Goal: Task Accomplishment & Management: Manage account settings

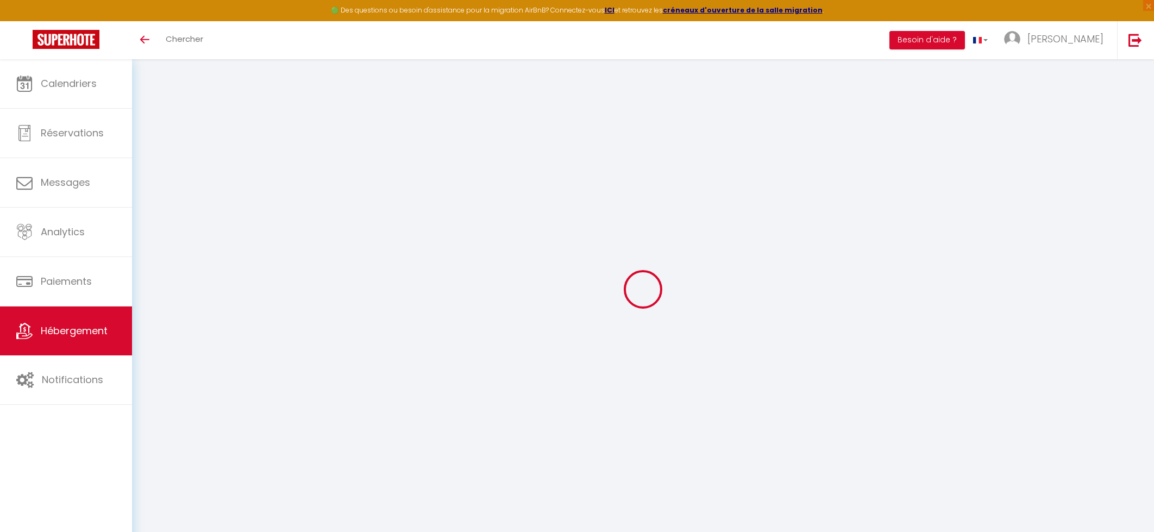
select select
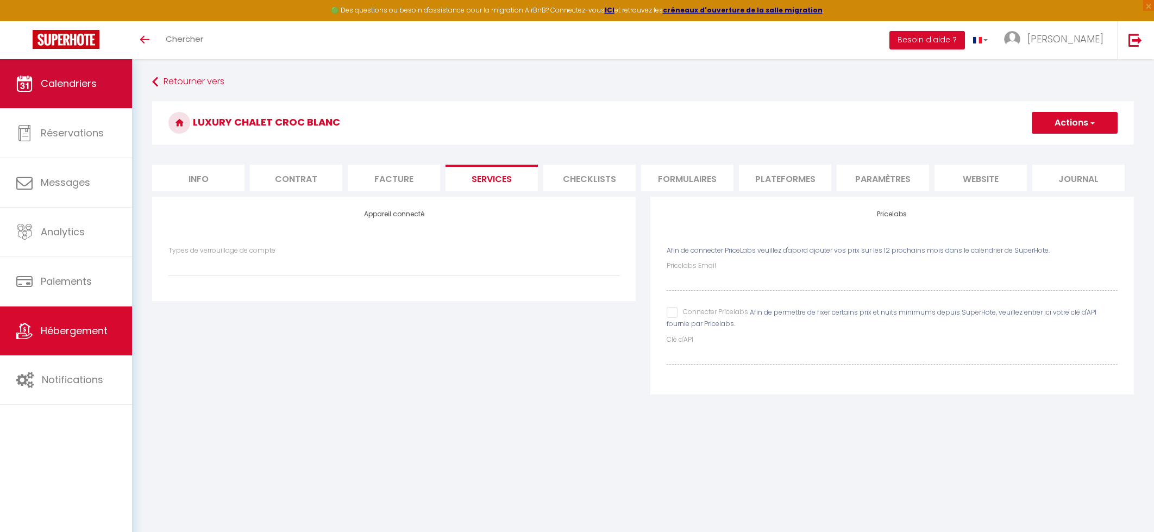
click at [71, 80] on span "Calendriers" at bounding box center [69, 84] width 56 height 14
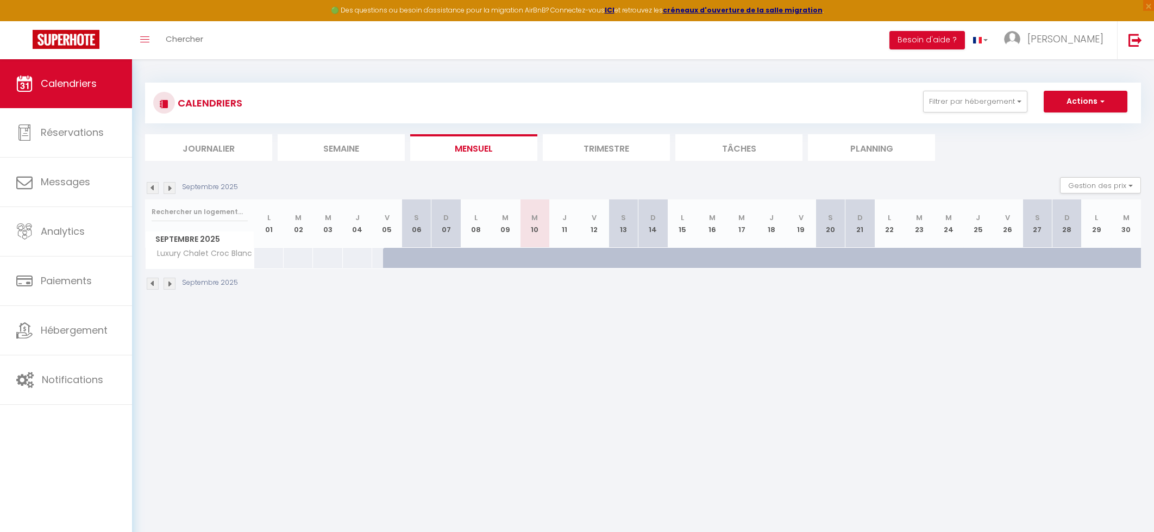
click at [628, 146] on li "Trimestre" at bounding box center [606, 147] width 127 height 27
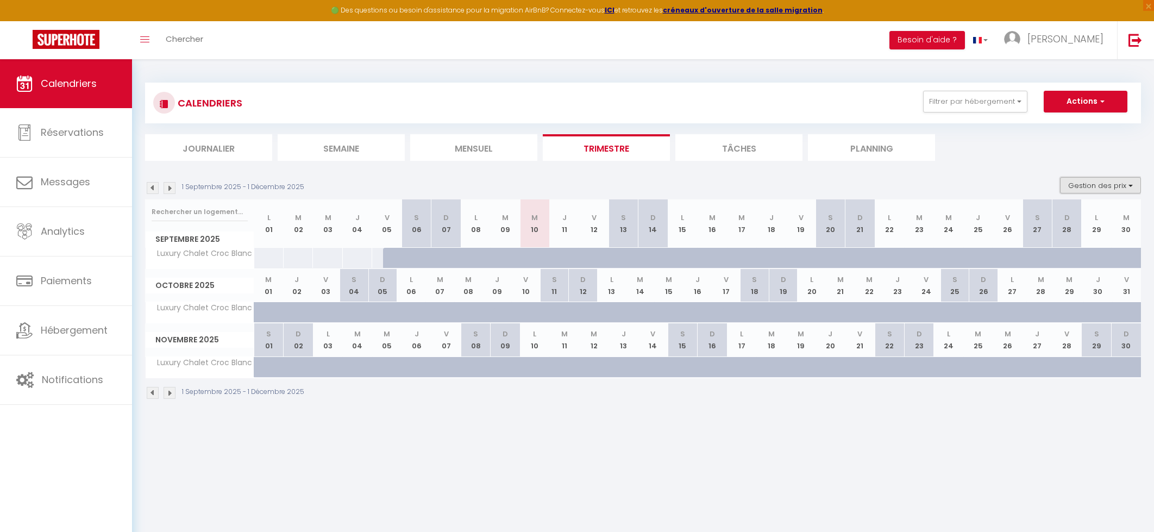
click at [1096, 189] on button "Gestion des prix" at bounding box center [1100, 185] width 81 height 16
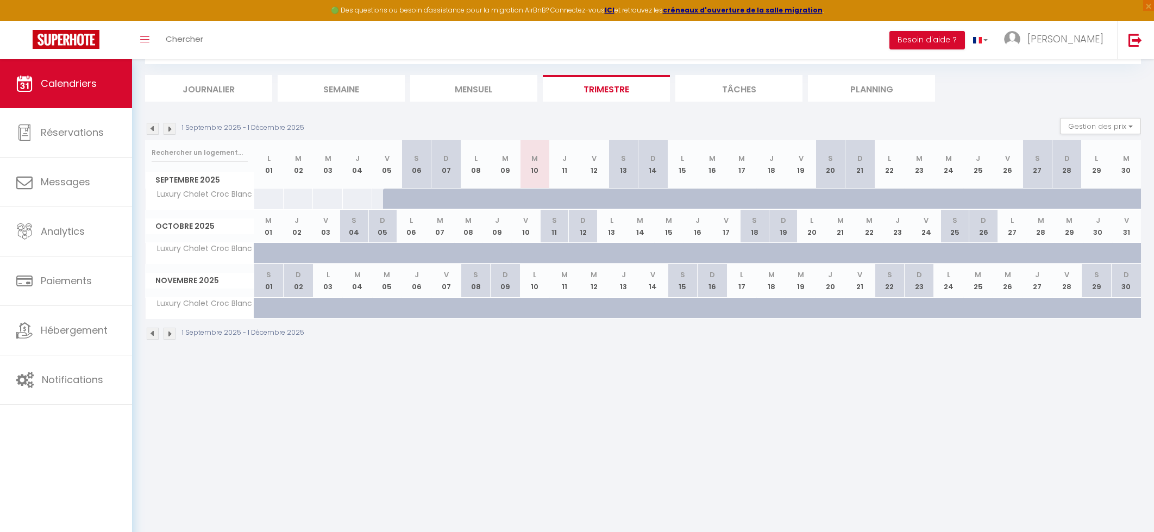
click at [168, 133] on img at bounding box center [170, 129] width 12 height 12
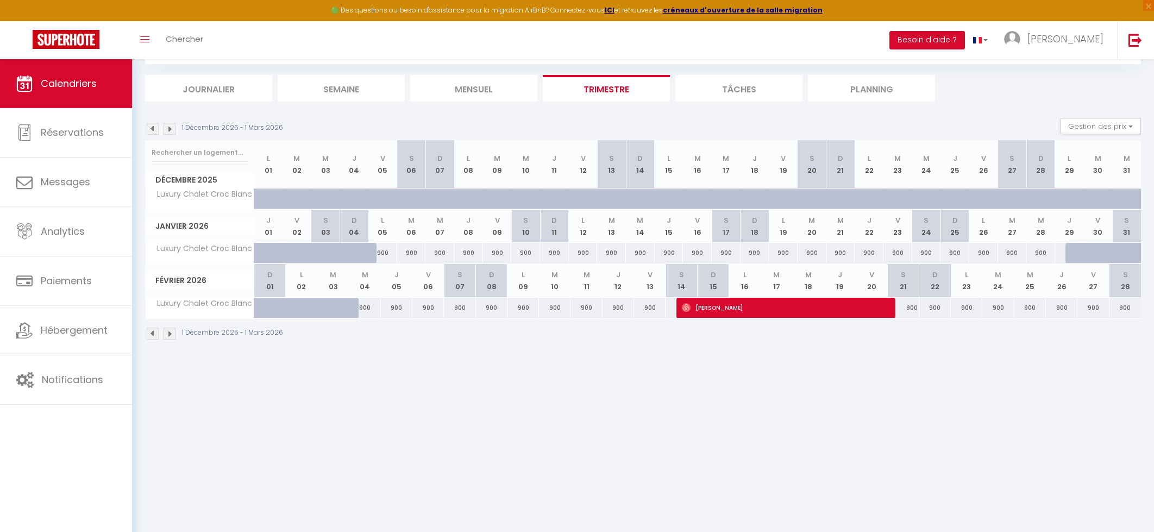
click at [460, 282] on th "S 07" at bounding box center [460, 280] width 32 height 33
click at [457, 313] on div "900" at bounding box center [460, 308] width 32 height 20
type input "900"
type input "Sam 07 Février 2026"
type input "Dim 08 Février 2026"
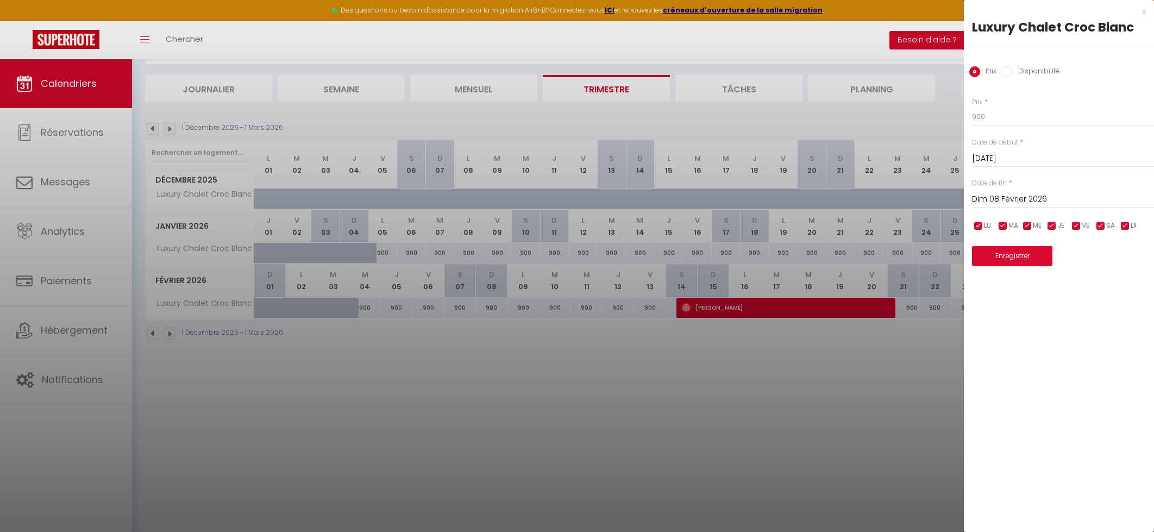
click at [1009, 71] on input "Disponibilité" at bounding box center [1007, 71] width 11 height 11
radio input "true"
radio input "false"
click at [637, 516] on div at bounding box center [577, 266] width 1154 height 532
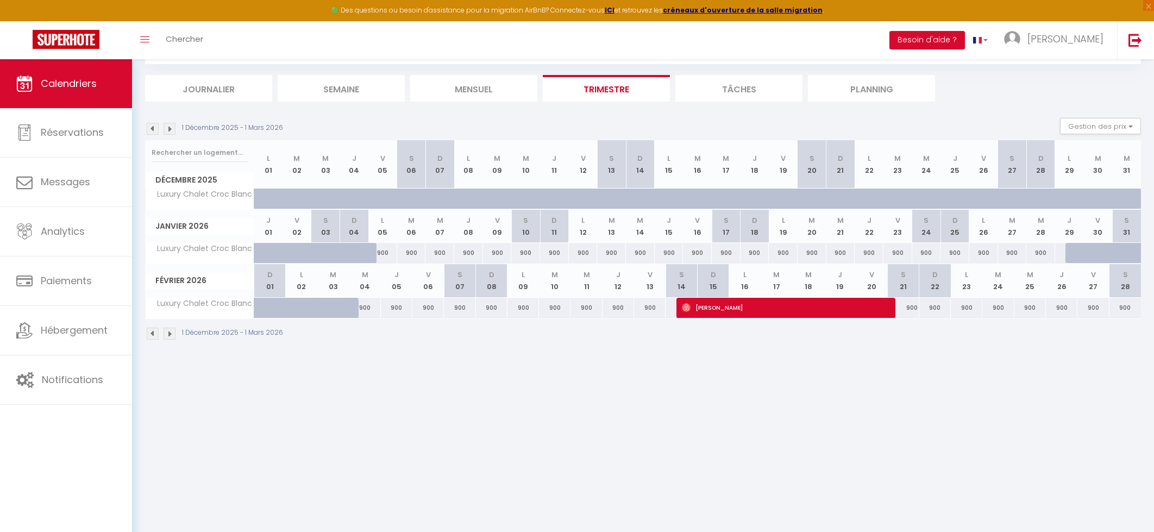
click at [174, 129] on img at bounding box center [170, 129] width 12 height 12
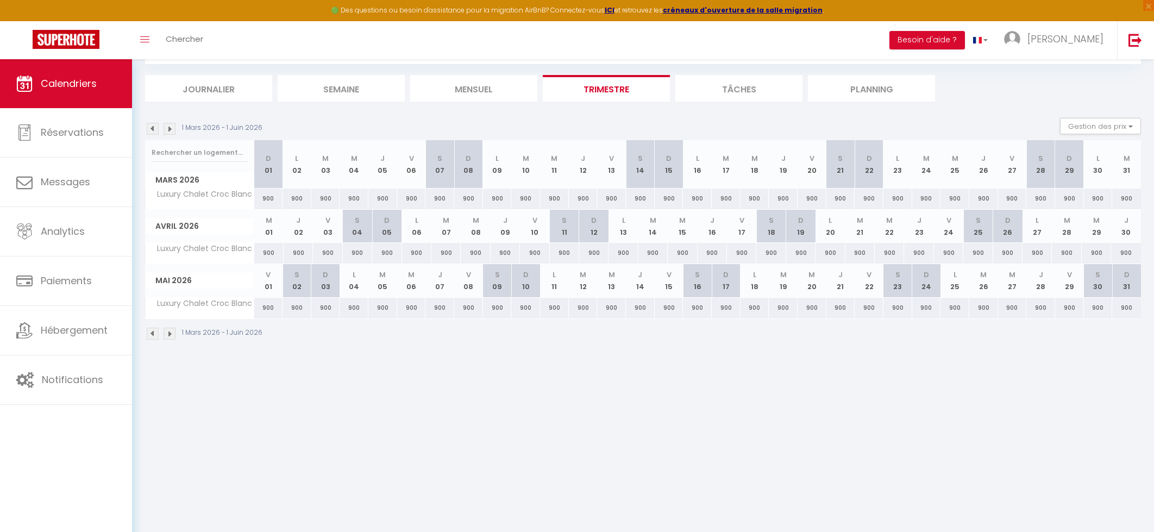
click at [174, 129] on img at bounding box center [170, 129] width 12 height 12
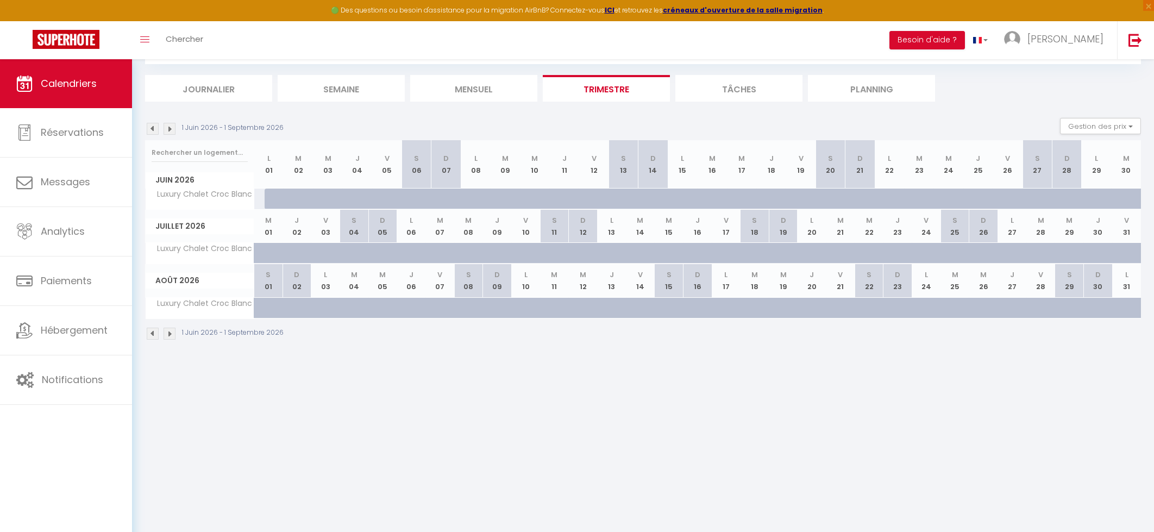
click at [174, 129] on img at bounding box center [170, 129] width 12 height 12
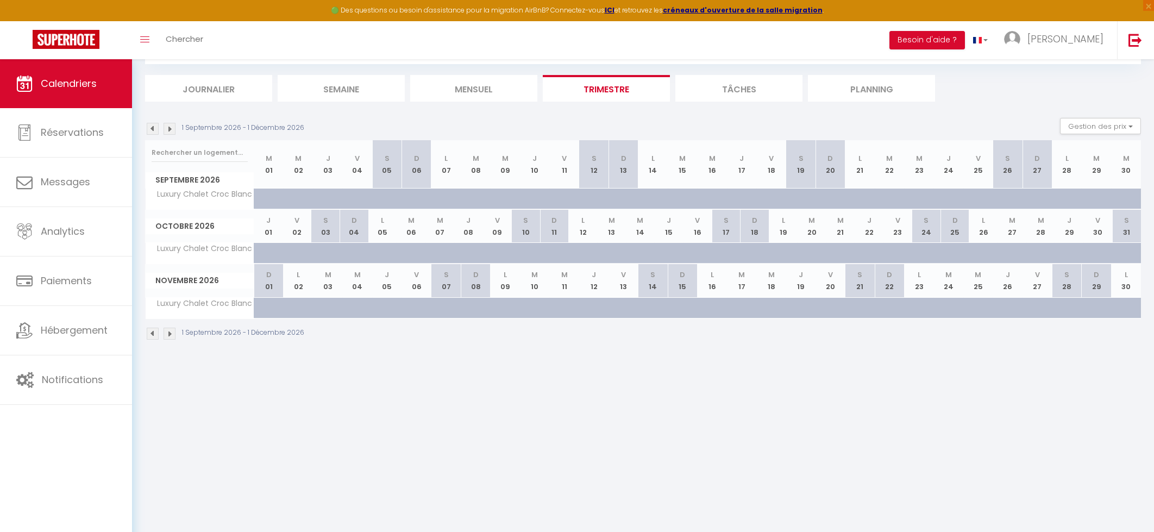
click at [277, 194] on div at bounding box center [279, 204] width 29 height 21
select select "1"
type input "Mar 01 Septembre 2026"
type input "Mer 02 Septembre 2026"
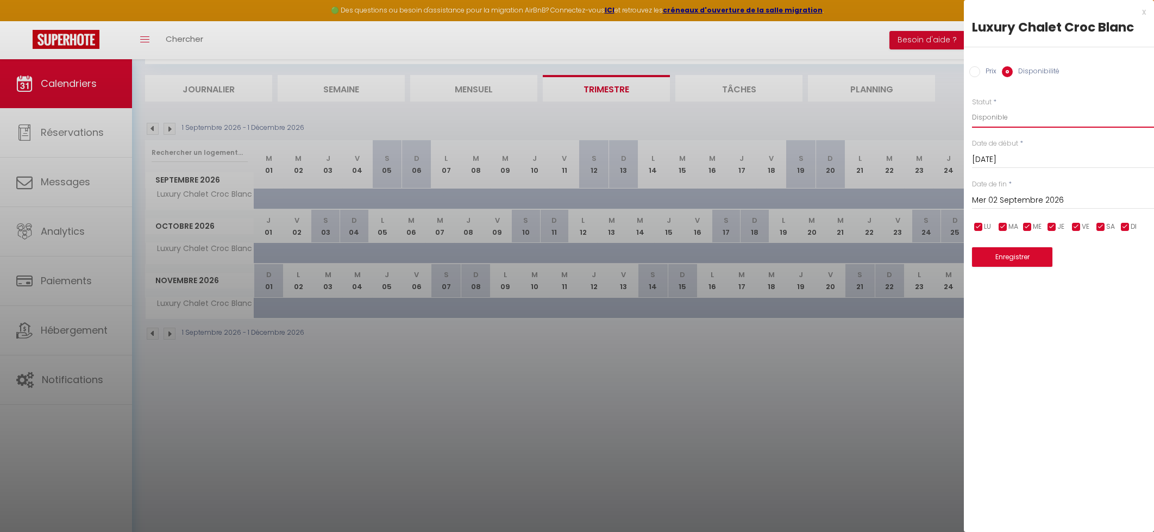
click at [996, 115] on select "Disponible Indisponible" at bounding box center [1063, 117] width 182 height 21
click at [972, 107] on select "Disponible Indisponible" at bounding box center [1063, 117] width 182 height 21
click at [968, 71] on div "Prix Disponibilité" at bounding box center [1059, 65] width 190 height 36
click at [975, 71] on input "Prix" at bounding box center [974, 71] width 11 height 11
radio input "true"
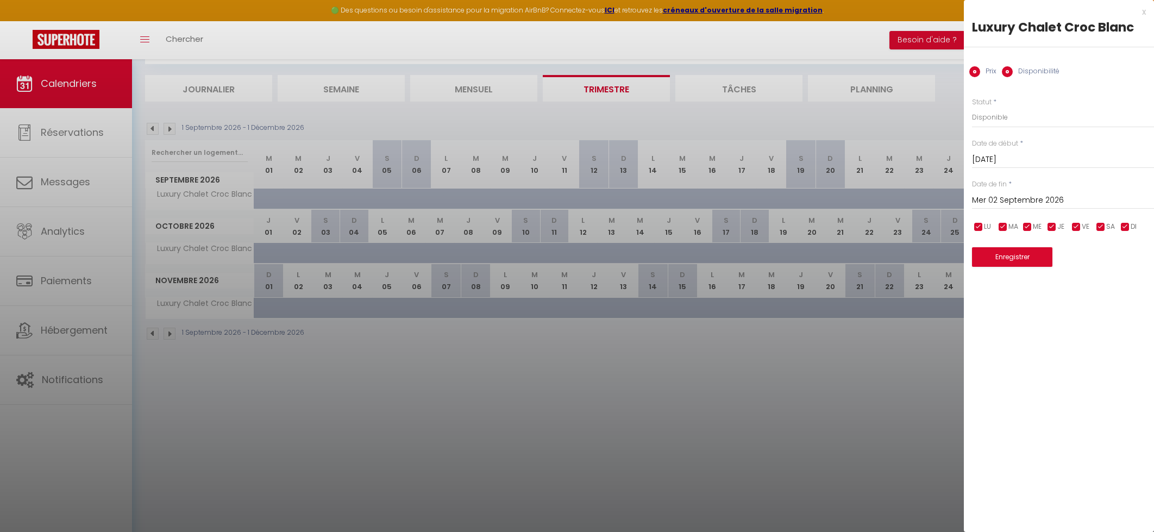
radio input "false"
click at [997, 252] on button "Enregistrer" at bounding box center [1012, 256] width 80 height 20
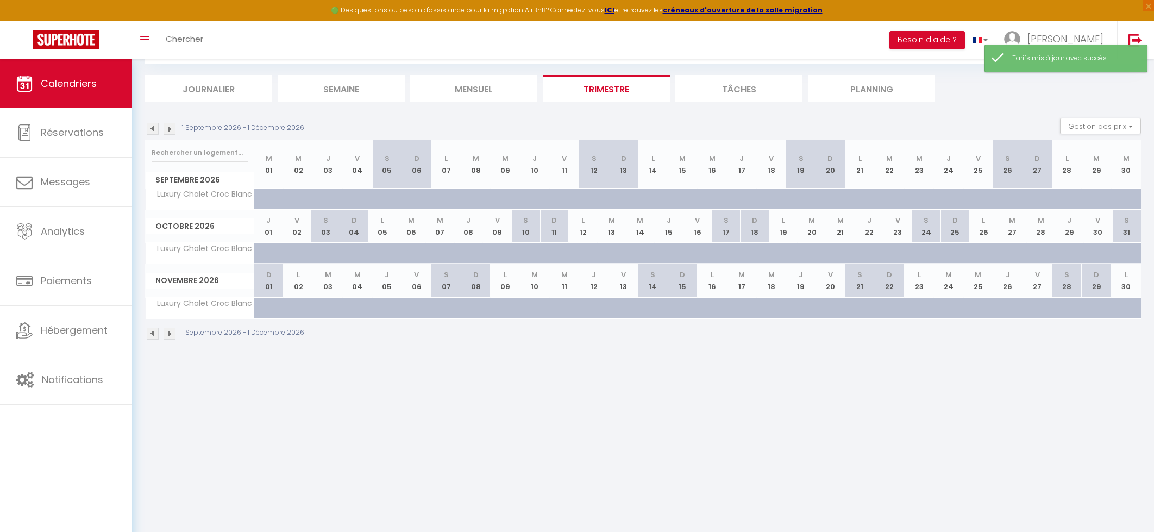
click at [266, 198] on div at bounding box center [279, 204] width 29 height 21
type input "900"
type input "Mar 01 Septembre 2026"
type input "Mer 02 Septembre 2026"
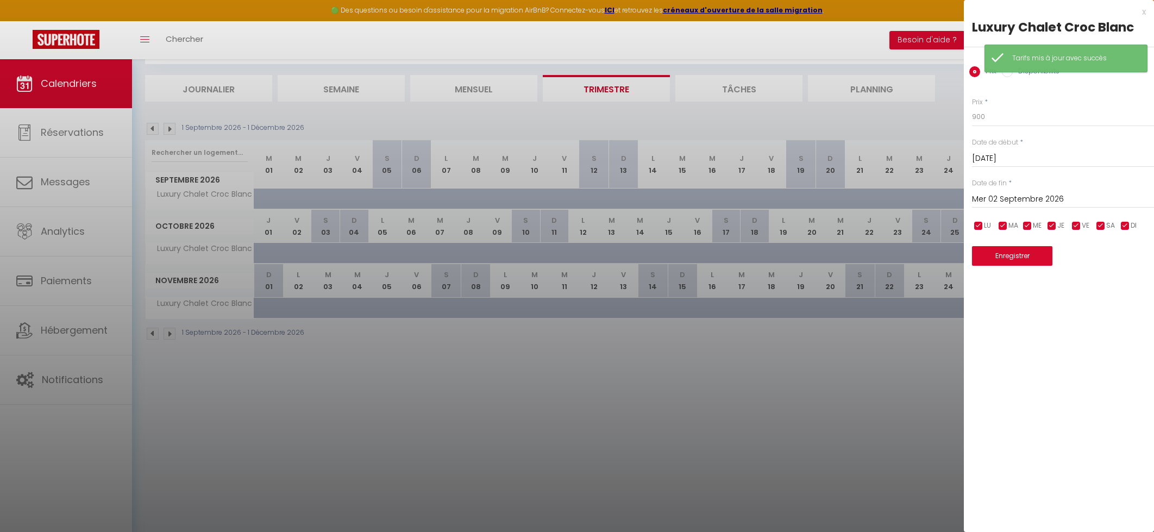
click at [643, 196] on div at bounding box center [577, 266] width 1154 height 532
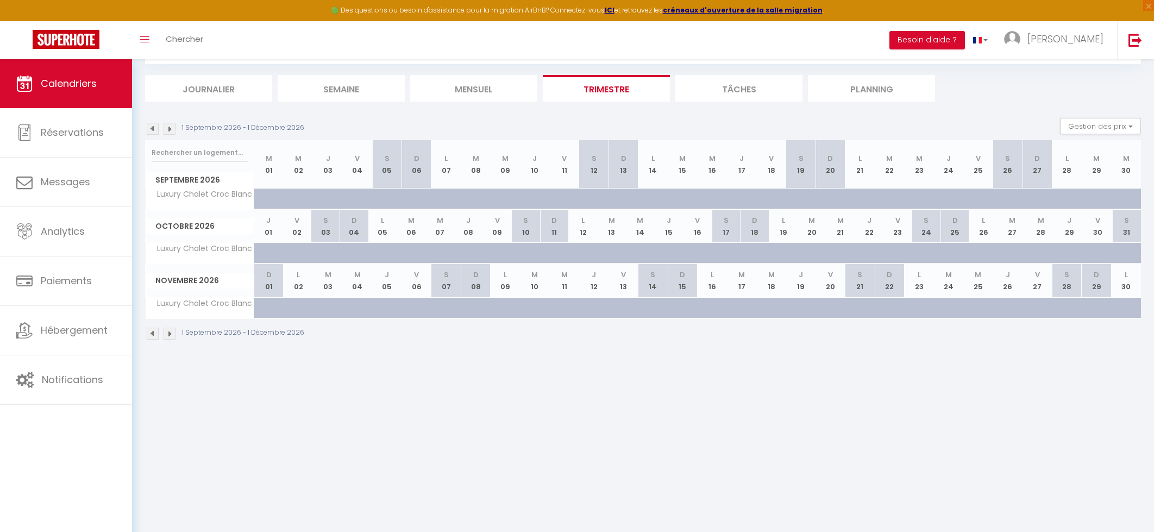
click at [269, 166] on th "M 01" at bounding box center [268, 164] width 29 height 48
click at [266, 198] on div at bounding box center [279, 204] width 29 height 21
type input "900"
type input "Mar 01 Septembre 2026"
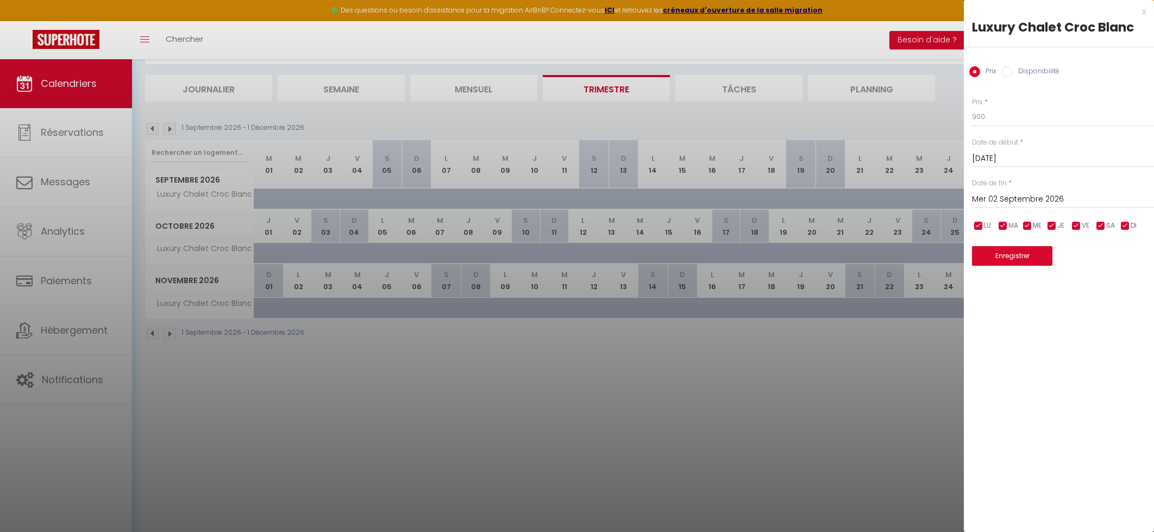
click at [1023, 153] on input "Mar 01 Septembre 2026" at bounding box center [1063, 159] width 182 height 14
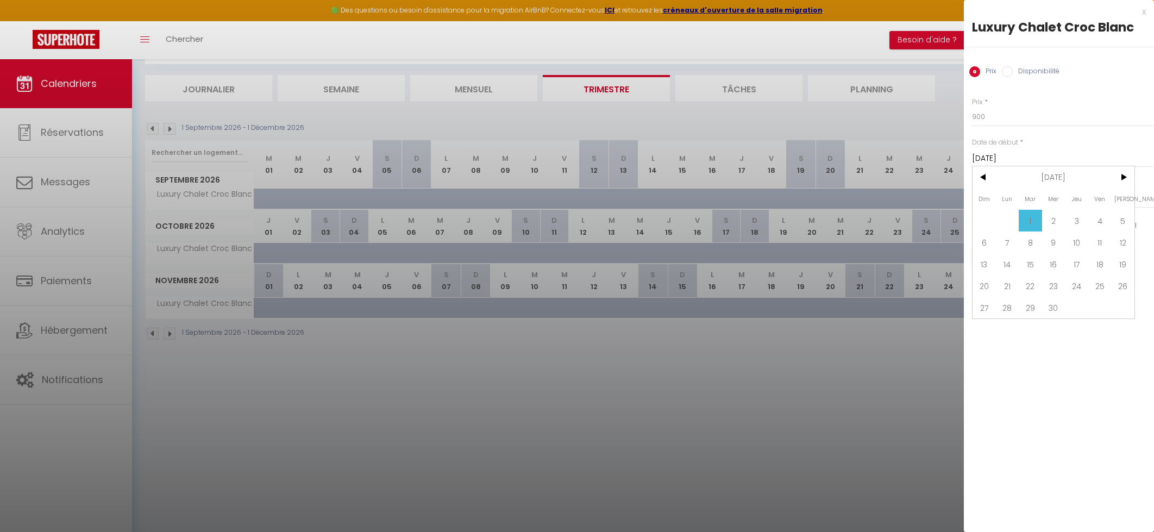
click at [1077, 133] on div "Prix * 900 Statut * Disponible Indisponible Date de début * Mar 01 Septembre 20…" at bounding box center [1059, 175] width 190 height 183
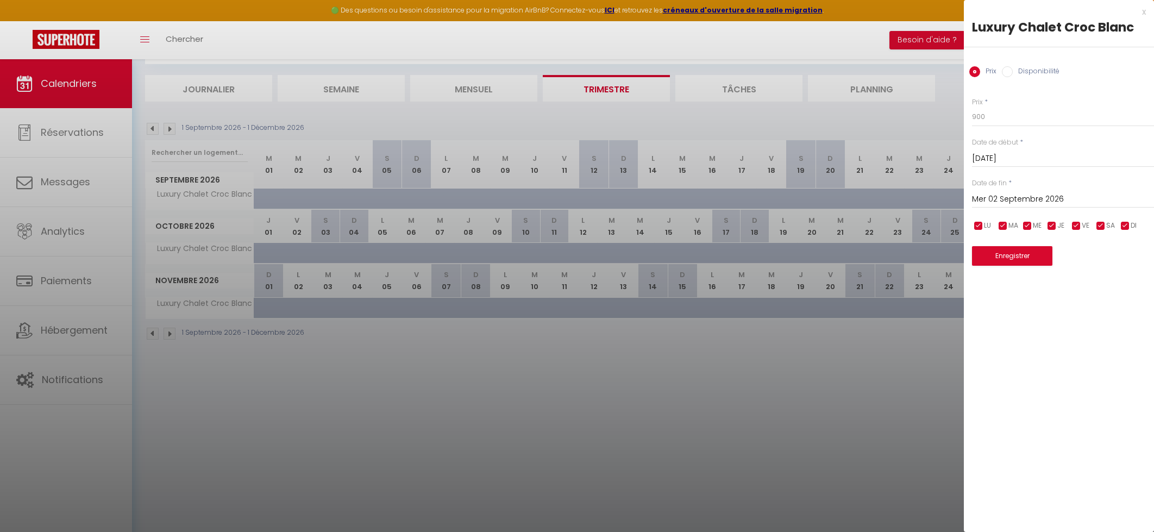
click at [1035, 201] on input "Mer 02 Septembre 2026" at bounding box center [1063, 199] width 182 height 14
click at [1103, 286] on span "11" at bounding box center [1099, 283] width 23 height 22
type input "Ven 11 Septembre 2026"
click at [1008, 73] on input "Disponibilité" at bounding box center [1007, 71] width 11 height 11
radio input "true"
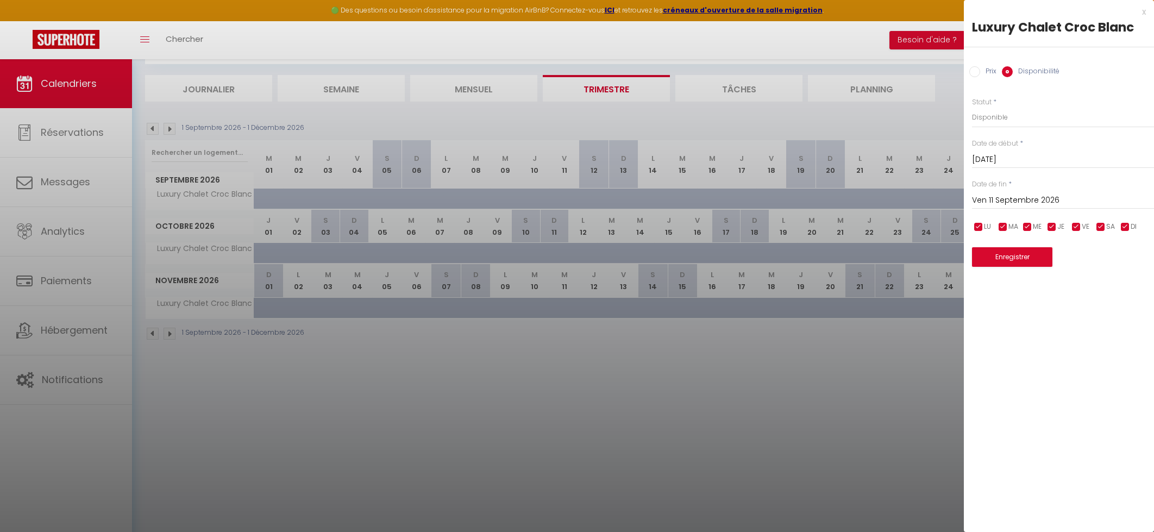
click at [966, 71] on div "Prix Disponibilité" at bounding box center [1059, 65] width 190 height 36
click at [977, 71] on input "Prix" at bounding box center [974, 71] width 11 height 11
radio input "true"
radio input "false"
click at [1018, 264] on button "Enregistrer" at bounding box center [1012, 256] width 80 height 20
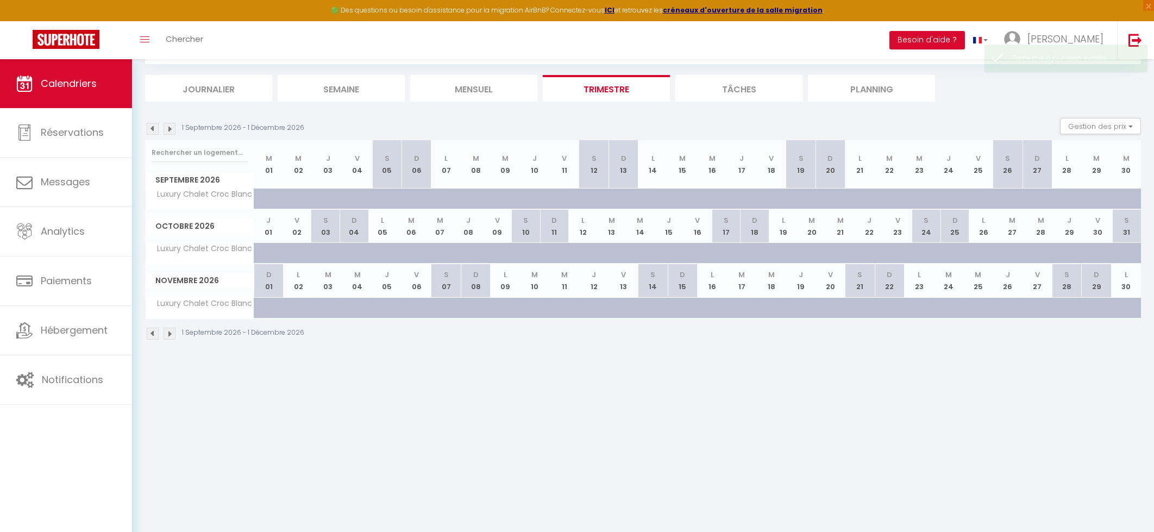
click at [154, 127] on img at bounding box center [153, 129] width 12 height 12
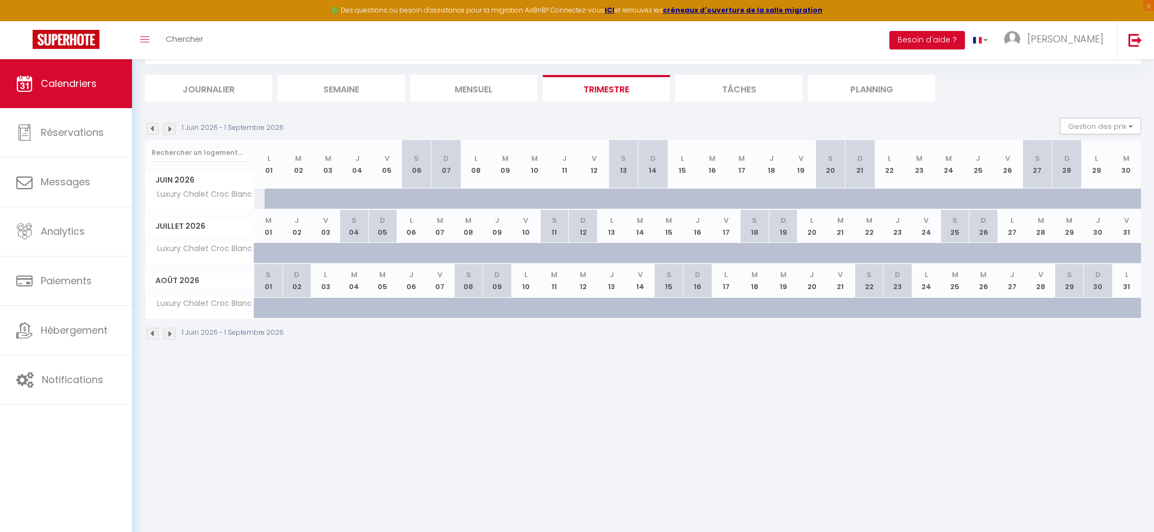
click at [154, 127] on img at bounding box center [153, 129] width 12 height 12
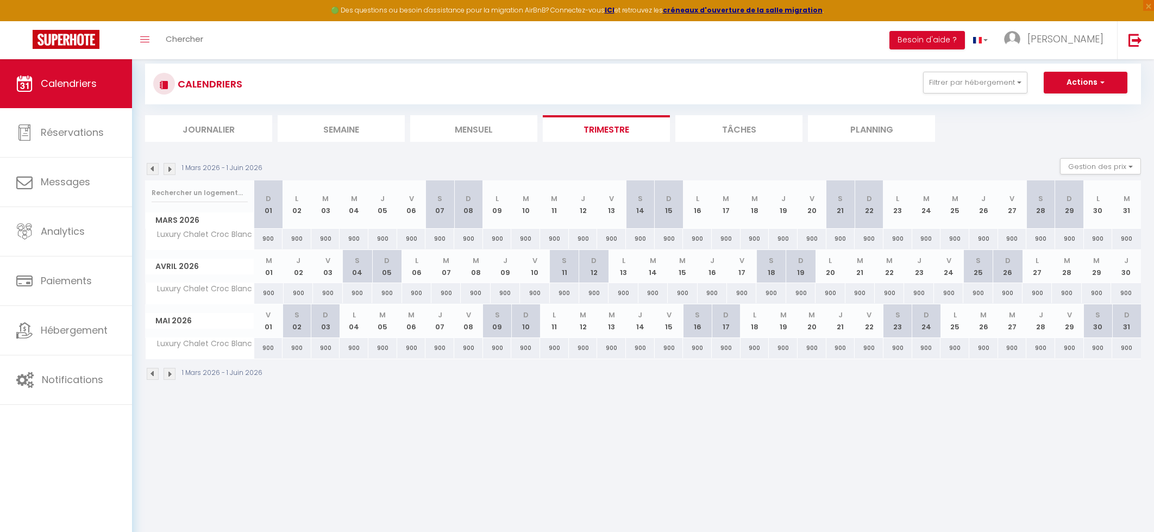
scroll to position [0, 0]
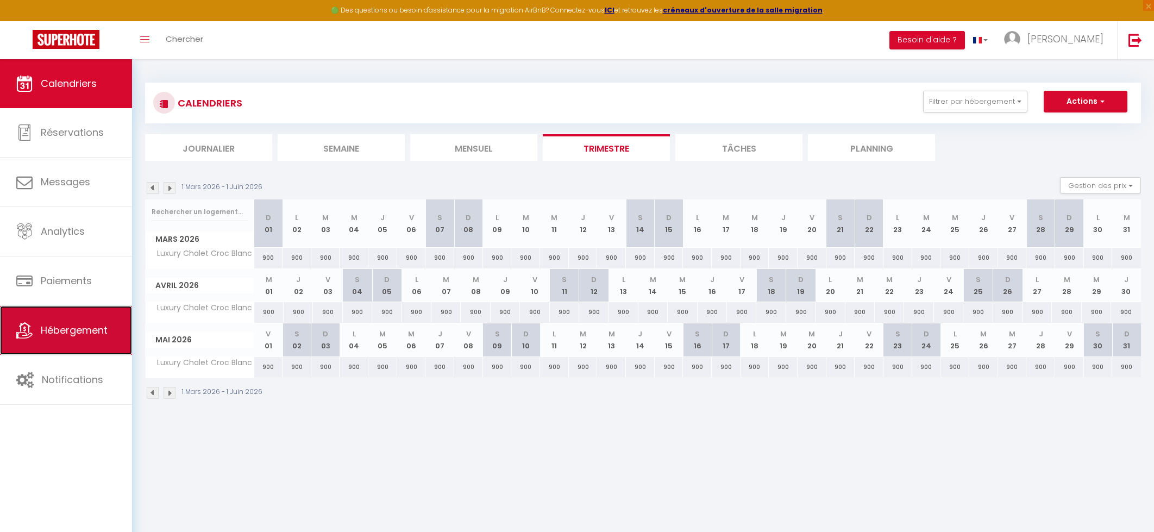
click at [74, 321] on link "Hébergement" at bounding box center [66, 330] width 132 height 49
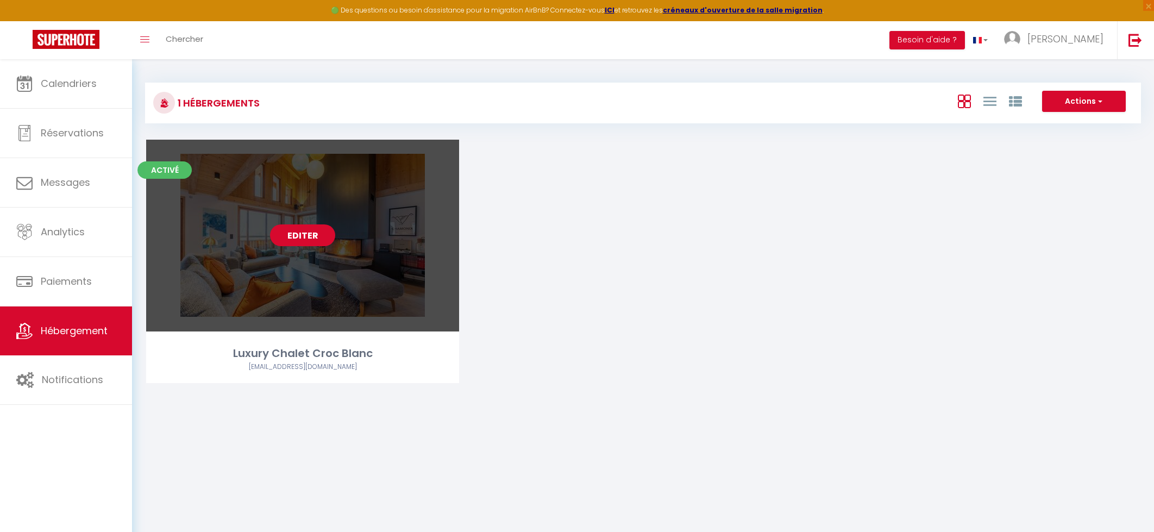
click at [313, 235] on link "Editer" at bounding box center [302, 235] width 65 height 22
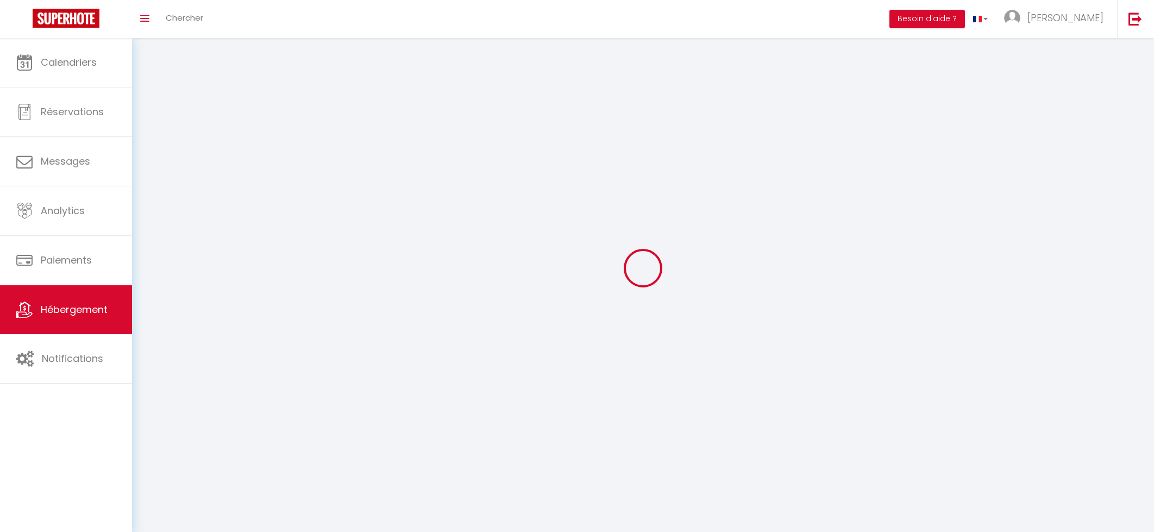
select select
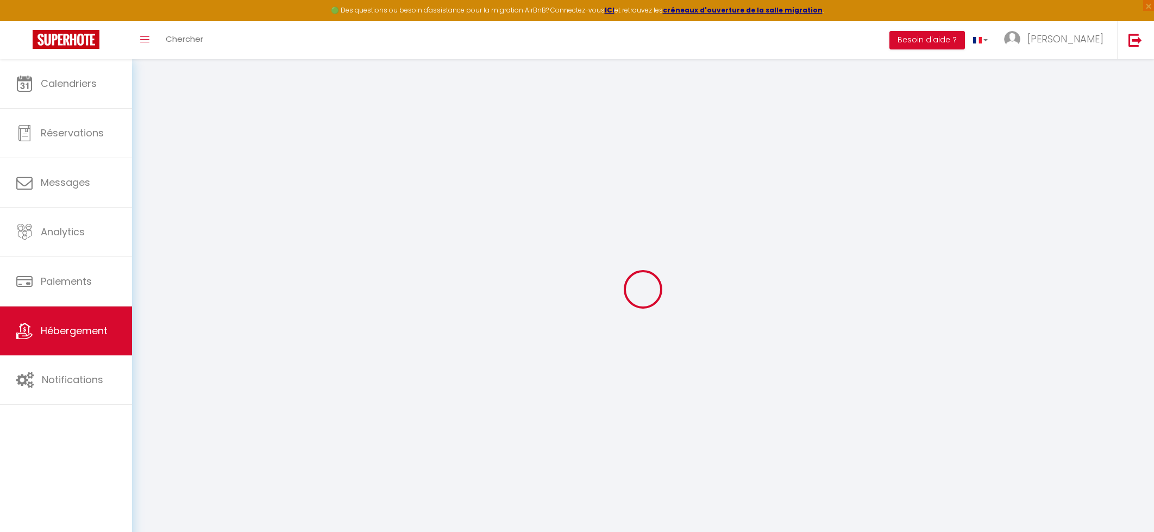
select select
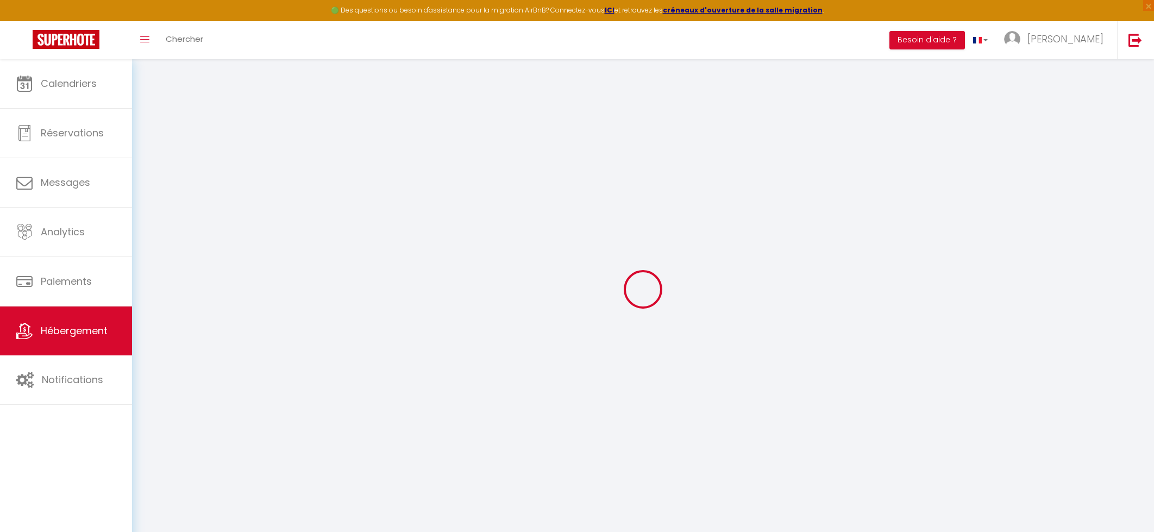
select select
checkbox input "false"
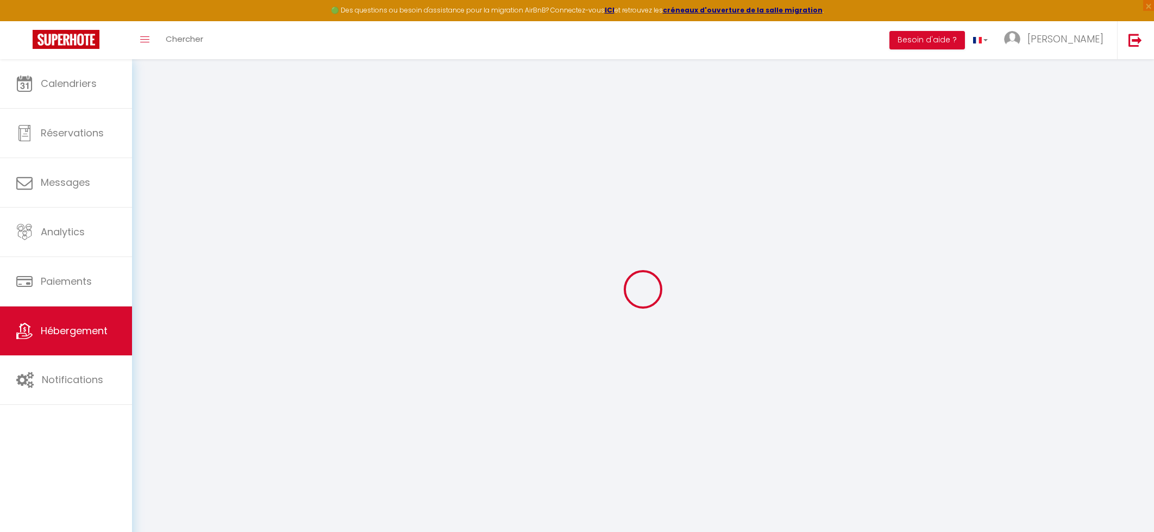
select select
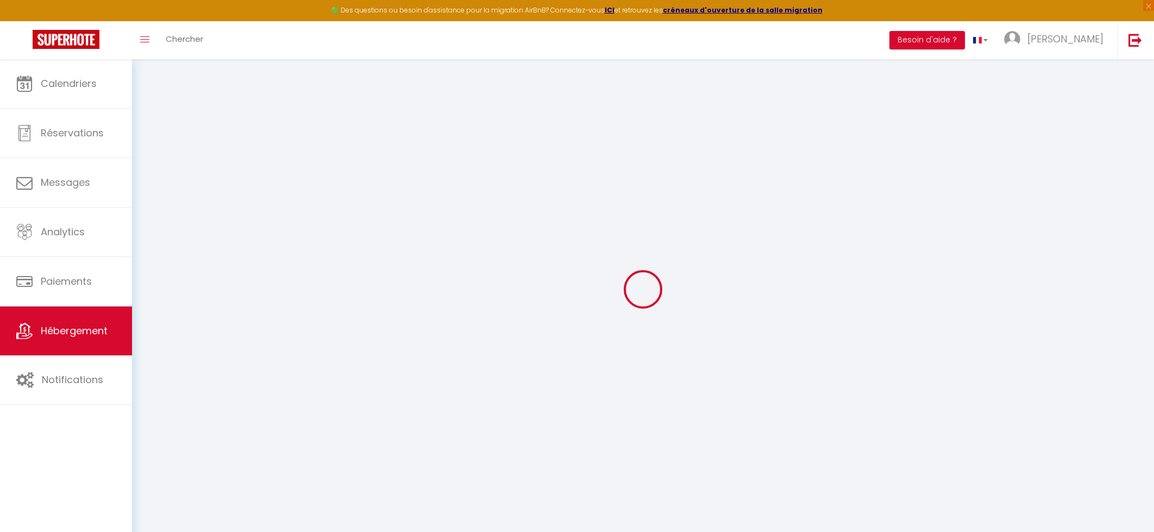
select select
checkbox input "false"
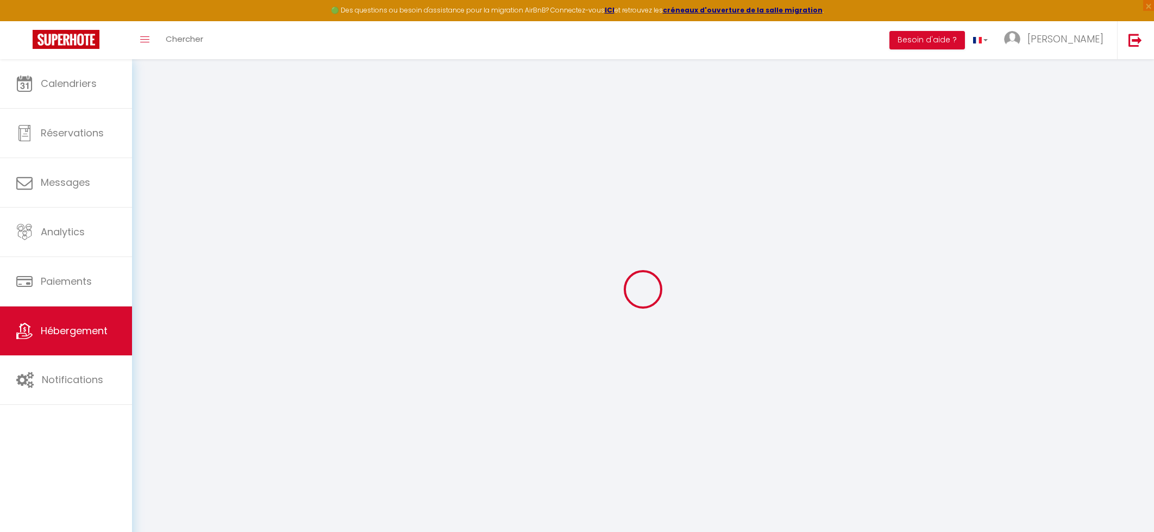
checkbox input "false"
select select
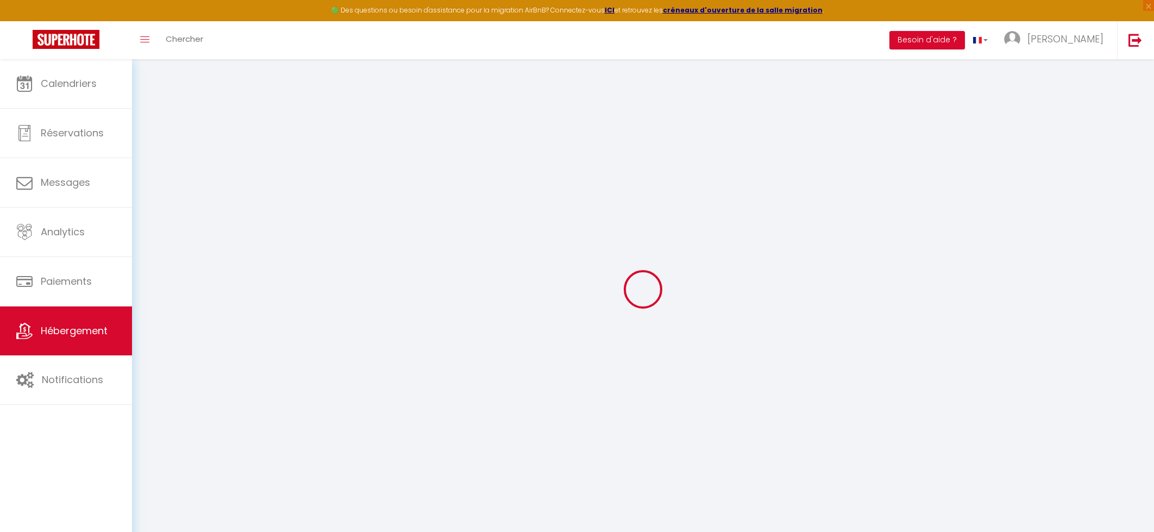
select select
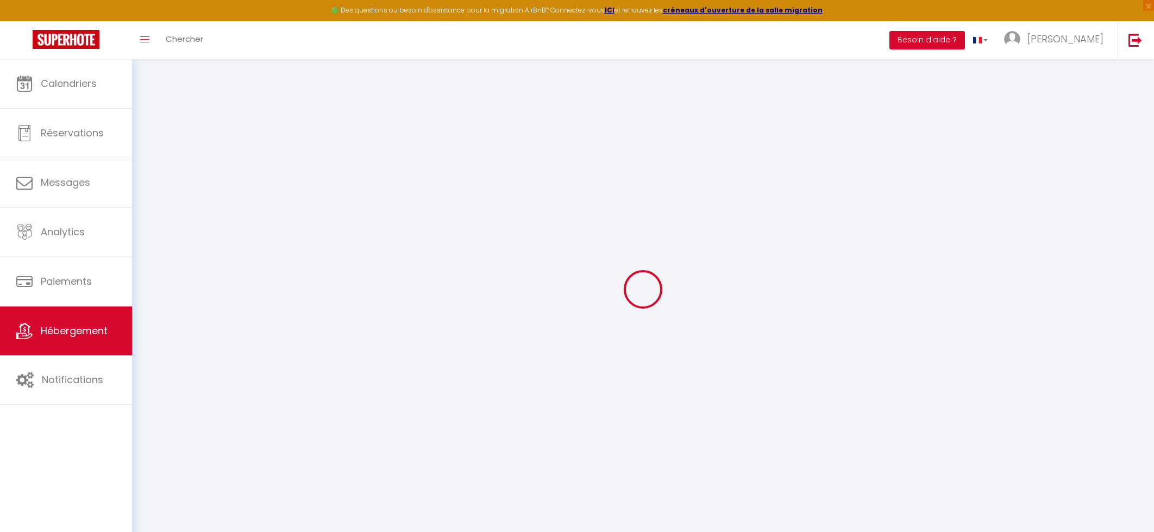
checkbox input "false"
select select
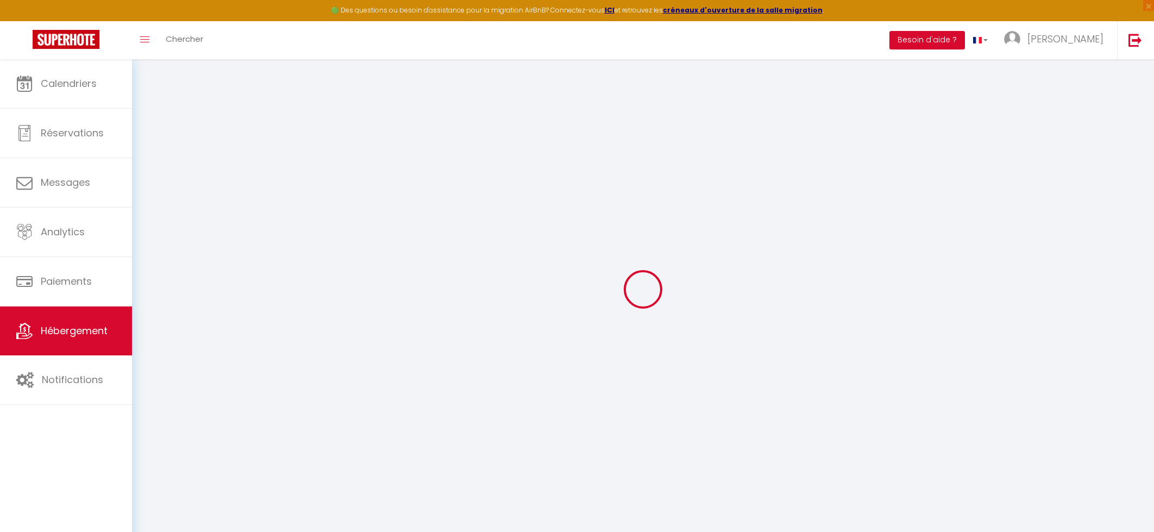
select select
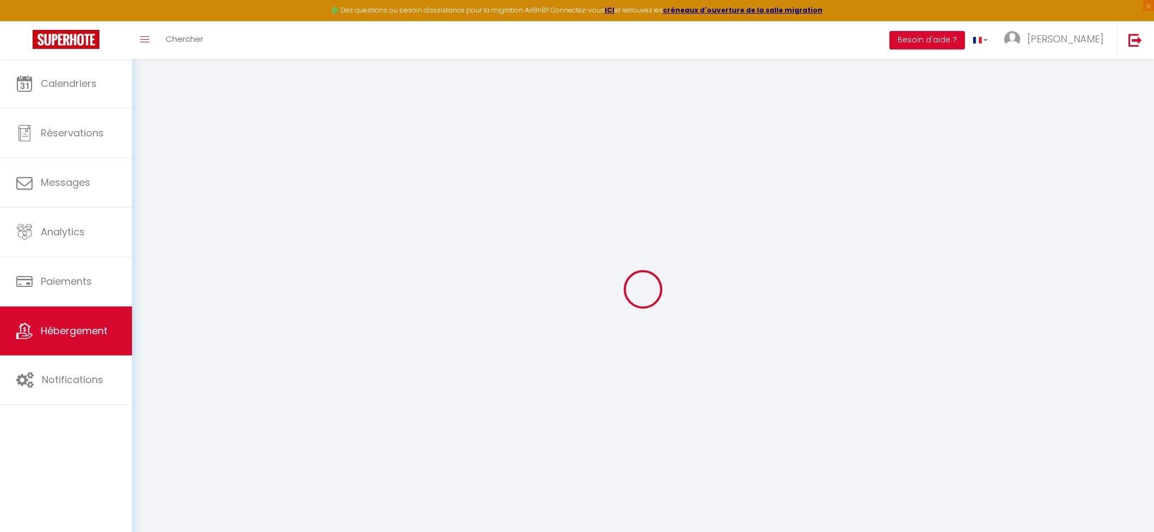
select select
checkbox input "false"
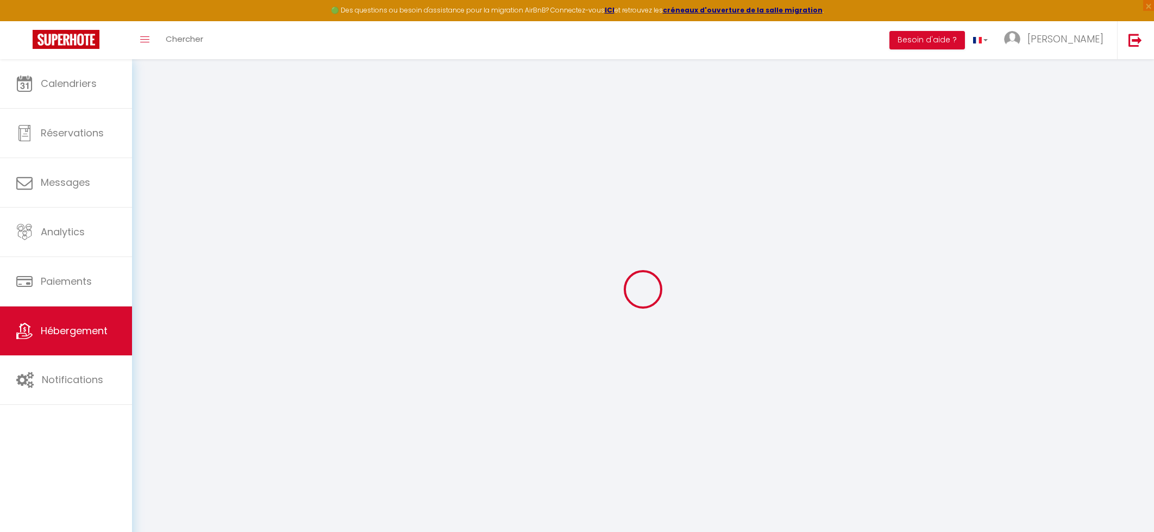
checkbox input "false"
select select
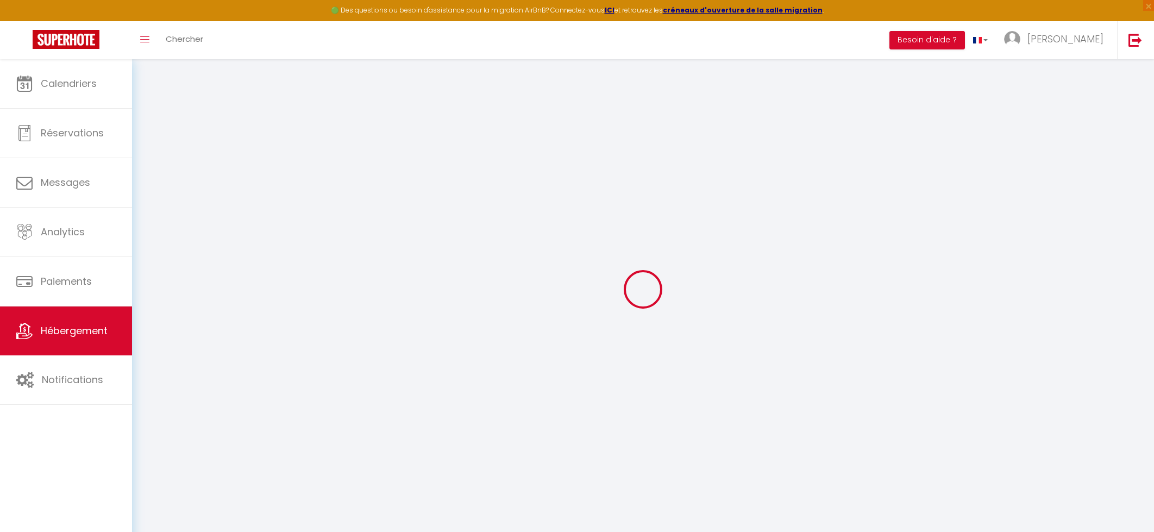
select select
checkbox input "false"
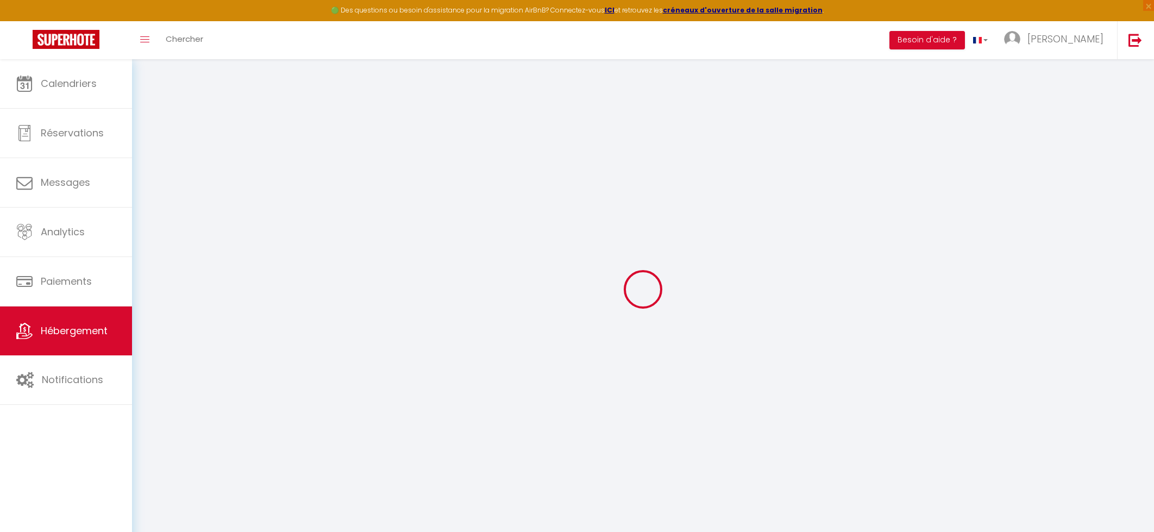
checkbox input "false"
select select
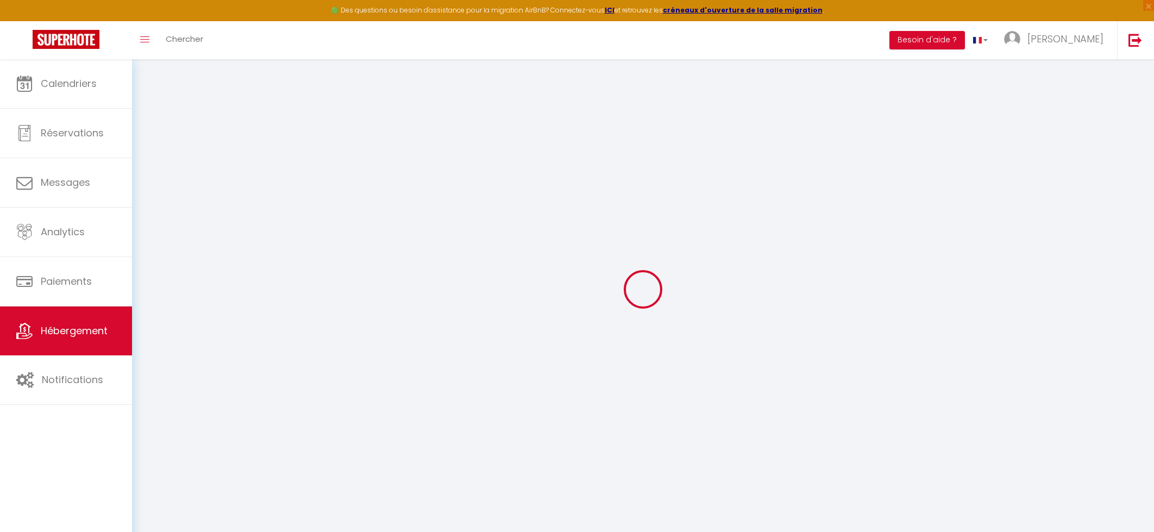
type input "Luxury Chalet Croc Blanc"
select select "houses"
select select "8"
select select "4"
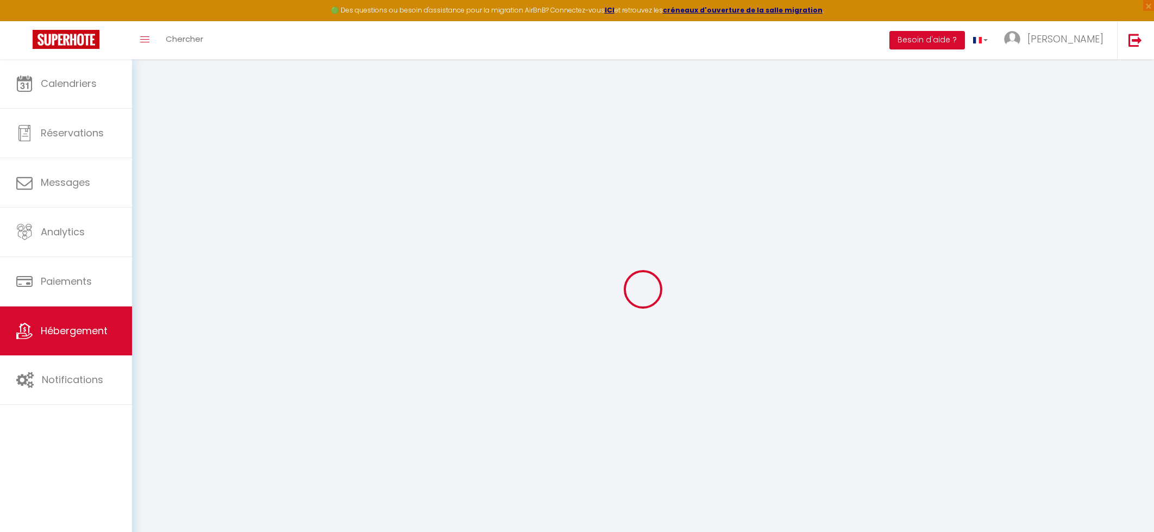
type input "900"
type input "290"
select select
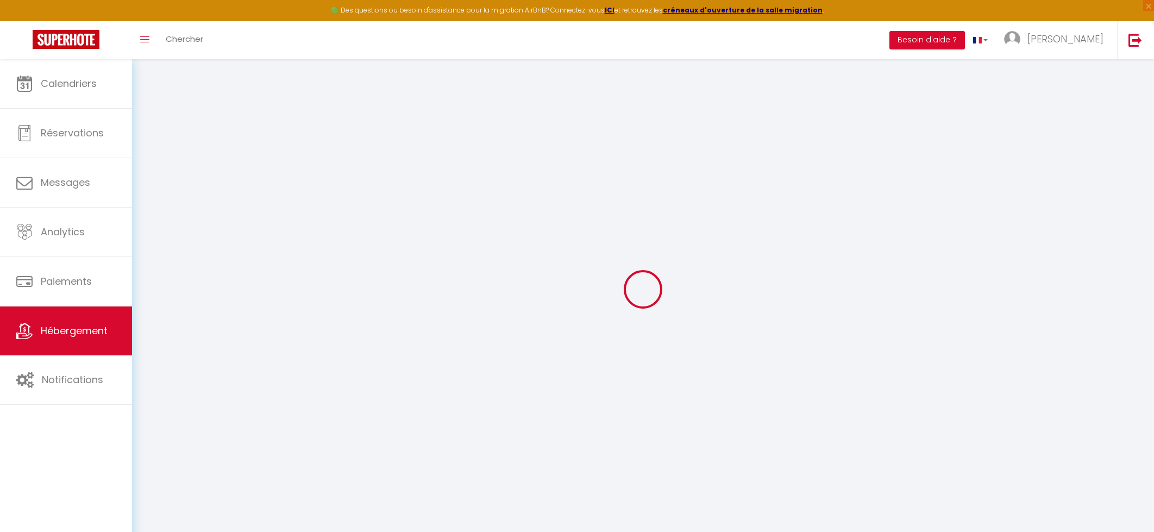
select select
type input "[STREET_ADDRESS]"
type input "74310"
type input "Les Houches"
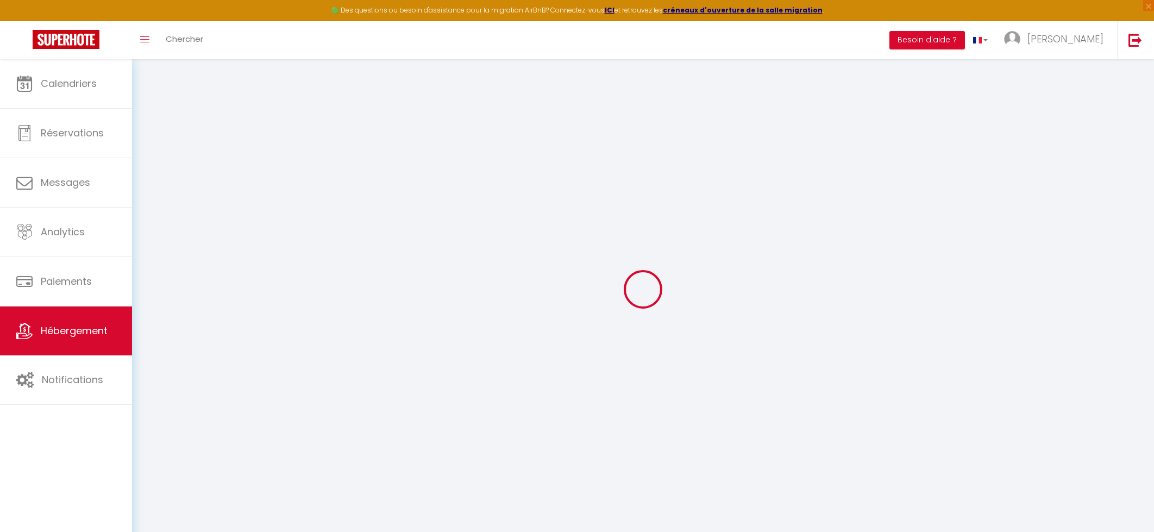
type input "[EMAIL_ADDRESS][DOMAIN_NAME]"
select select
checkbox input "false"
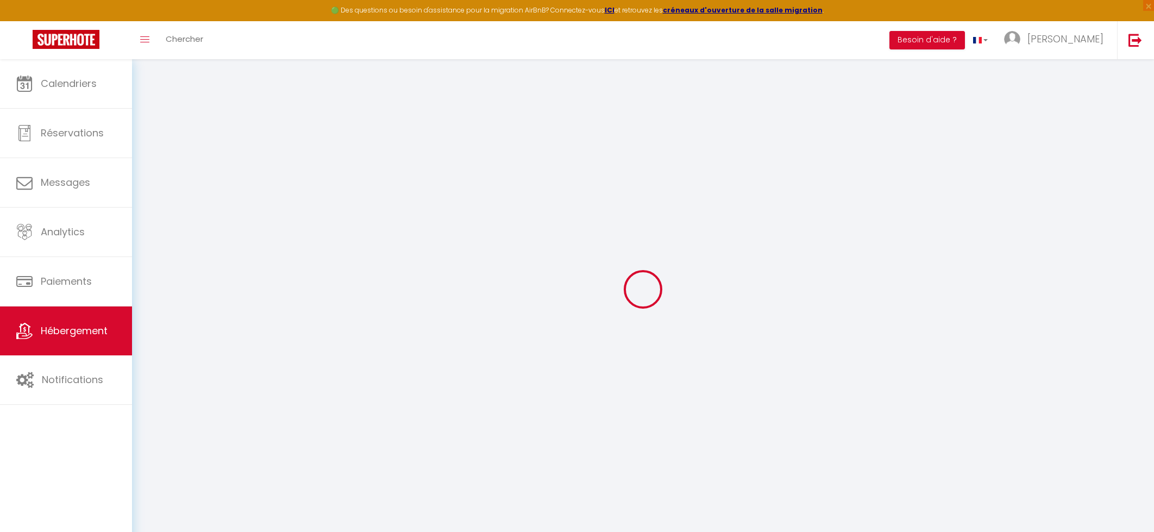
checkbox input "false"
select select
type input "0"
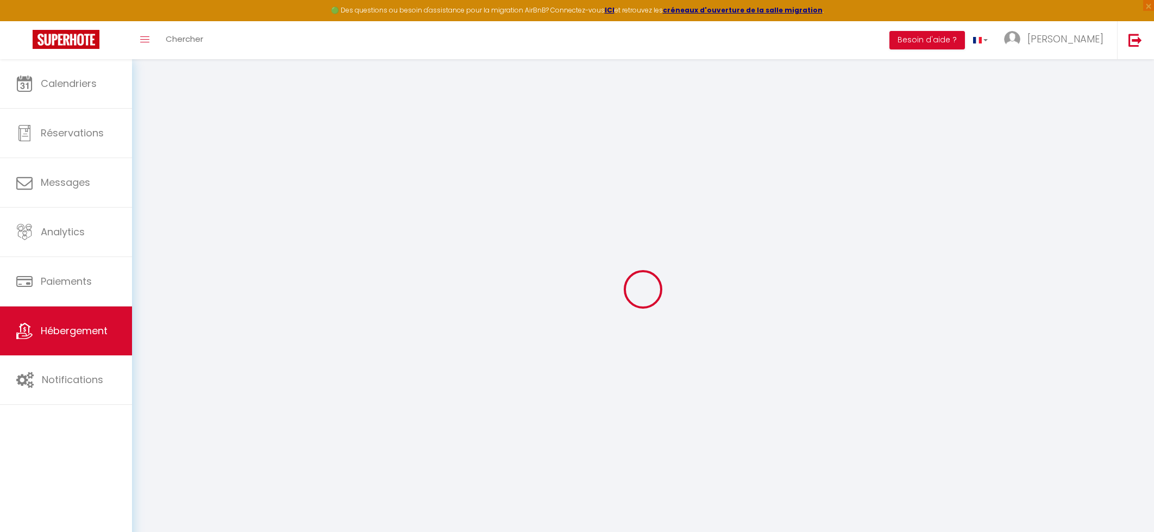
type input "0"
select select "chalet"
select select
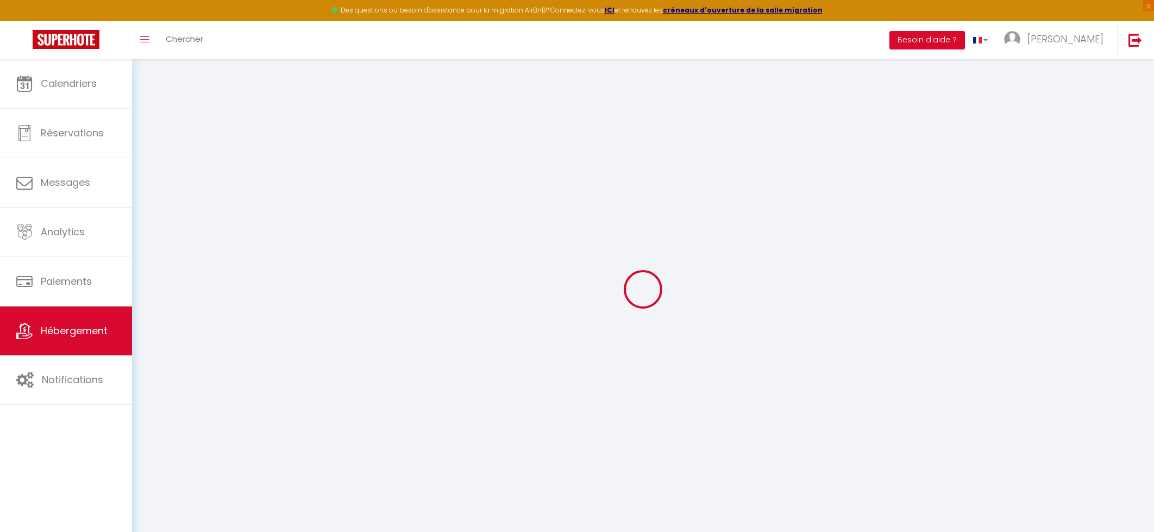
checkbox input "false"
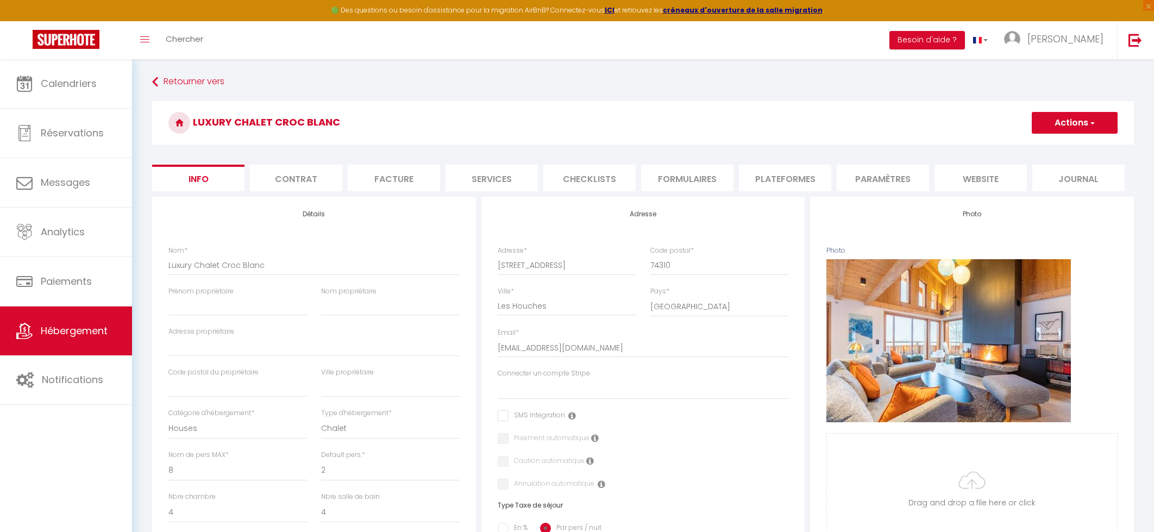
click at [482, 185] on li "Services" at bounding box center [491, 178] width 92 height 27
select select
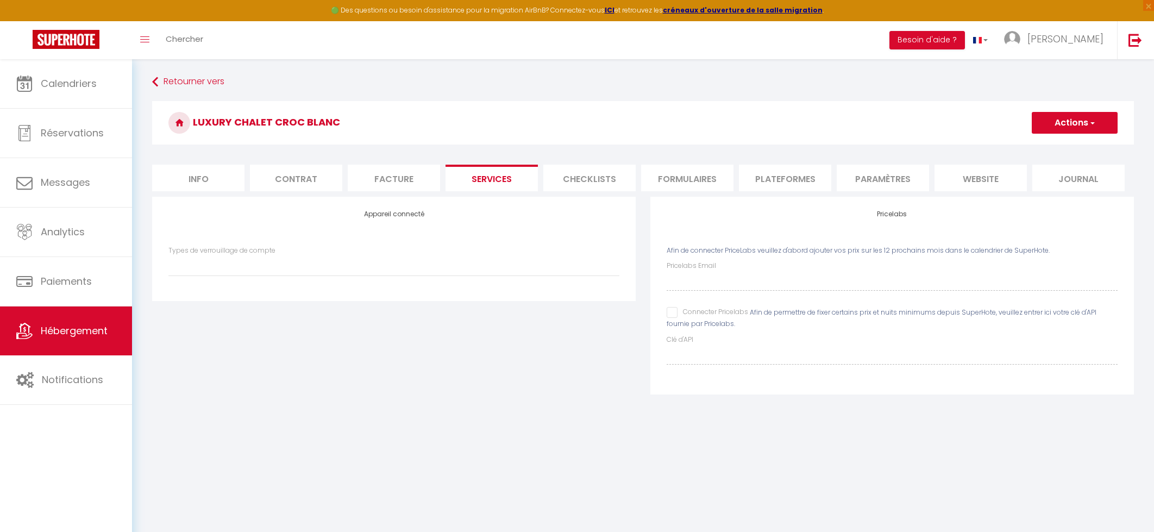
click at [670, 315] on input "Connecter Pricelabs" at bounding box center [707, 312] width 81 height 11
checkbox input "true"
select select
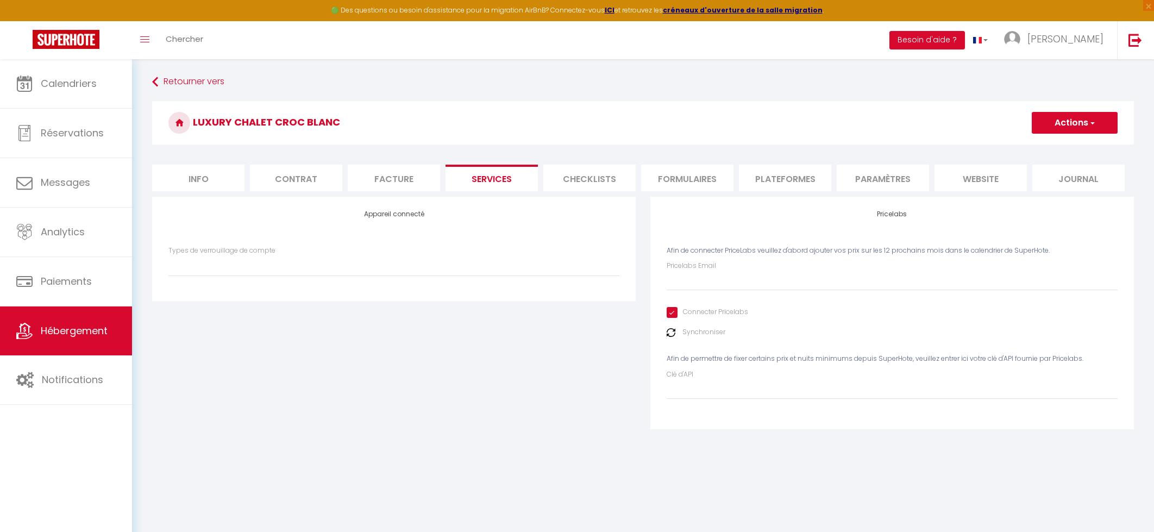
click at [701, 334] on label "Synchroniser" at bounding box center [703, 332] width 43 height 10
click at [672, 332] on img at bounding box center [671, 332] width 9 height 9
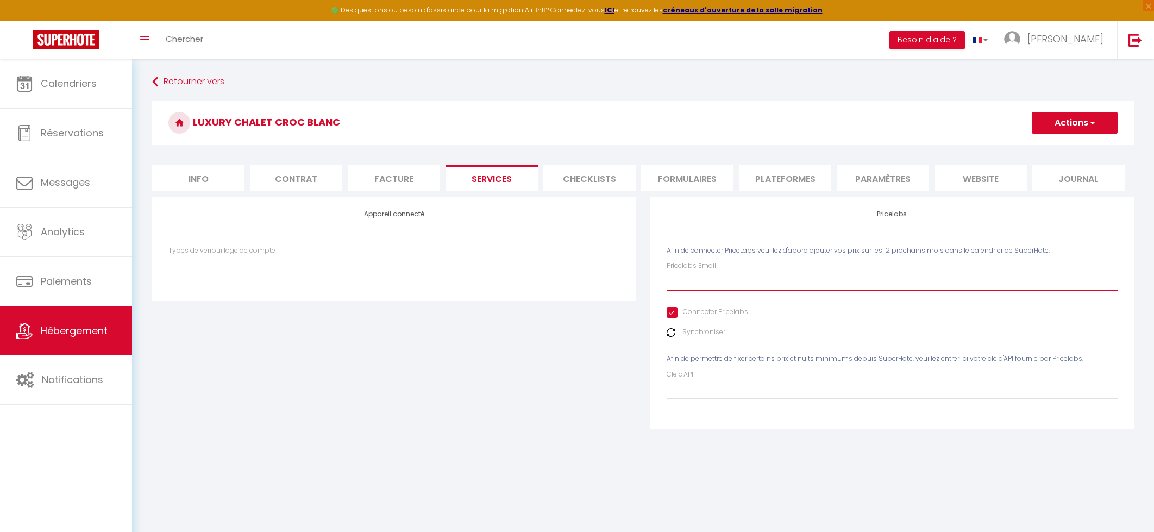
click at [732, 284] on input "Pricelabs Email" at bounding box center [892, 281] width 451 height 20
type input "c"
select select
type input "ch"
select select
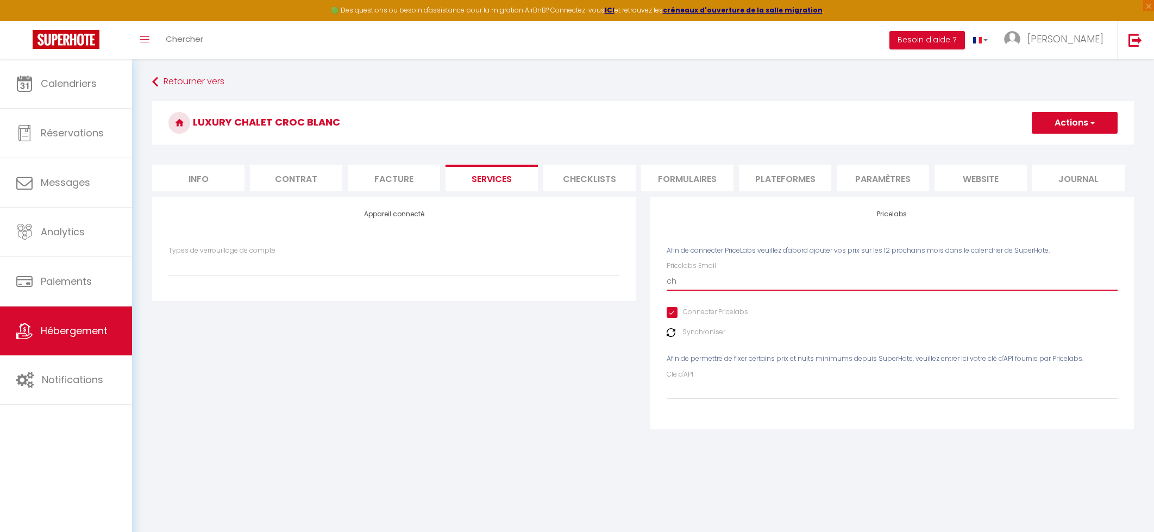
type input "cha"
select select
type input "chal"
select select
type input "chale"
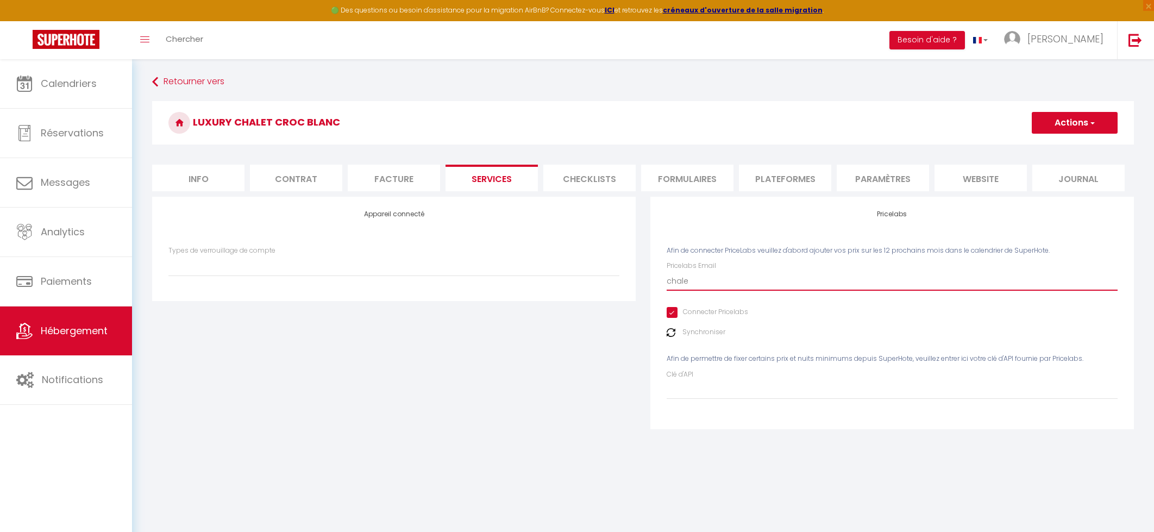
select select
type input "chalet"
select select
type input "chaletc"
select select
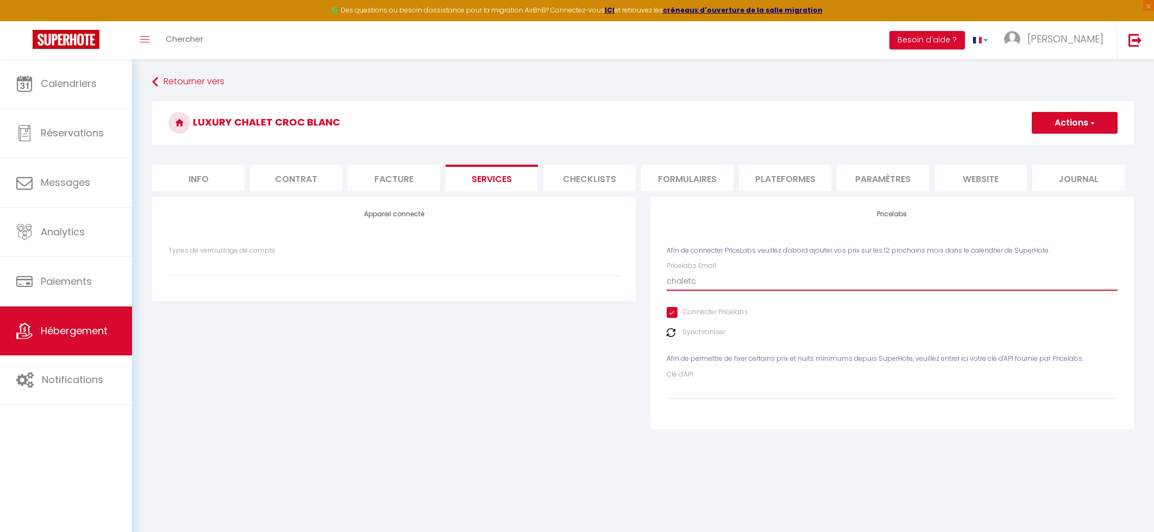
type input "chaletcr"
select select
type input "chaletcro"
select select
type input "chaletcroc"
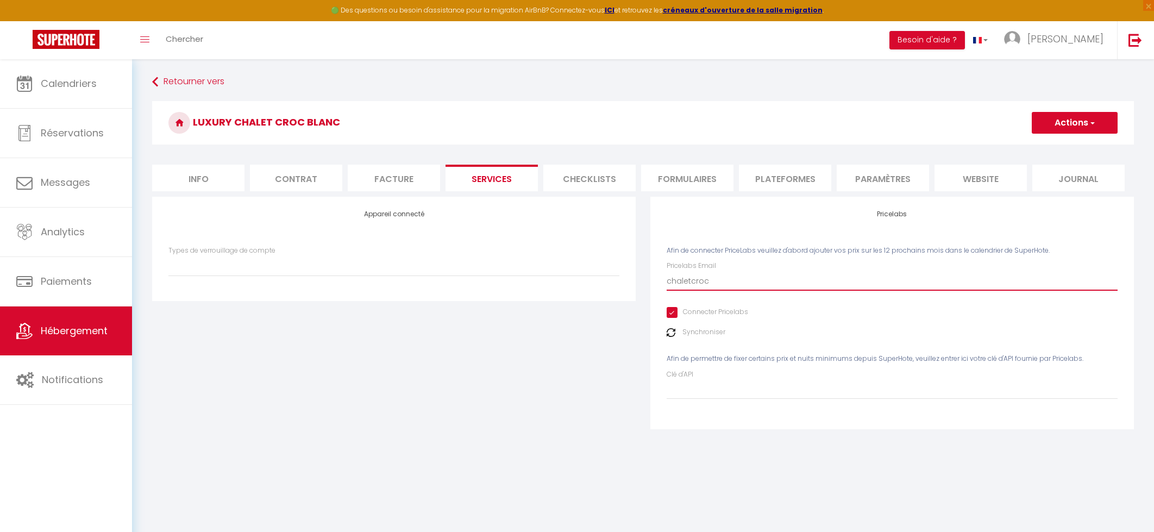
select select
type input "chaletcrocb"
select select
type input "chaletcrocba"
select select
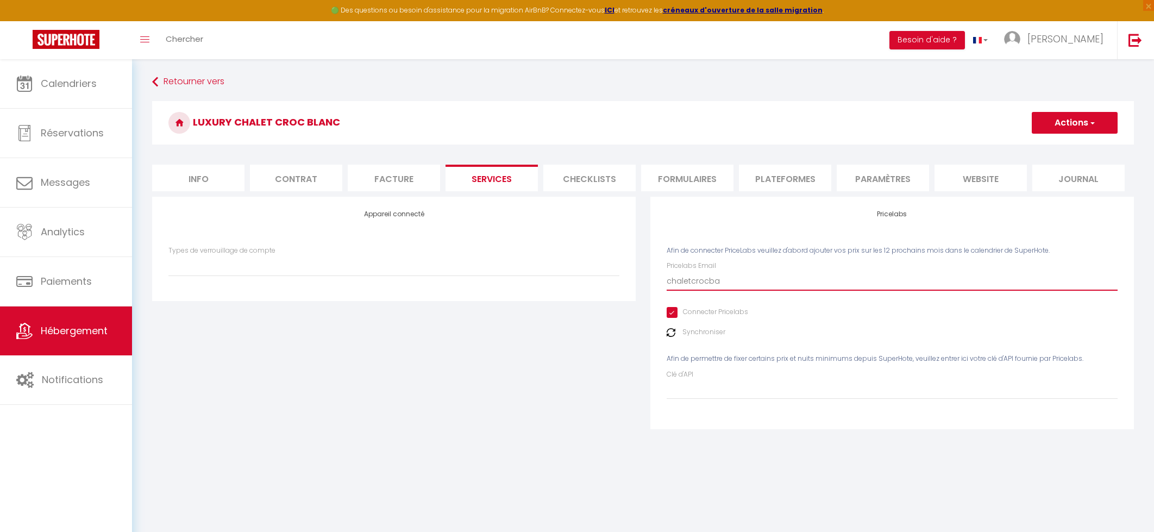
type input "chaletcrocb"
select select
type input "chaletcrocbl"
select select
type input "chaletcrocbla"
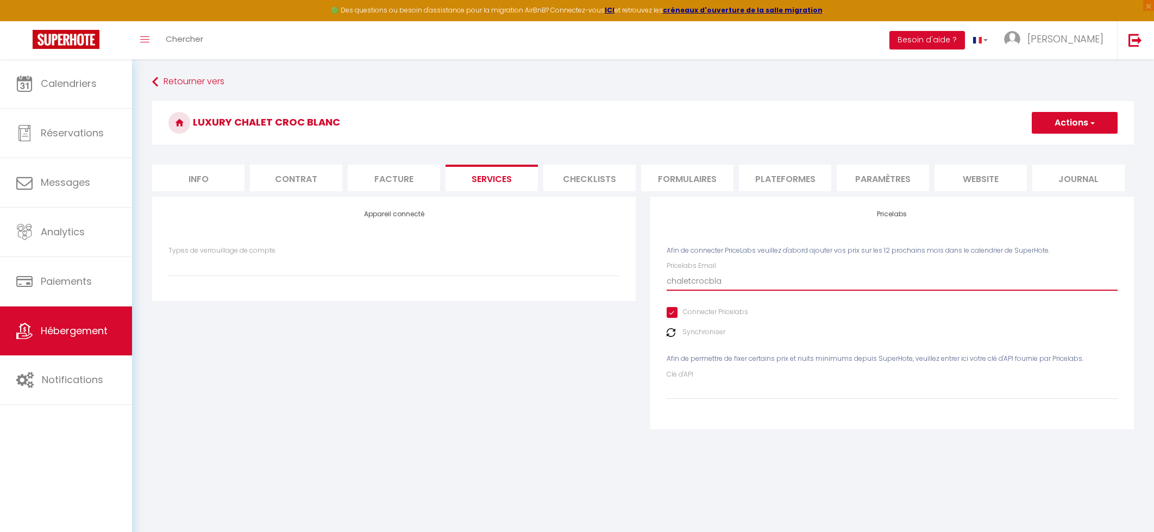
select select
type input "chaletcrocblan"
select select
type input "chaletcrocblanc"
select select
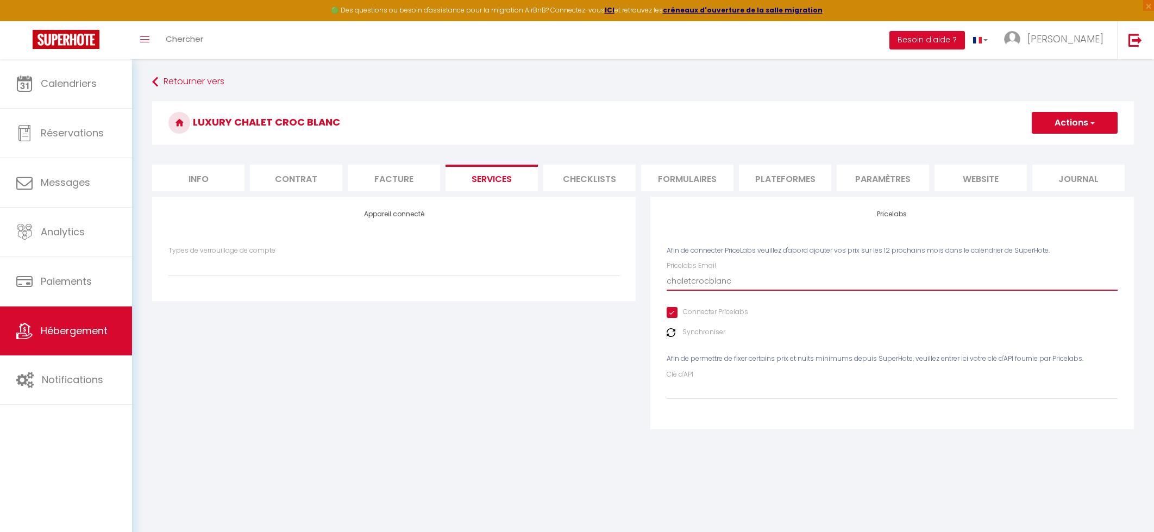
type input "chaletcrocblanc."
select select
type input "chaletcrocblanc.c"
select select
type input "chaletcrocblanc.ch"
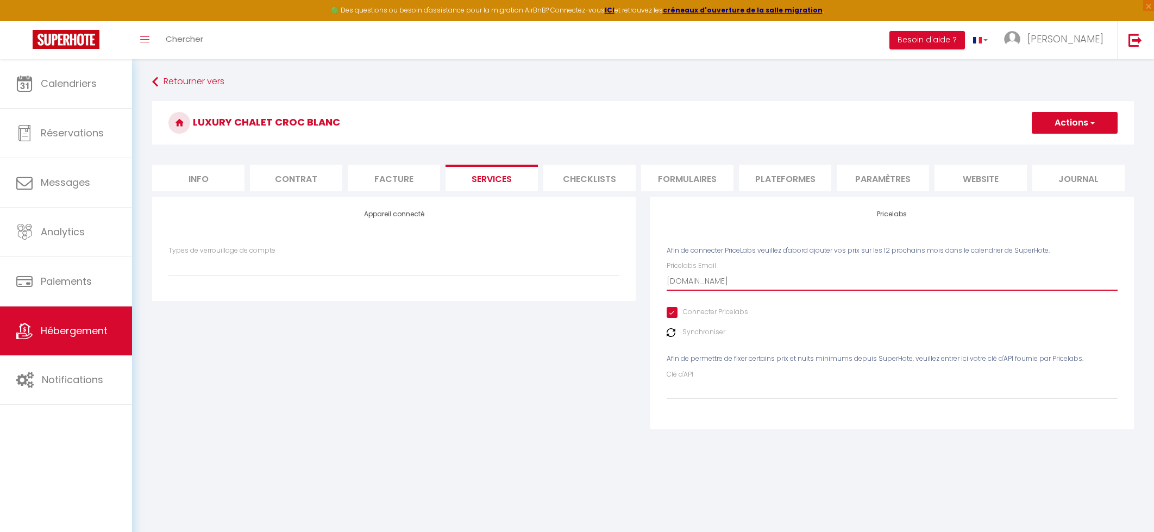
select select
type input "chaletcrocblanc.cha"
select select
type input "chaletcrocblanc.cham"
select select
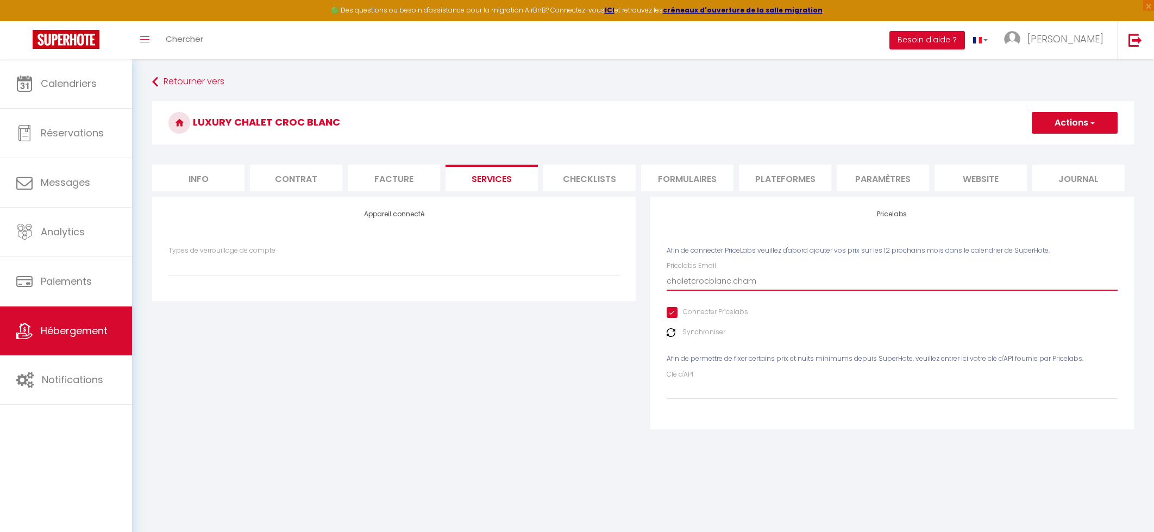
type input "chaletcrocblanc.chamo"
select select
type input "chaletcrocblanc.chamon"
select select
type input "chaletcrocblanc.chamonx"
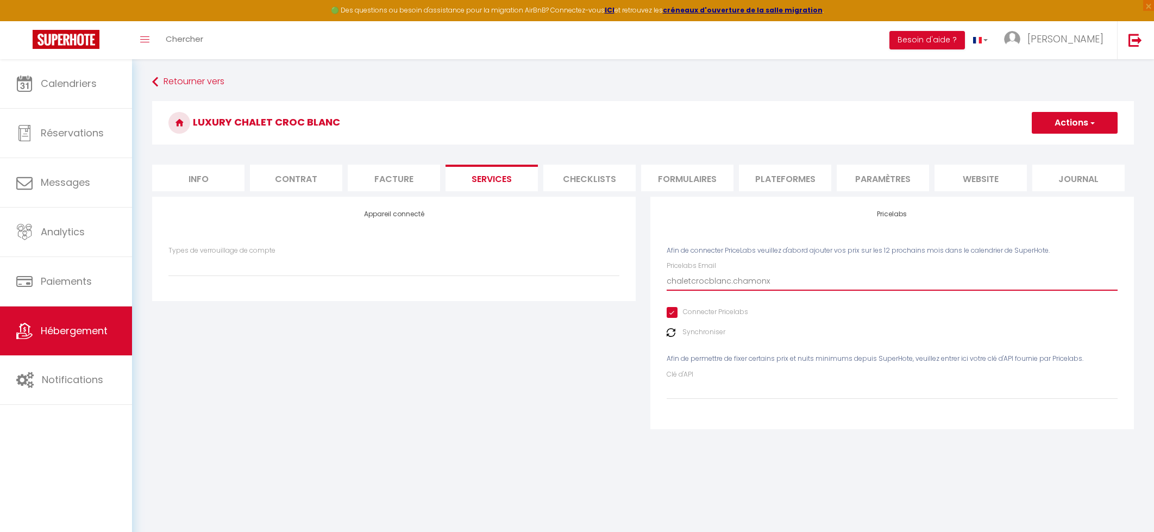
select select
type input "chaletcrocblanc.chamonxi"
select select
type input "chaletcrocblanc.chamonxi@"
select select
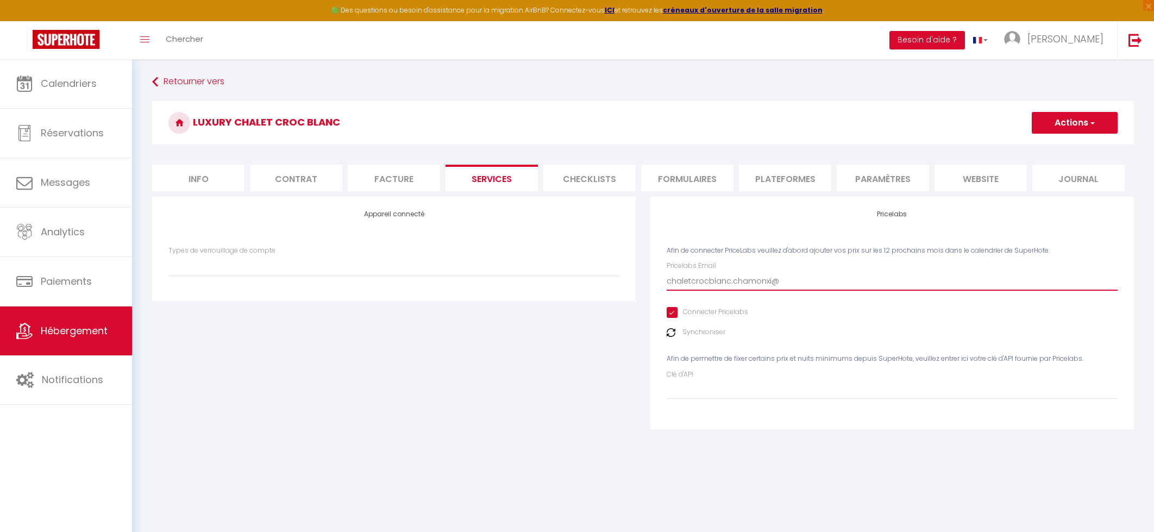
type input "chaletcrocblanc.chamonxi"
select select
type input "chaletcrocblanc.chamonx"
select select
type input "chaletcrocblanc.chamon"
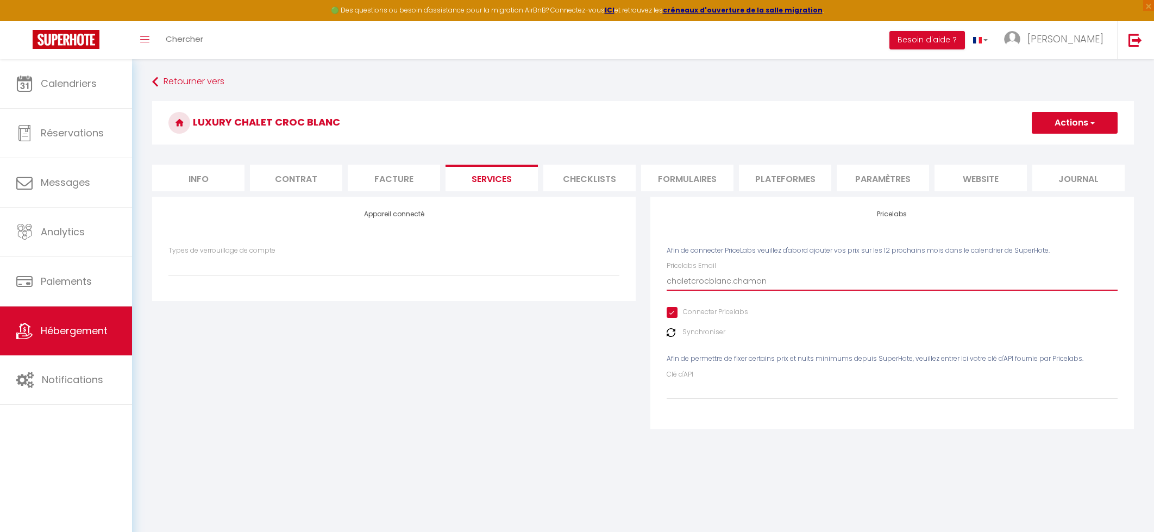
select select
type input "chaletcrocblanc.chamoni"
select select
type input "chaletcrocblanc.chamonix"
select select
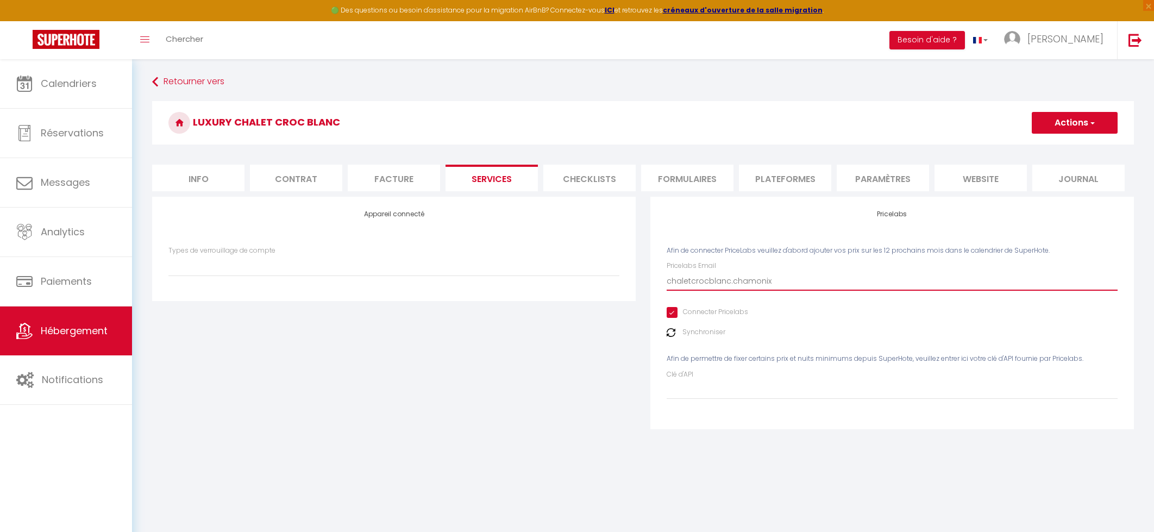
type input "chaletcrocblanc.chamonix@"
select select
type input "chaletcrocblanc.chamonix@g"
select select
type input "chaletcrocblanc.chamonix@gm"
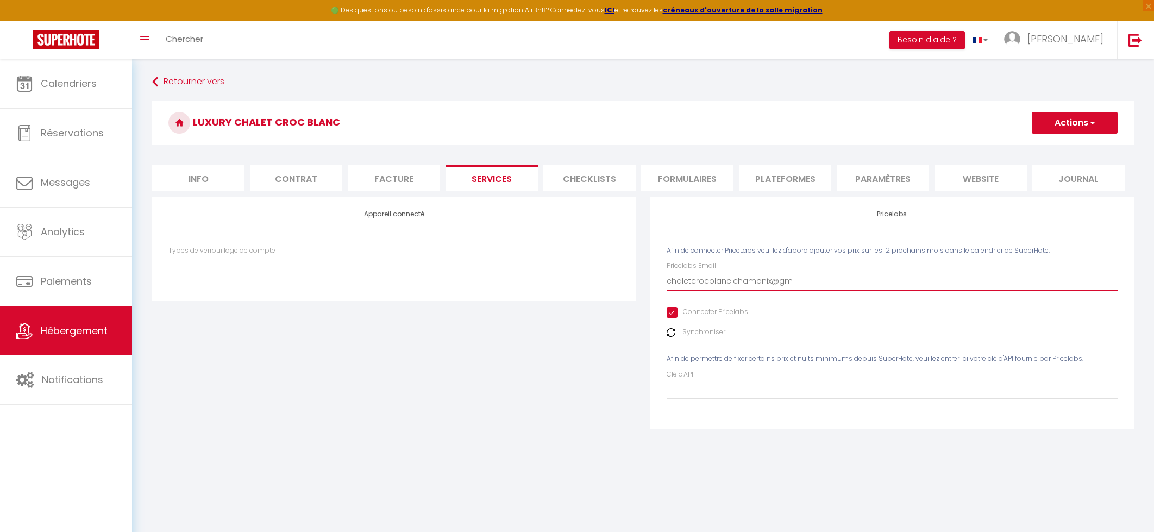
select select
type input "chaletcrocblanc.chamonix@gma"
select select
type input "chaletcrocblanc.chamonix@gmai"
select select
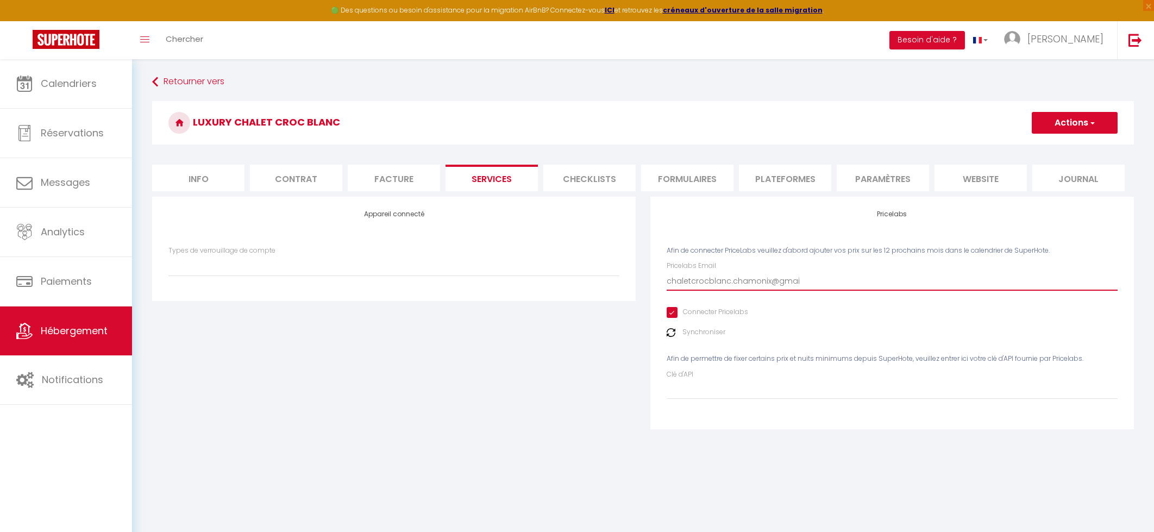
type input "chaletcrocblanc.chamonix@gmail"
select select
type input "chaletcrocblanc.chamonix@gmail."
select select
type input "chaletcrocblanc.chamonix@gmail.c"
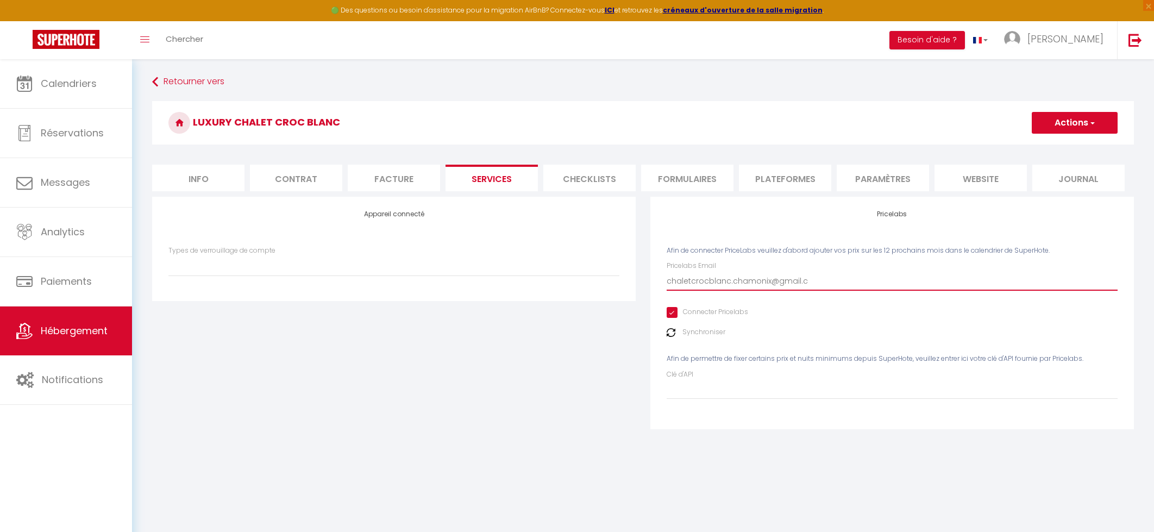
select select
type input "chaletcrocblanc.chamonix@gmail.co"
select select
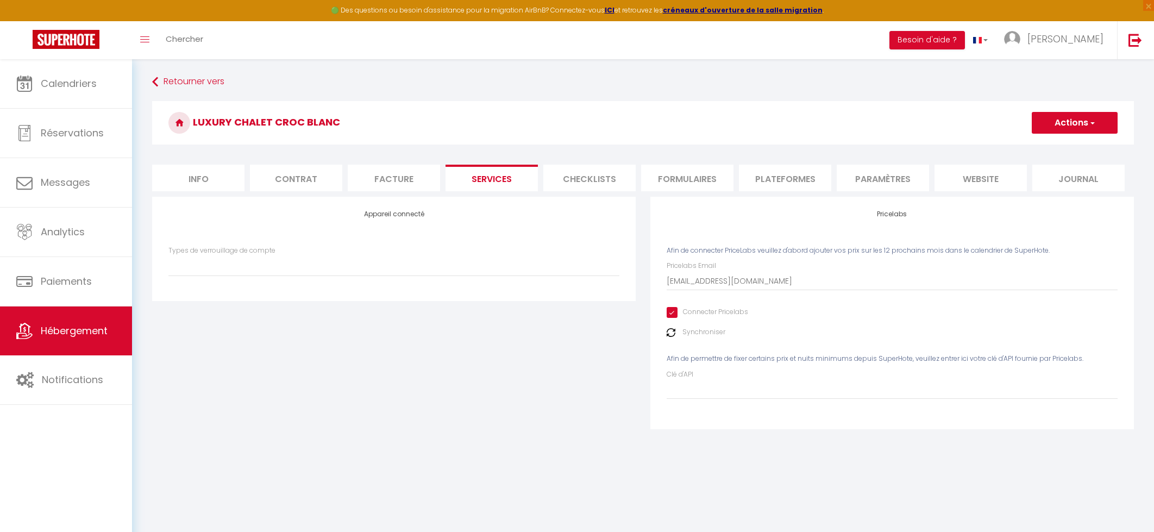
click at [816, 342] on div "Pricelabs Email chaletcrocblanc.chamonix@gmail.com Connecter Pricelabs Synchron…" at bounding box center [892, 330] width 451 height 138
click at [671, 336] on img at bounding box center [671, 332] width 9 height 9
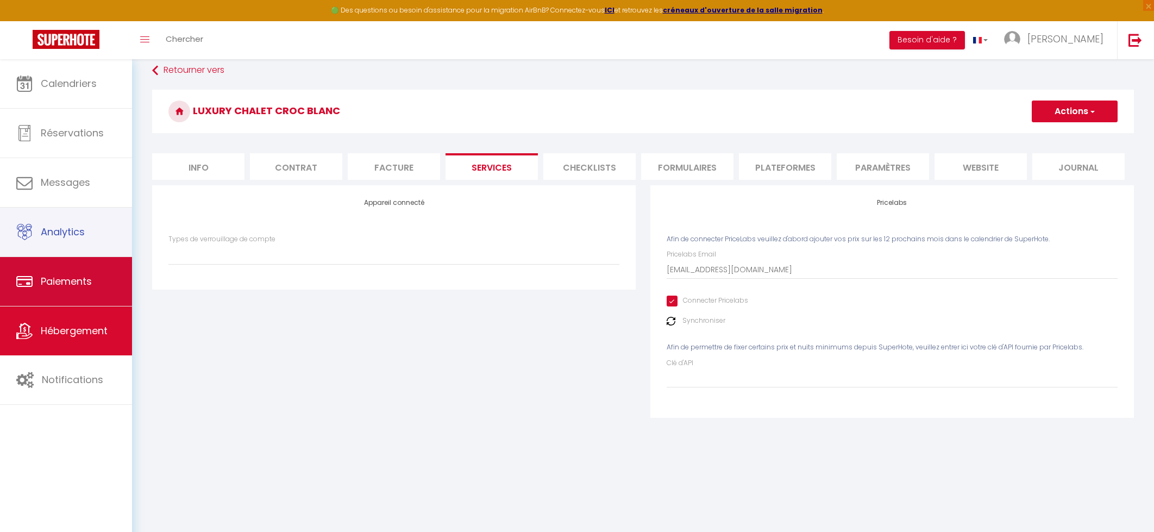
scroll to position [9, 0]
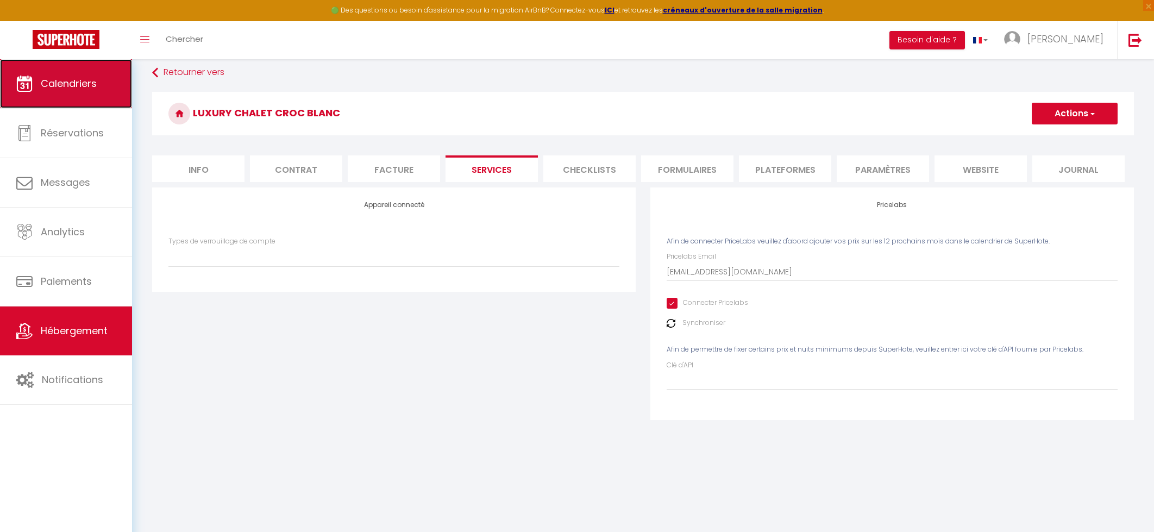
click at [66, 81] on span "Calendriers" at bounding box center [69, 84] width 56 height 14
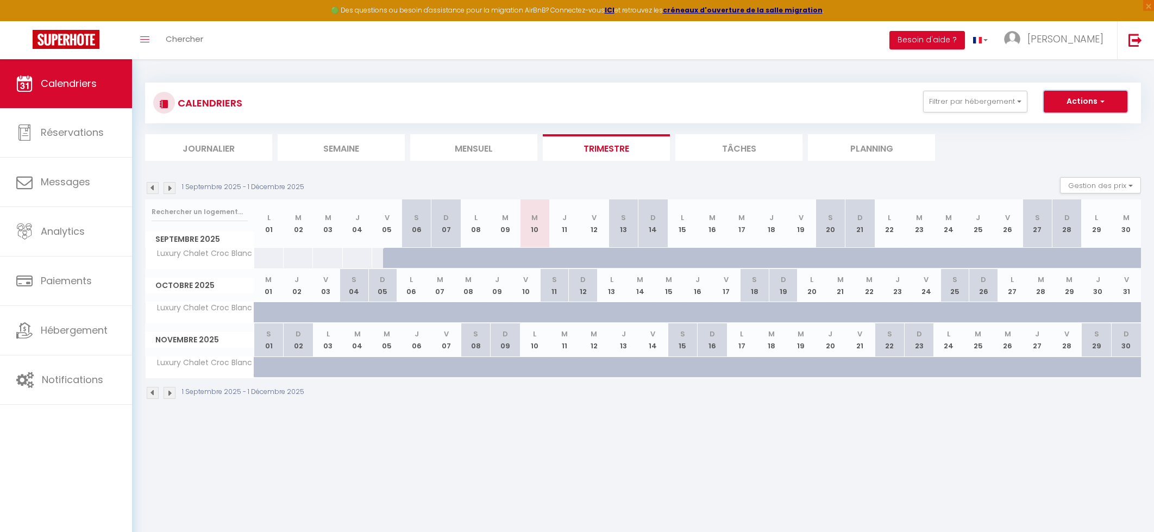
click at [1093, 102] on button "Actions" at bounding box center [1086, 102] width 84 height 22
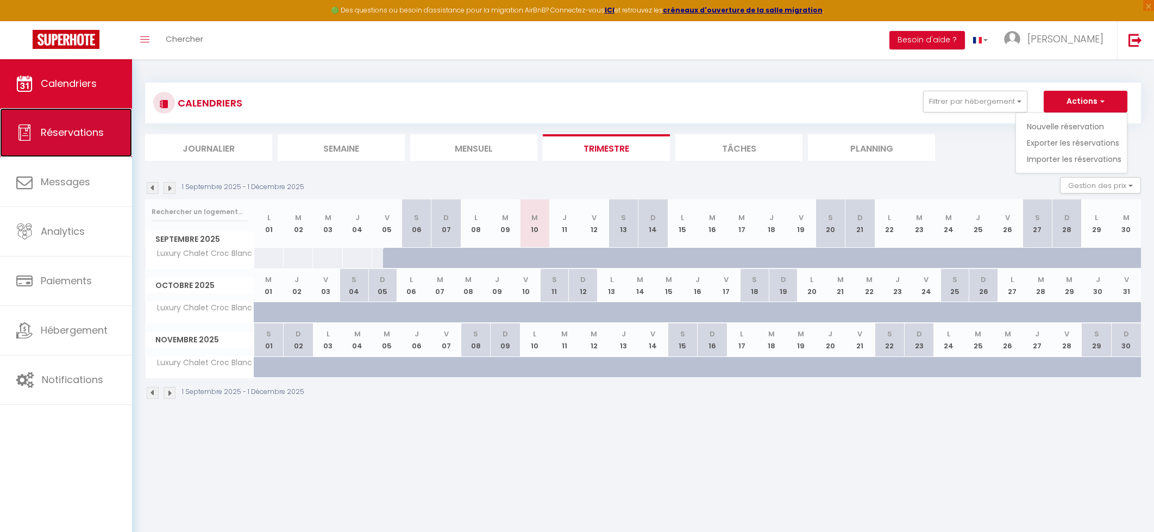
click at [49, 134] on span "Réservations" at bounding box center [72, 132] width 63 height 14
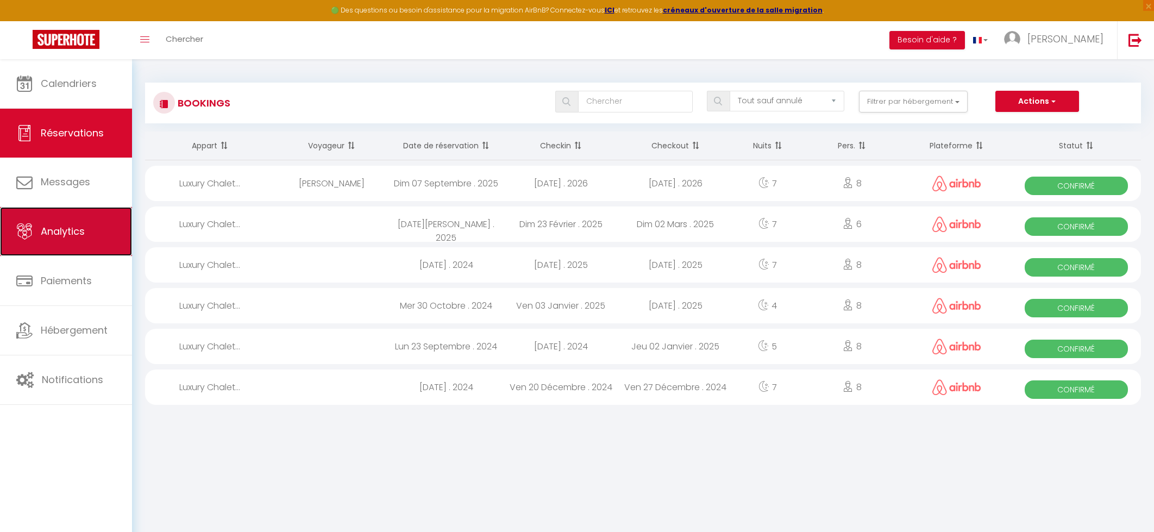
click at [100, 225] on link "Analytics" at bounding box center [66, 231] width 132 height 49
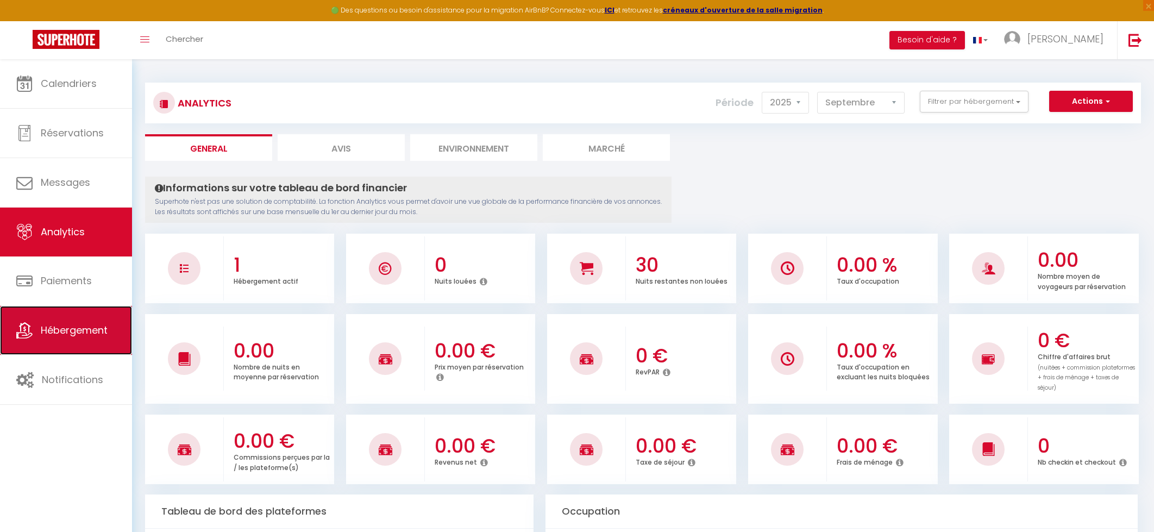
click at [86, 330] on span "Hébergement" at bounding box center [74, 330] width 67 height 14
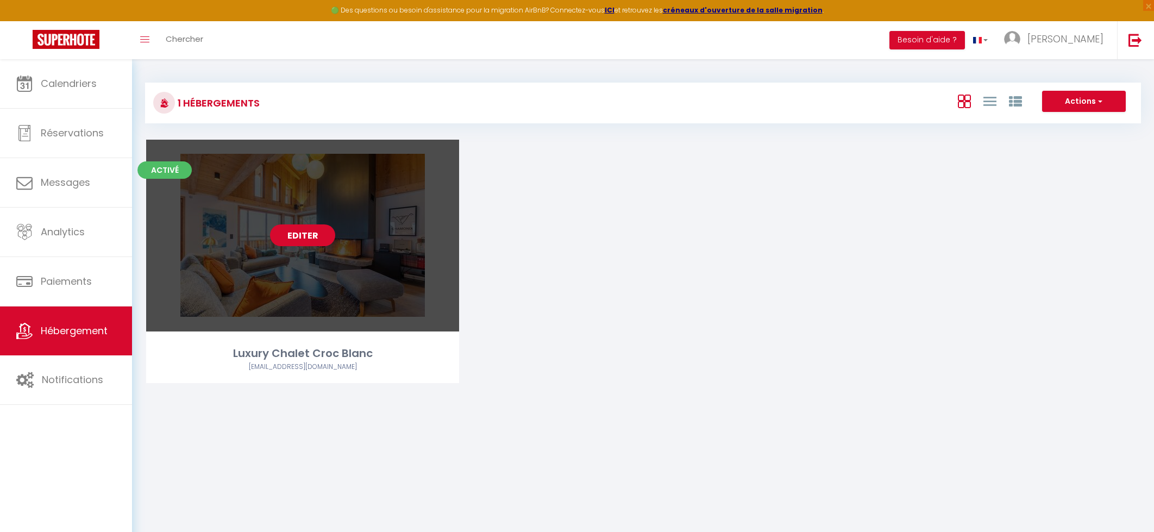
click at [294, 234] on link "Editer" at bounding box center [302, 235] width 65 height 22
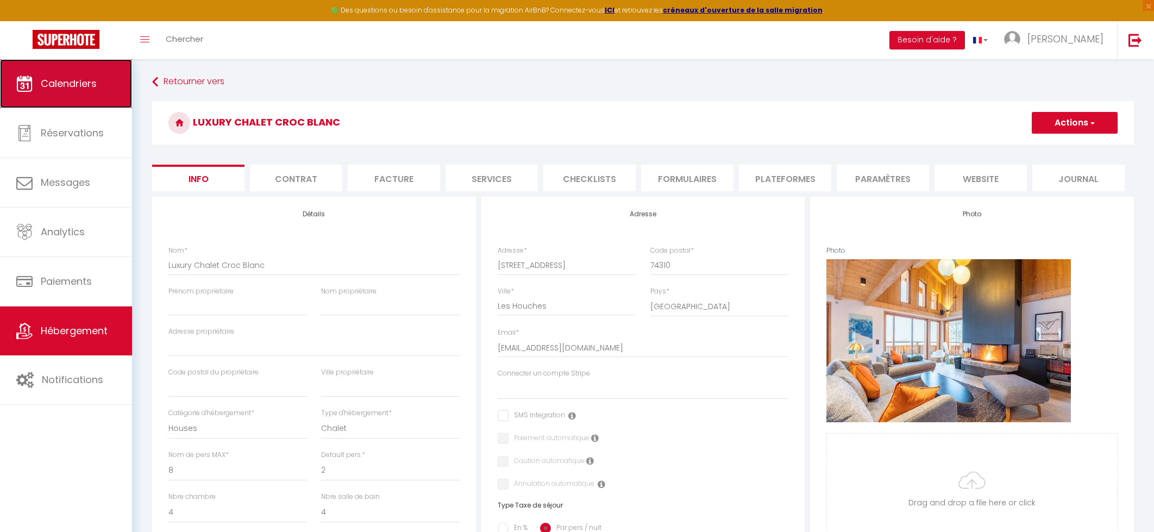
click at [56, 92] on link "Calendriers" at bounding box center [66, 83] width 132 height 49
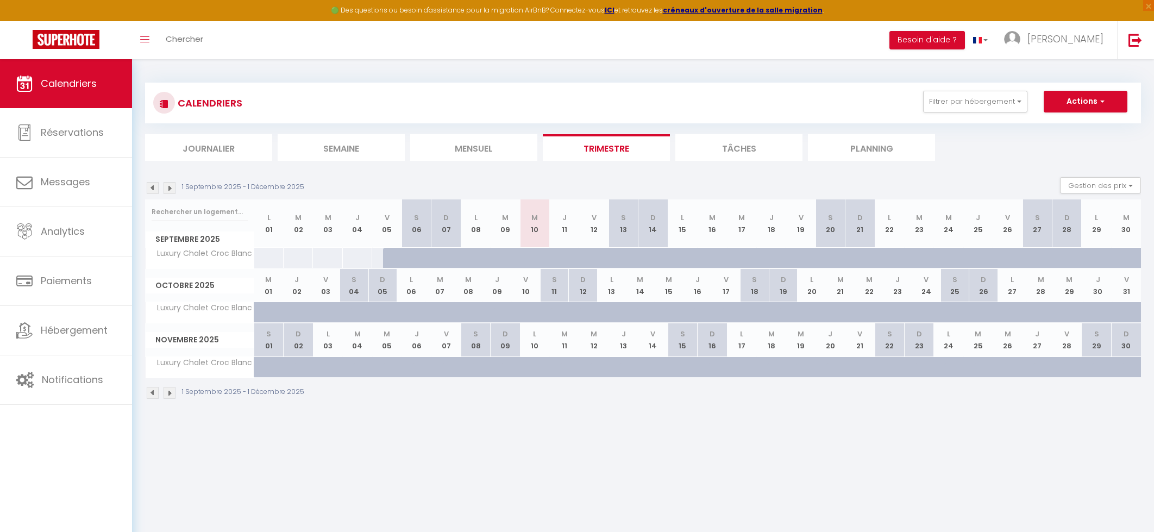
click at [737, 147] on li "Tâches" at bounding box center [738, 147] width 127 height 27
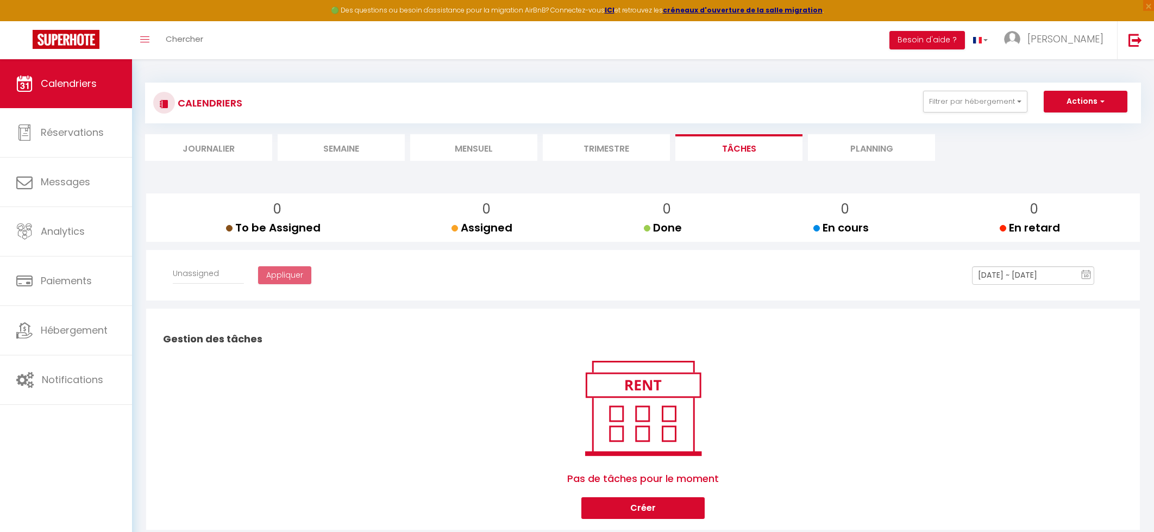
scroll to position [59, 0]
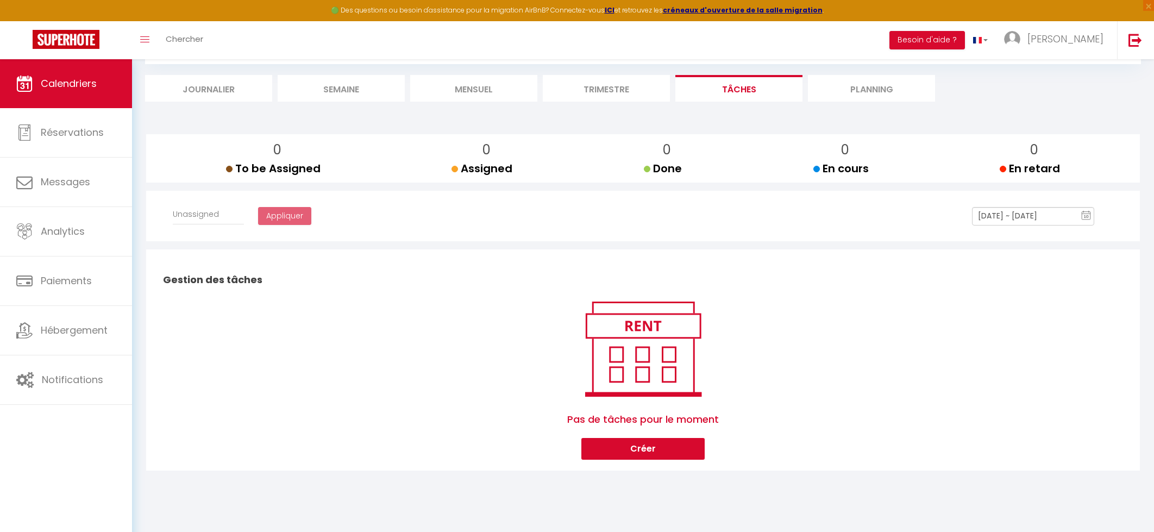
click at [871, 80] on li "Planning" at bounding box center [871, 88] width 127 height 27
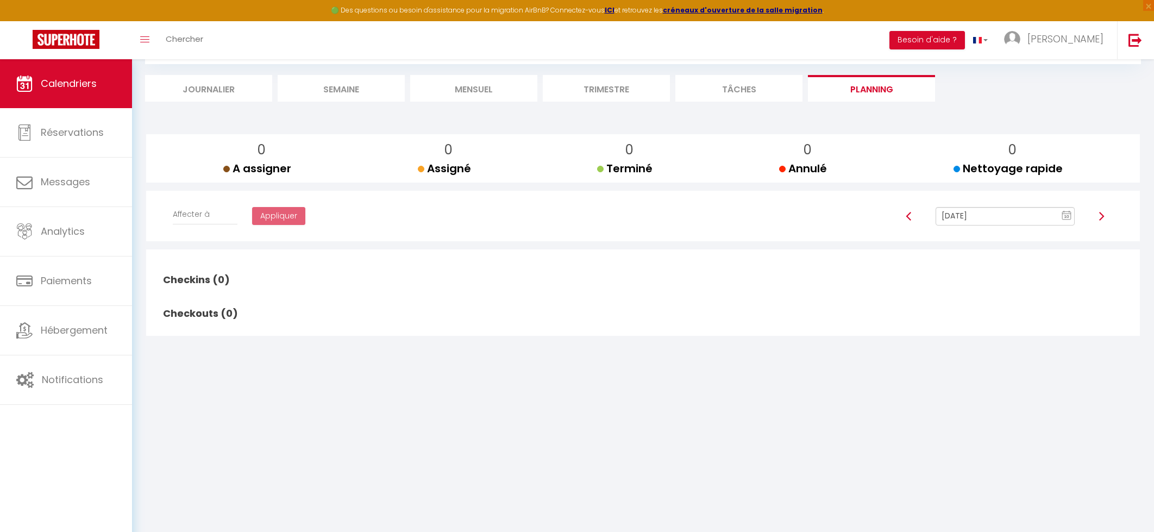
click at [765, 85] on li "Tâches" at bounding box center [738, 88] width 127 height 27
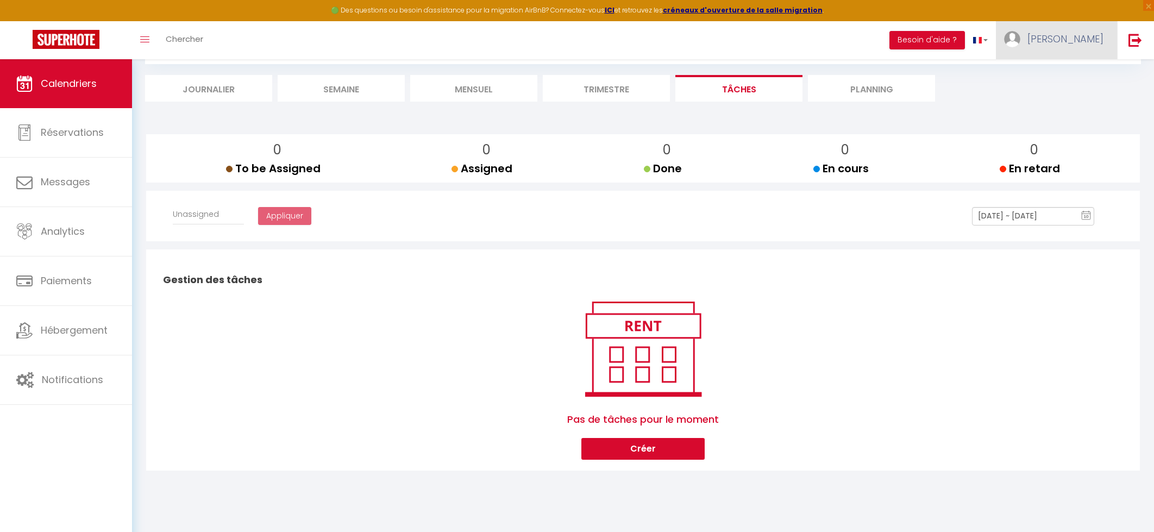
click at [1084, 40] on span "[PERSON_NAME]" at bounding box center [1065, 39] width 76 height 14
click at [1069, 78] on link "Paramètres" at bounding box center [1073, 75] width 80 height 18
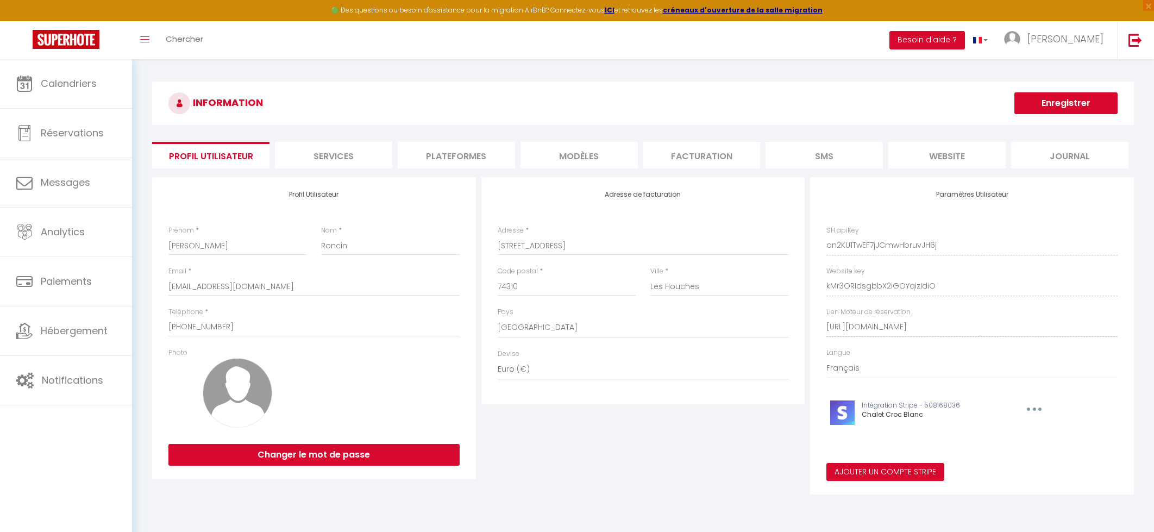
click at [335, 156] on li "Services" at bounding box center [333, 155] width 117 height 27
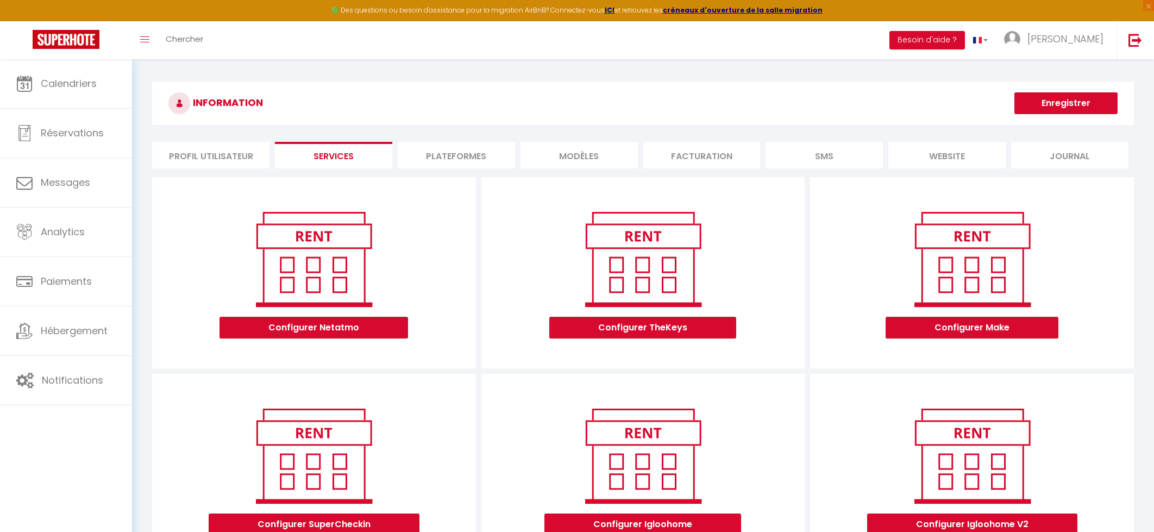
scroll to position [1, 0]
click at [474, 153] on li "Plateformes" at bounding box center [456, 154] width 117 height 27
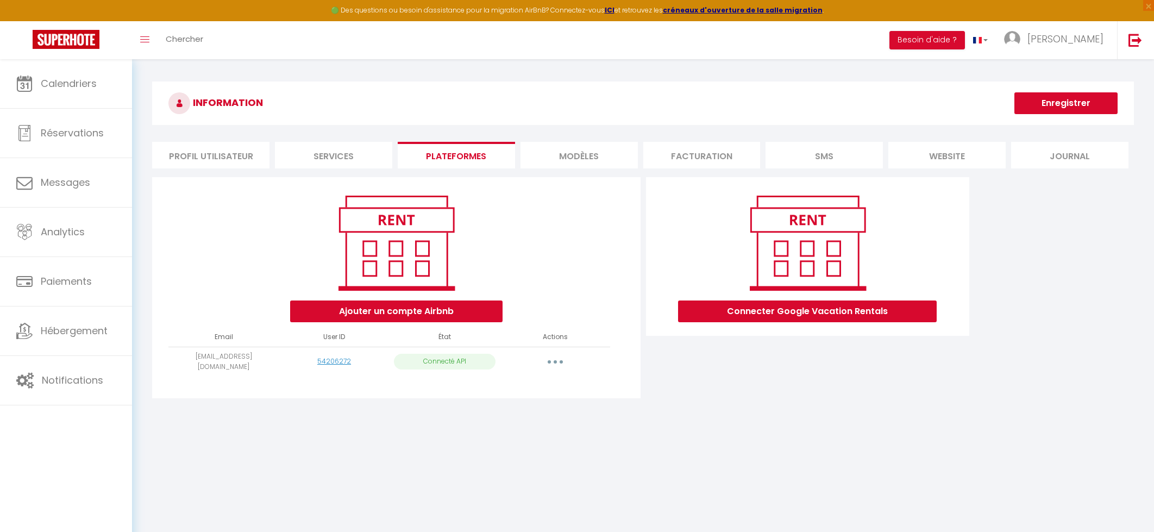
scroll to position [1, 0]
click at [749, 158] on li "Facturation" at bounding box center [701, 154] width 117 height 27
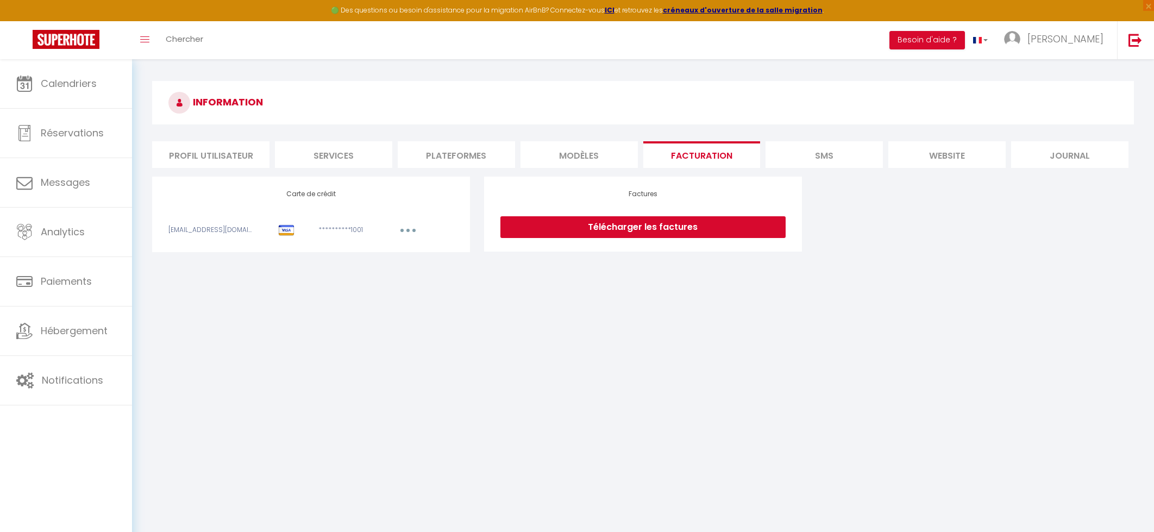
click at [813, 159] on li "SMS" at bounding box center [823, 154] width 117 height 27
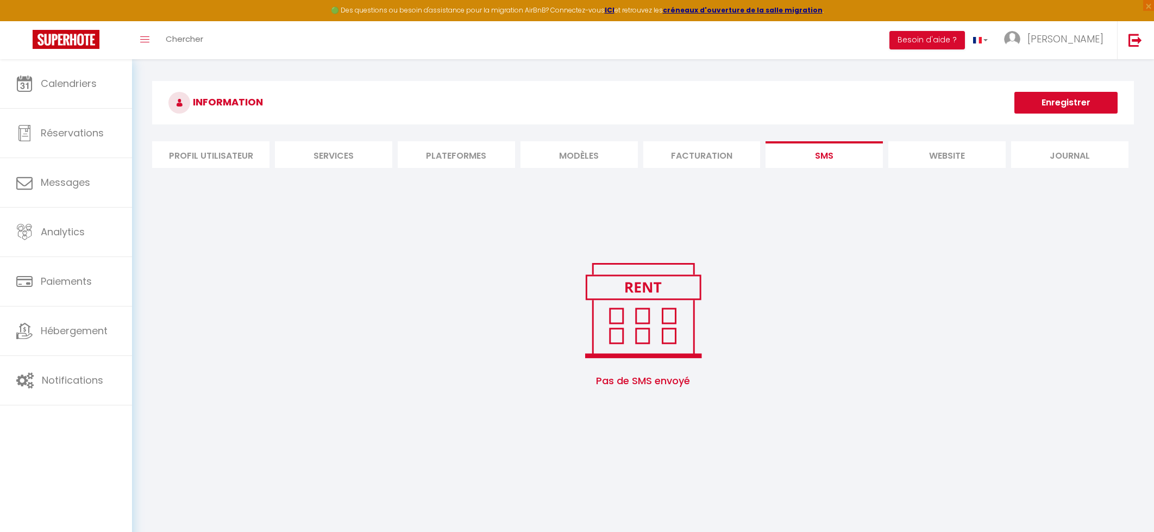
click at [918, 158] on li "website" at bounding box center [946, 154] width 117 height 27
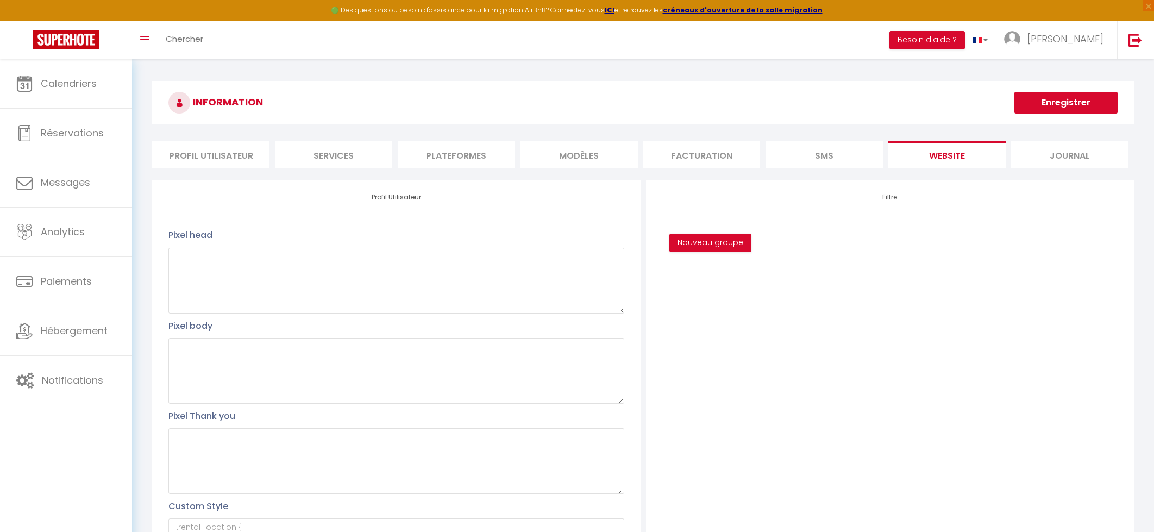
click at [1033, 155] on li "Journal" at bounding box center [1069, 154] width 117 height 27
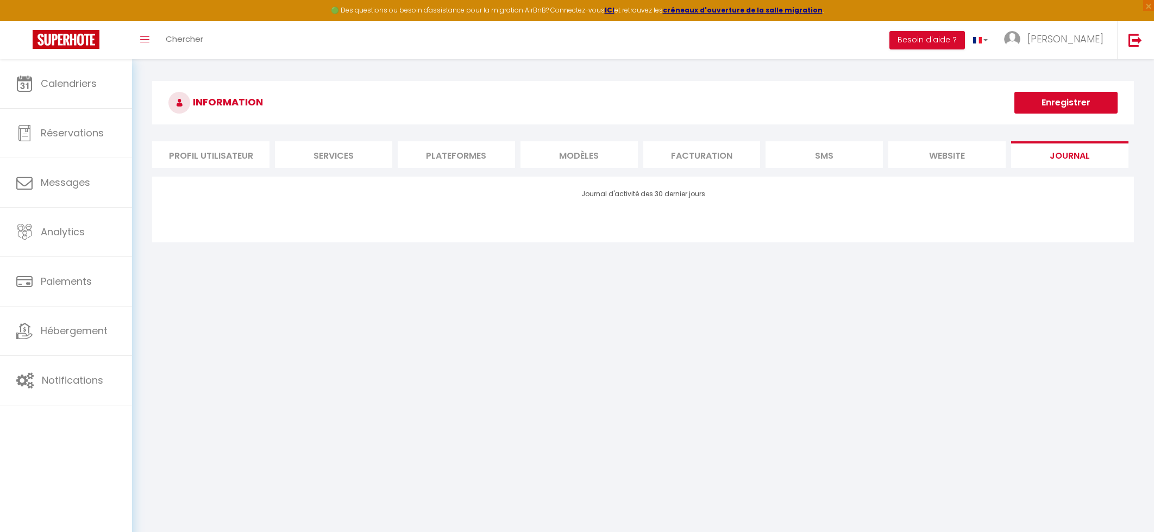
click at [971, 152] on li "website" at bounding box center [946, 154] width 117 height 27
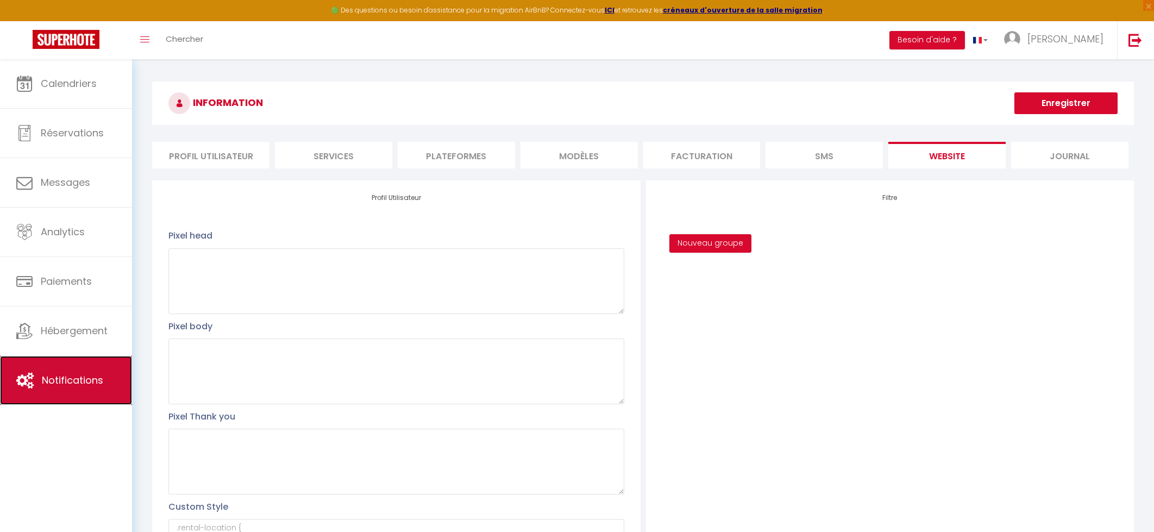
click at [74, 378] on span "Notifications" at bounding box center [72, 380] width 61 height 14
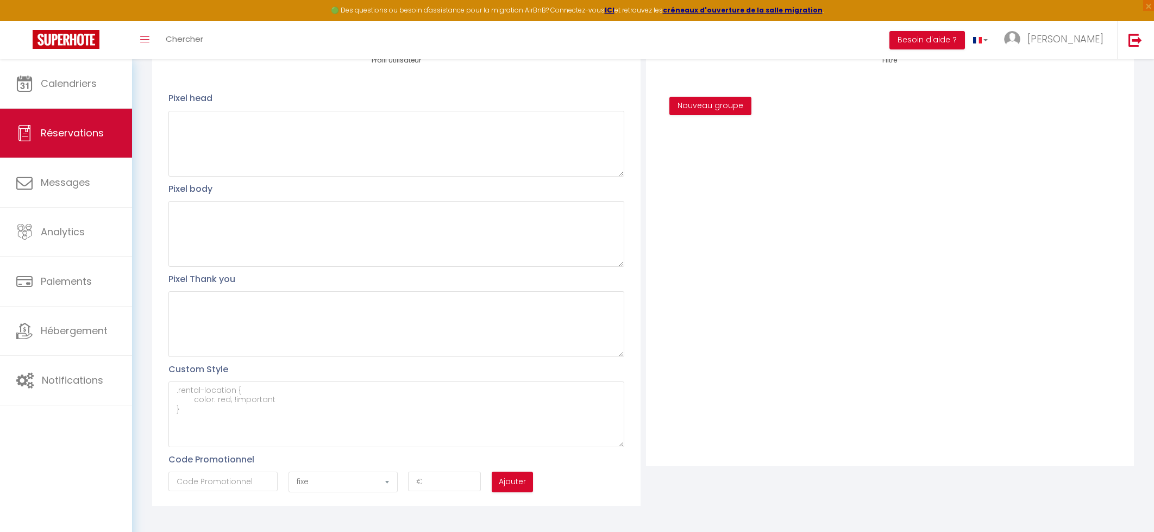
scroll to position [145, 0]
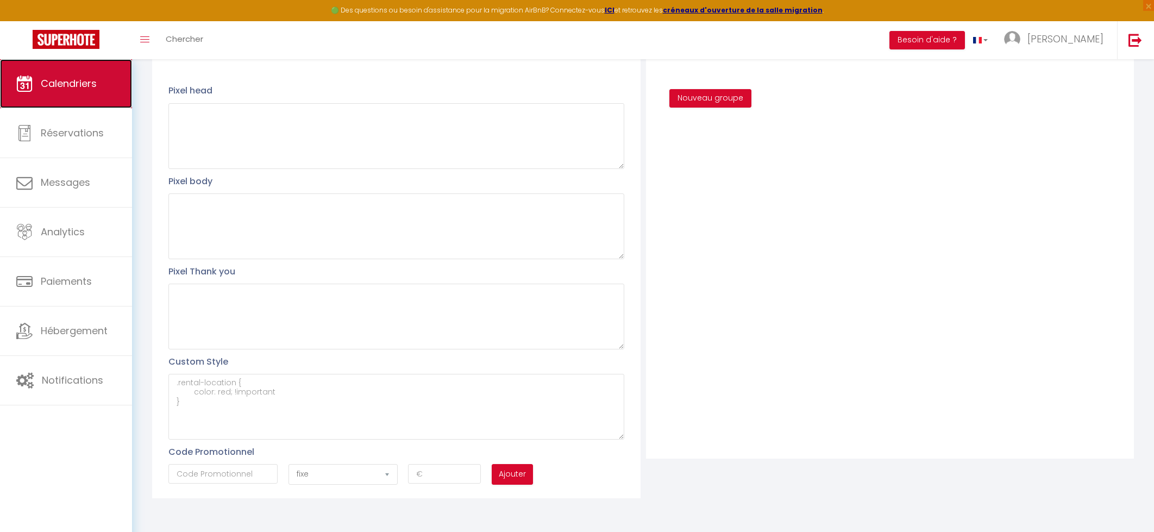
click at [101, 67] on link "Calendriers" at bounding box center [66, 83] width 132 height 49
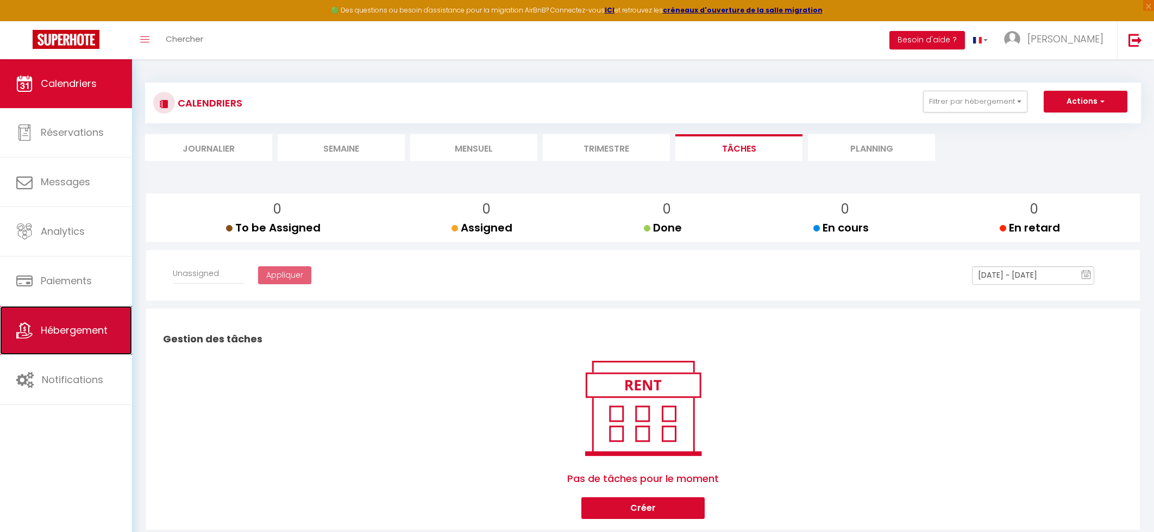
click at [82, 330] on span "Hébergement" at bounding box center [74, 330] width 67 height 14
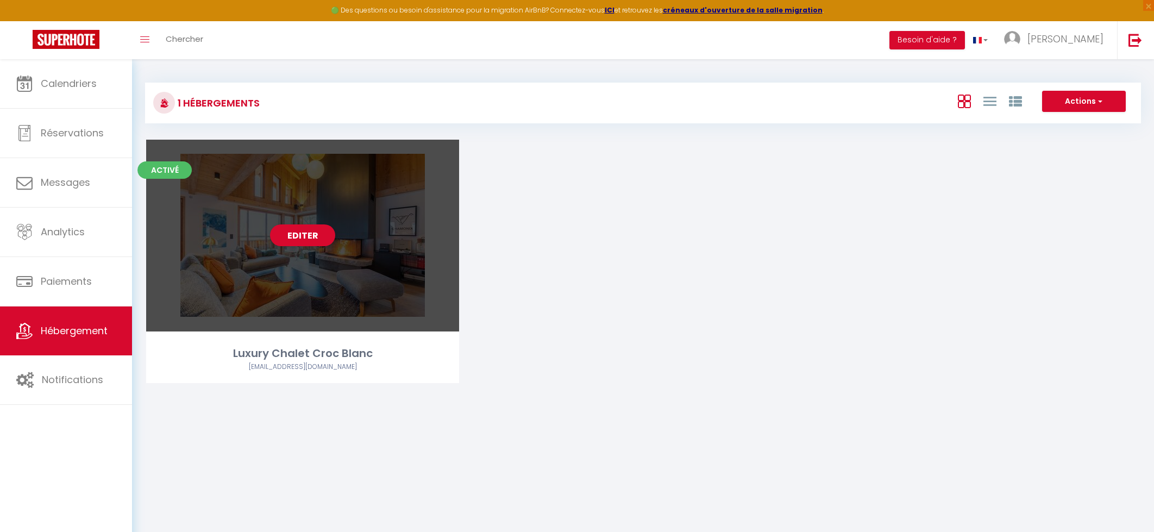
click at [266, 252] on div "Editer" at bounding box center [302, 236] width 313 height 192
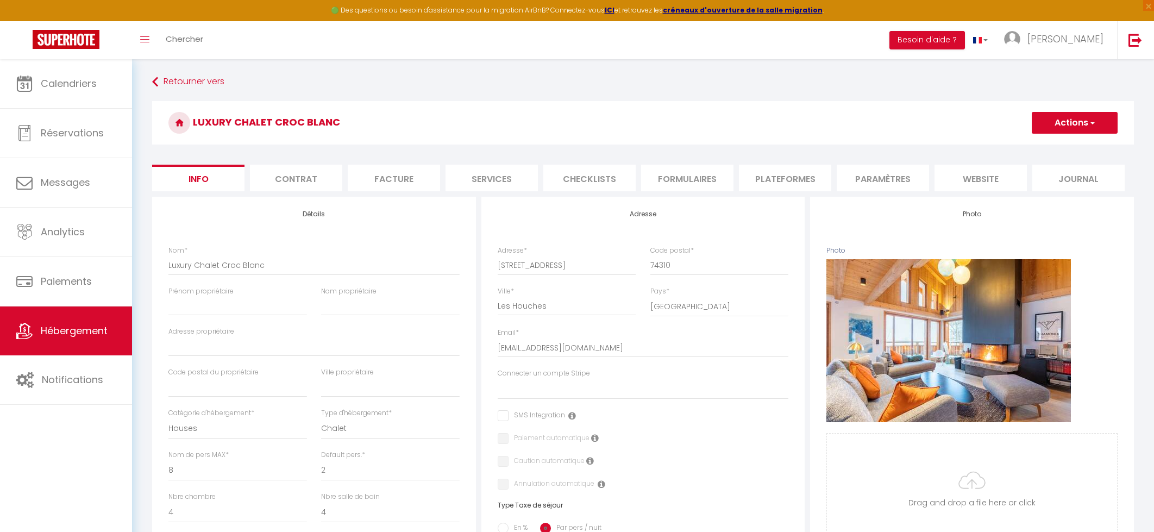
click at [507, 187] on li "Services" at bounding box center [491, 178] width 92 height 27
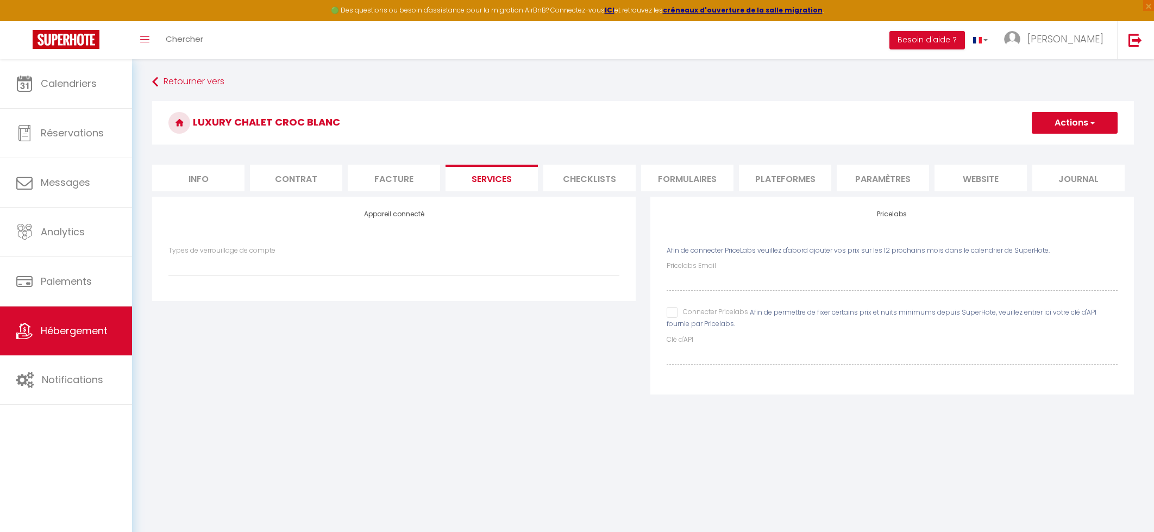
click at [589, 178] on li "Checklists" at bounding box center [589, 178] width 92 height 27
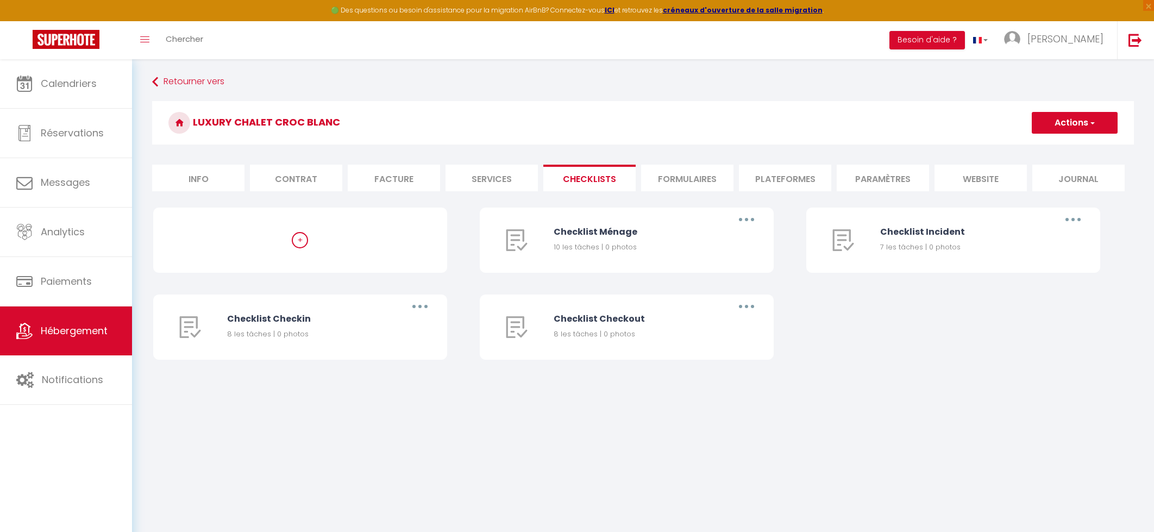
click at [662, 179] on li "Formulaires" at bounding box center [687, 178] width 92 height 27
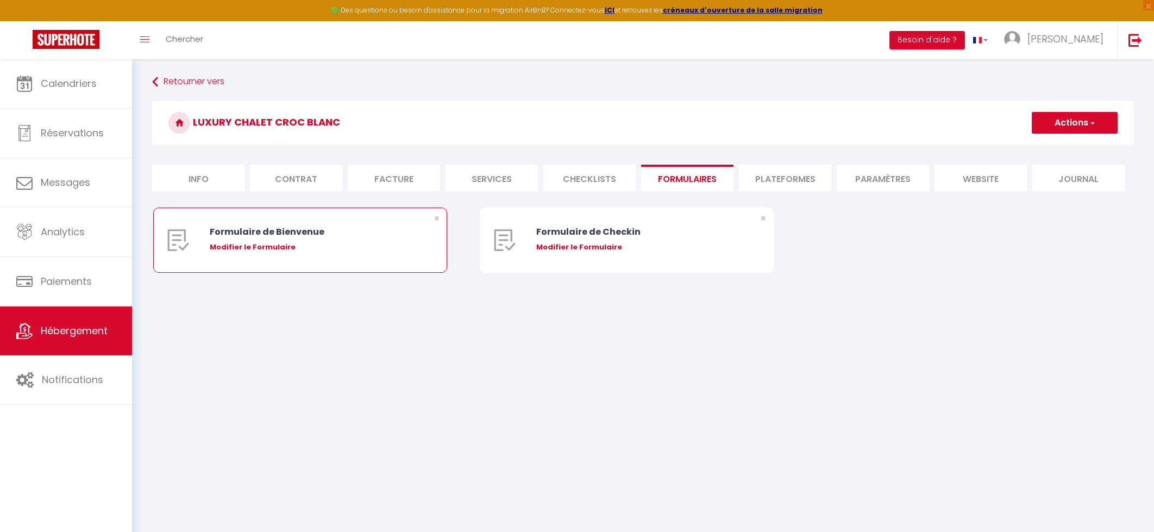
click at [306, 238] on div "Formulaire de Bienvenue" at bounding box center [312, 232] width 205 height 14
click at [249, 248] on div "Modifier le Formulaire" at bounding box center [312, 247] width 205 height 11
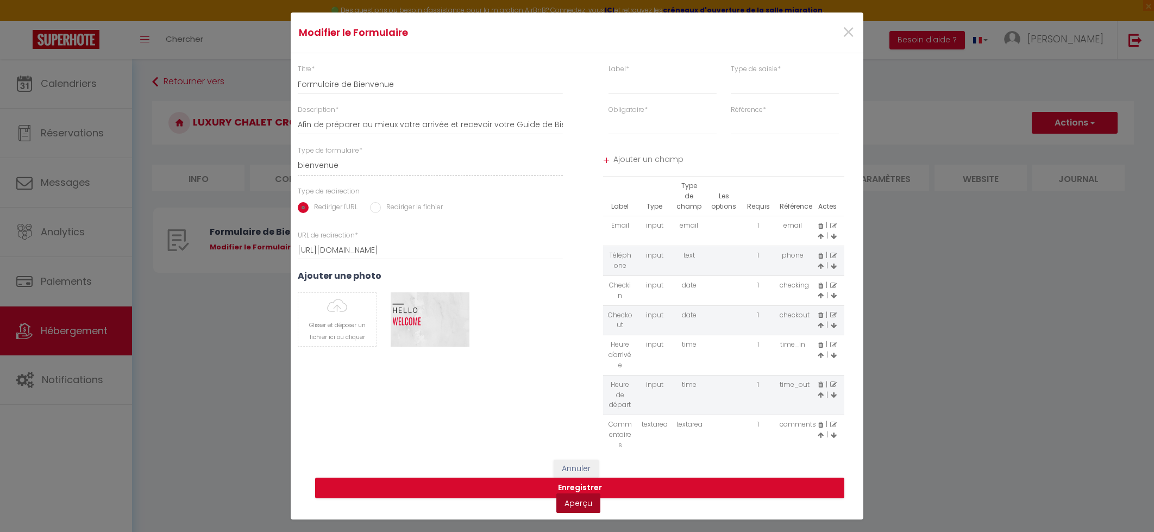
click at [577, 506] on link "Aperçu" at bounding box center [578, 503] width 44 height 20
click at [846, 34] on span "×" at bounding box center [849, 32] width 14 height 33
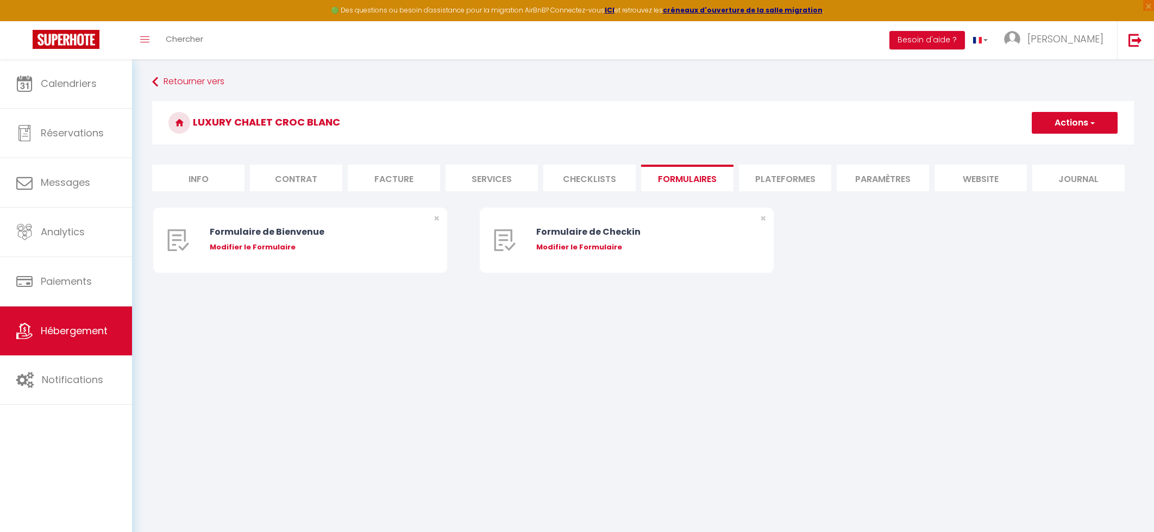
click at [794, 183] on li "Plateformes" at bounding box center [785, 178] width 92 height 27
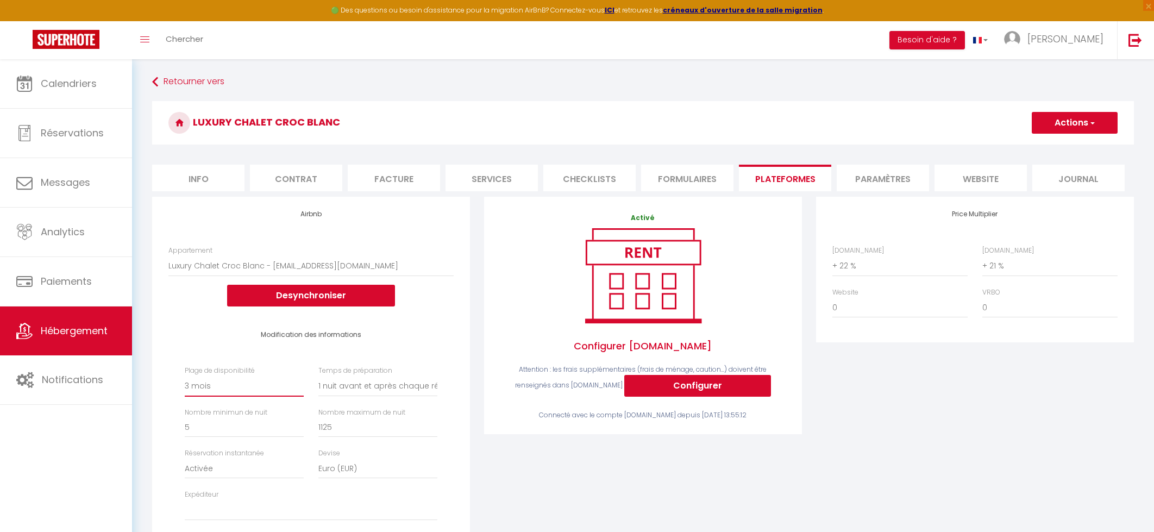
click at [224, 386] on select "Date indisponible par defaut 1 mois 3 mois 6 mois 9 mois 12 mois 24 mois" at bounding box center [244, 386] width 119 height 21
click at [185, 376] on select "Date indisponible par defaut 1 mois 3 mois 6 mois 9 mois 12 mois 24 mois" at bounding box center [244, 386] width 119 height 21
click at [1091, 115] on button "Actions" at bounding box center [1075, 123] width 86 height 22
click at [1069, 144] on link "Enregistrer" at bounding box center [1074, 147] width 86 height 14
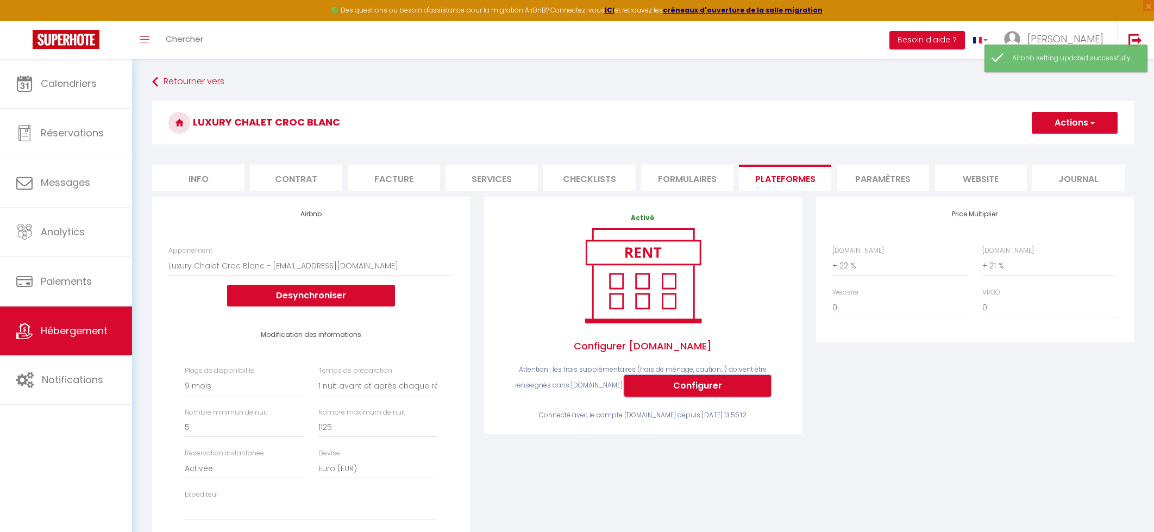
click at [647, 387] on button "Configurer" at bounding box center [697, 386] width 147 height 22
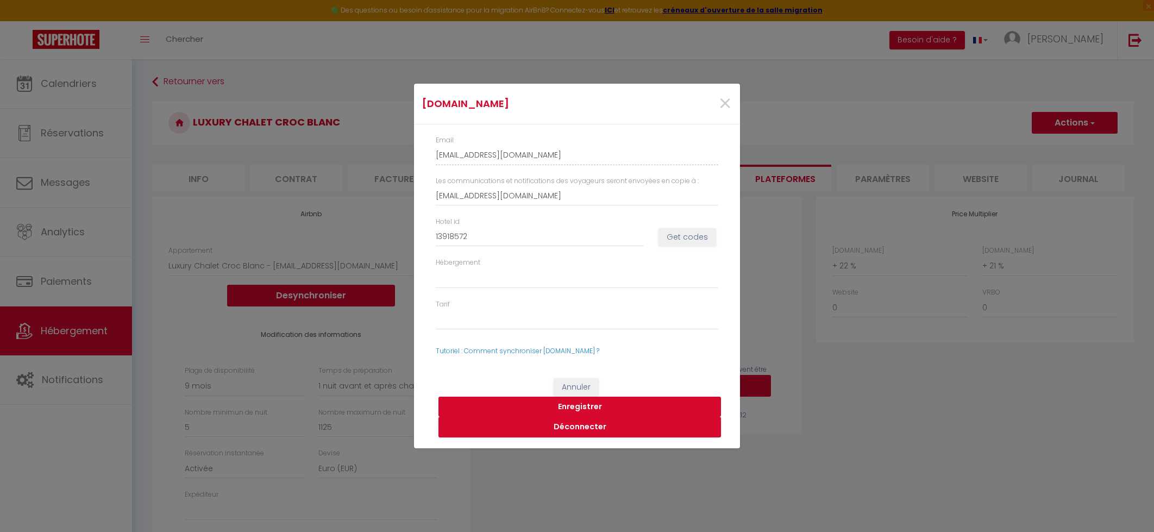
click at [603, 403] on button "Enregistrer" at bounding box center [579, 407] width 282 height 21
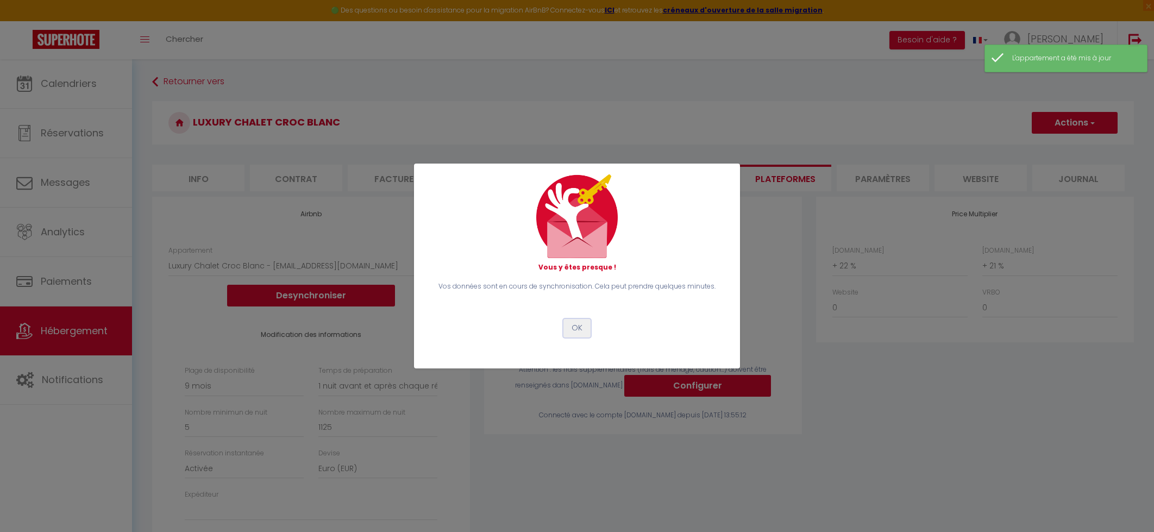
click at [577, 327] on button "OK" at bounding box center [576, 328] width 27 height 18
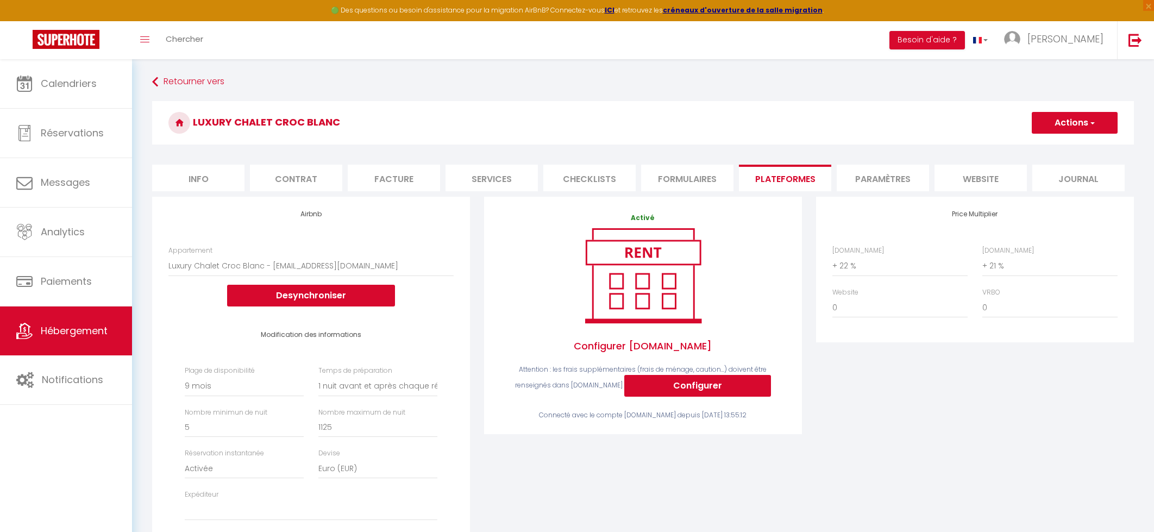
click at [880, 178] on li "Paramètres" at bounding box center [883, 178] width 92 height 27
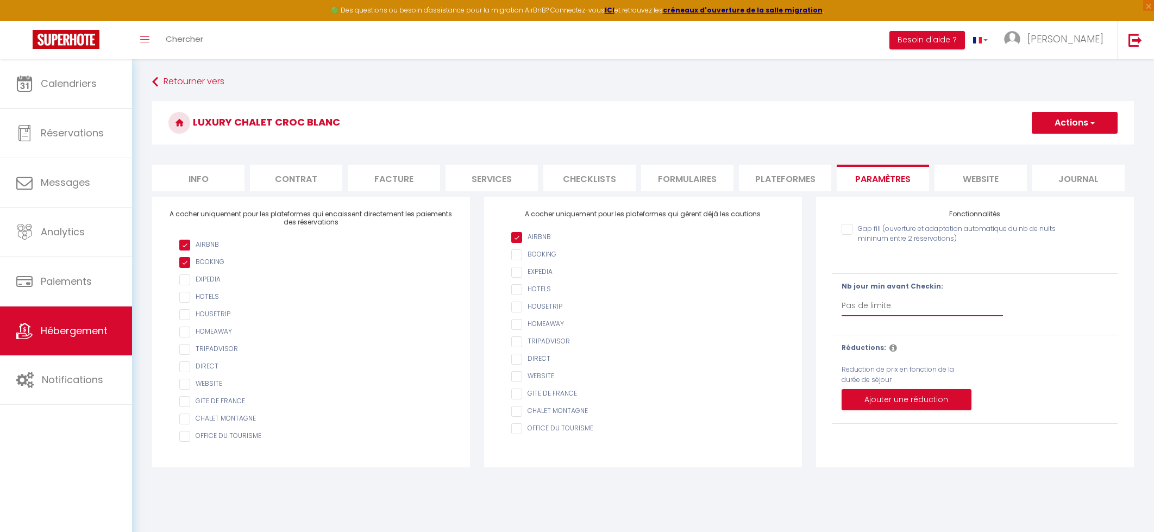
click at [865, 301] on select "Pas de limite 1 2 3 4 5 6 7" at bounding box center [922, 306] width 161 height 21
click at [842, 296] on select "Pas de limite 1 2 3 4 5 6 7" at bounding box center [922, 306] width 161 height 21
click at [1084, 273] on hr at bounding box center [974, 273] width 285 height 1
click at [980, 328] on div "Gap fill (ouverture et adaptation automatique du nb de nuits mininum entre 2 ré…" at bounding box center [974, 321] width 285 height 206
click at [1100, 121] on button "Actions" at bounding box center [1075, 123] width 86 height 22
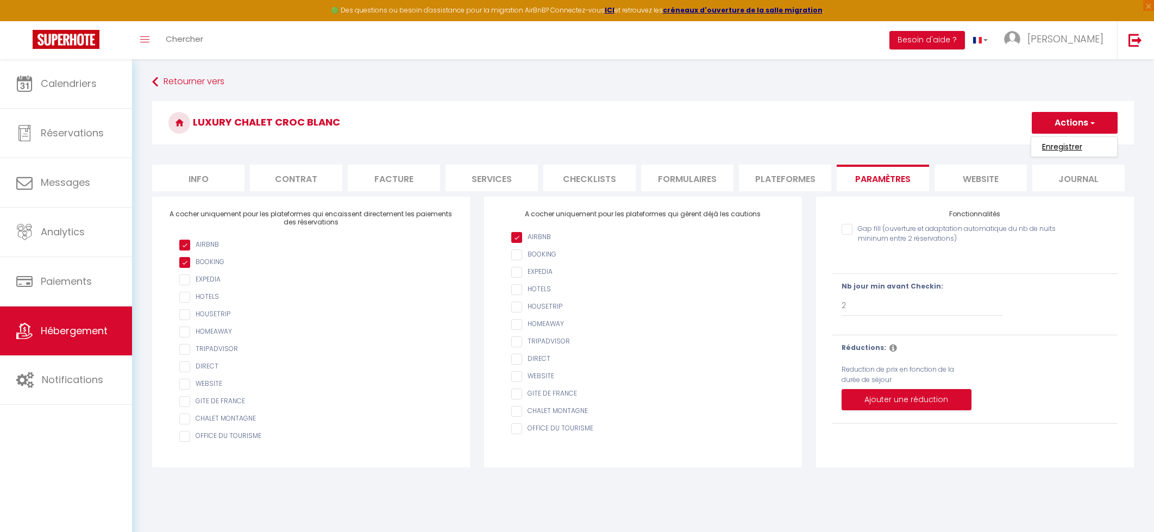
click at [1066, 143] on input "Enregistrer" at bounding box center [1062, 146] width 40 height 11
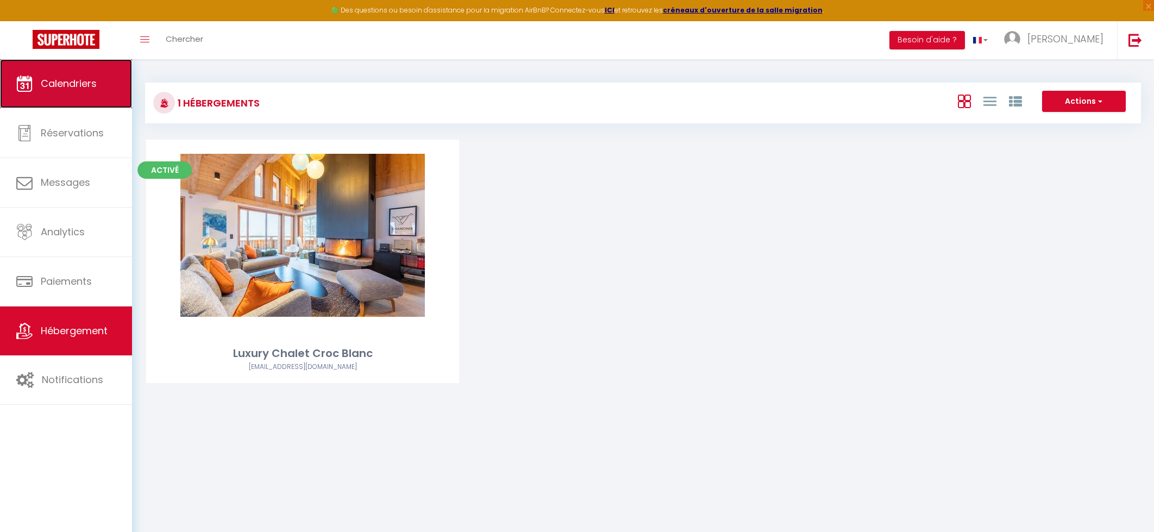
click at [84, 79] on span "Calendriers" at bounding box center [69, 84] width 56 height 14
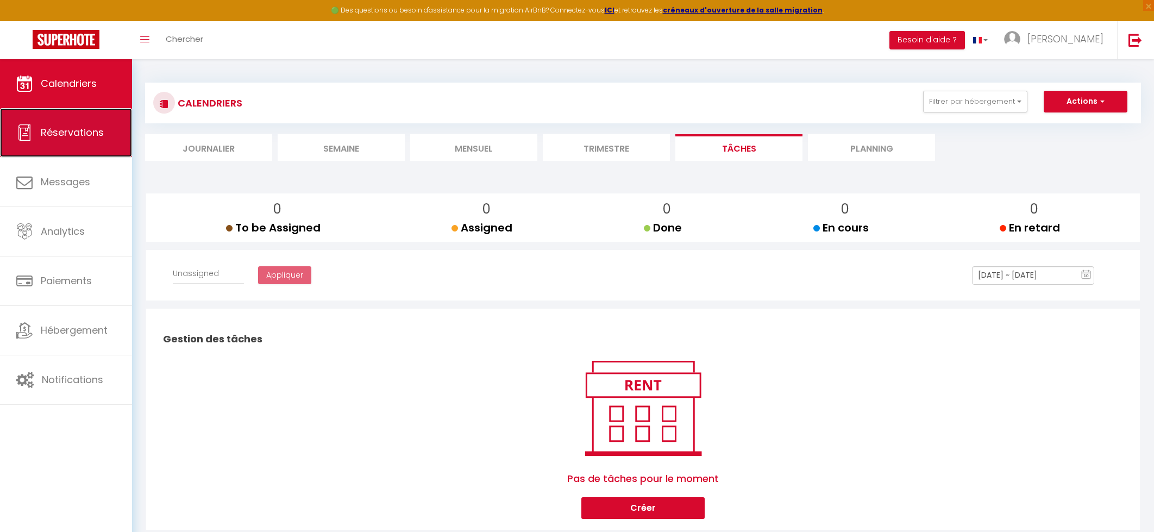
click at [69, 146] on link "Réservations" at bounding box center [66, 132] width 132 height 49
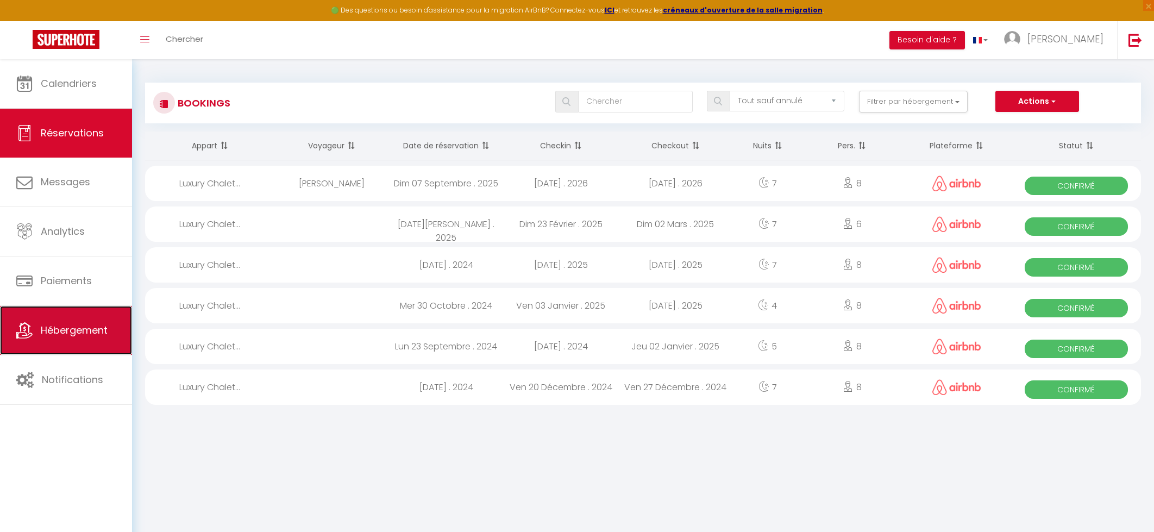
click at [67, 338] on link "Hébergement" at bounding box center [66, 330] width 132 height 49
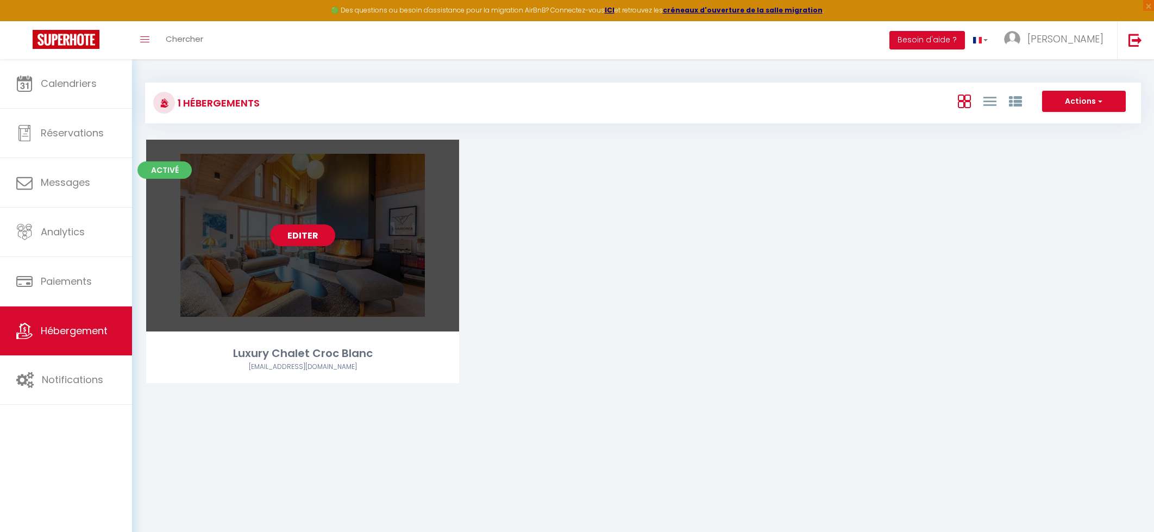
click at [310, 239] on link "Editer" at bounding box center [302, 235] width 65 height 22
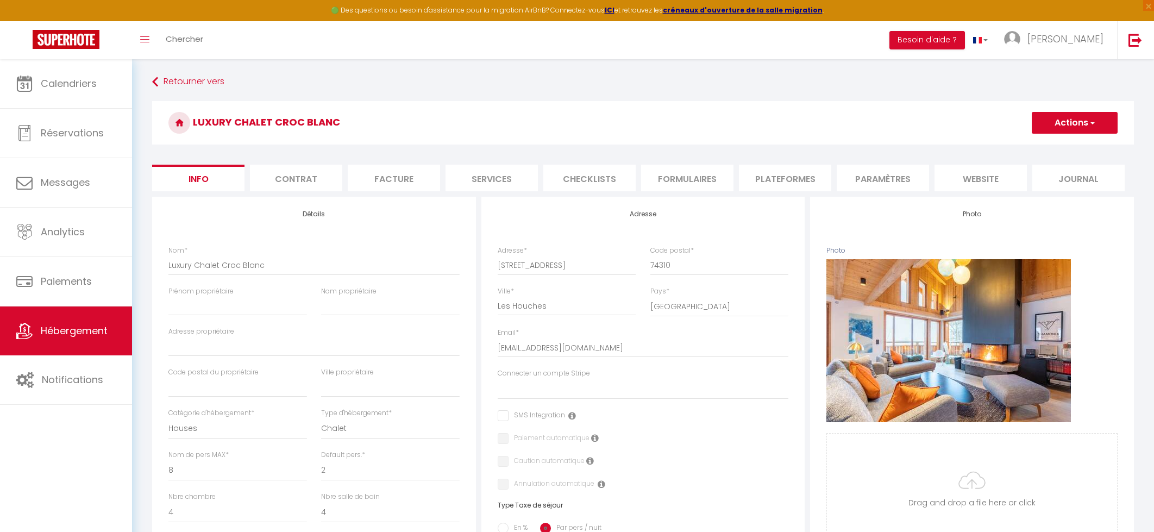
click at [512, 177] on li "Services" at bounding box center [491, 178] width 92 height 27
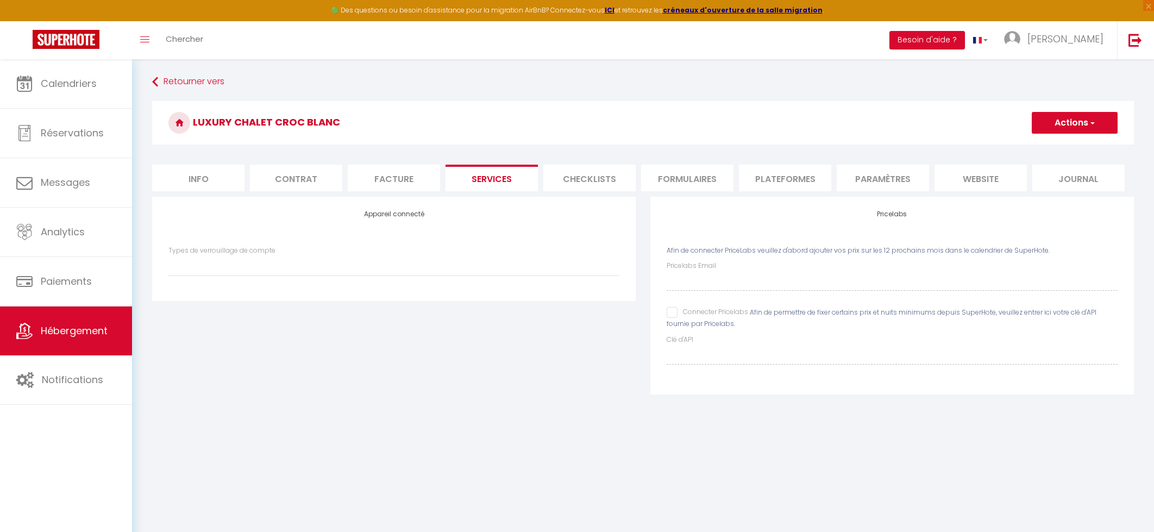
click at [669, 315] on input "Connecter Pricelabs" at bounding box center [707, 312] width 81 height 11
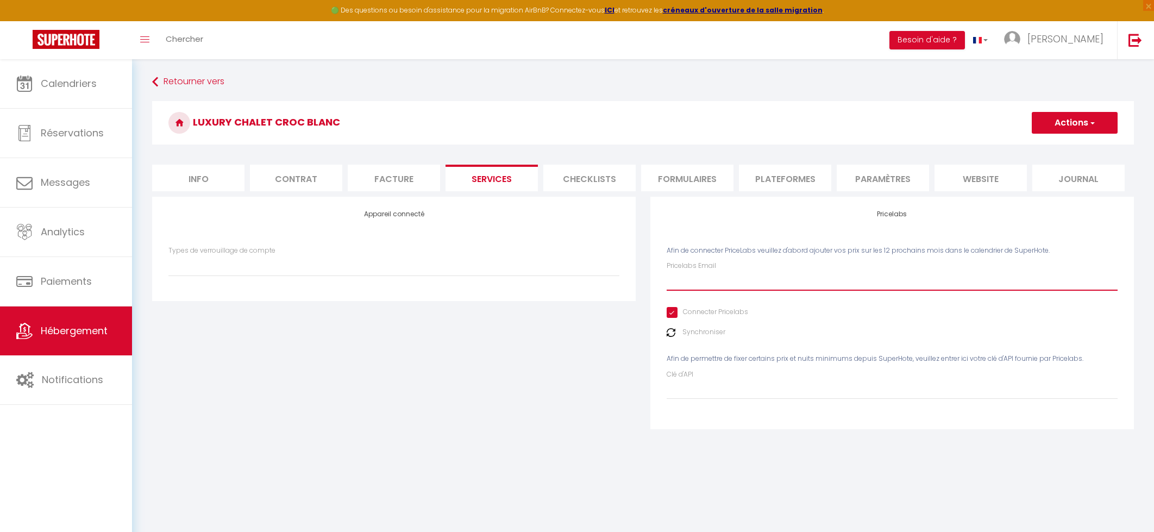
click at [702, 281] on input "Pricelabs Email" at bounding box center [892, 281] width 451 height 20
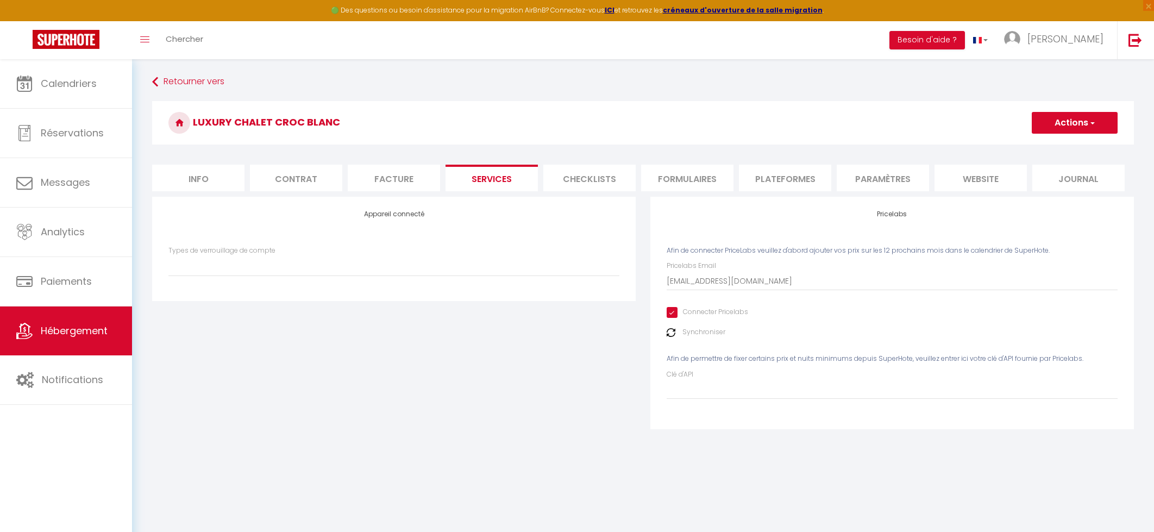
click at [1100, 125] on button "Actions" at bounding box center [1075, 123] width 86 height 22
click at [1072, 145] on link "Enregistrer" at bounding box center [1074, 147] width 86 height 14
click at [969, 173] on li "website" at bounding box center [980, 178] width 92 height 27
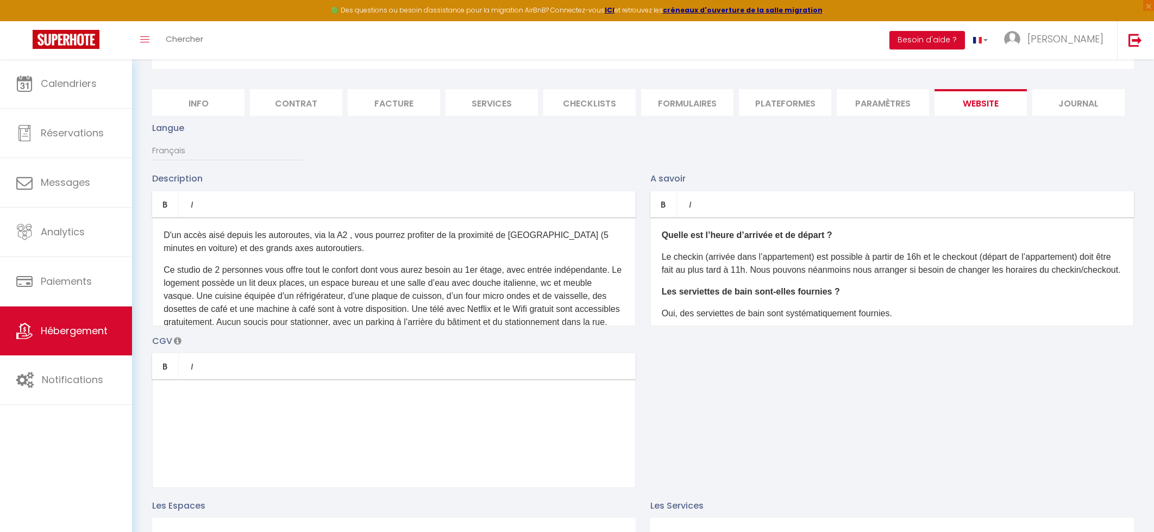
scroll to position [73, 0]
drag, startPoint x: 717, startPoint y: 259, endPoint x: 819, endPoint y: 260, distance: 102.1
click at [819, 260] on p "Le checkin (arrivée dans l’appartement) est possible à partir de 16h et le chec…" at bounding box center [892, 266] width 461 height 26
click at [977, 260] on p "Le checkin est possible à partir de 16h et le checkout (départ de l’appartement…" at bounding box center [892, 266] width 461 height 26
drag, startPoint x: 663, startPoint y: 273, endPoint x: 1003, endPoint y: 258, distance: 340.4
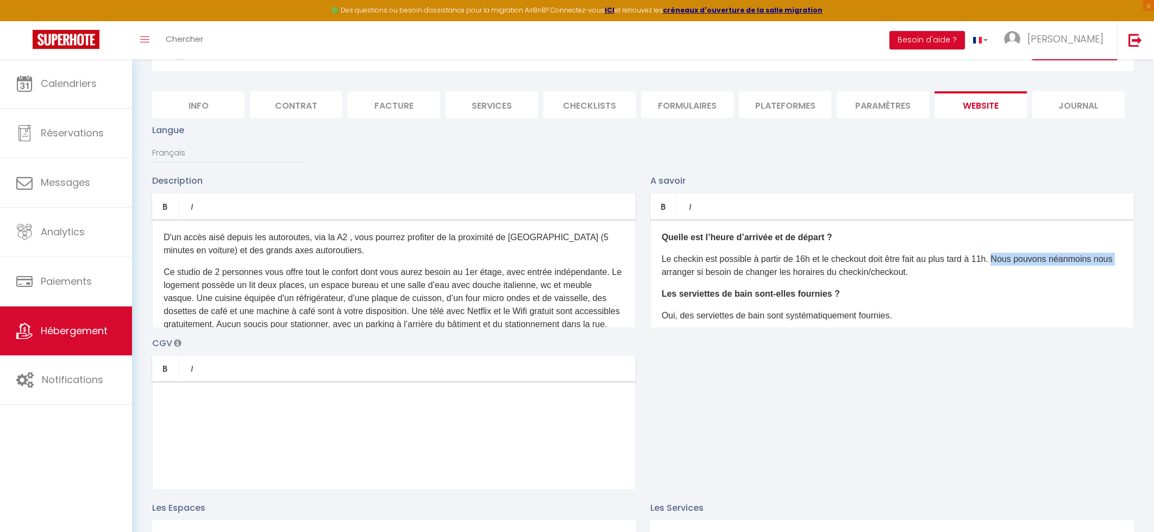
click at [1003, 258] on p "Le checkin est possible à partir de 16h et le checkout doit être fait au plus t…" at bounding box center [892, 266] width 461 height 26
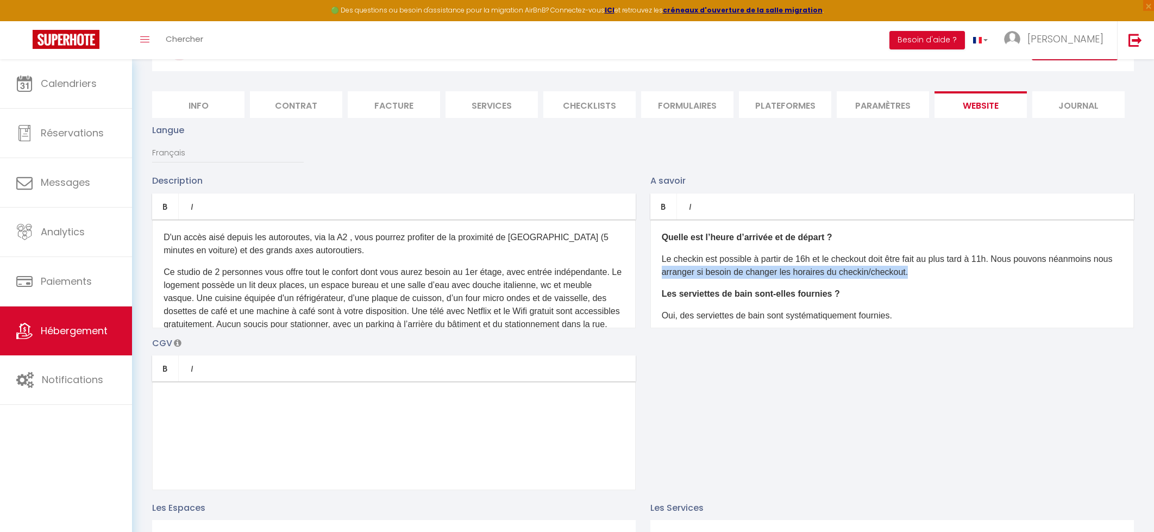
drag, startPoint x: 908, startPoint y: 271, endPoint x: 608, endPoint y: 271, distance: 300.4
click at [608, 271] on div "Description Bold Italic Rich text editor D'un accès aisé depuis les autoroutes,…" at bounding box center [643, 332] width 996 height 316
click at [860, 272] on p "Le checkin est possible à partir de 16h et le checkout doit être fait au plus t…" at bounding box center [892, 266] width 461 height 26
click at [859, 273] on p "Le checkin est possible à partir de 16h et le checkout doit être fait au plus t…" at bounding box center [892, 266] width 461 height 26
click at [931, 297] on p "Les serviettes de bain sont-elles fournies ?" at bounding box center [892, 293] width 461 height 13
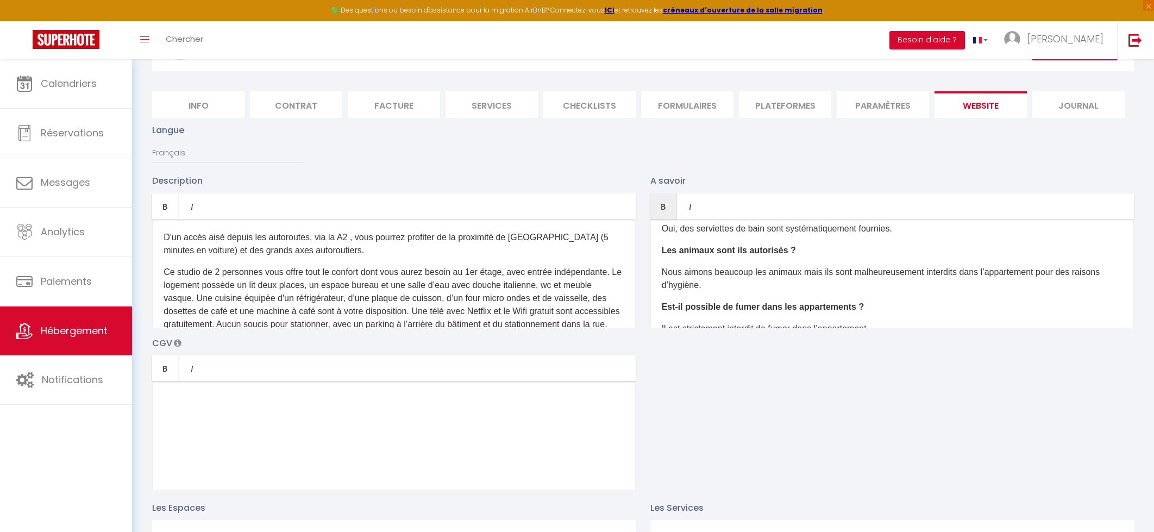
scroll to position [97, 0]
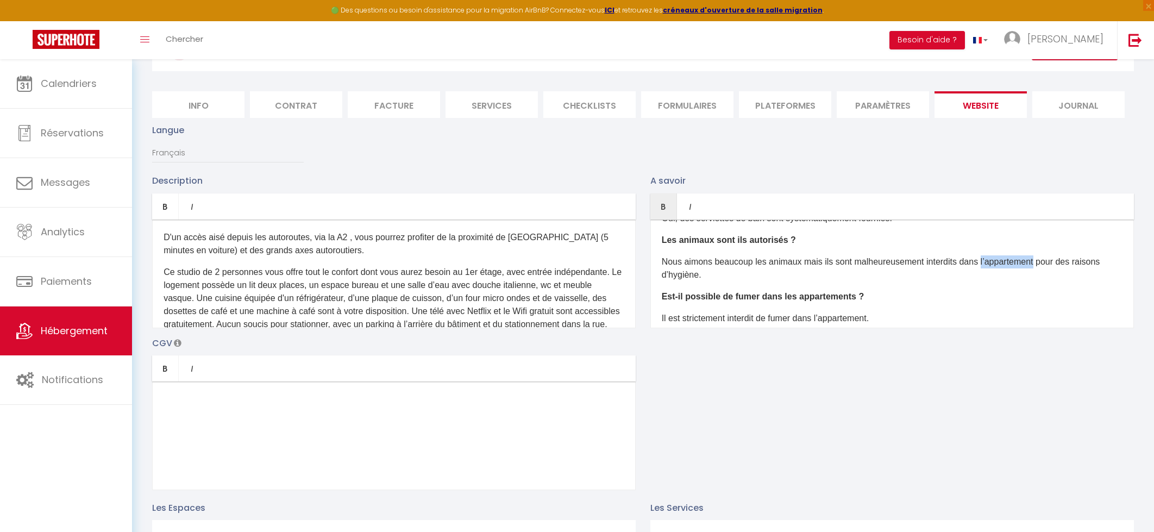
drag, startPoint x: 981, startPoint y: 262, endPoint x: 1037, endPoint y: 261, distance: 55.4
click at [1037, 261] on p "Nous aimons beaucoup les animaux mais ils sont malheureusement interdits dans l…" at bounding box center [892, 268] width 461 height 26
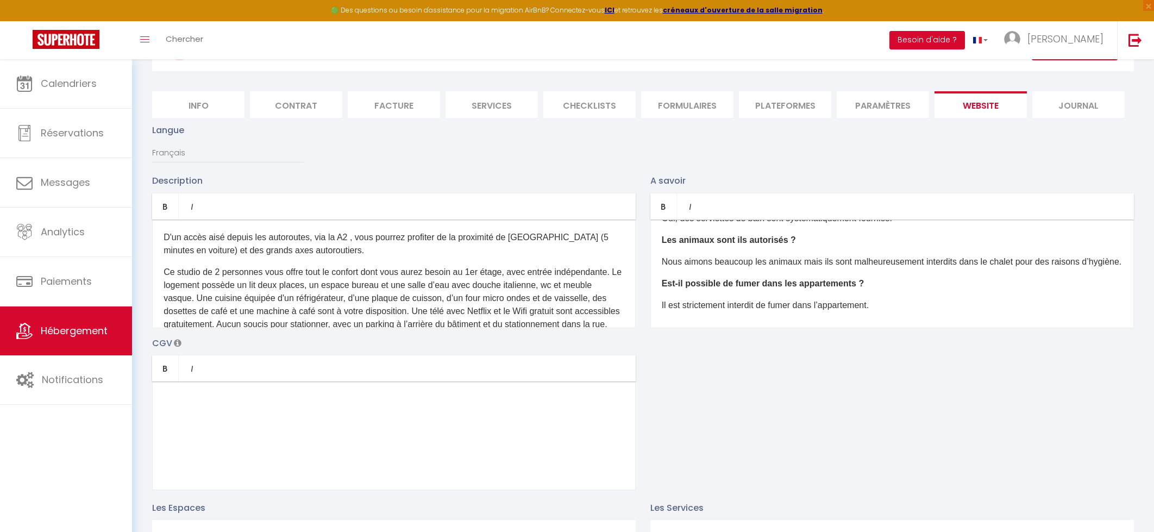
scroll to position [116, 0]
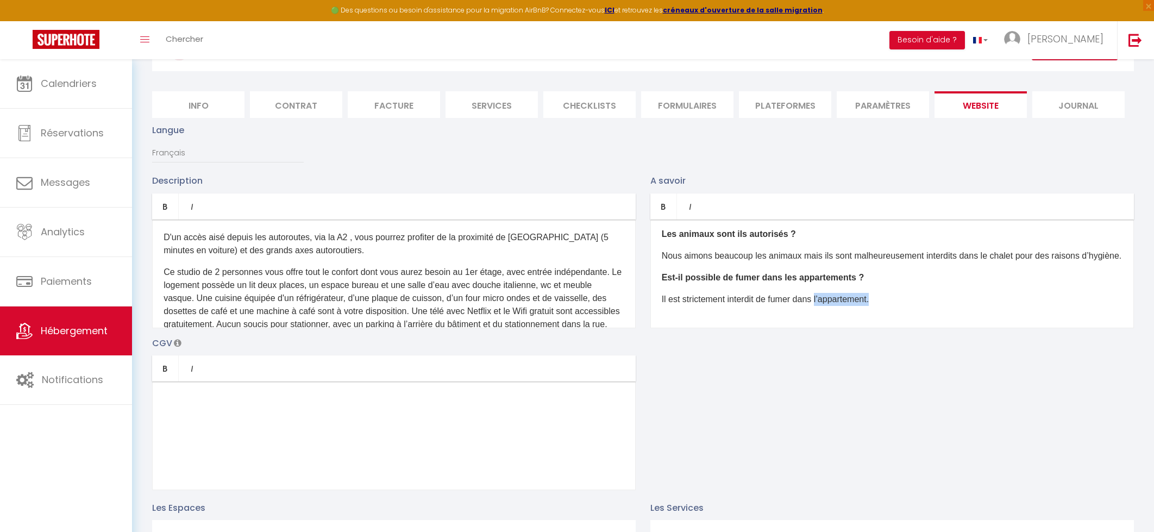
drag, startPoint x: 821, startPoint y: 299, endPoint x: 909, endPoint y: 296, distance: 88.6
click at [909, 296] on p "Il est strictement interdit de fumer dans l’appartement." at bounding box center [892, 299] width 461 height 13
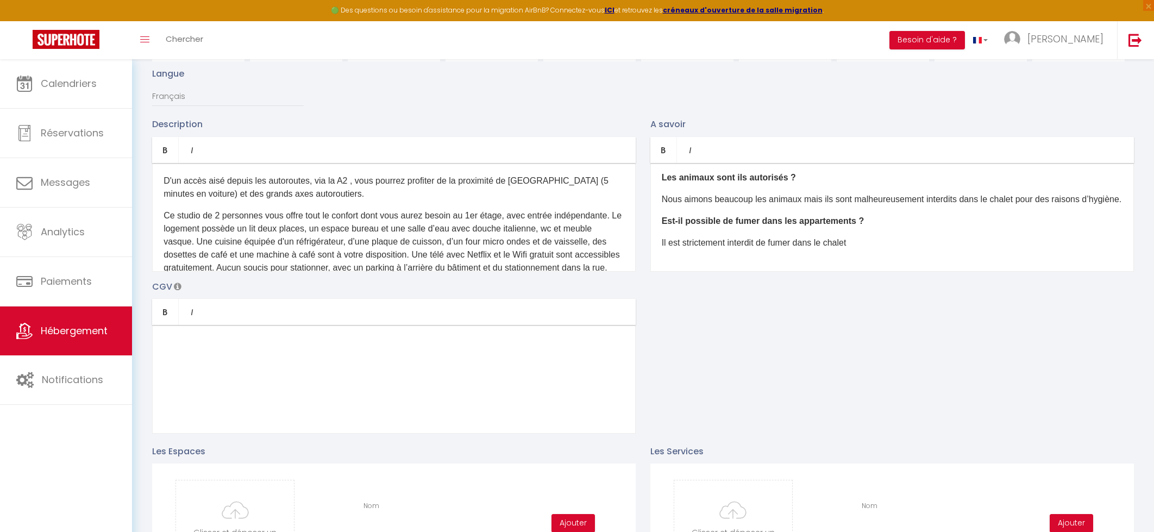
scroll to position [131, 0]
click at [268, 359] on div at bounding box center [394, 378] width 484 height 109
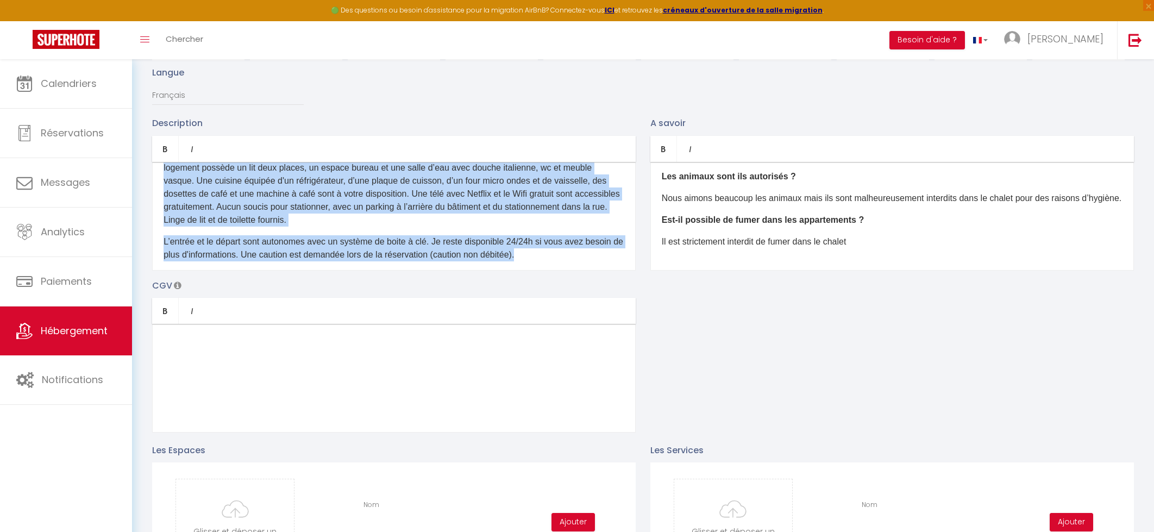
scroll to position [73, 0]
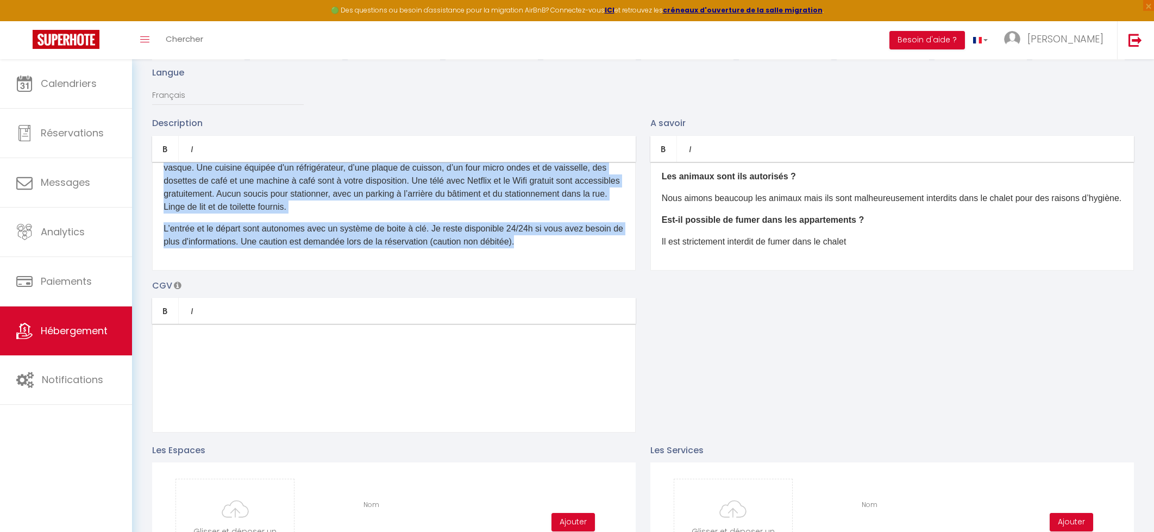
drag, startPoint x: 163, startPoint y: 179, endPoint x: 615, endPoint y: 265, distance: 460.2
click at [615, 265] on div "D'un accès aisé depuis les autoroutes, via la A2 , vous pourrez profiter de la …" at bounding box center [394, 216] width 484 height 109
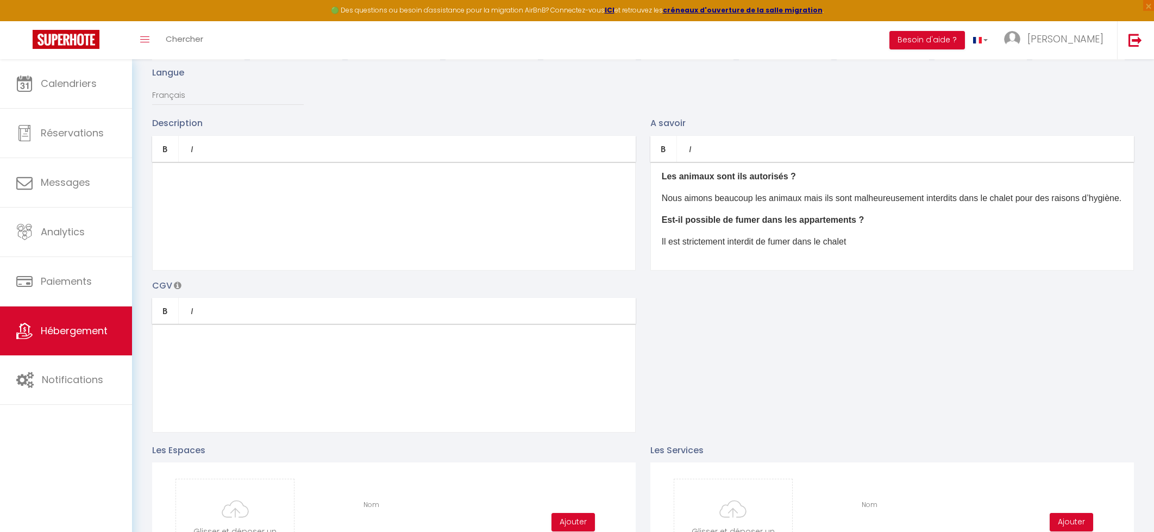
scroll to position [0, 0]
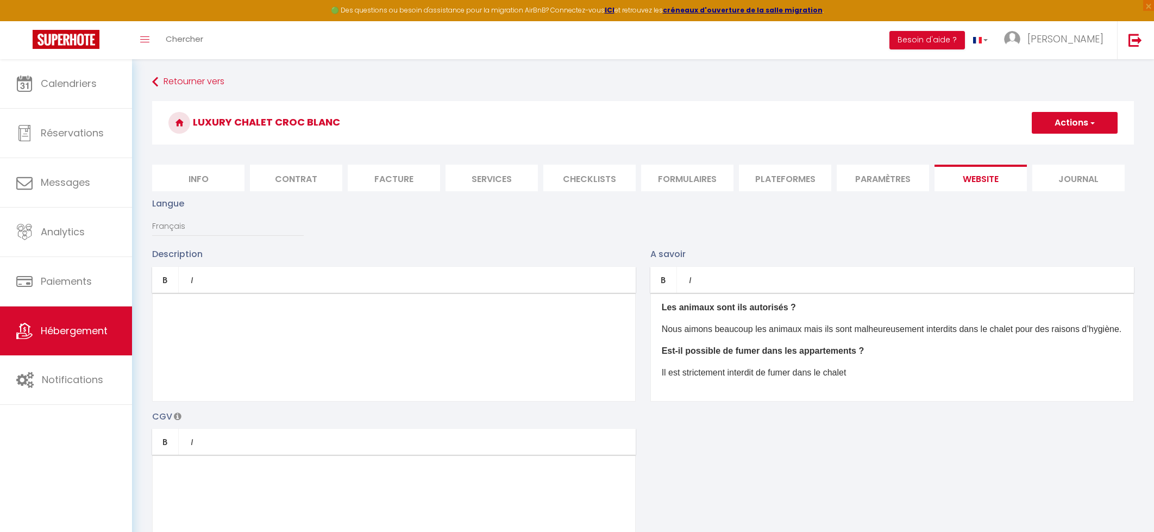
click at [1084, 130] on button "Actions" at bounding box center [1075, 123] width 86 height 22
click at [1069, 145] on input "Enregistrer" at bounding box center [1062, 146] width 40 height 11
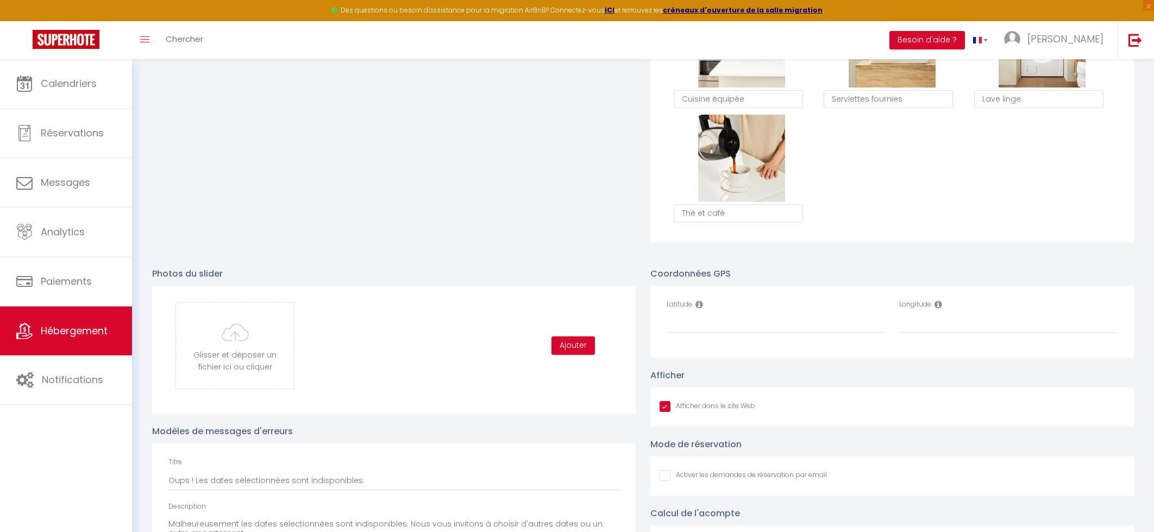
scroll to position [965, 0]
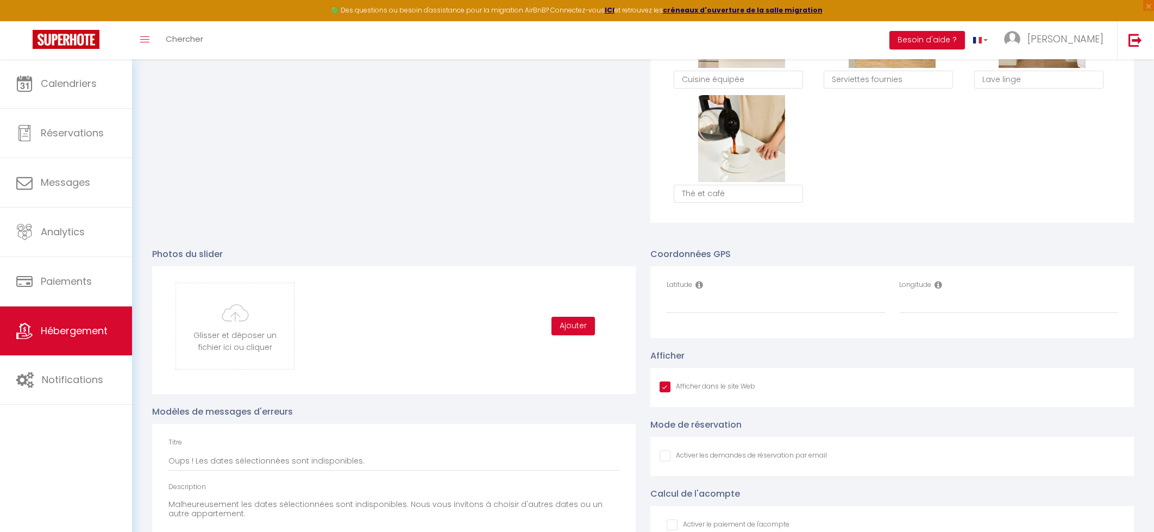
click at [701, 286] on icon at bounding box center [699, 284] width 8 height 9
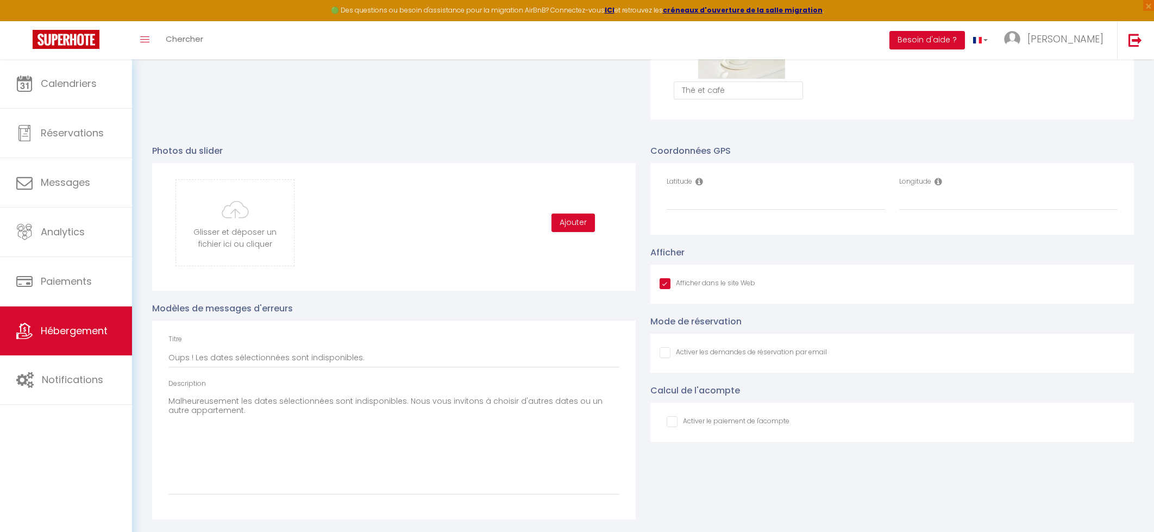
click at [665, 352] on input "Afficher dans le site Web" at bounding box center [743, 352] width 167 height 11
drag, startPoint x: 228, startPoint y: 415, endPoint x: 574, endPoint y: 399, distance: 345.9
click at [574, 399] on textarea "Malheureusement les dates sélectionnées sont indisponibles. Nous vous invitons …" at bounding box center [393, 444] width 451 height 102
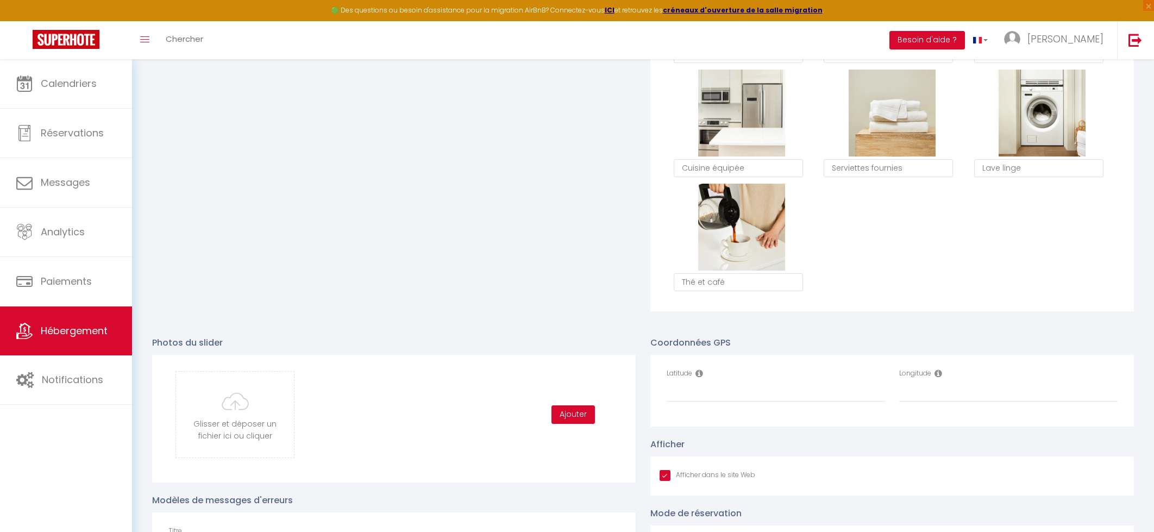
scroll to position [875, 0]
click at [695, 395] on input "Latitude" at bounding box center [776, 394] width 218 height 20
paste input "45.900973961603405, 6.80044731870017"
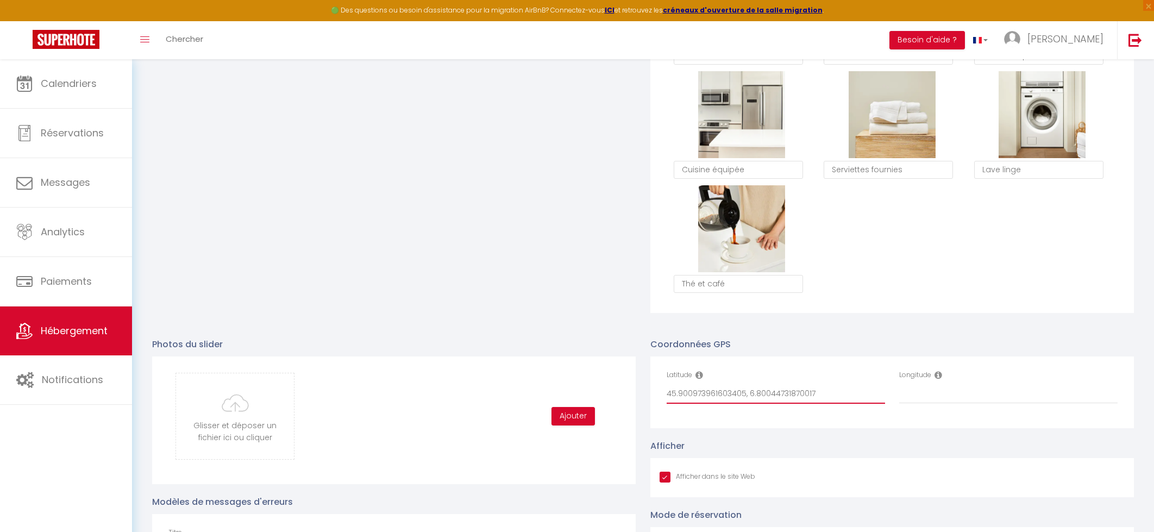
drag, startPoint x: 744, startPoint y: 394, endPoint x: 837, endPoint y: 391, distance: 92.4
click at [836, 391] on input "45.900973961603405, 6.80044731870017" at bounding box center [776, 394] width 218 height 20
click at [926, 397] on input "Longitude" at bounding box center [1008, 394] width 218 height 20
paste input "45.900973961603405, 6.80044731870017"
drag, startPoint x: 981, startPoint y: 393, endPoint x: 771, endPoint y: 389, distance: 209.7
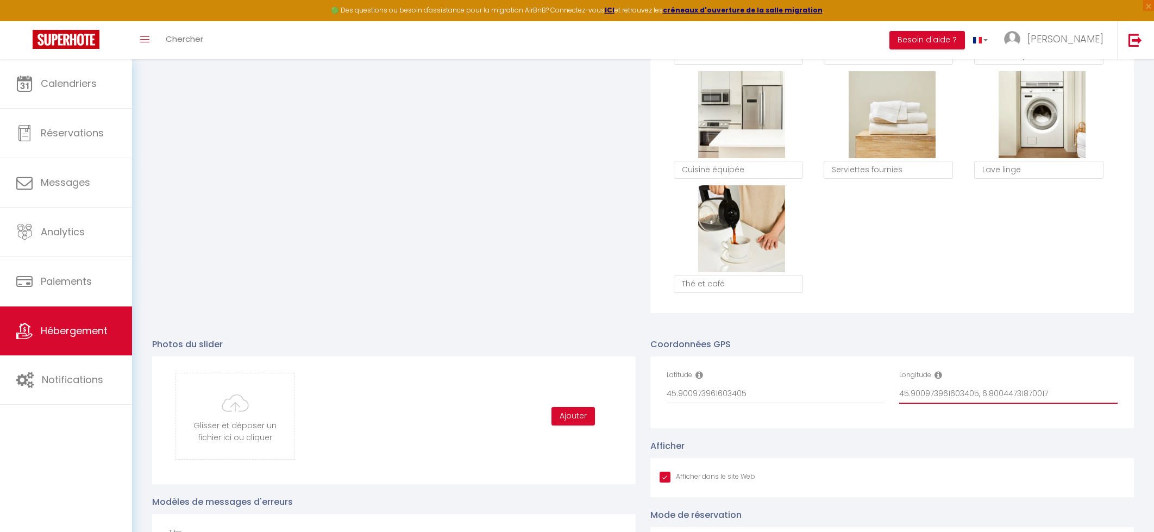
click at [771, 389] on div "Latitude 45.900973961603405 Longitude 45.900973961603405, 6.80044731870017" at bounding box center [893, 392] width 466 height 45
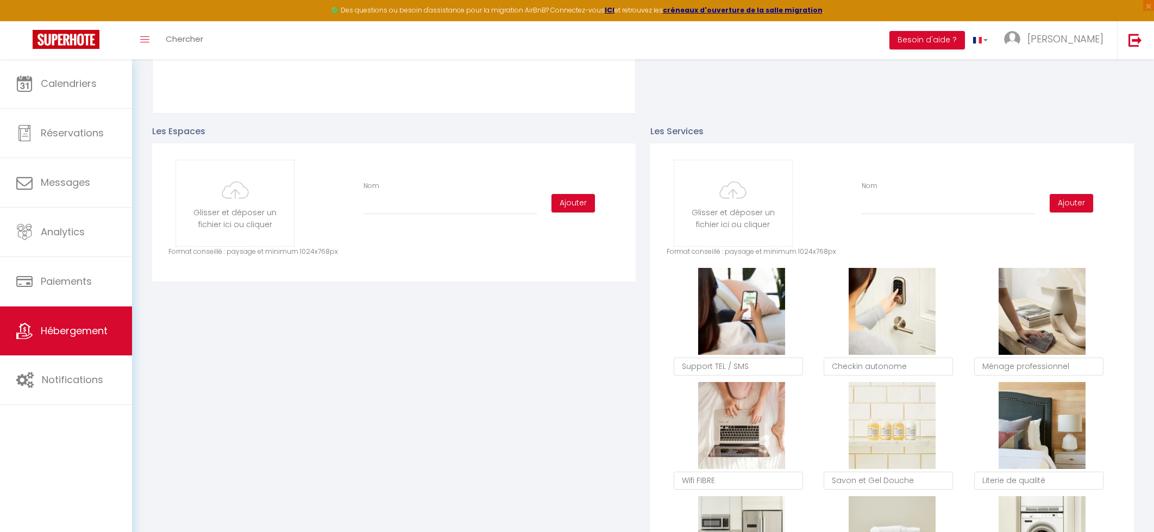
scroll to position [0, 0]
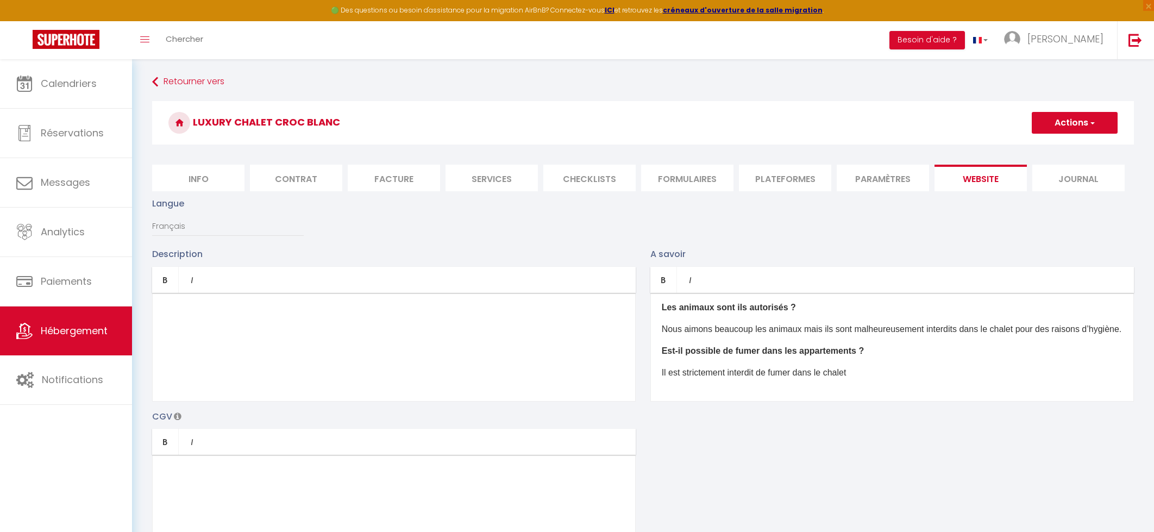
click at [1073, 116] on button "Actions" at bounding box center [1075, 123] width 86 height 22
click at [1068, 149] on input "Enregistrer" at bounding box center [1062, 146] width 40 height 11
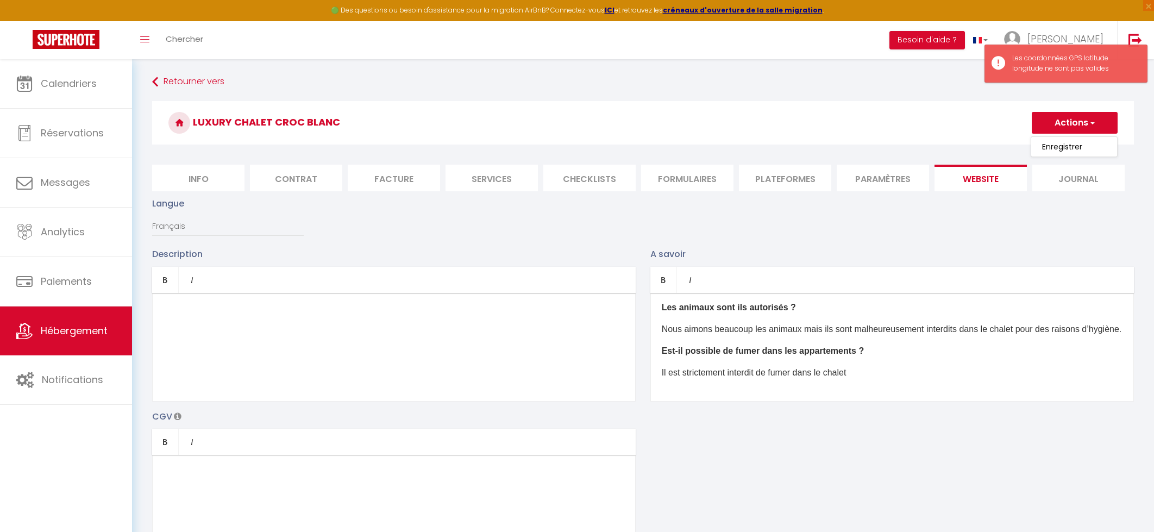
click at [1020, 227] on div "Langue Français Anglais Portugais Espagnol Italien" at bounding box center [643, 222] width 996 height 51
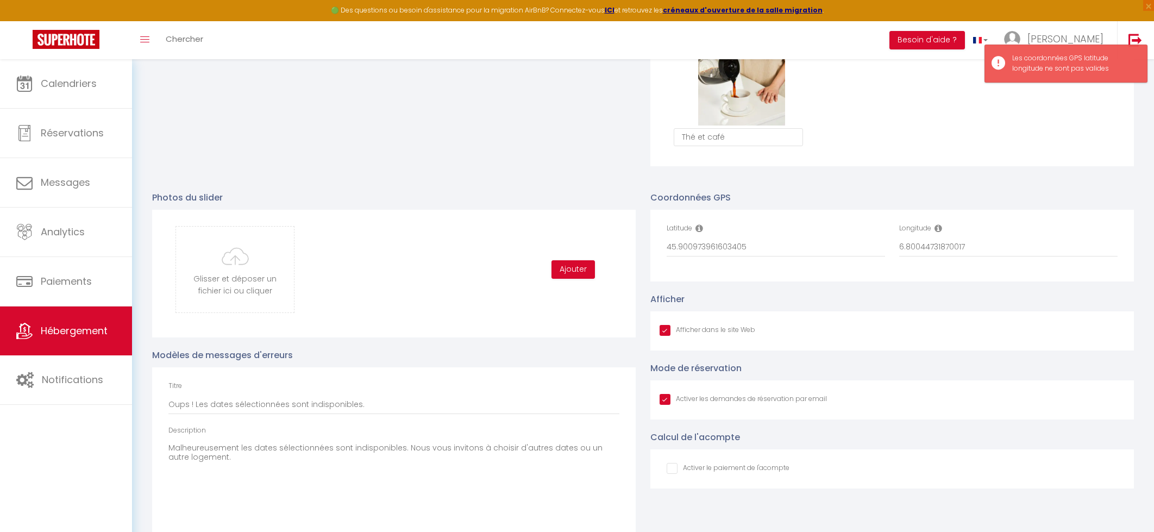
scroll to position [1068, 0]
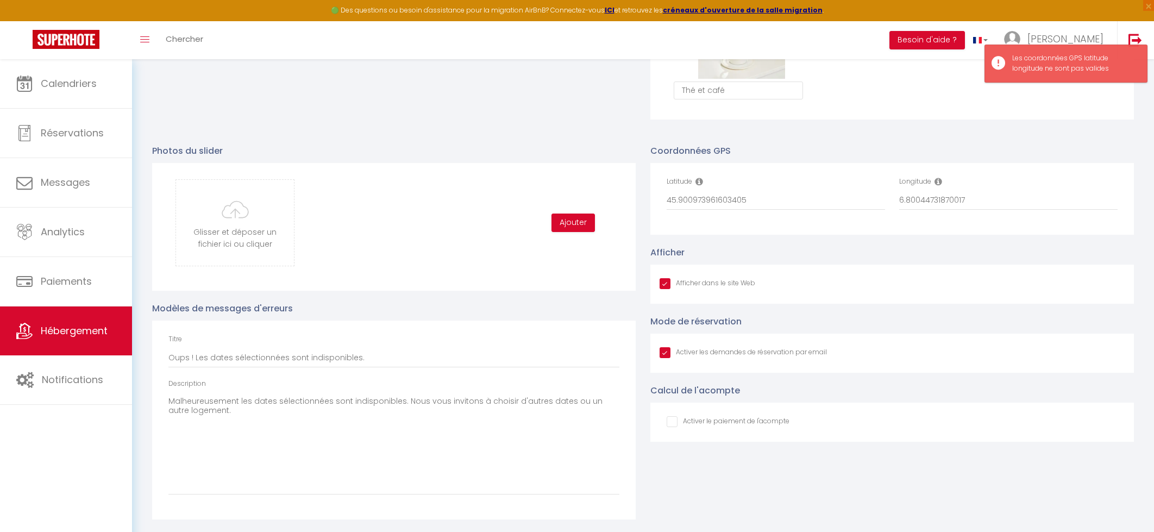
click at [699, 181] on icon at bounding box center [699, 181] width 8 height 9
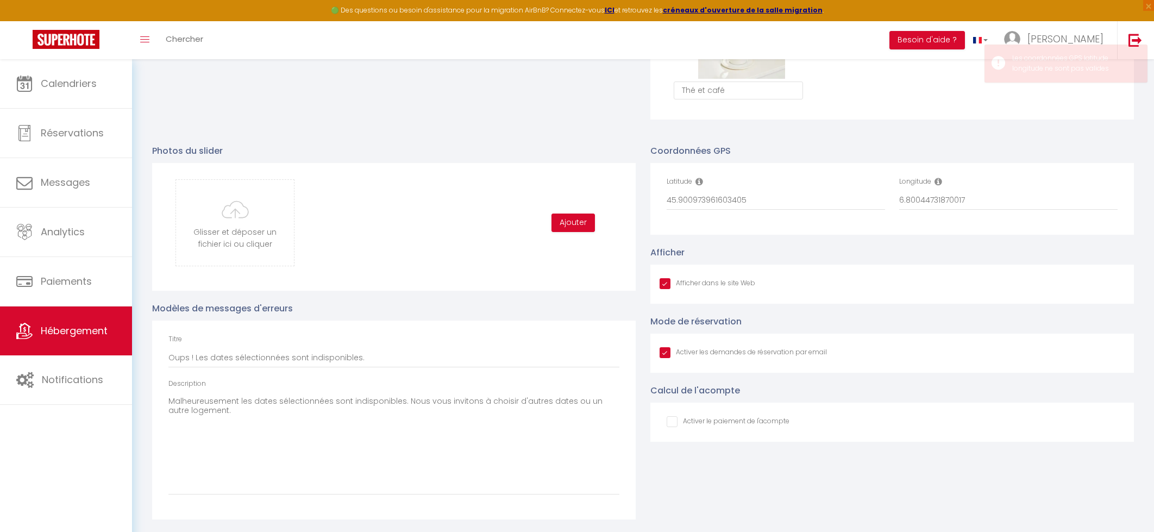
click at [699, 181] on icon at bounding box center [699, 181] width 8 height 9
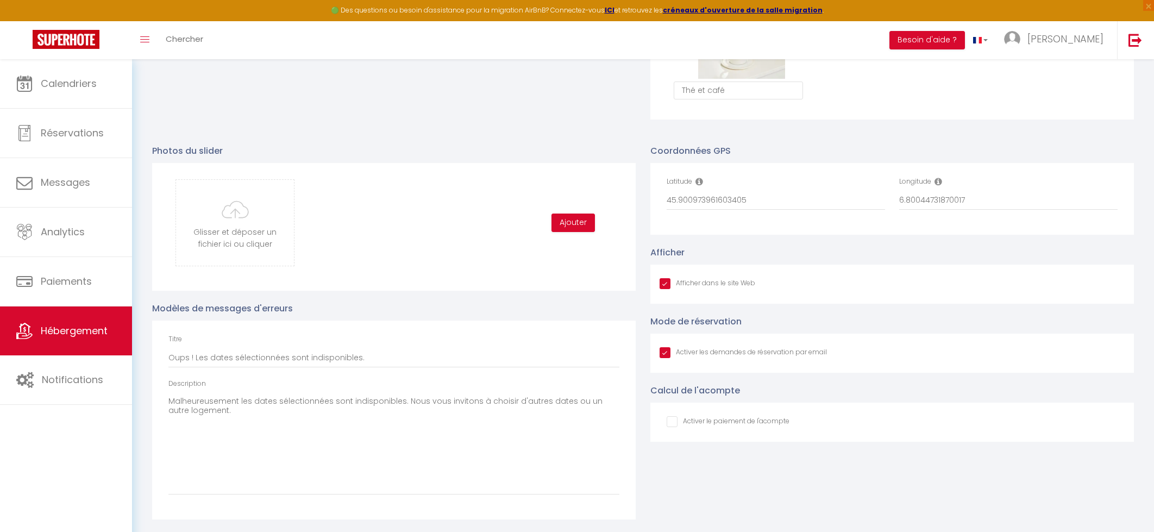
click at [699, 181] on icon at bounding box center [699, 181] width 8 height 9
drag, startPoint x: 761, startPoint y: 203, endPoint x: 570, endPoint y: 199, distance: 190.7
click at [570, 199] on div "Photos du slider Glisser et déposer un fichier ici ou cliquer Ooops, something …" at bounding box center [643, 326] width 996 height 386
drag, startPoint x: 964, startPoint y: 200, endPoint x: 717, endPoint y: 192, distance: 247.3
click at [717, 192] on div "Latitude Longitude 6.80044731870017" at bounding box center [893, 199] width 466 height 45
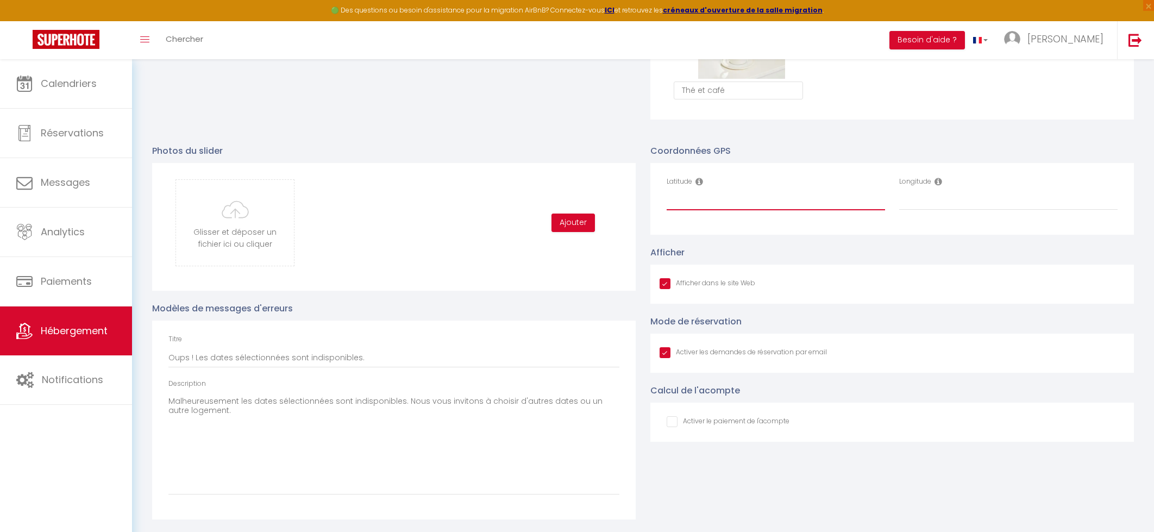
click at [684, 201] on input "Latitude" at bounding box center [776, 201] width 218 height 20
paste input "45°54'03.4"
click at [999, 204] on input "Longitude" at bounding box center [1008, 201] width 218 height 20
paste input "6°48'01.3"E"
click at [782, 204] on input "45°54'03.4" at bounding box center [776, 201] width 218 height 20
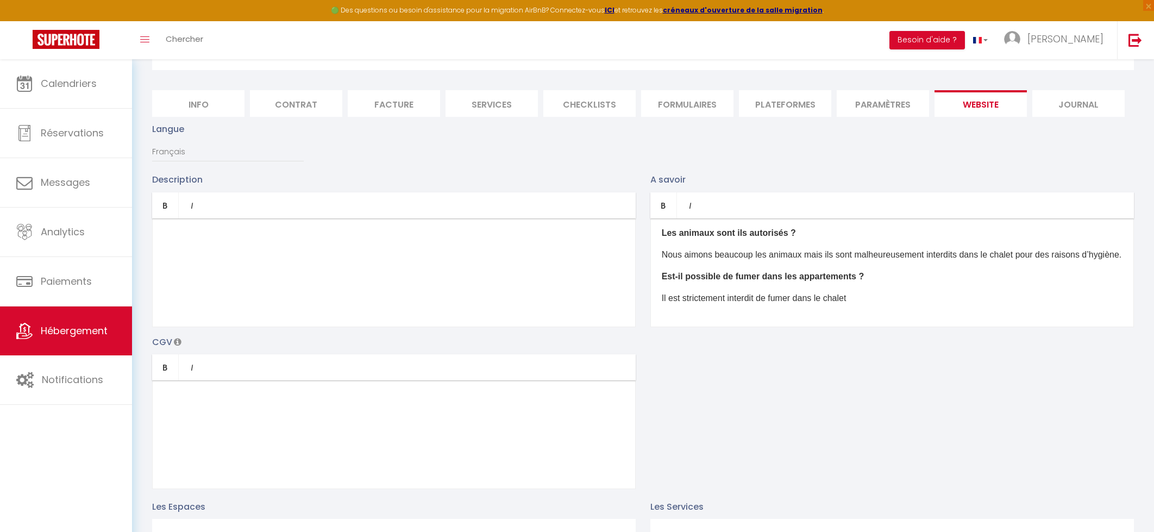
scroll to position [0, 0]
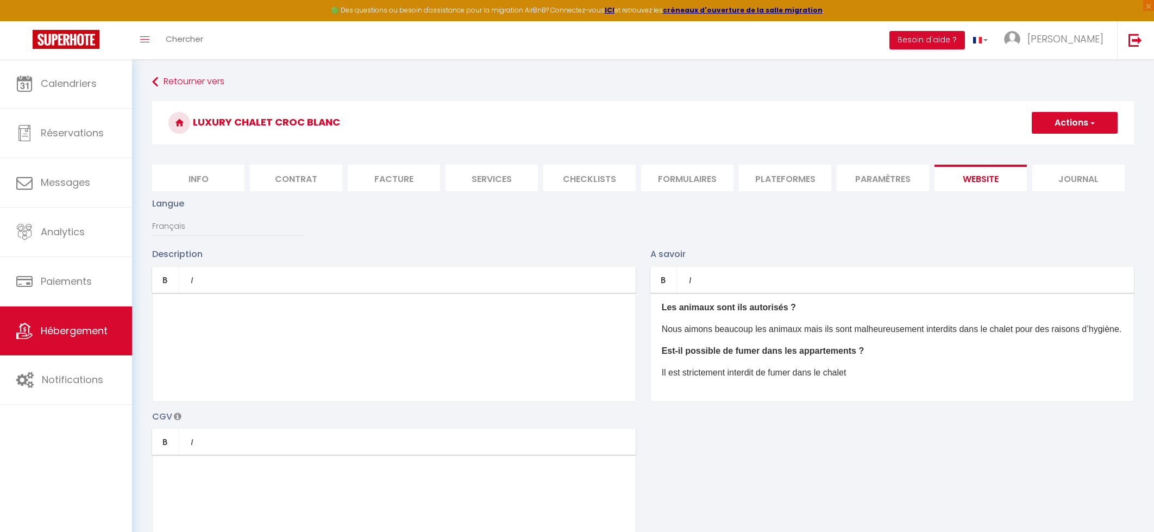
click at [1096, 116] on button "Actions" at bounding box center [1075, 123] width 86 height 22
click at [1070, 146] on input "Enregistrer" at bounding box center [1062, 146] width 40 height 11
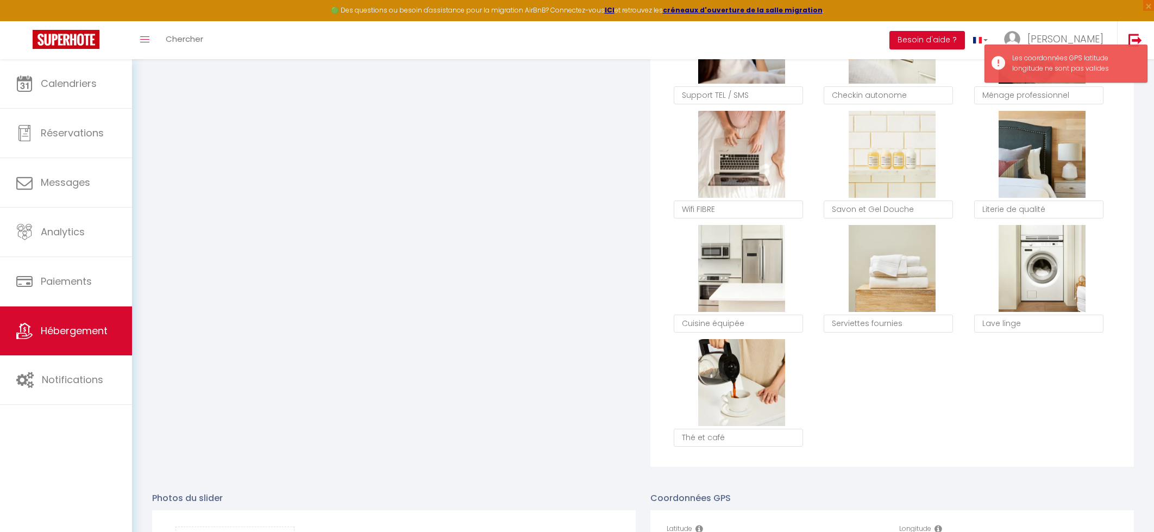
scroll to position [1060, 0]
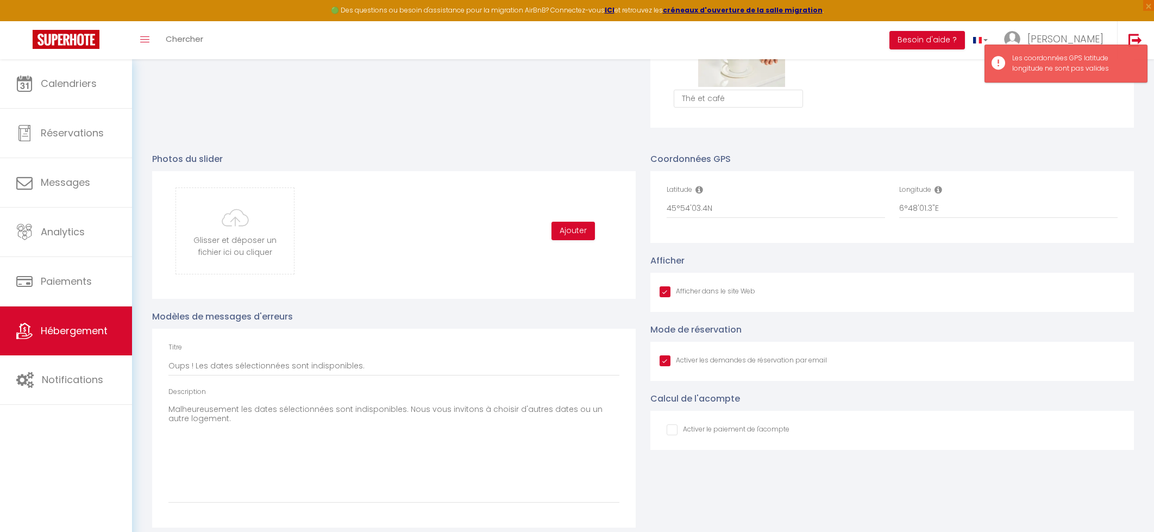
click at [697, 187] on icon at bounding box center [699, 189] width 8 height 9
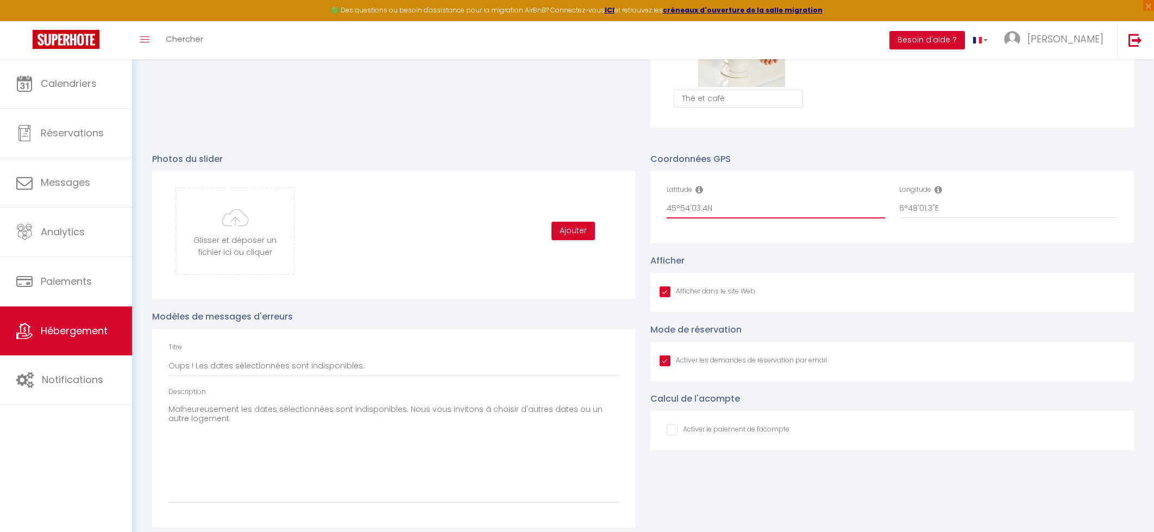
click at [689, 209] on input "45°54'03.4N" at bounding box center [776, 209] width 218 height 20
click at [679, 210] on input "45°5403.4N" at bounding box center [776, 209] width 218 height 20
click at [697, 210] on input "455403.4N" at bounding box center [776, 209] width 218 height 20
click at [706, 211] on input "4554034N" at bounding box center [776, 209] width 218 height 20
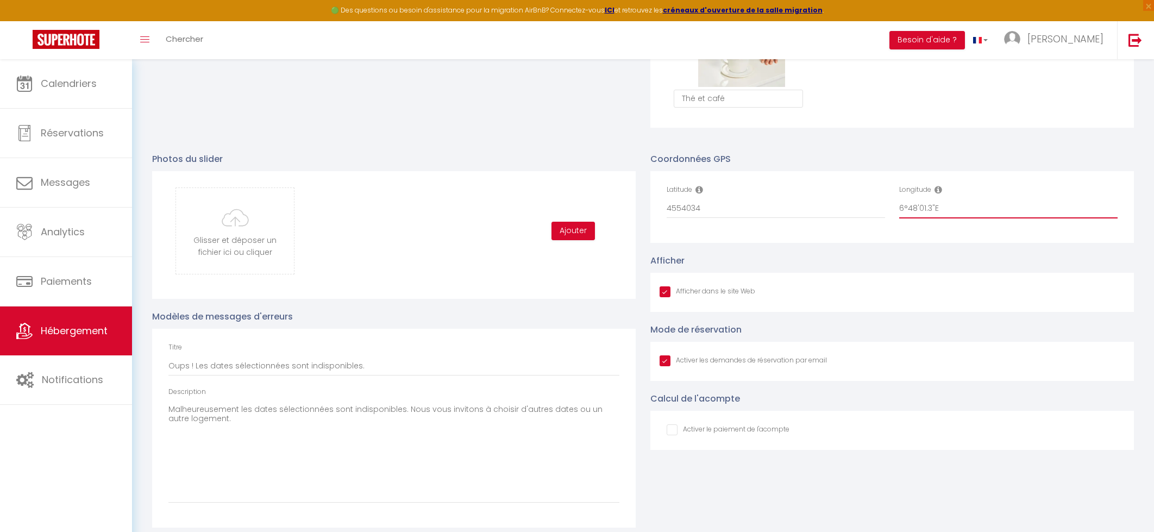
click at [907, 209] on input "6°48'01.3"E" at bounding box center [1008, 209] width 218 height 20
click at [914, 208] on input "648'01.3"E" at bounding box center [1008, 209] width 218 height 20
drag, startPoint x: 921, startPoint y: 210, endPoint x: 928, endPoint y: 218, distance: 10.4
click at [921, 210] on input "64801.3"E" at bounding box center [1008, 209] width 218 height 20
click at [927, 208] on input "648013"E" at bounding box center [1008, 209] width 218 height 20
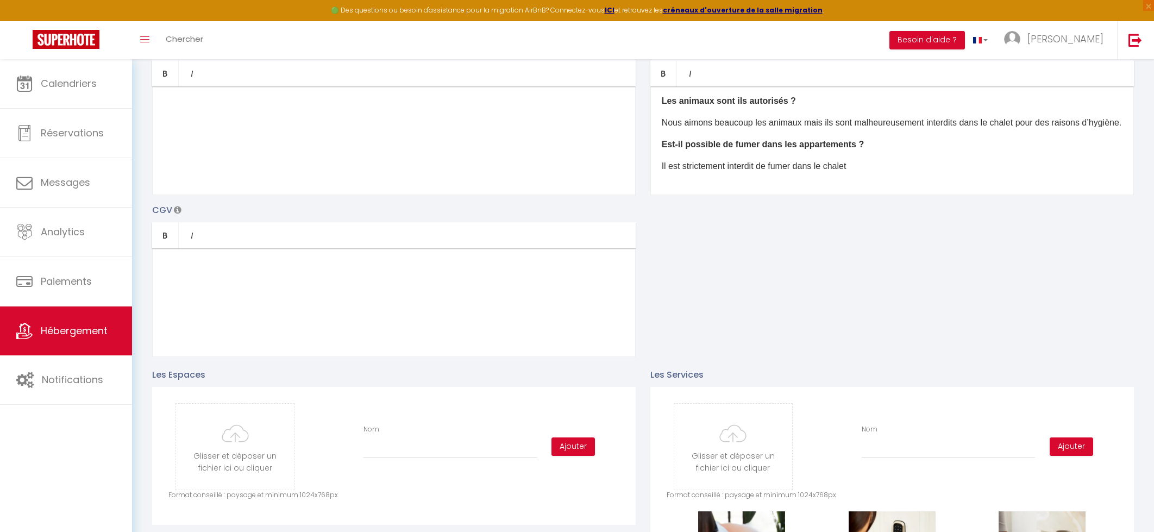
scroll to position [0, 0]
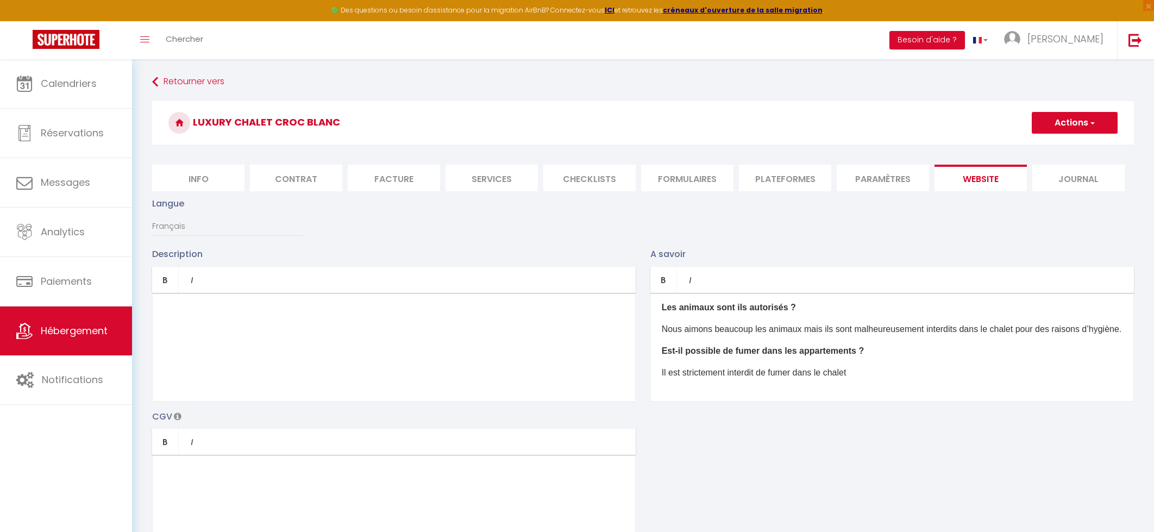
click at [1077, 120] on button "Actions" at bounding box center [1075, 123] width 86 height 22
click at [1064, 149] on input "Enregistrer" at bounding box center [1062, 146] width 40 height 11
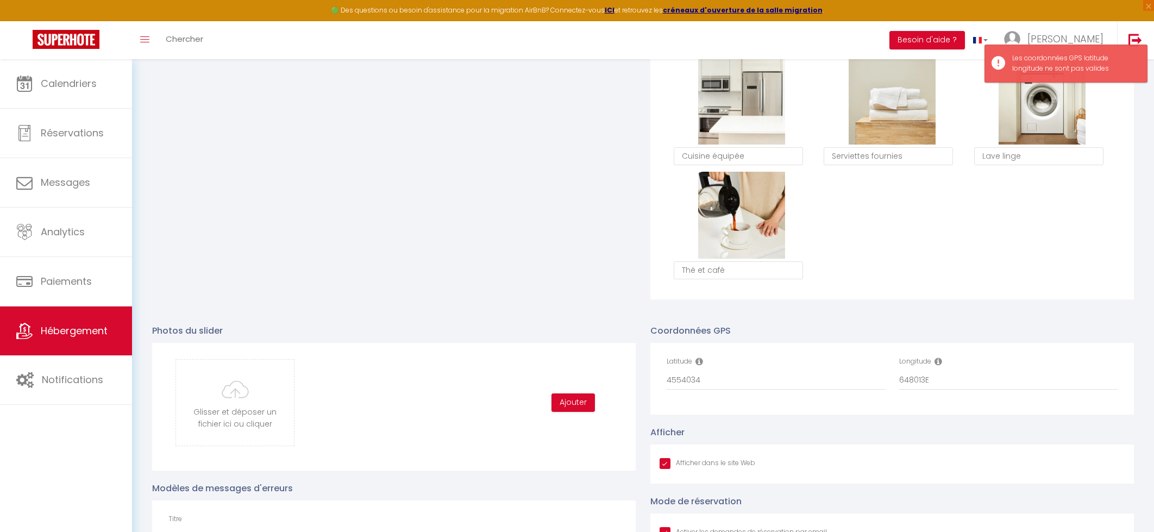
scroll to position [1068, 0]
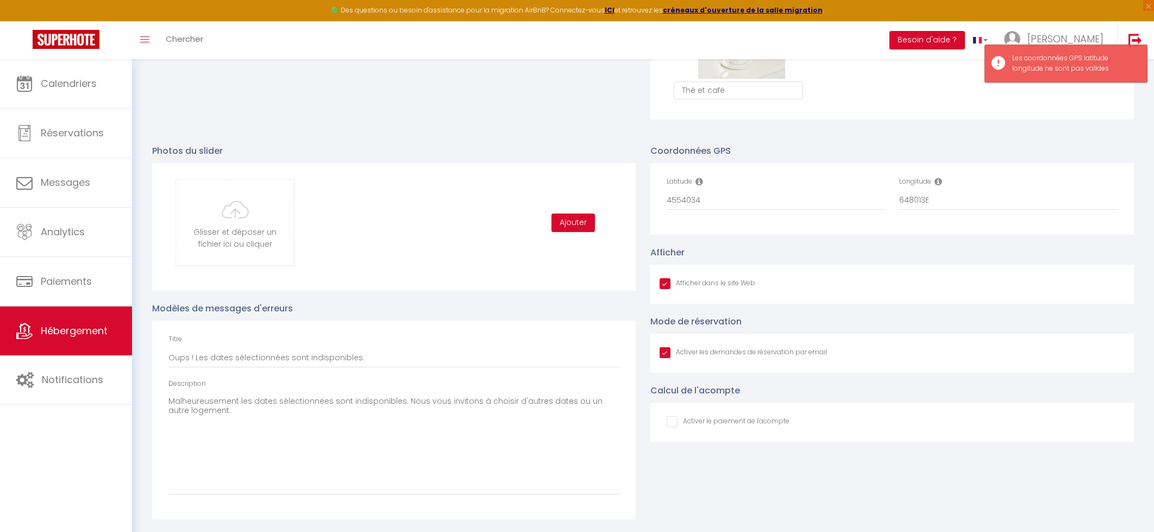
click at [702, 178] on icon at bounding box center [699, 181] width 8 height 9
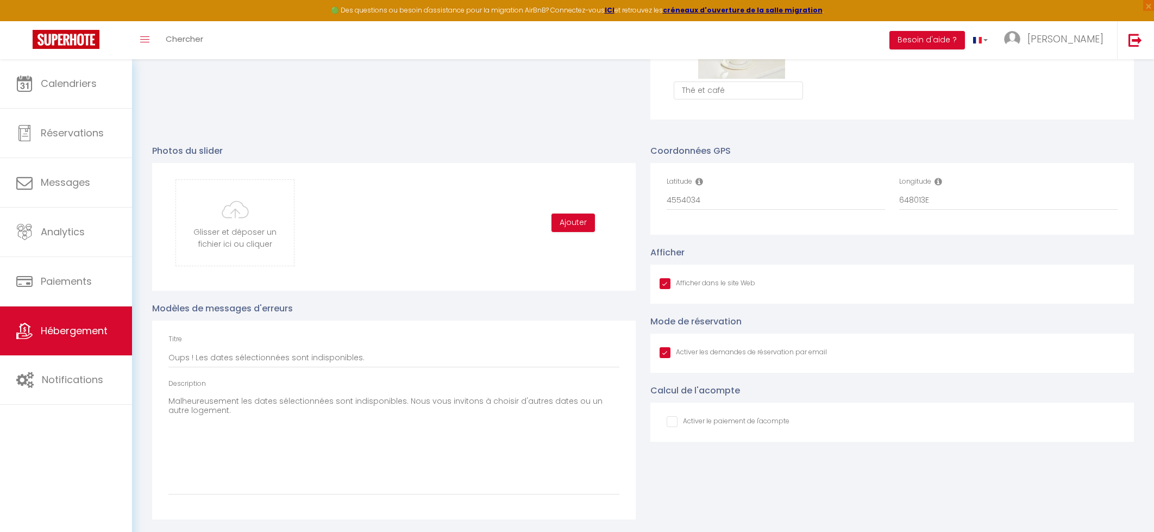
click at [701, 179] on icon at bounding box center [699, 181] width 8 height 9
drag, startPoint x: 699, startPoint y: 181, endPoint x: 707, endPoint y: 189, distance: 10.8
click at [704, 185] on div "Latitude 4554034" at bounding box center [776, 194] width 218 height 34
click at [937, 181] on icon at bounding box center [938, 181] width 8 height 9
click at [938, 181] on icon at bounding box center [938, 181] width 8 height 9
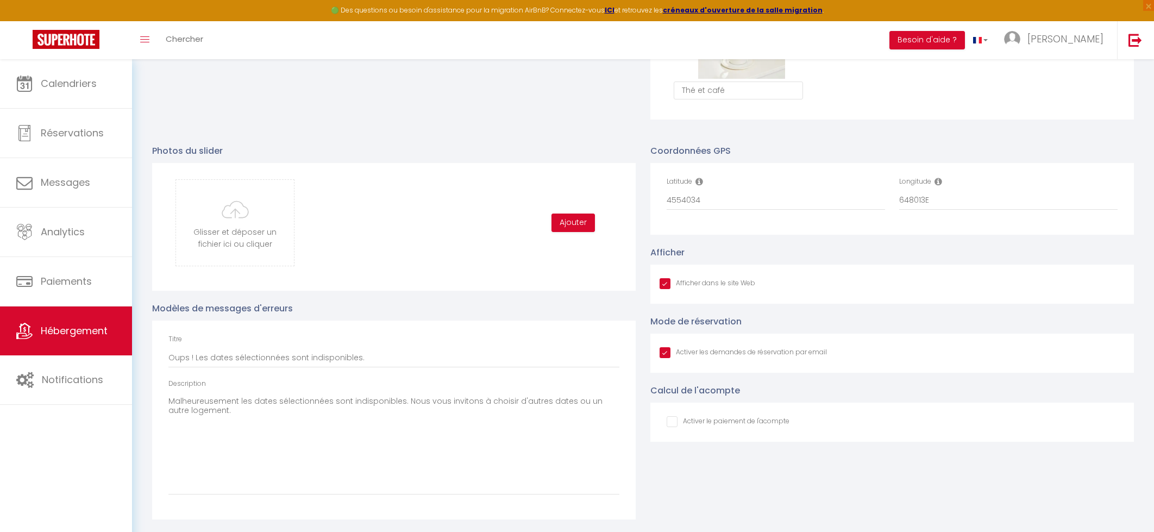
click at [938, 181] on icon at bounding box center [938, 181] width 8 height 9
click at [938, 182] on icon at bounding box center [938, 181] width 8 height 9
click at [939, 182] on icon at bounding box center [938, 181] width 8 height 9
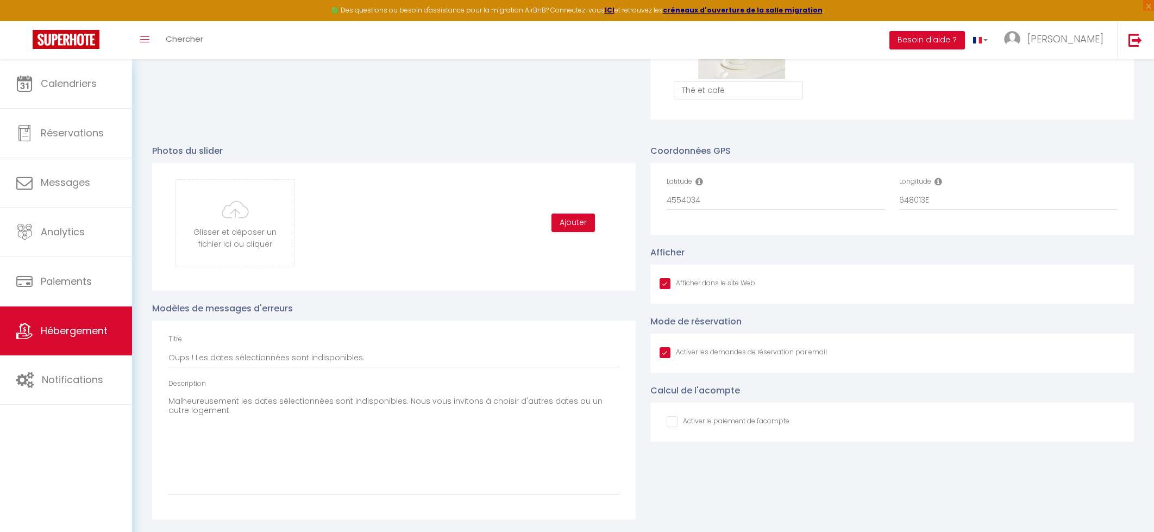
click at [939, 182] on icon at bounding box center [938, 181] width 8 height 9
click at [938, 184] on icon at bounding box center [938, 181] width 8 height 9
click at [938, 183] on icon at bounding box center [938, 181] width 8 height 9
click at [941, 183] on icon at bounding box center [938, 181] width 8 height 9
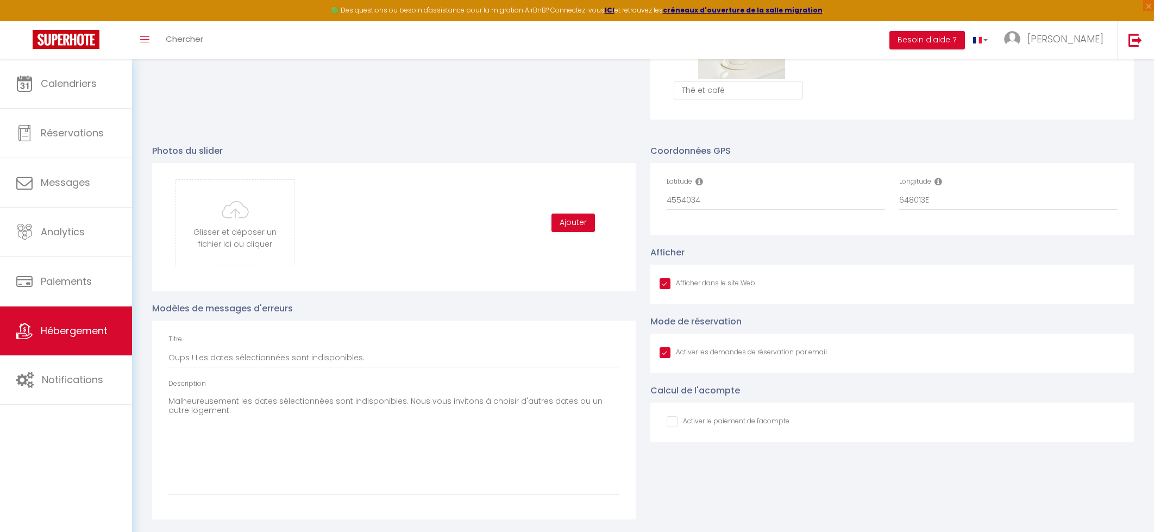
click at [941, 183] on icon at bounding box center [938, 181] width 8 height 9
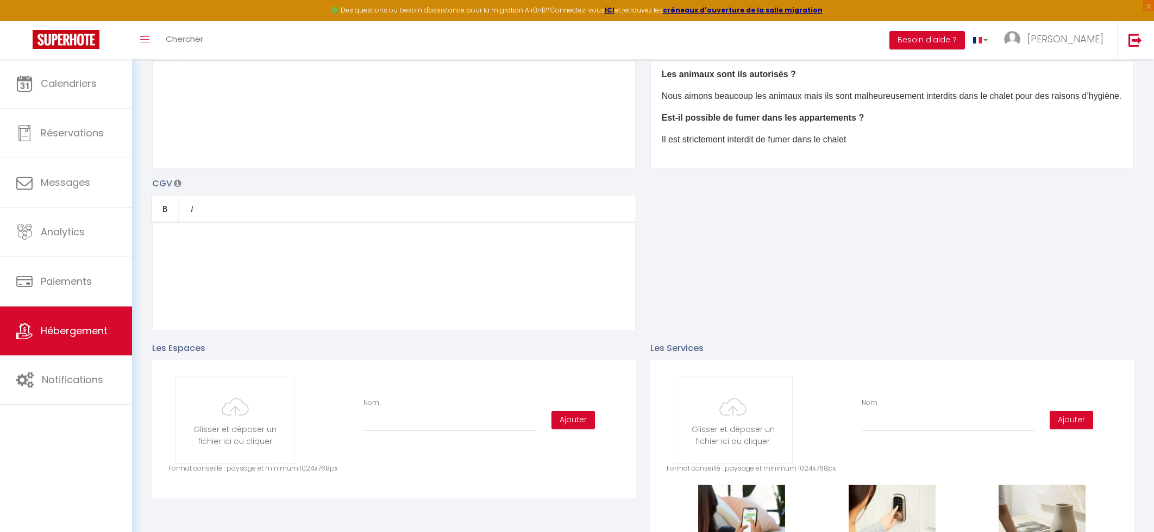
scroll to position [0, 0]
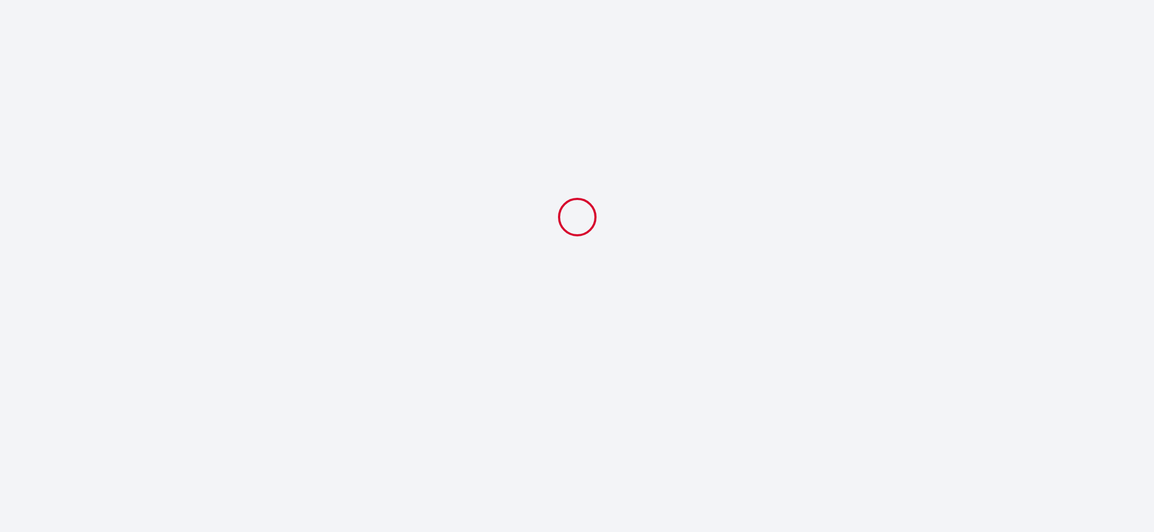
select select
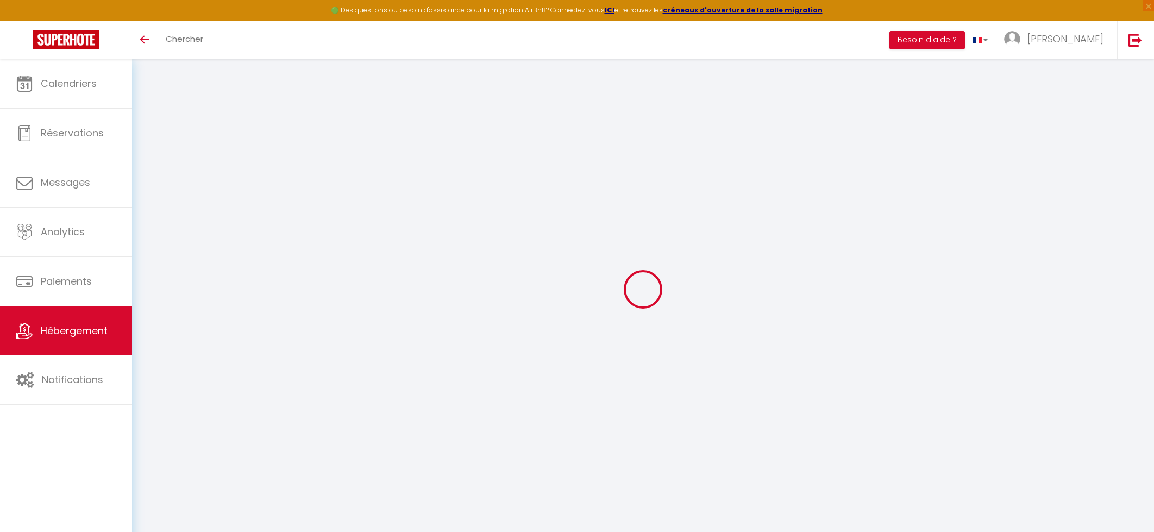
type input "Oups ! Les dates sélectionnées sont indisponibles."
type textarea "Malheureusement les dates sélectionnées sont indisponibles. Nous vous invitons …"
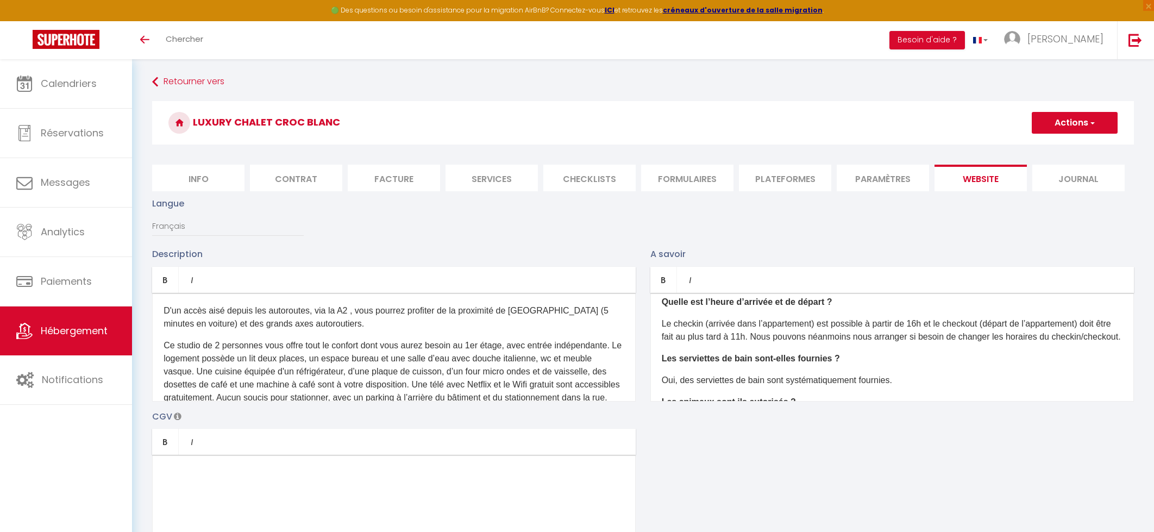
scroll to position [10, 0]
drag, startPoint x: 191, startPoint y: 314, endPoint x: 602, endPoint y: 409, distance: 421.4
click at [604, 413] on div "Description Bold Italic Rich text editor D'un accès aisé depuis les autoroutes,…" at bounding box center [643, 405] width 996 height 316
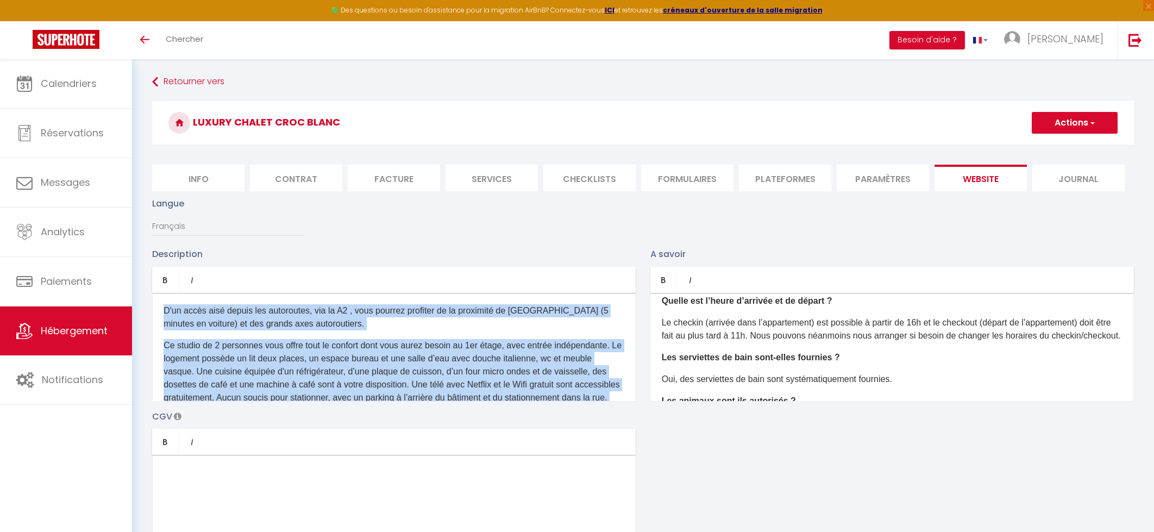
scroll to position [73, 0]
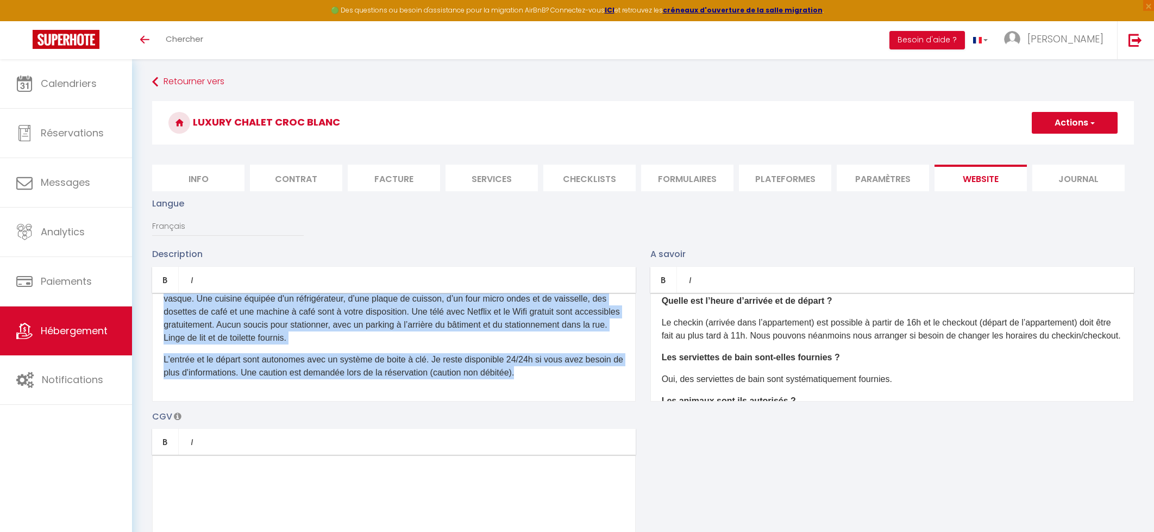
drag, startPoint x: 161, startPoint y: 310, endPoint x: 731, endPoint y: 510, distance: 603.9
click at [731, 510] on div "Description Bold Italic Rich text editor D'un accès aisé depuis les autoroutes,…" at bounding box center [643, 405] width 996 height 316
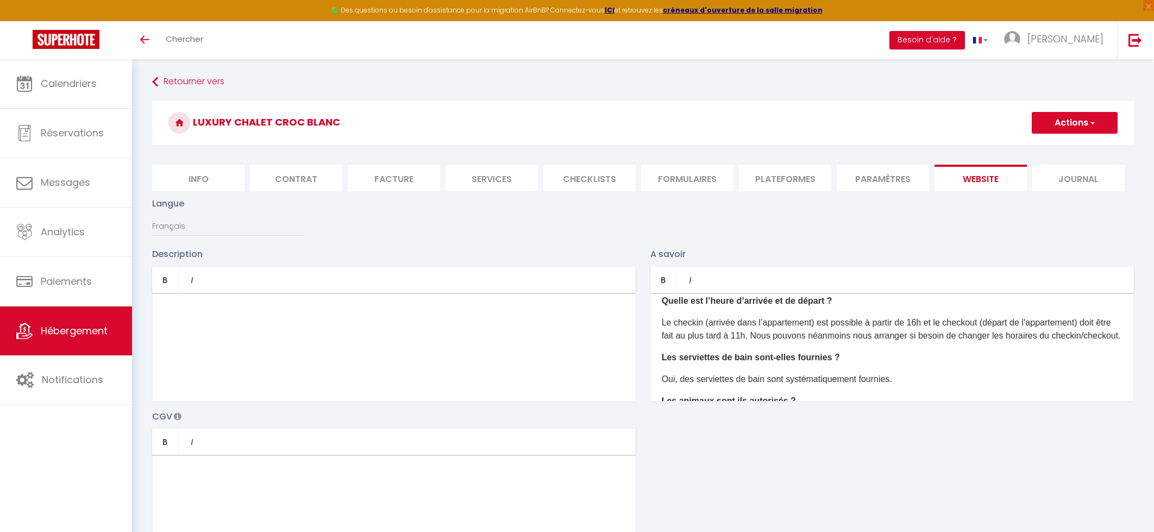
scroll to position [0, 0]
drag, startPoint x: 707, startPoint y: 324, endPoint x: 819, endPoint y: 323, distance: 111.9
click at [819, 323] on p "Le checkin (arrivée dans l’appartement) est possible à partir de 16h et le chec…" at bounding box center [892, 329] width 461 height 26
drag, startPoint x: 877, startPoint y: 323, endPoint x: 976, endPoint y: 323, distance: 99.4
click at [975, 323] on p "Le checkin est possible à partir de 16h et le checkout (départ de l’appartement…" at bounding box center [892, 329] width 461 height 26
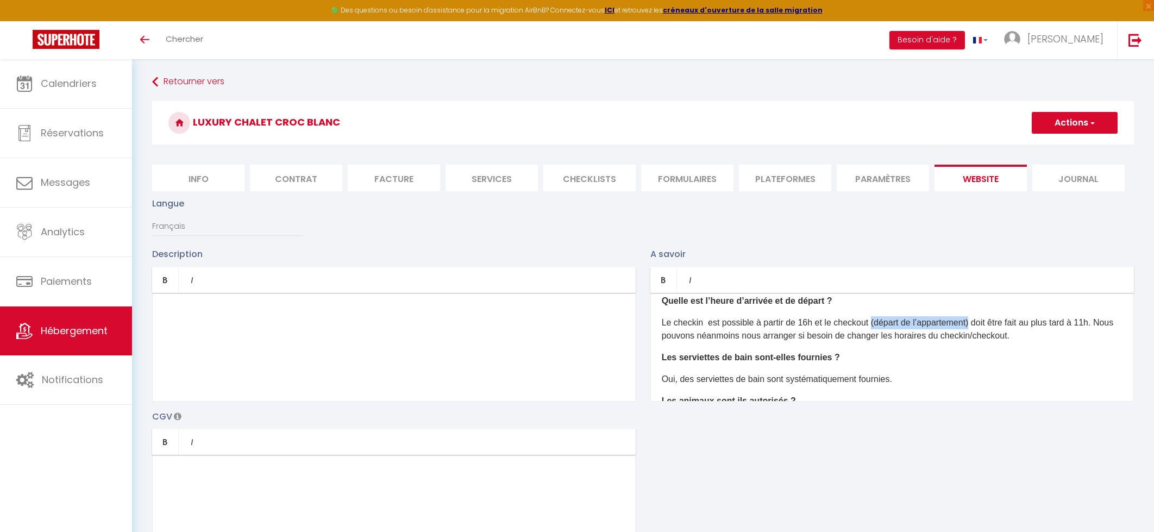
drag, startPoint x: 978, startPoint y: 323, endPoint x: 876, endPoint y: 322, distance: 102.1
click at [876, 322] on p "Le checkin est possible à partir de 16h et le checkout (départ de l’appartement…" at bounding box center [892, 329] width 461 height 26
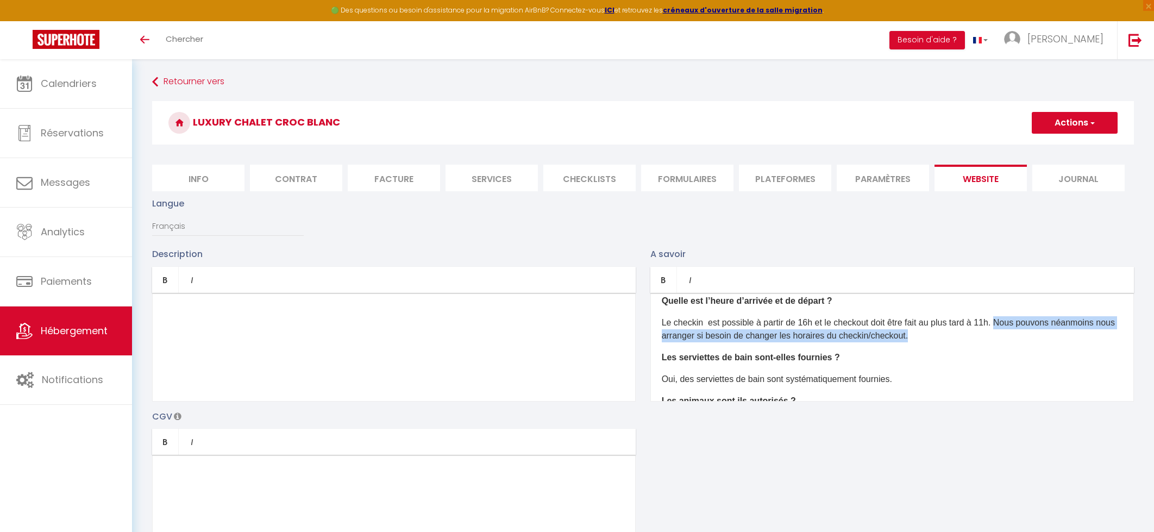
drag, startPoint x: 1007, startPoint y: 321, endPoint x: 1031, endPoint y: 338, distance: 29.9
click at [1031, 338] on p "Le checkin est possible à partir de 16h et le checkout doit être fait au plus t…" at bounding box center [892, 329] width 461 height 26
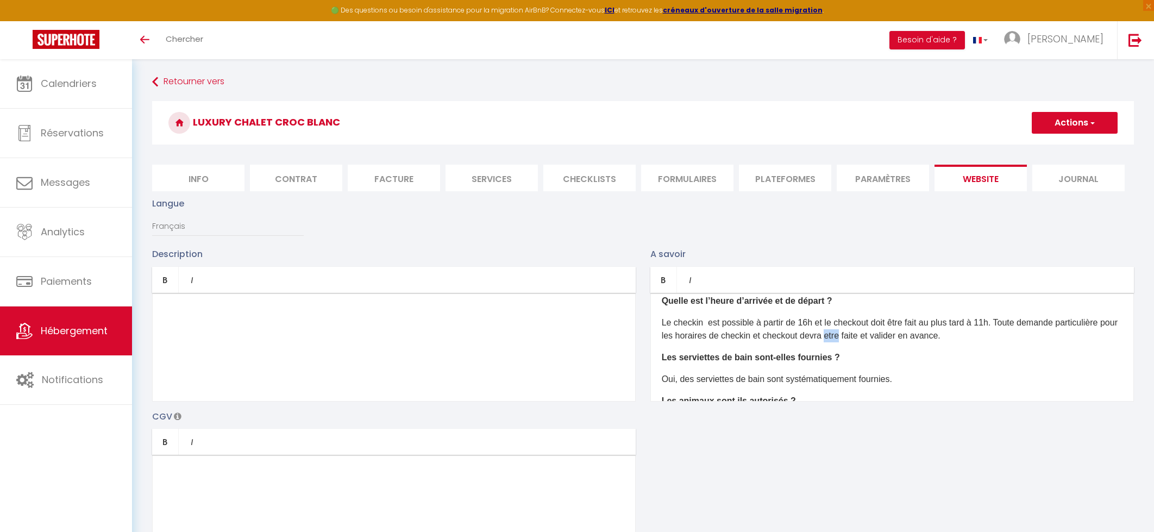
click at [1072, 127] on button "Actions" at bounding box center [1075, 123] width 86 height 22
click at [1065, 143] on input "Enregistrer" at bounding box center [1062, 146] width 40 height 11
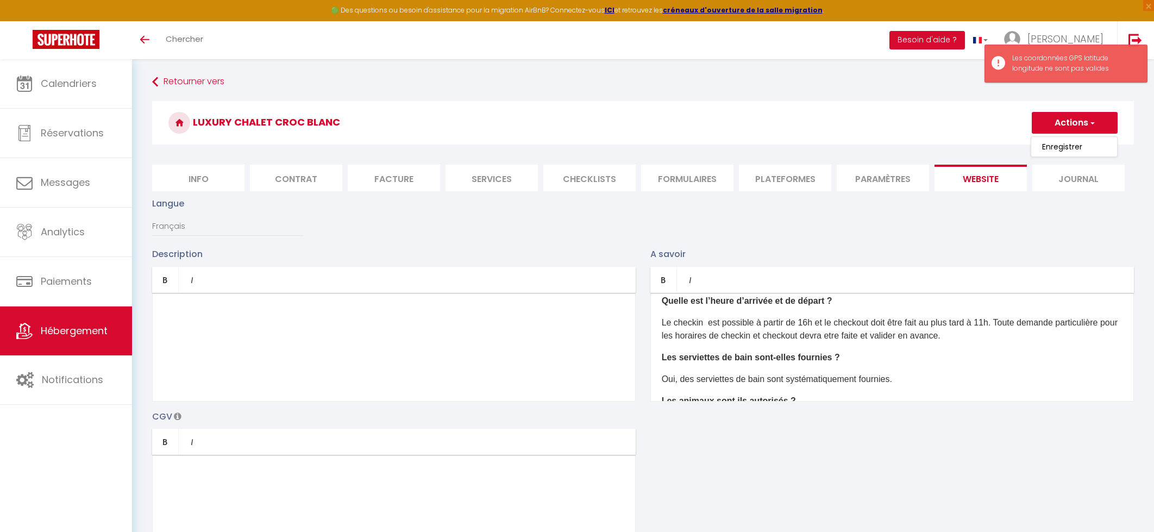
click at [977, 238] on div "Langue Français Anglais Portugais Espagnol Italien" at bounding box center [643, 222] width 996 height 51
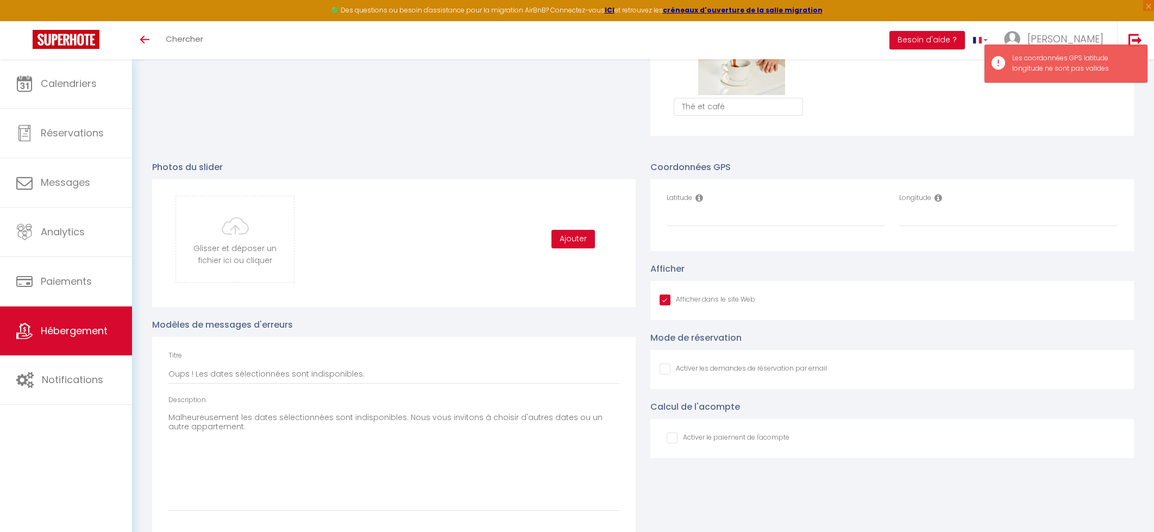
scroll to position [1068, 0]
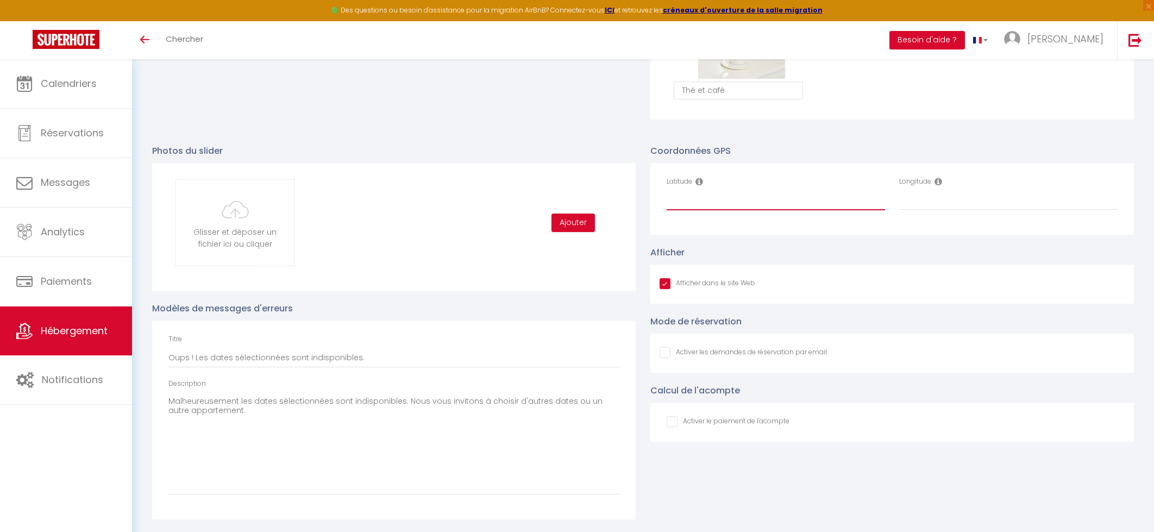
click at [703, 203] on input "Latitude" at bounding box center [776, 201] width 218 height 20
drag, startPoint x: 723, startPoint y: 198, endPoint x: 569, endPoint y: 195, distance: 153.8
click at [569, 195] on div "Photos du slider Glisser et déposer un fichier ici ou cliquer Ooops, something …" at bounding box center [643, 326] width 996 height 386
type input "WR22+C62"
click at [936, 205] on input "Longitude" at bounding box center [1008, 201] width 218 height 20
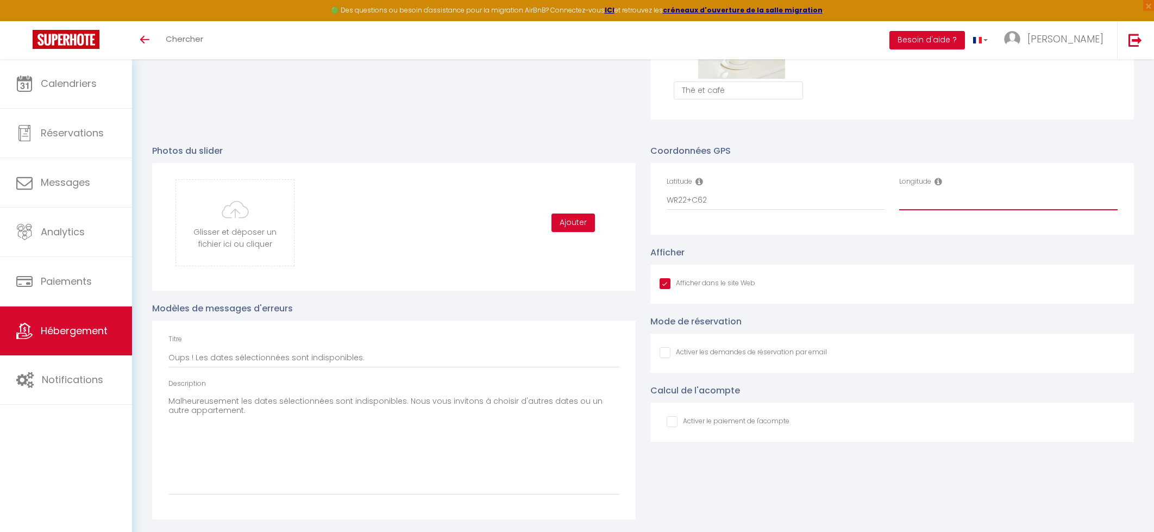
paste input "WR22+C62"
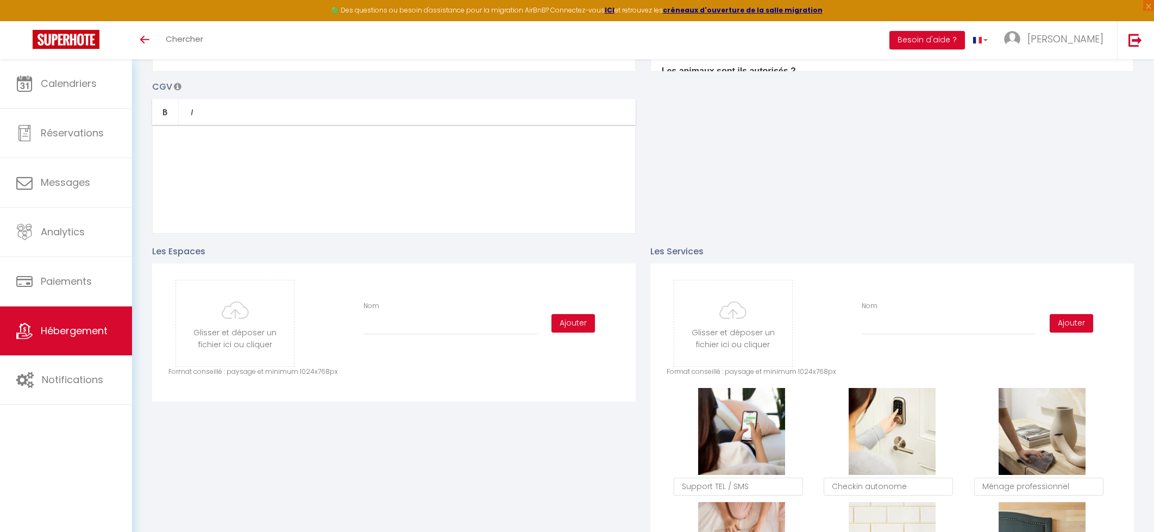
scroll to position [0, 0]
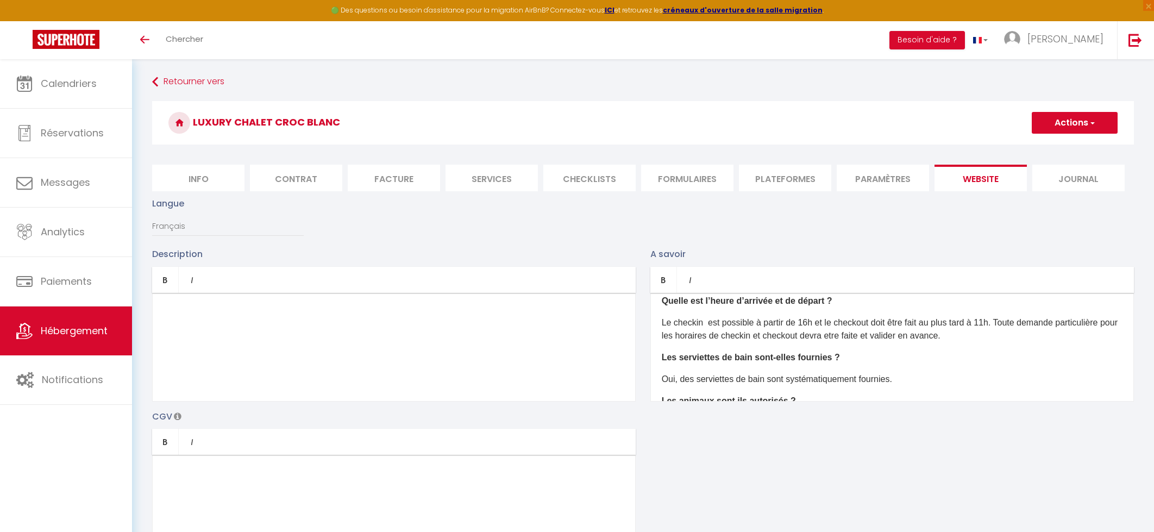
type input "WR22+C62"
click at [1075, 121] on button "Actions" at bounding box center [1075, 123] width 86 height 22
click at [1063, 145] on input "Enregistrer" at bounding box center [1062, 146] width 40 height 11
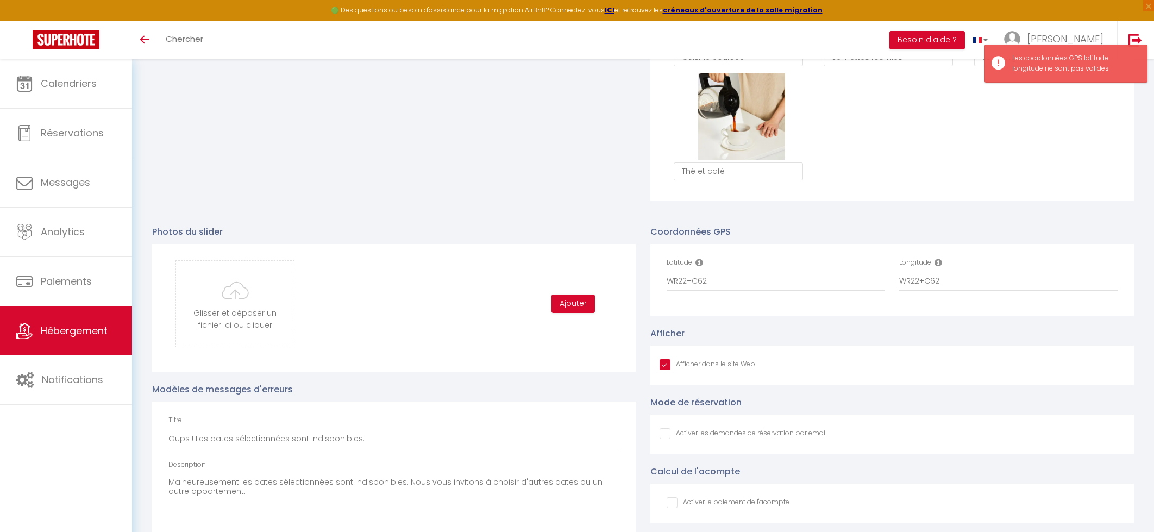
scroll to position [1049, 0]
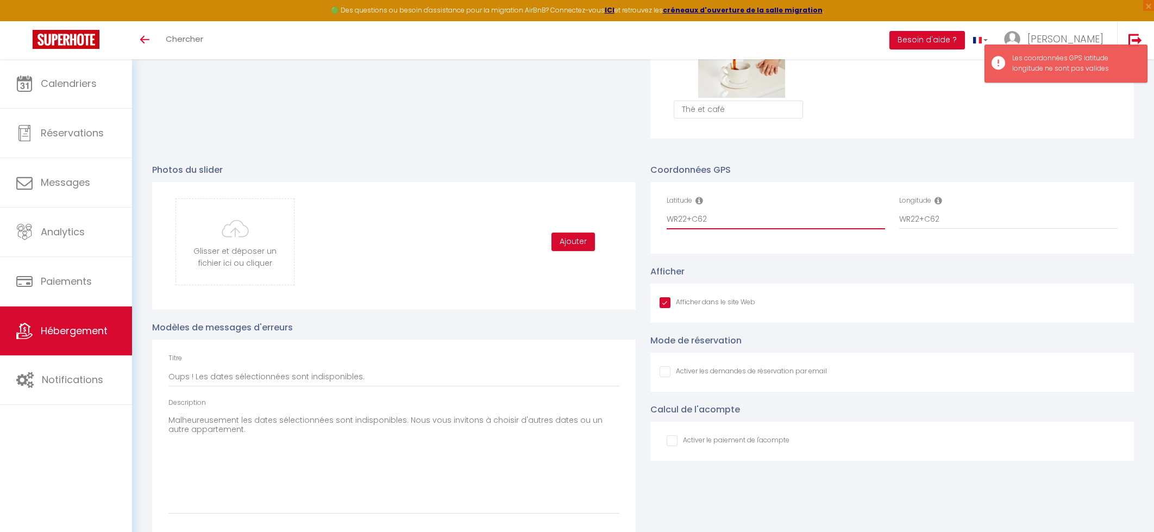
drag, startPoint x: 618, startPoint y: 215, endPoint x: 544, endPoint y: 209, distance: 74.7
click at [544, 209] on div "Photos du slider Glisser et déposer un fichier ici ou cliquer Ooops, something …" at bounding box center [643, 345] width 996 height 386
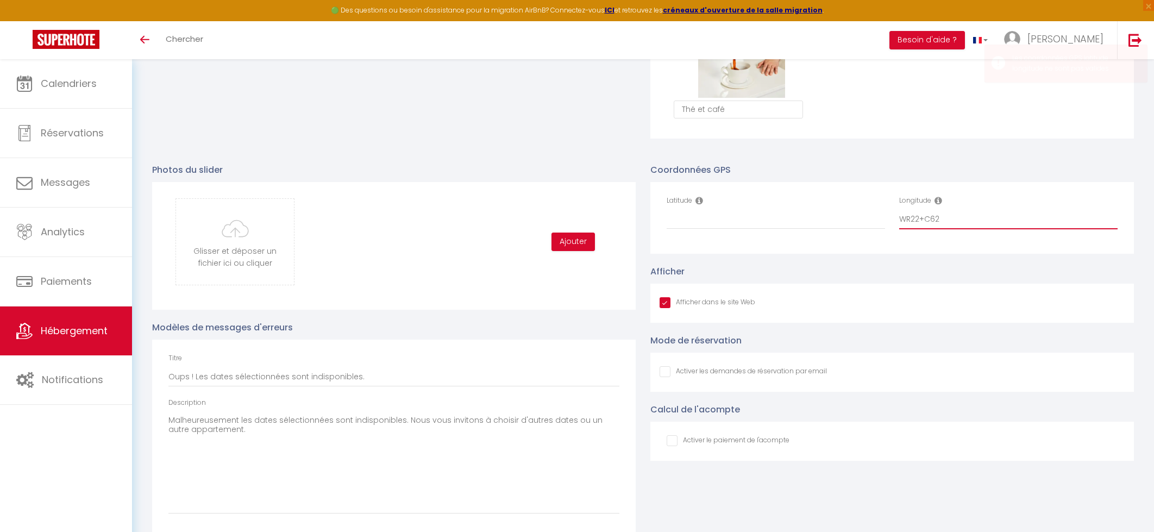
drag, startPoint x: 955, startPoint y: 219, endPoint x: 809, endPoint y: 206, distance: 146.2
click at [809, 206] on div "Latitude Longitude WR22+C62" at bounding box center [893, 218] width 466 height 45
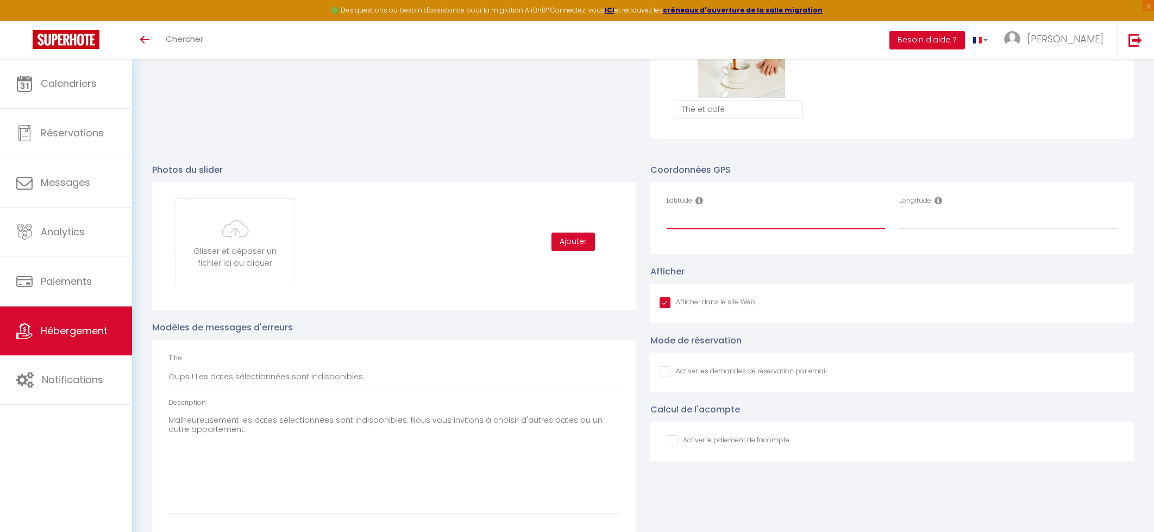
click at [718, 223] on input "Latitude" at bounding box center [776, 220] width 218 height 20
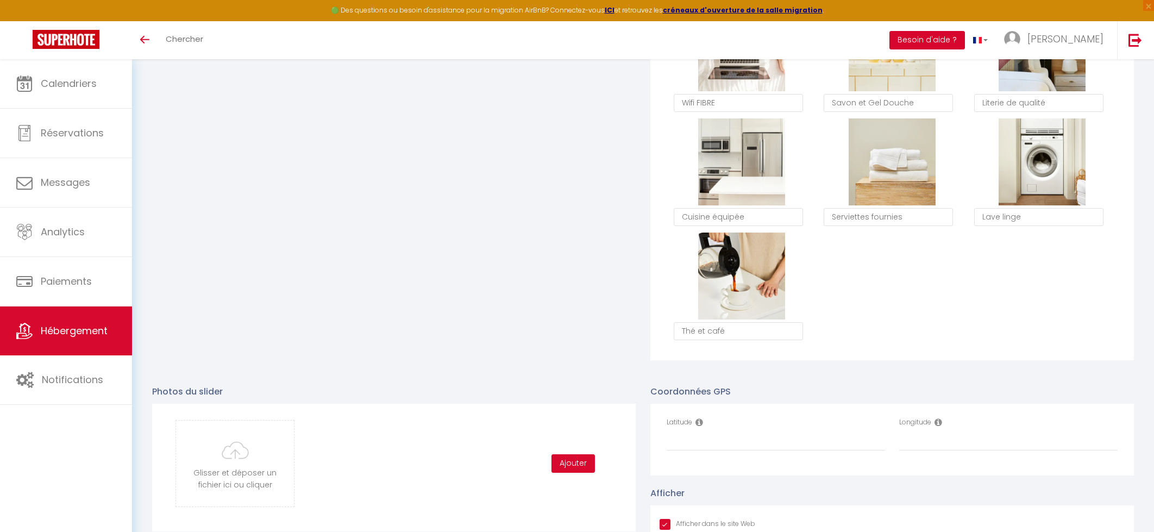
click at [965, 38] on button "Besoin d'aide ?" at bounding box center [927, 40] width 76 height 18
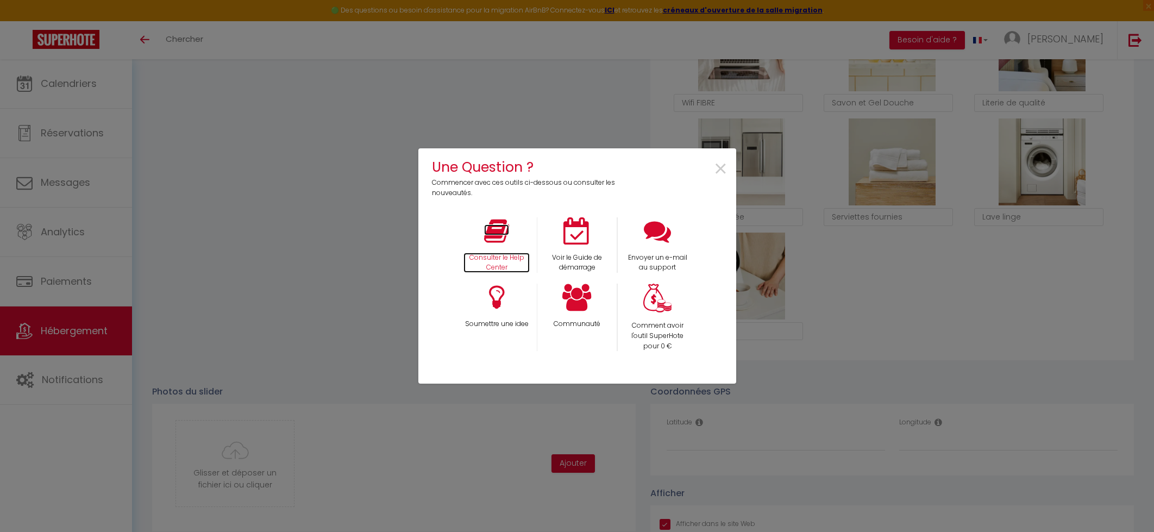
click at [486, 235] on icon at bounding box center [496, 230] width 25 height 27
click at [573, 290] on icon at bounding box center [576, 297] width 29 height 27
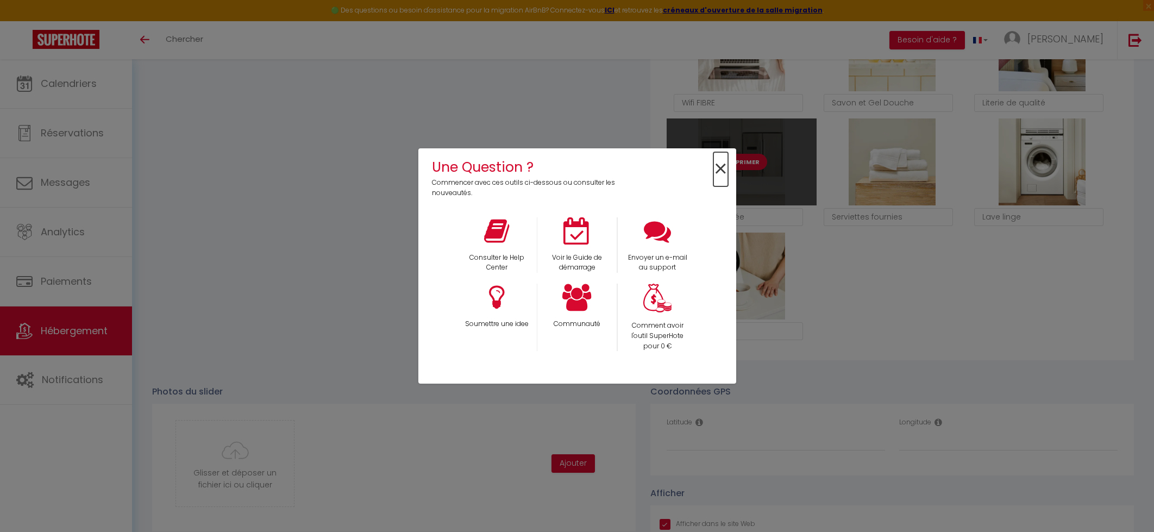
click at [724, 164] on span "×" at bounding box center [720, 169] width 15 height 34
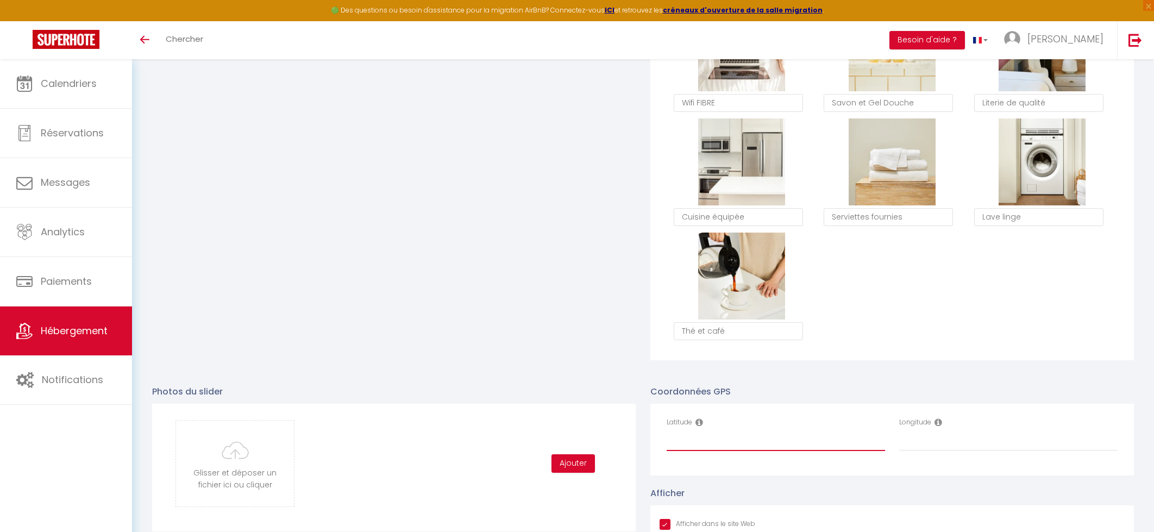
click at [688, 446] on input "Latitude" at bounding box center [776, 441] width 218 height 20
paste input "WR22+C62"
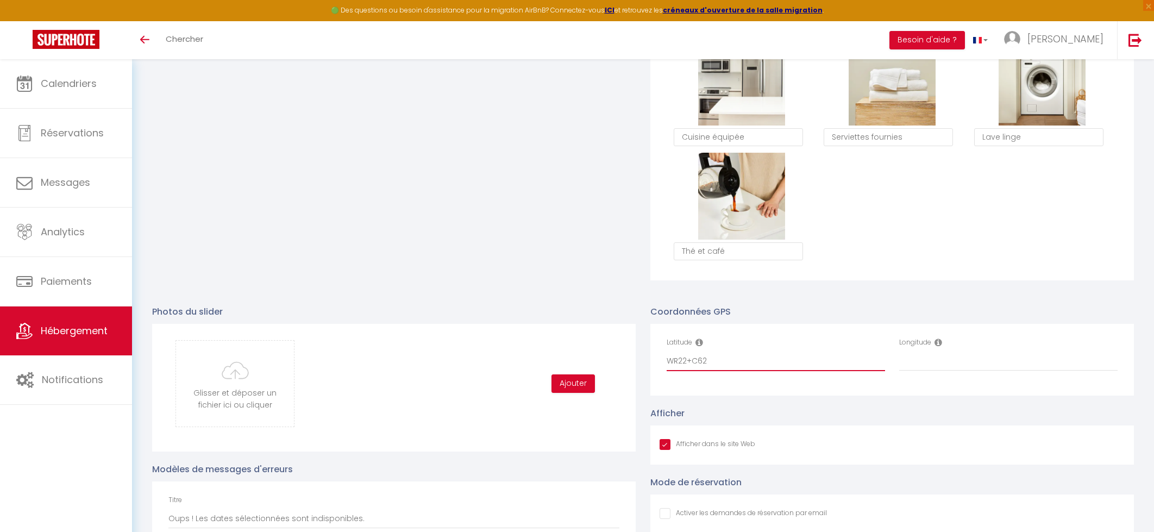
scroll to position [908, 0]
drag, startPoint x: 702, startPoint y: 361, endPoint x: 488, endPoint y: 335, distance: 215.6
click at [490, 335] on div "Photos du slider Glisser et déposer un fichier ici ou cliquer Ooops, something …" at bounding box center [643, 486] width 996 height 386
paste input "WR22+C62"
type input "WR22+C62WR22+C62"
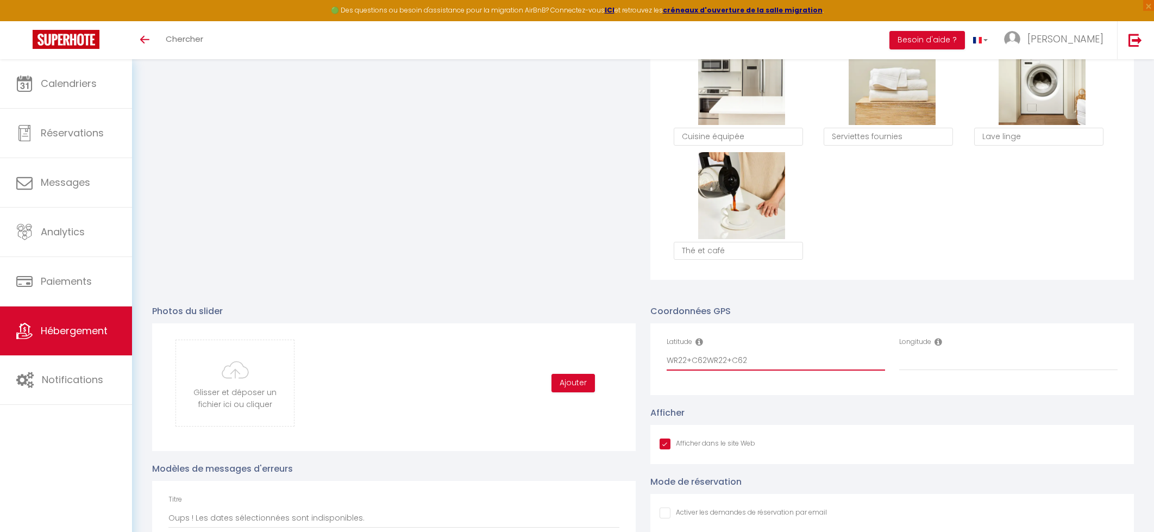
drag, startPoint x: 756, startPoint y: 354, endPoint x: 820, endPoint y: 357, distance: 63.6
click at [820, 357] on input "WR22+C62WR22+C62" at bounding box center [776, 361] width 218 height 20
paste input "45.901034, 6.800472"
drag, startPoint x: 702, startPoint y: 362, endPoint x: 761, endPoint y: 360, distance: 58.2
click at [761, 360] on input "45.901034, 6.800472" at bounding box center [776, 361] width 218 height 20
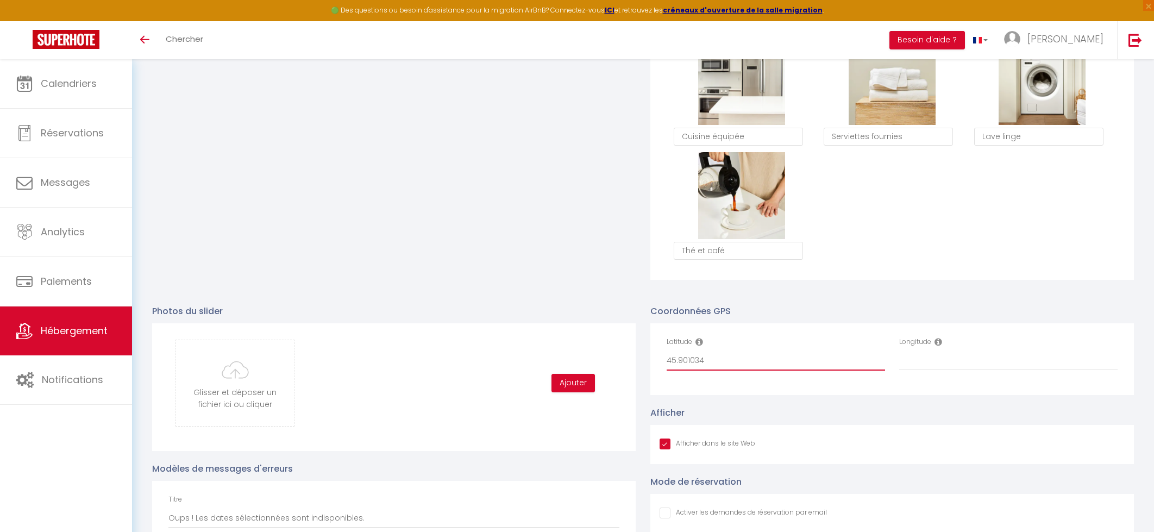
type input "45.901034"
click at [927, 365] on input "Longitude" at bounding box center [1008, 361] width 218 height 20
paste input "45.901034, 6.800472"
drag, startPoint x: 940, startPoint y: 362, endPoint x: 772, endPoint y: 356, distance: 168.5
click at [772, 356] on div "Latitude 45.901034 Longitude 45.901034, 6.800472" at bounding box center [893, 359] width 466 height 45
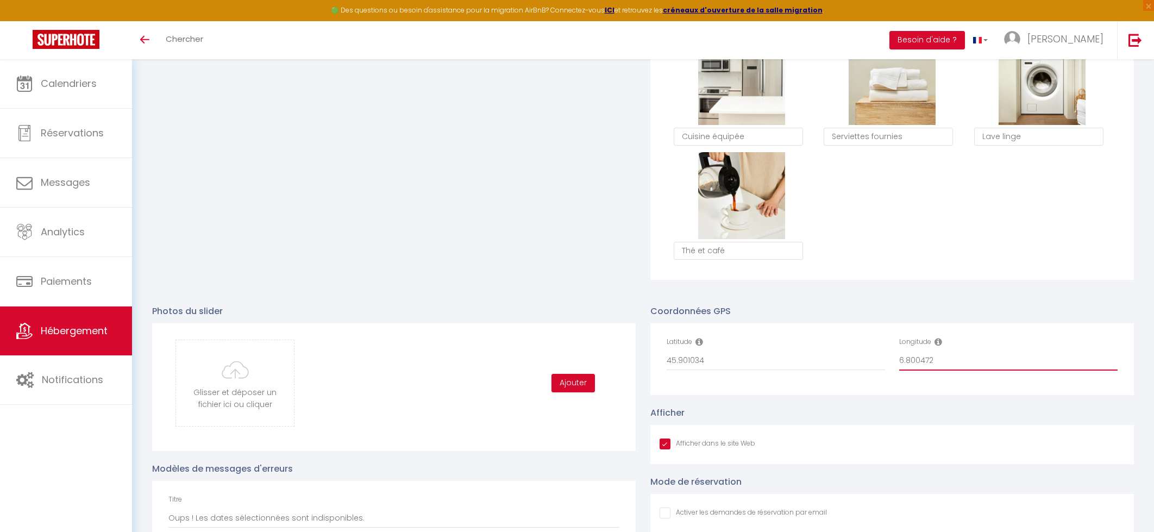
type input "6.800472"
click at [721, 361] on input "45.901034" at bounding box center [776, 361] width 218 height 20
type input "45.9010340"
click at [968, 361] on input "6.800472" at bounding box center [1008, 361] width 218 height 20
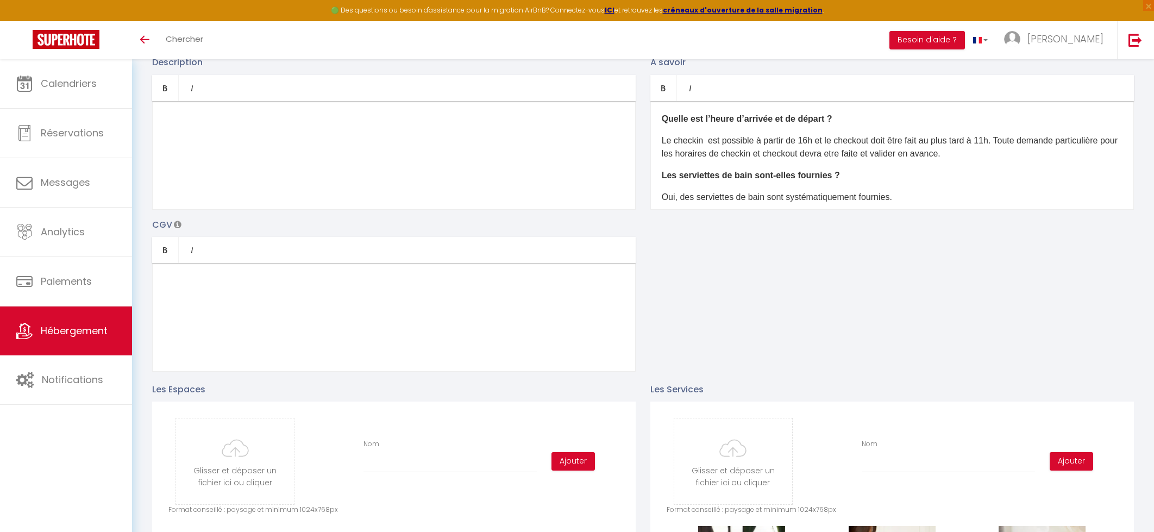
scroll to position [0, 0]
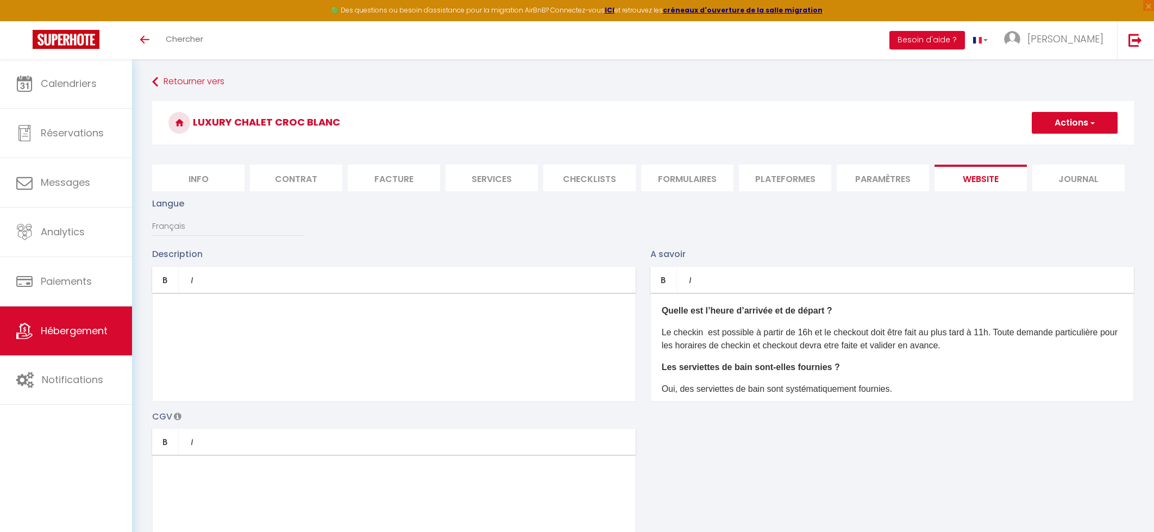
type input "6.8004720"
click at [1048, 123] on button "Actions" at bounding box center [1075, 123] width 86 height 22
click at [1054, 148] on input "Enregistrer" at bounding box center [1062, 146] width 40 height 11
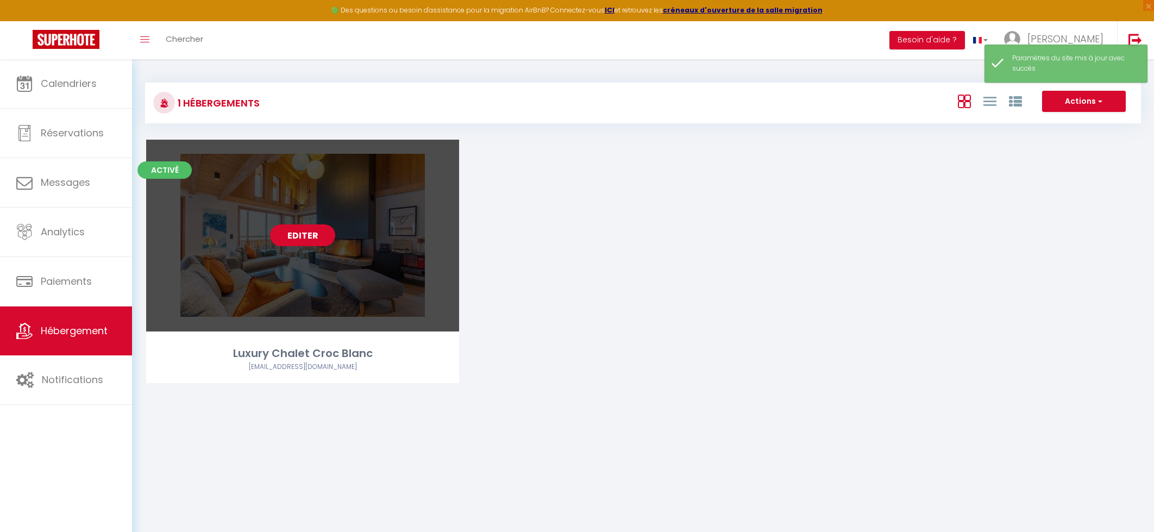
click at [301, 241] on link "Editer" at bounding box center [302, 235] width 65 height 22
select select "3"
select select "2"
select select "1"
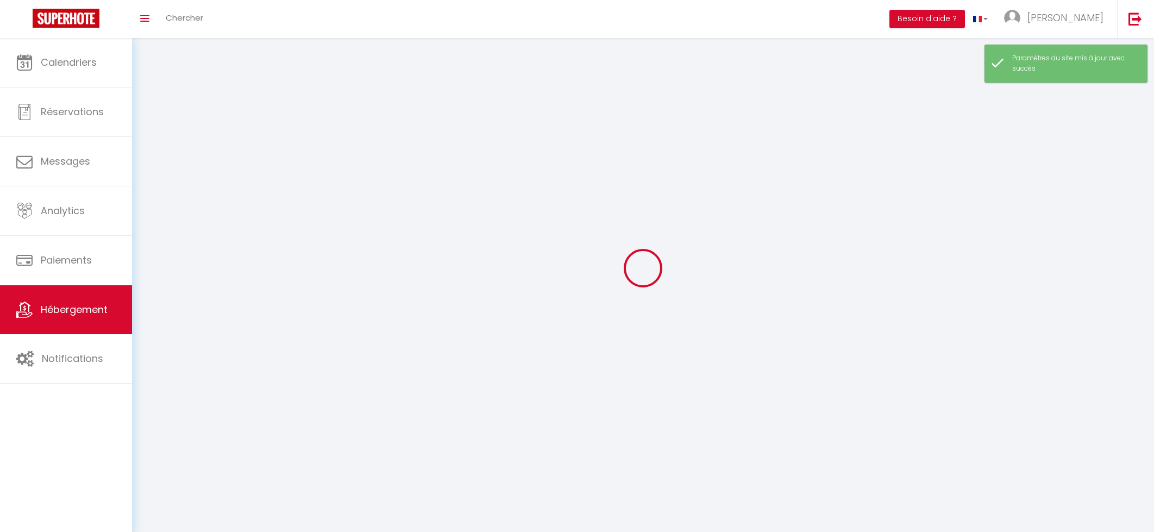
select select
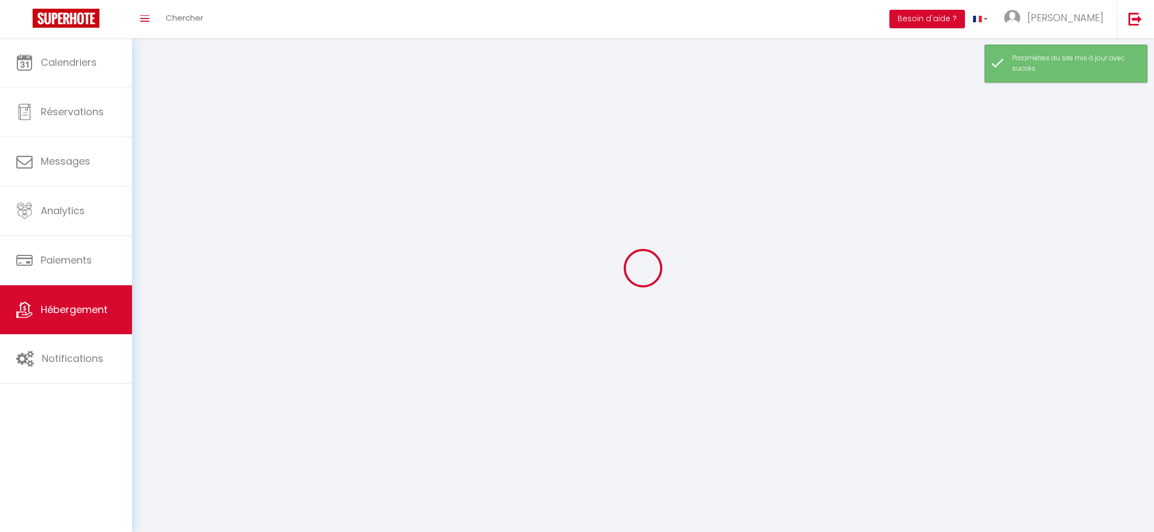
select select
checkbox input "false"
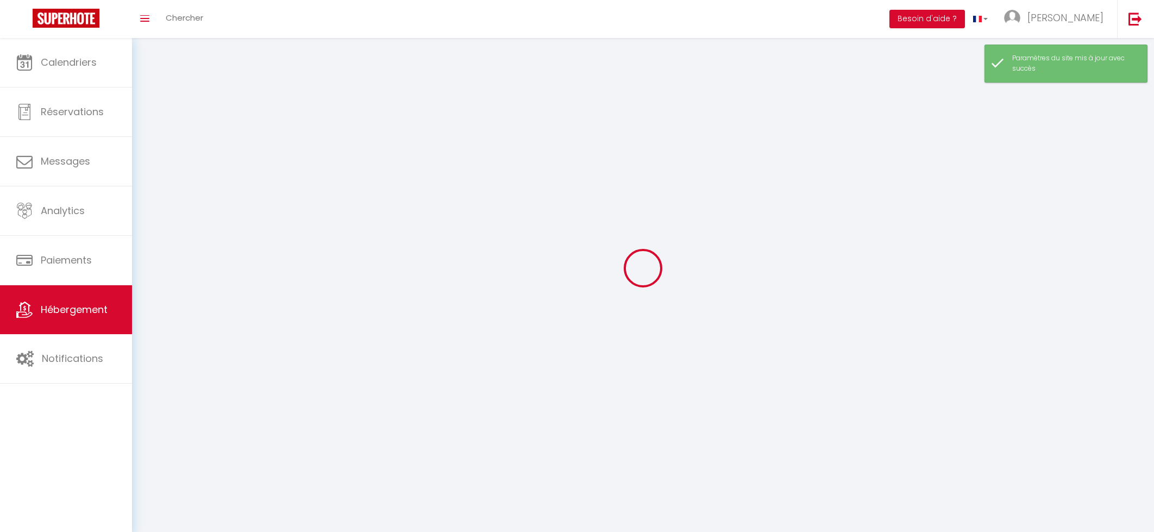
select select
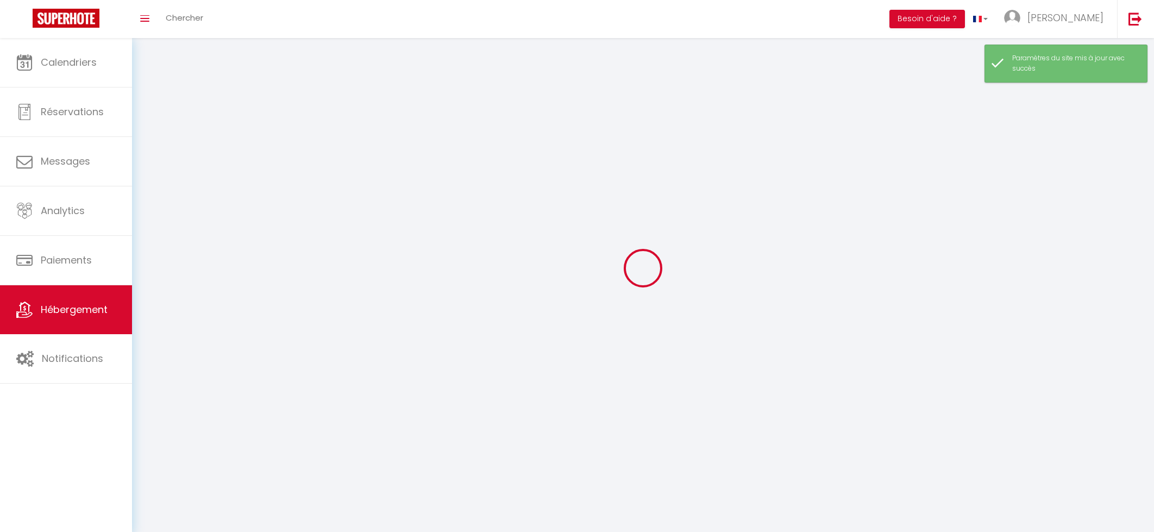
select select
checkbox input "false"
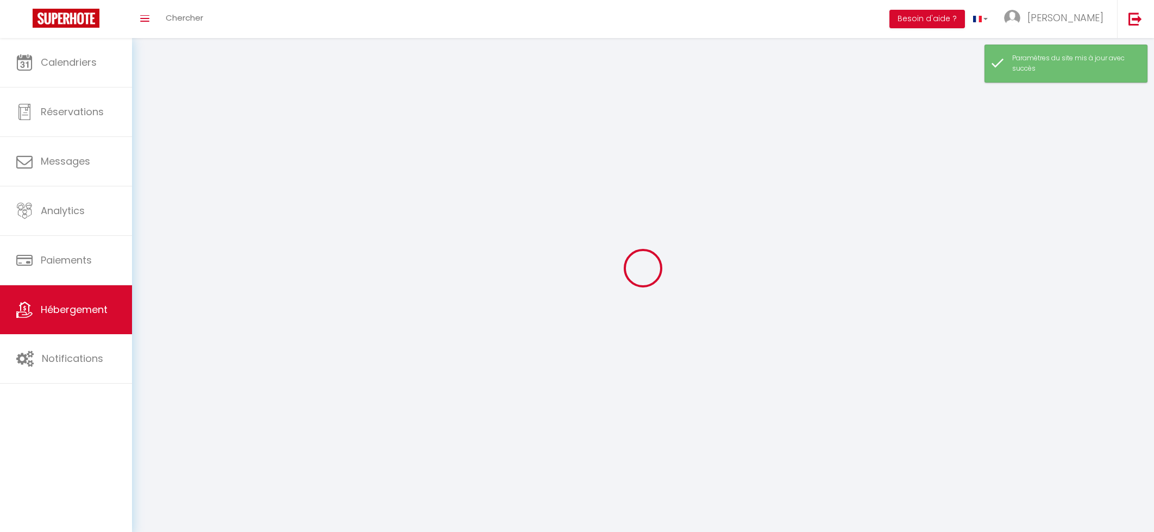
checkbox input "false"
select select
select select "28"
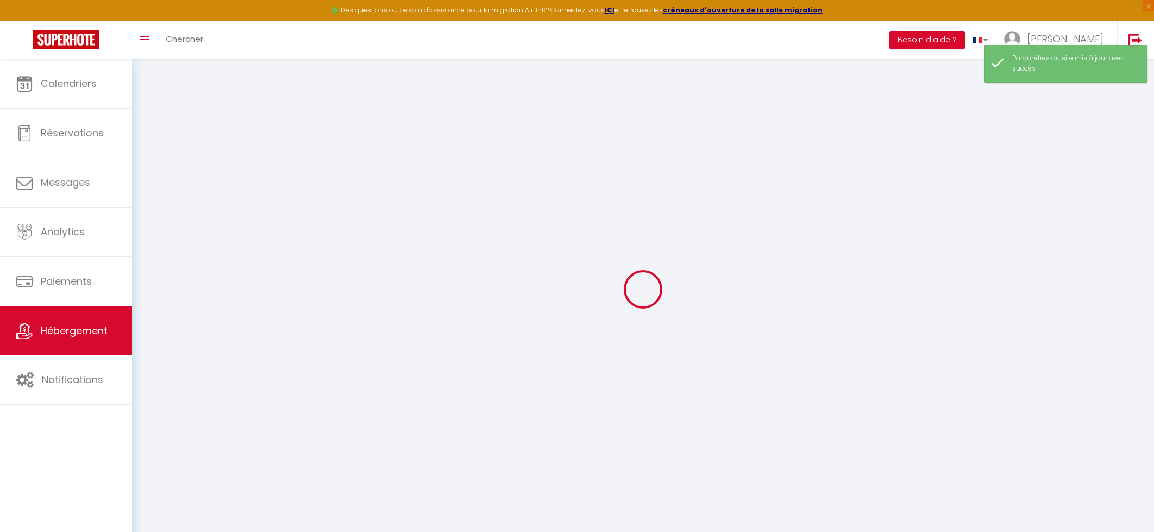
select select
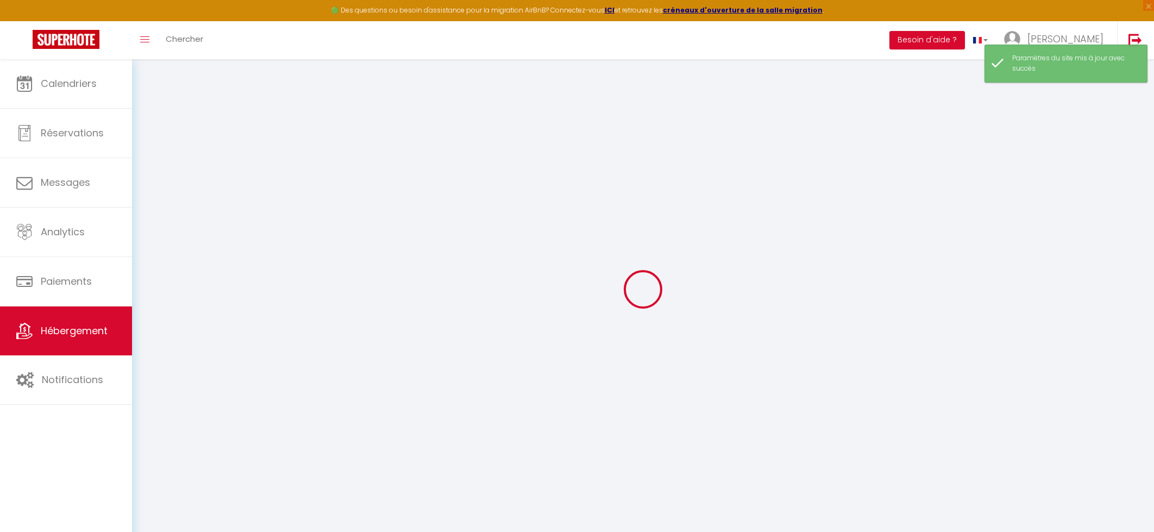
select select
checkbox input "false"
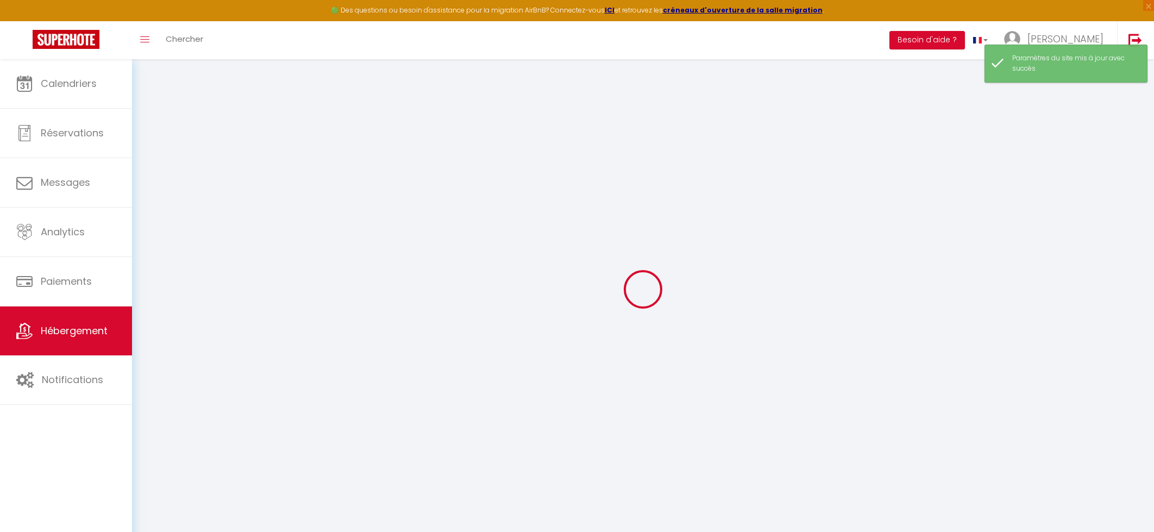
select select
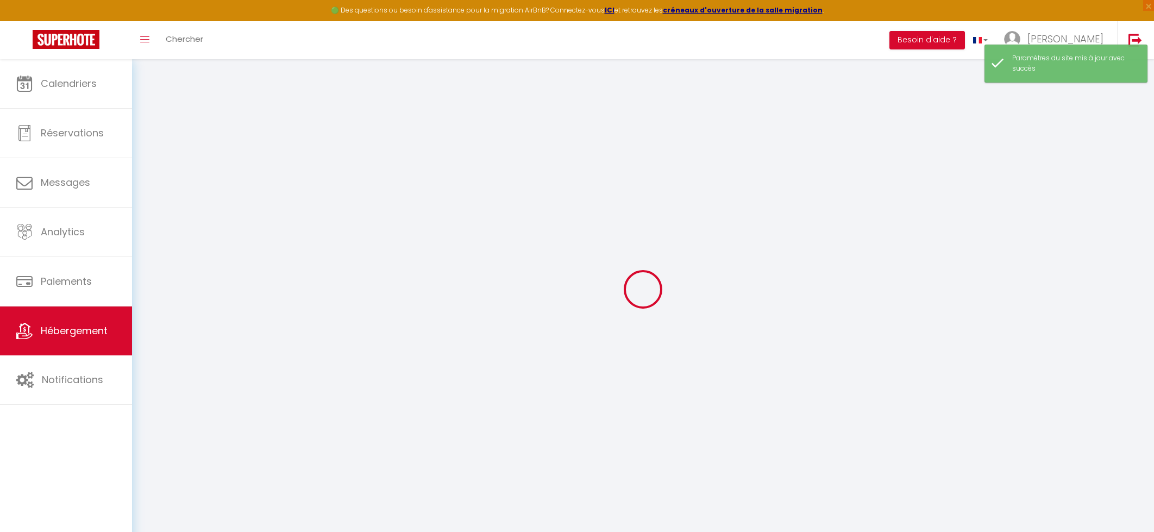
select select
checkbox input "false"
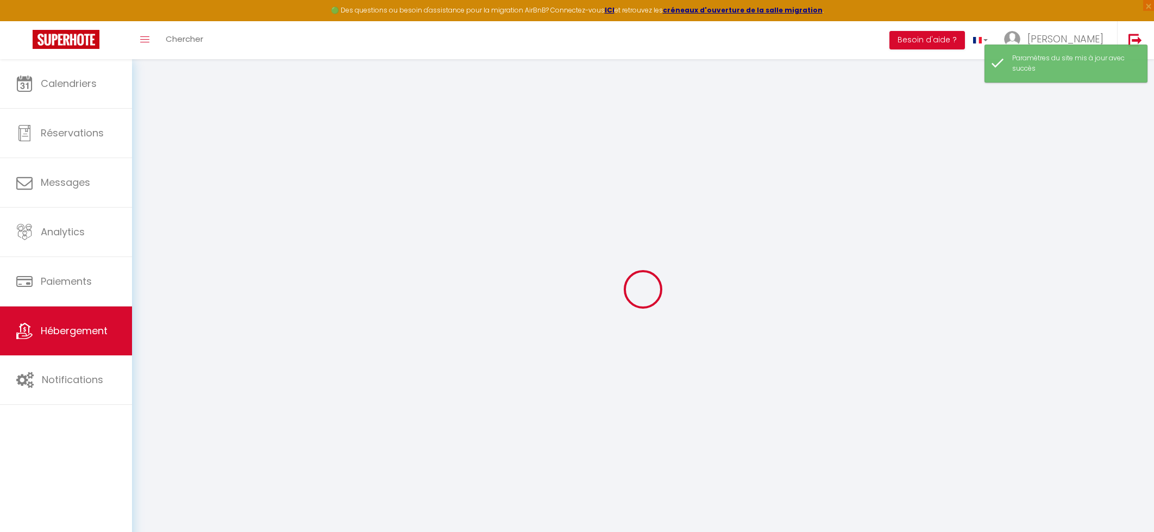
checkbox input "false"
select select
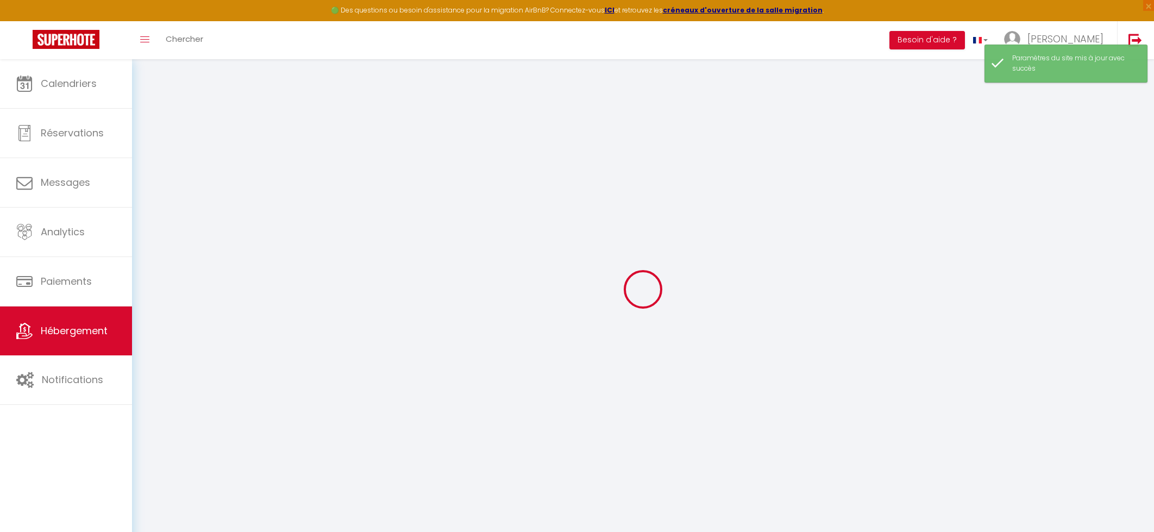
select select
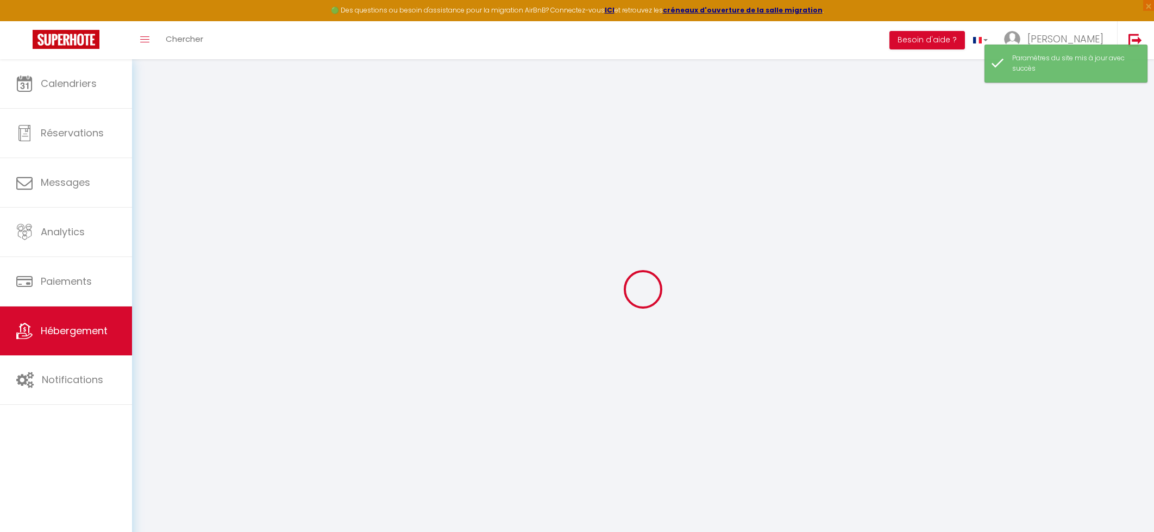
checkbox input "false"
select select
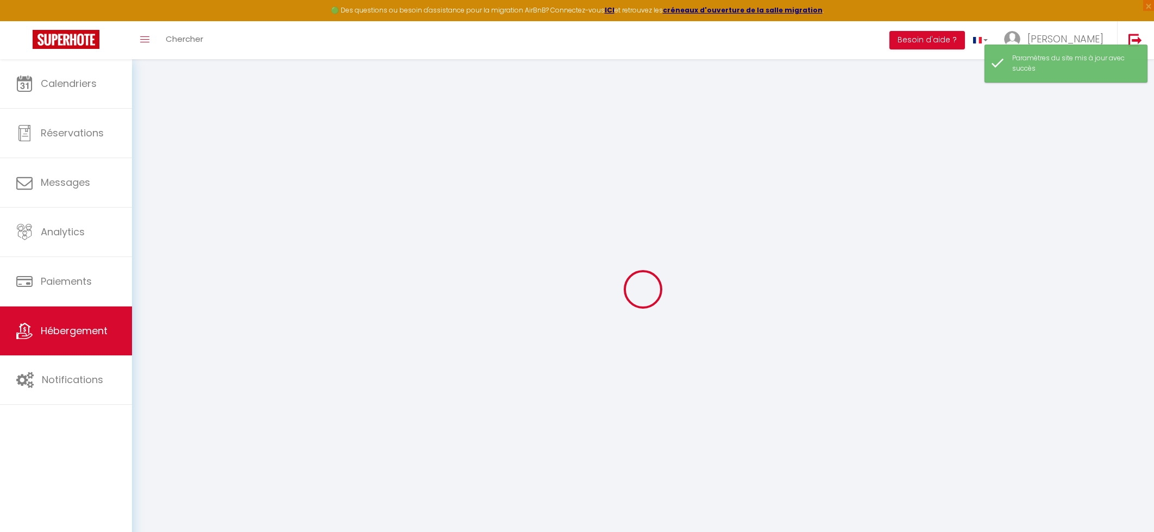
select select
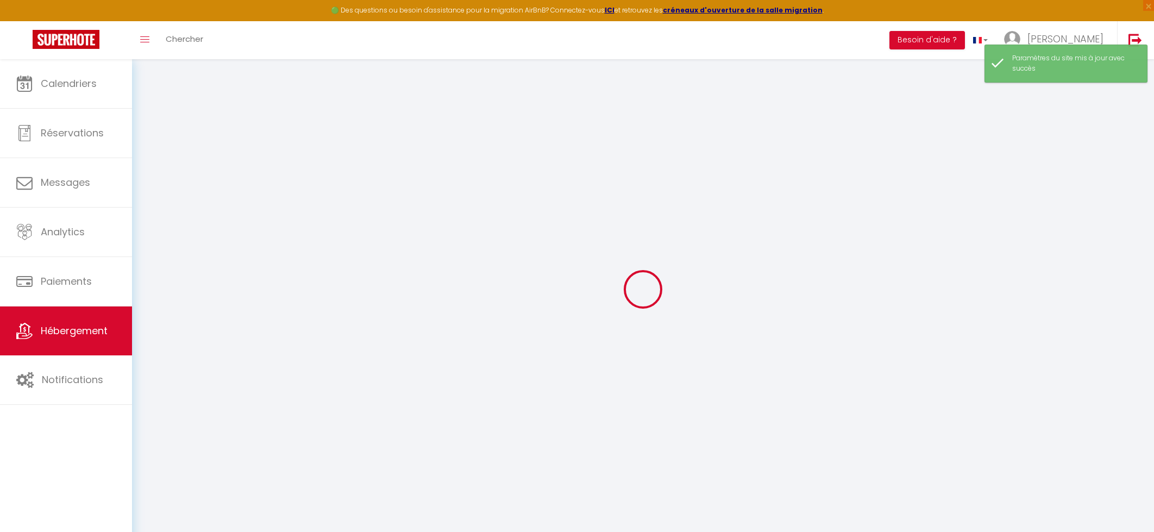
select select
checkbox input "false"
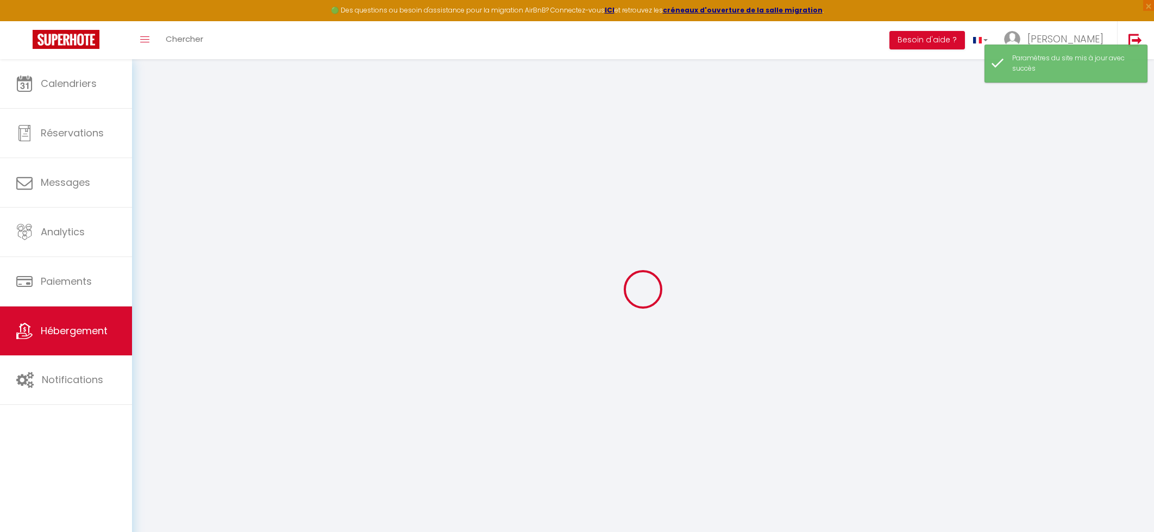
checkbox input "false"
select select
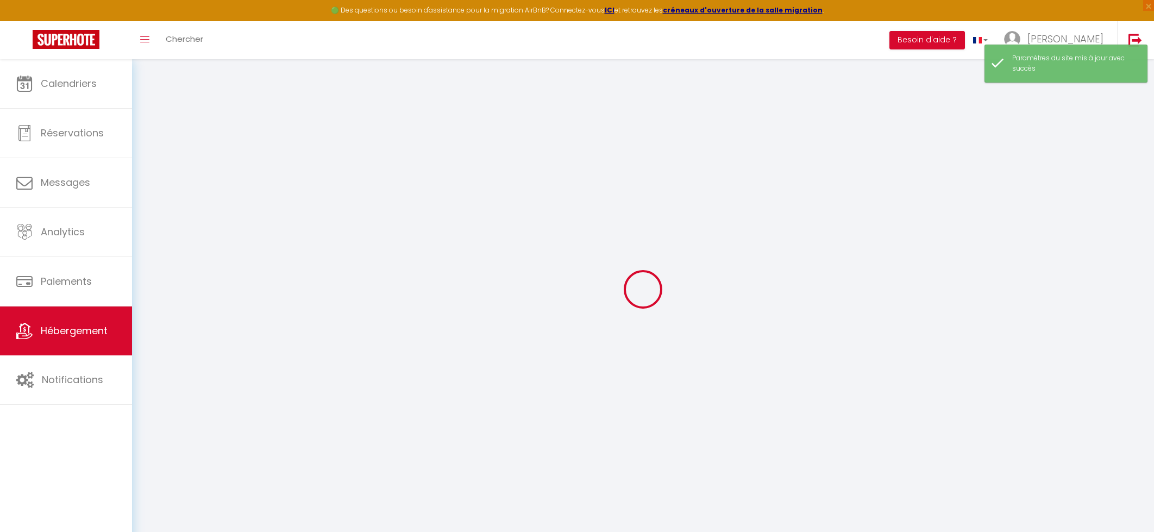
select select
checkbox input "false"
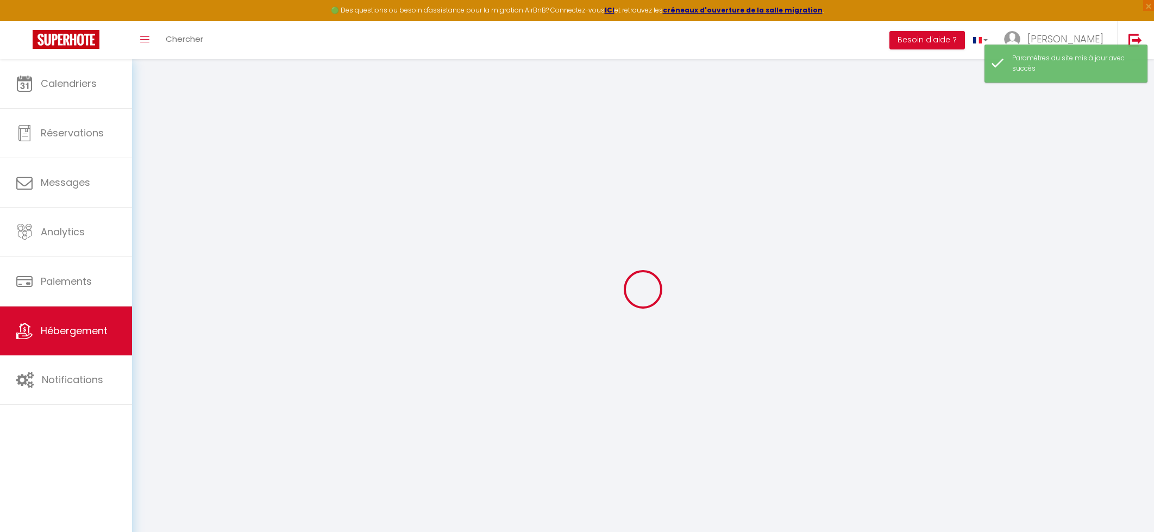
checkbox input "false"
select select
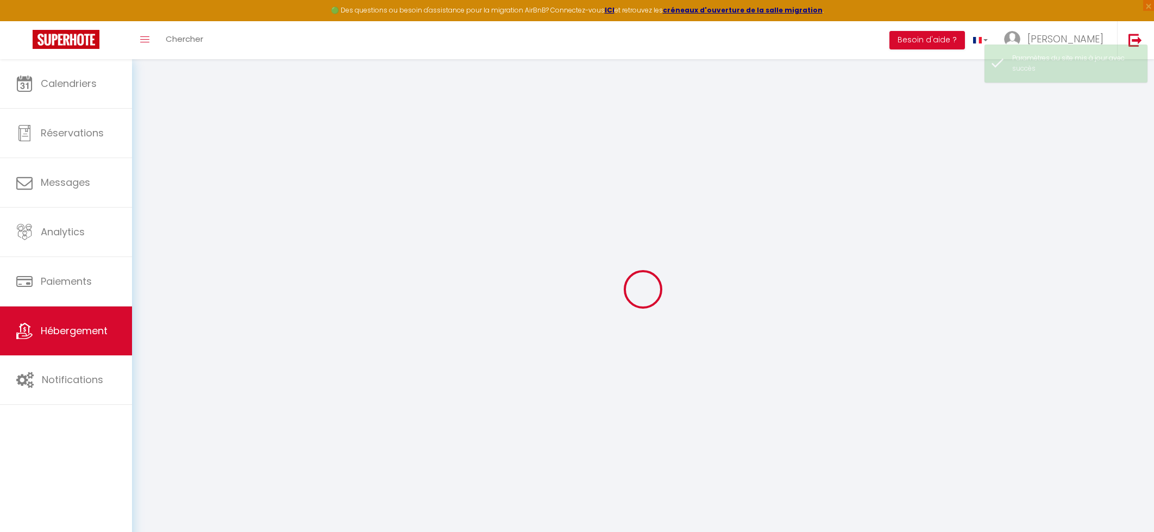
type input "Luxury Chalet Croc Blanc"
select select "houses"
select select "8"
select select "4"
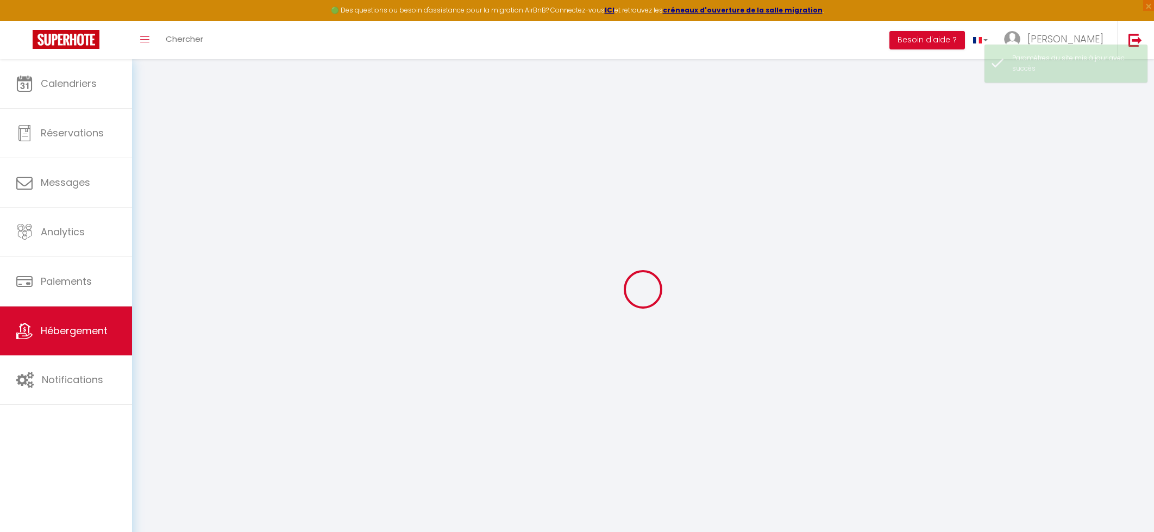
type input "900"
type input "290"
select select
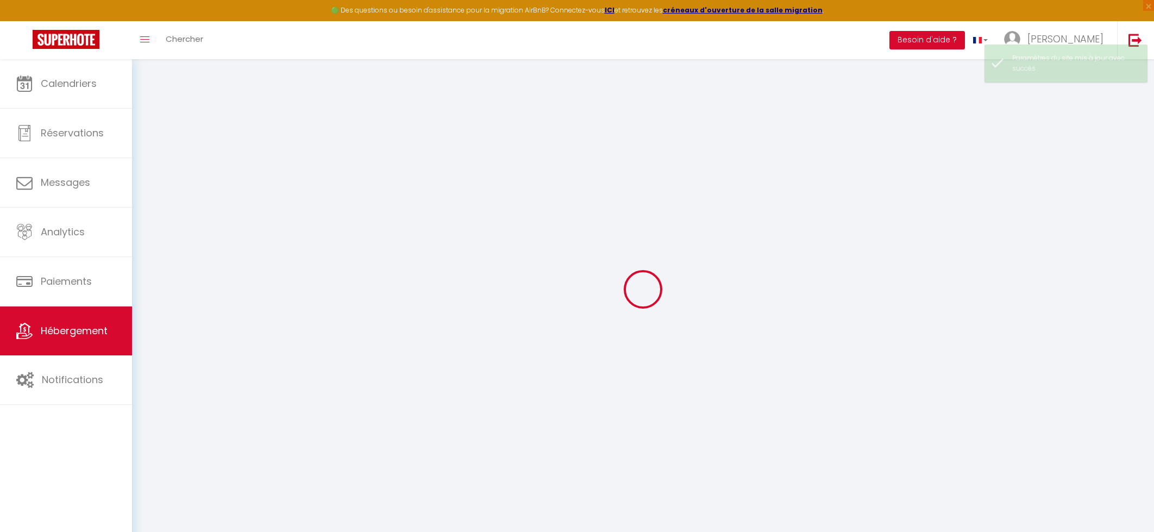
select select
type input "[STREET_ADDRESS]"
type input "74310"
type input "Les Houches"
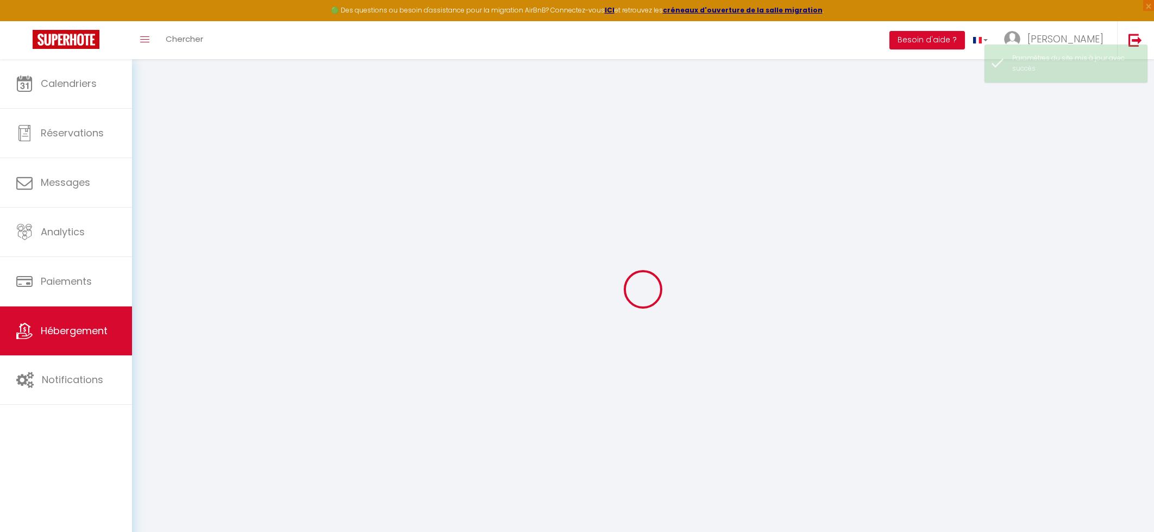
type input "[EMAIL_ADDRESS][DOMAIN_NAME]"
select select
checkbox input "false"
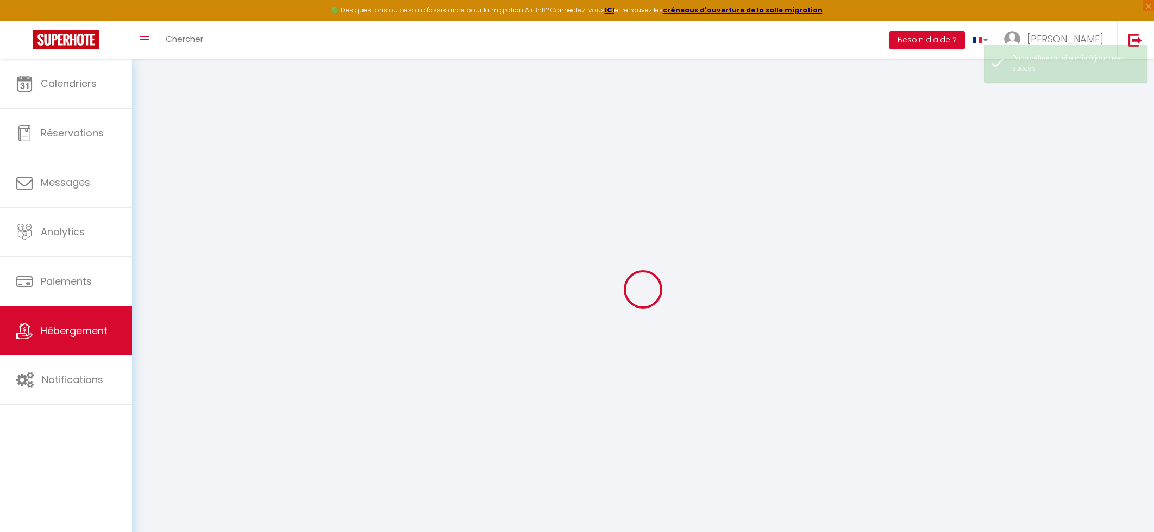
checkbox input "false"
select select
type input "0"
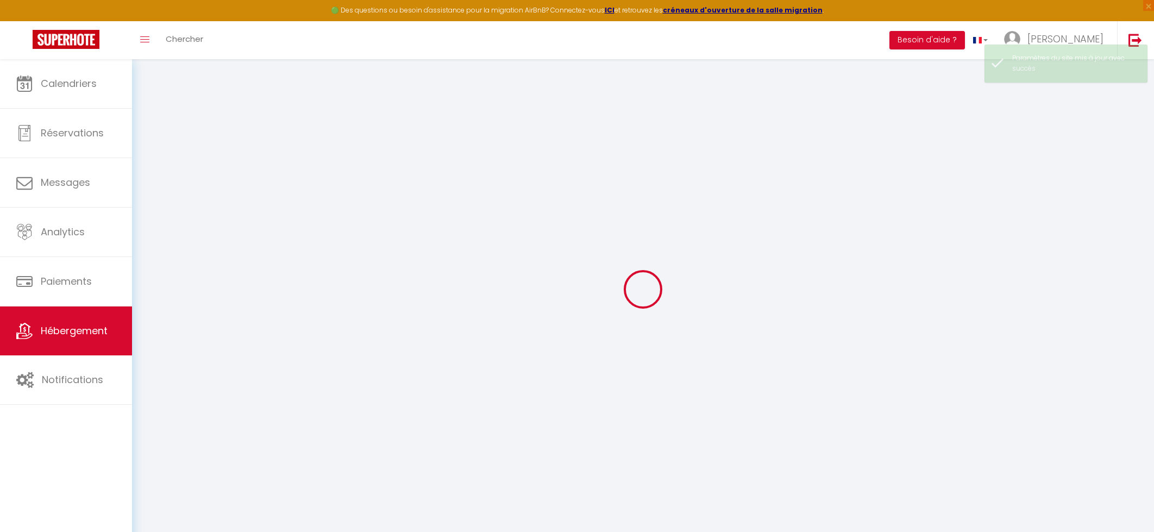
type input "0"
select select
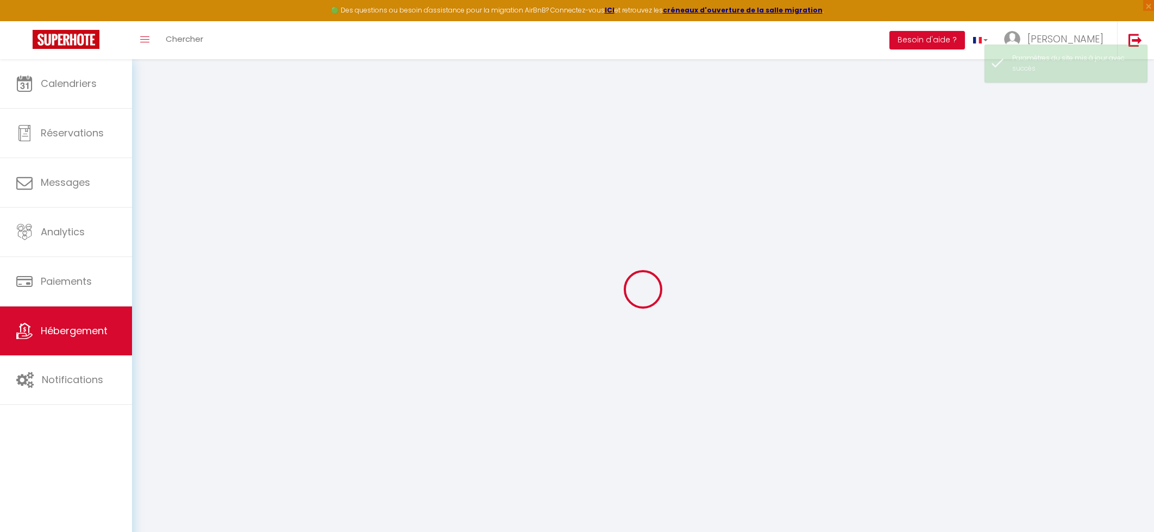
select select
checkbox input "false"
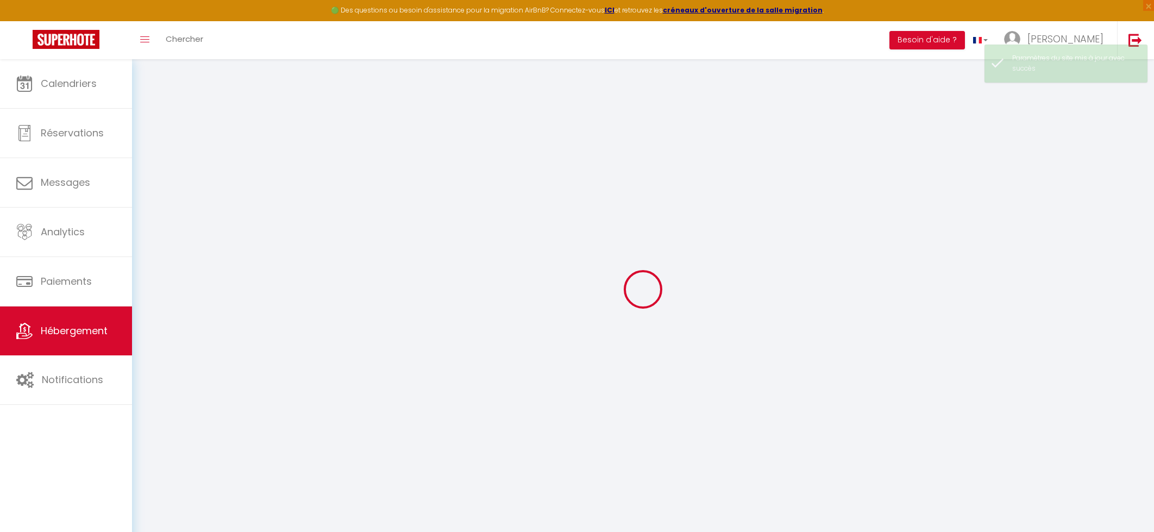
checkbox input "false"
select select "chalet"
select select
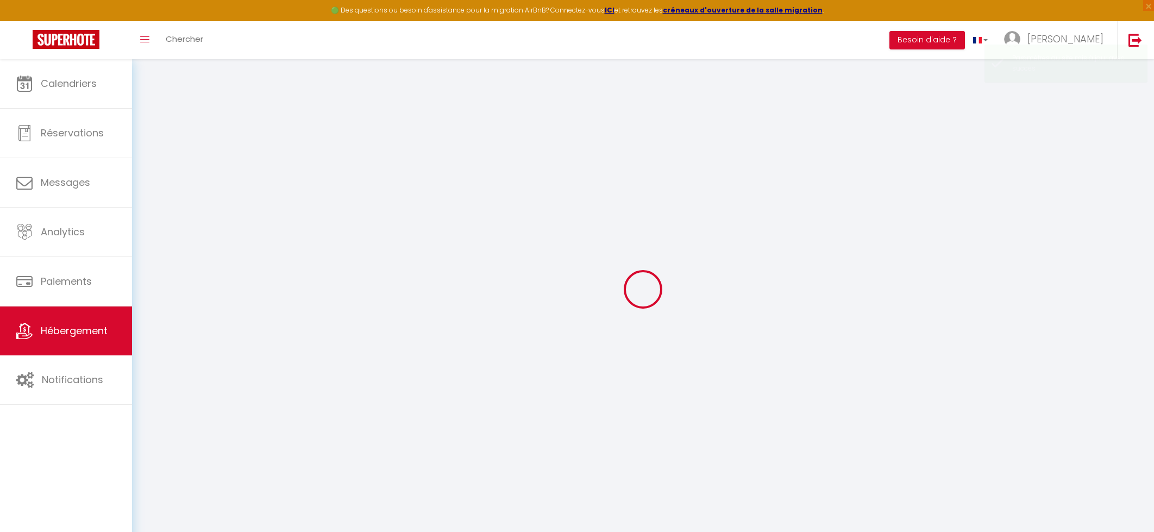
select select
checkbox input "false"
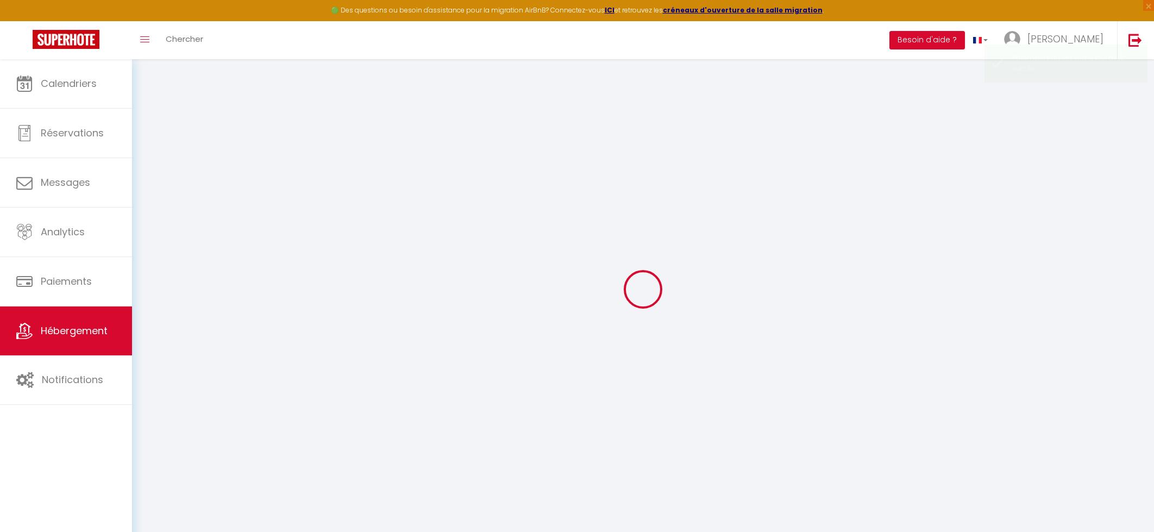
checkbox input "false"
select select
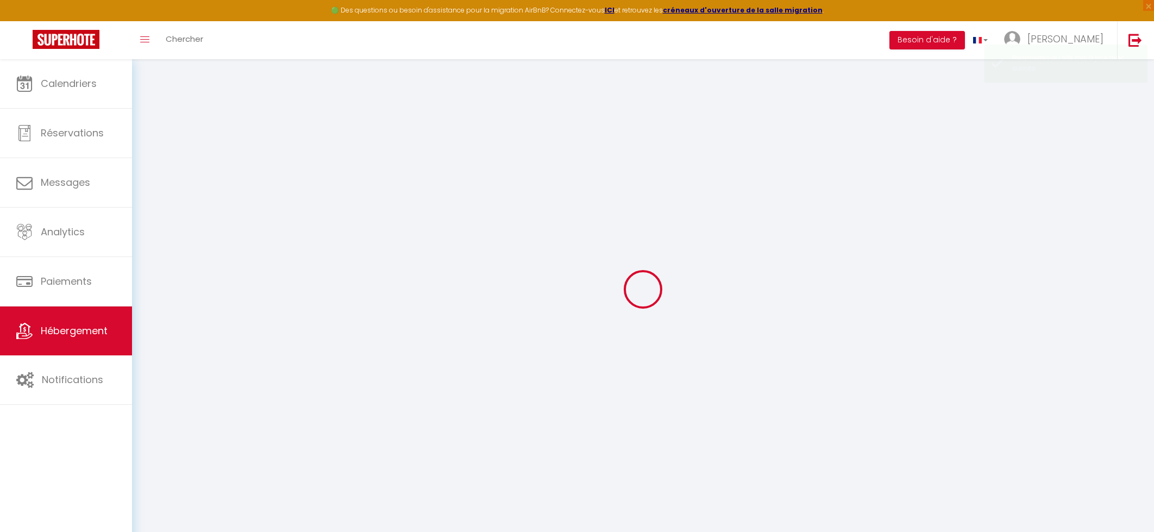
select select
checkbox input "false"
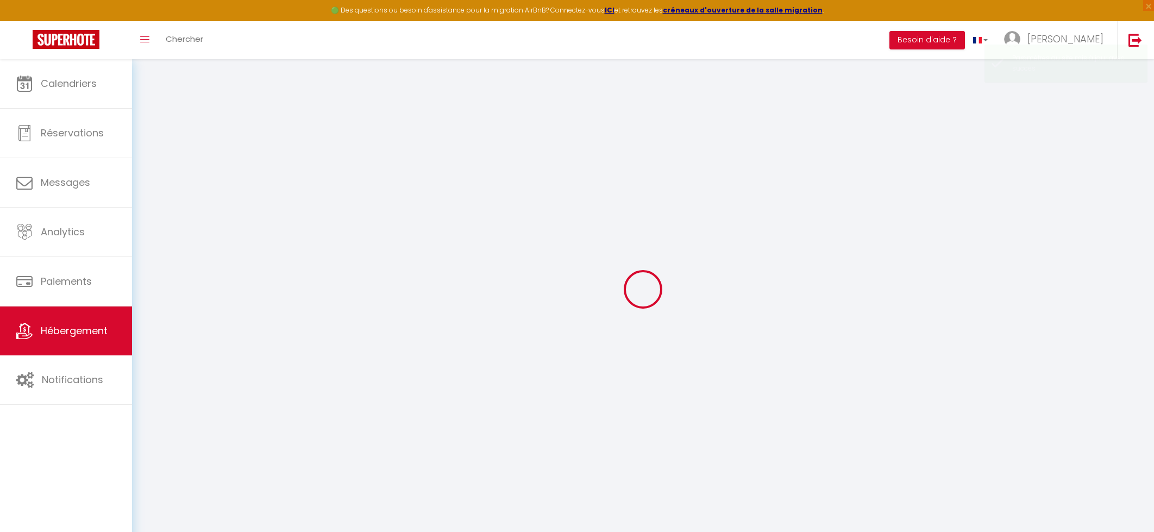
checkbox input "false"
select select
checkbox input "false"
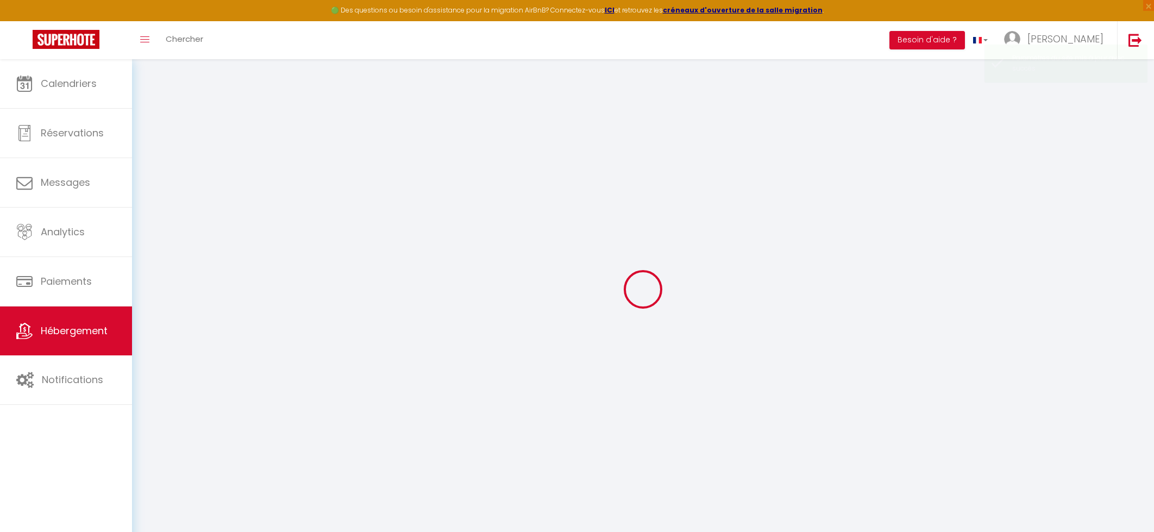
checkbox input "false"
select select "16:00"
select select "23:45"
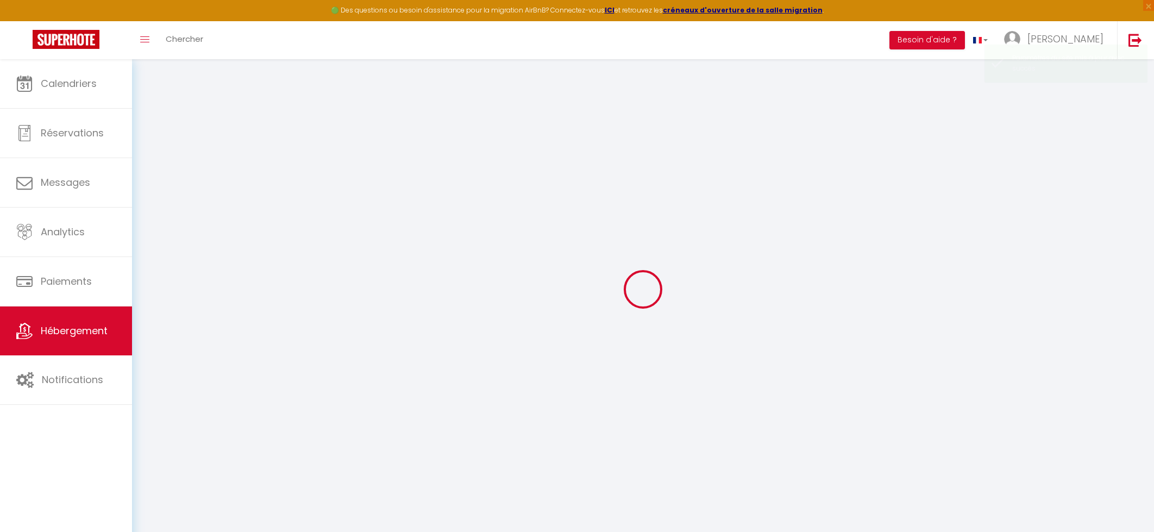
select select "10:00"
select select "30"
select select "120"
select select
checkbox input "false"
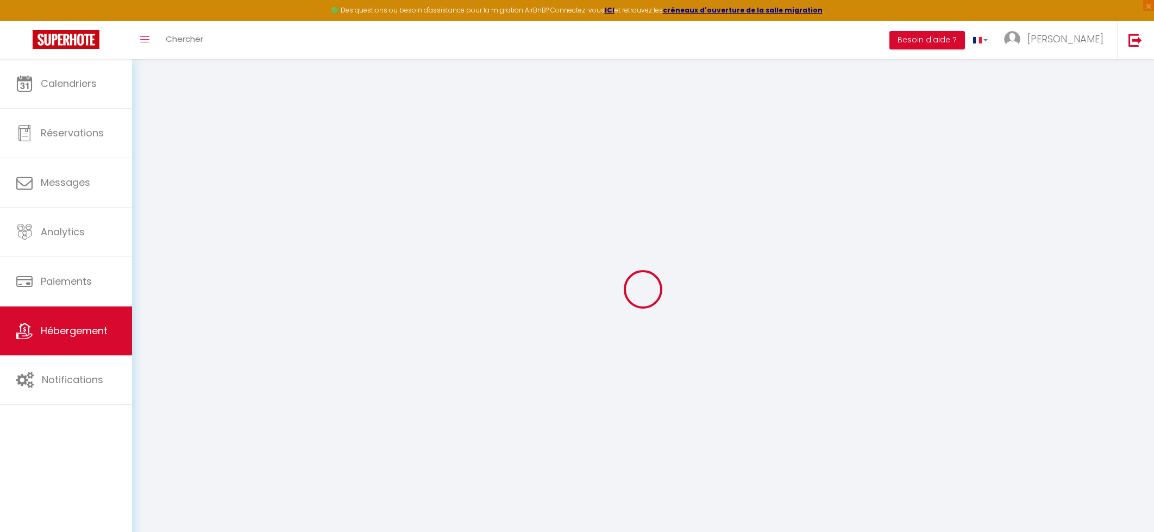
checkbox input "false"
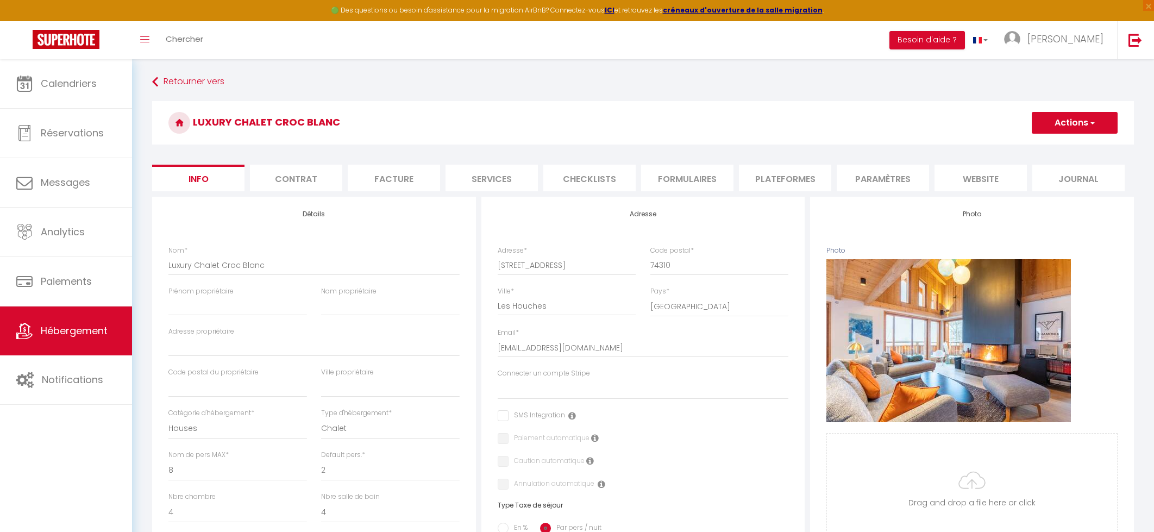
click at [509, 173] on li "Services" at bounding box center [491, 178] width 92 height 27
select select
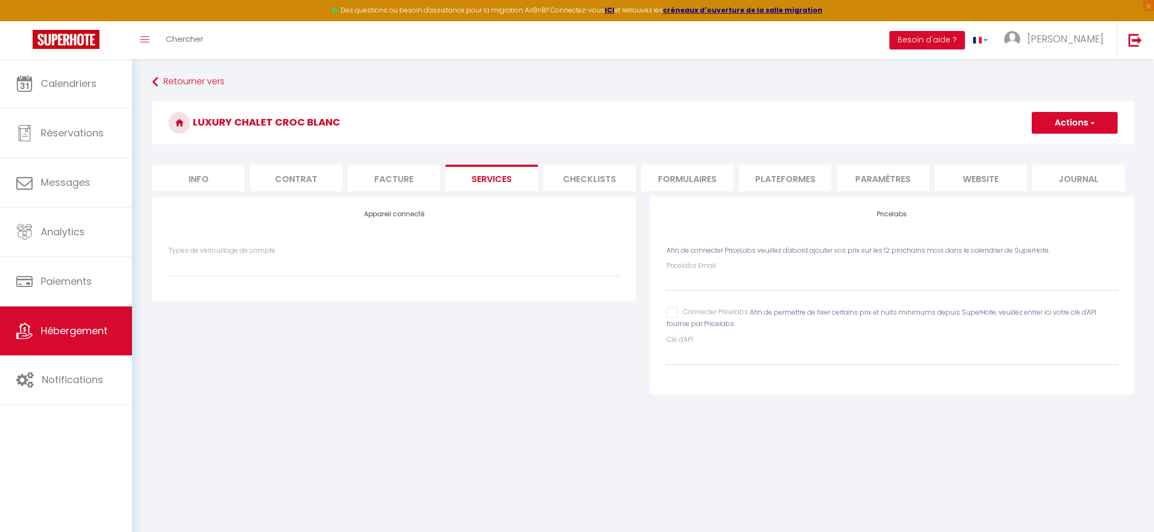
click at [992, 178] on li "website" at bounding box center [980, 178] width 92 height 27
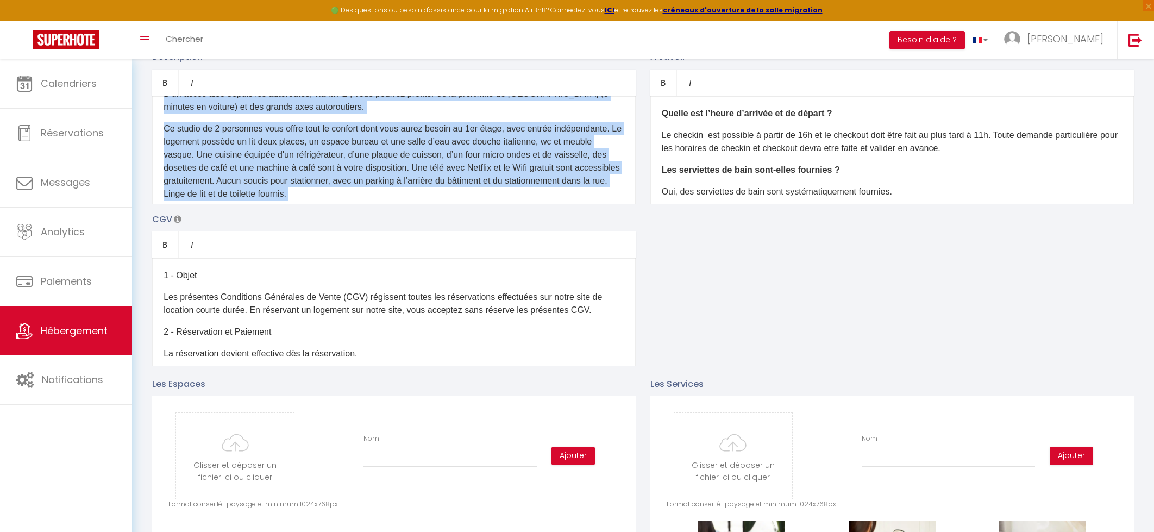
scroll to position [73, 0]
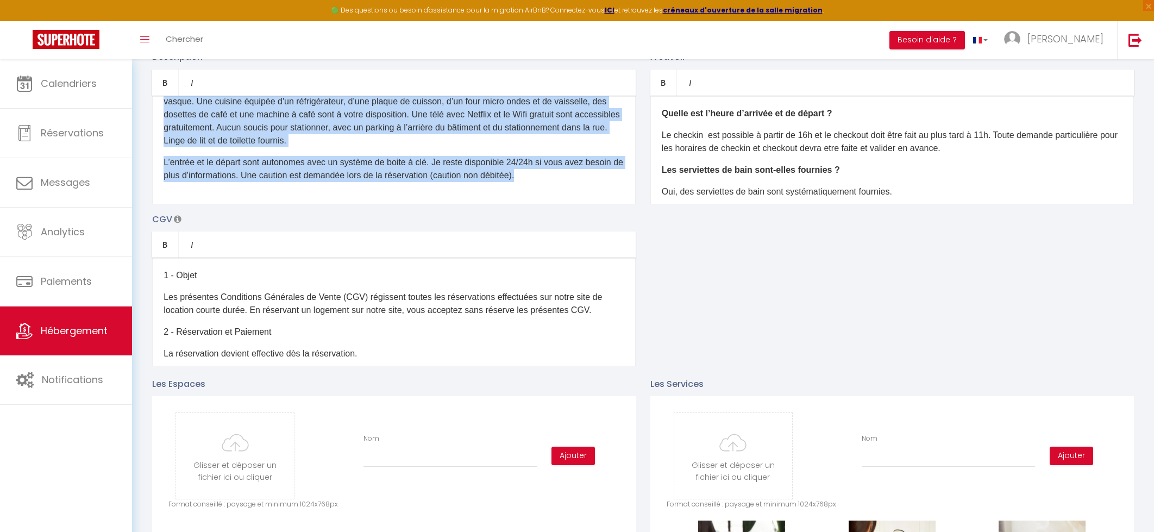
drag, startPoint x: 217, startPoint y: 126, endPoint x: 563, endPoint y: 242, distance: 364.9
click at [562, 242] on div "Description Bold Italic Rich text editor D'un accès aisé depuis les autoroutes,…" at bounding box center [643, 208] width 996 height 316
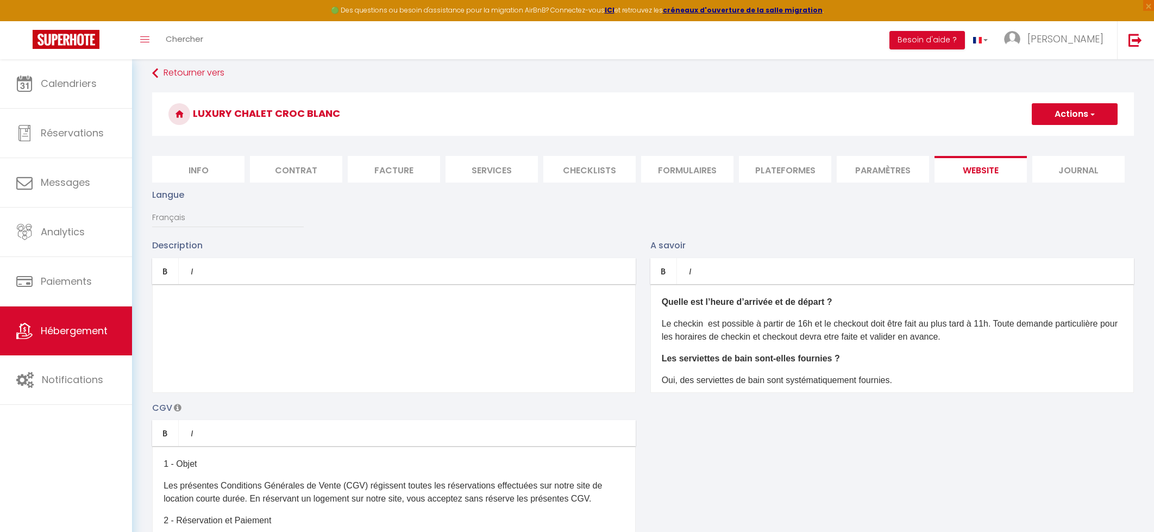
scroll to position [7, 0]
click at [1070, 117] on button "Actions" at bounding box center [1075, 116] width 86 height 22
click at [1065, 137] on input "Enregistrer" at bounding box center [1062, 139] width 40 height 11
checkbox input "true"
checkbox input "false"
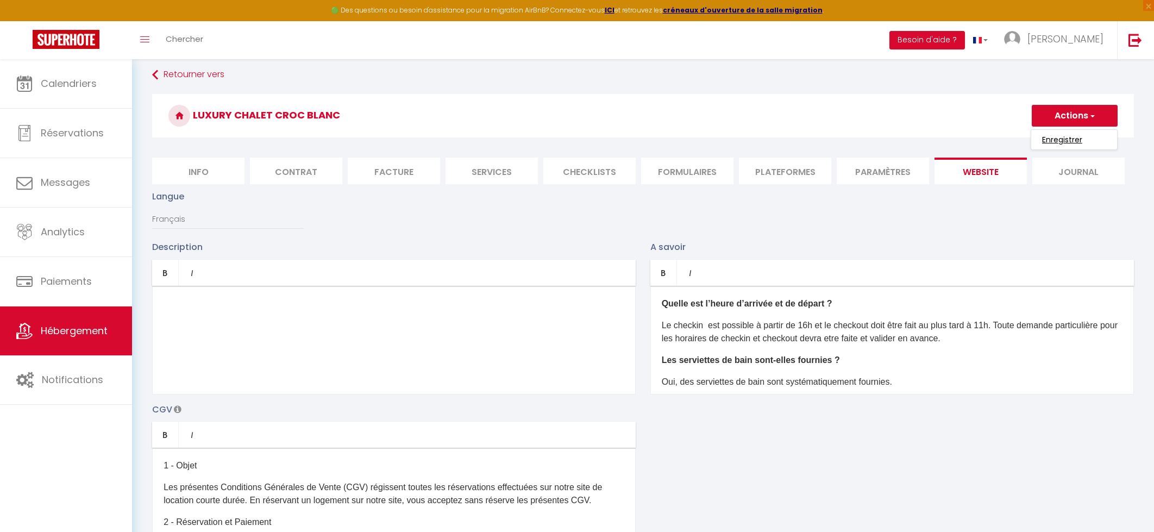
checkbox input "false"
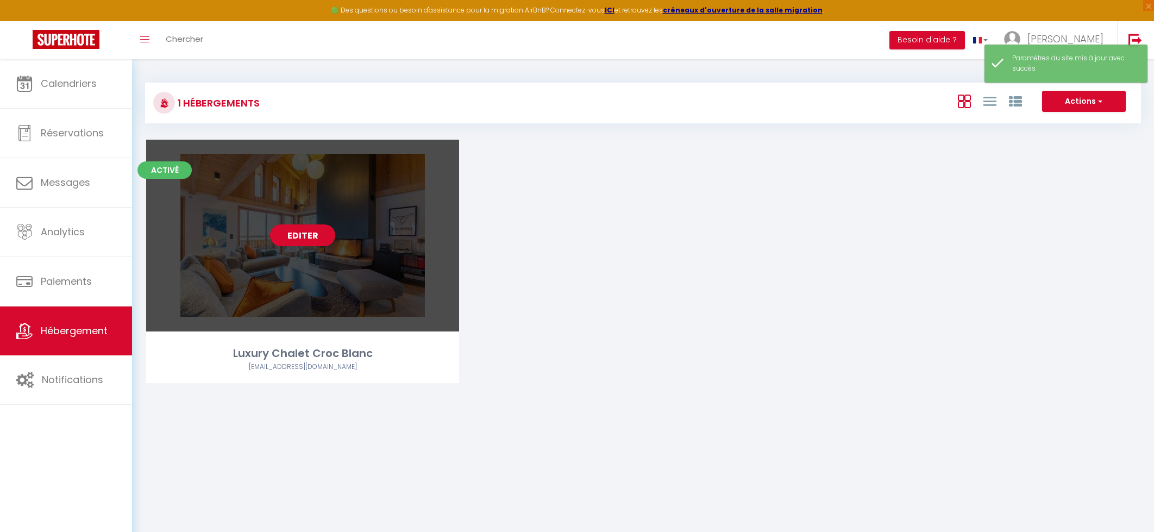
click at [323, 237] on link "Editer" at bounding box center [302, 235] width 65 height 22
click at [302, 236] on link "Editer" at bounding box center [302, 235] width 65 height 22
select select "3"
select select "2"
select select "1"
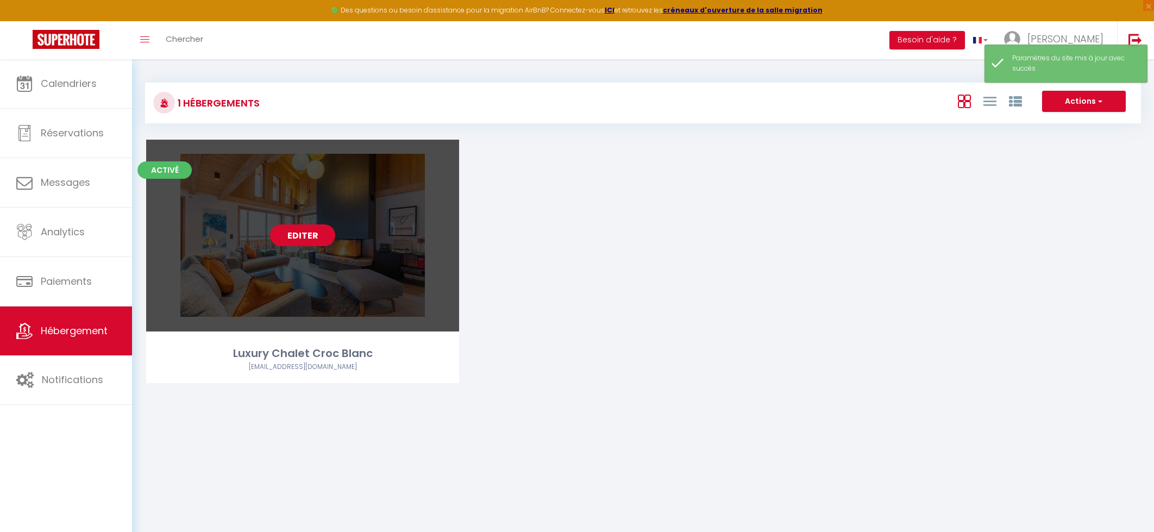
select select "1"
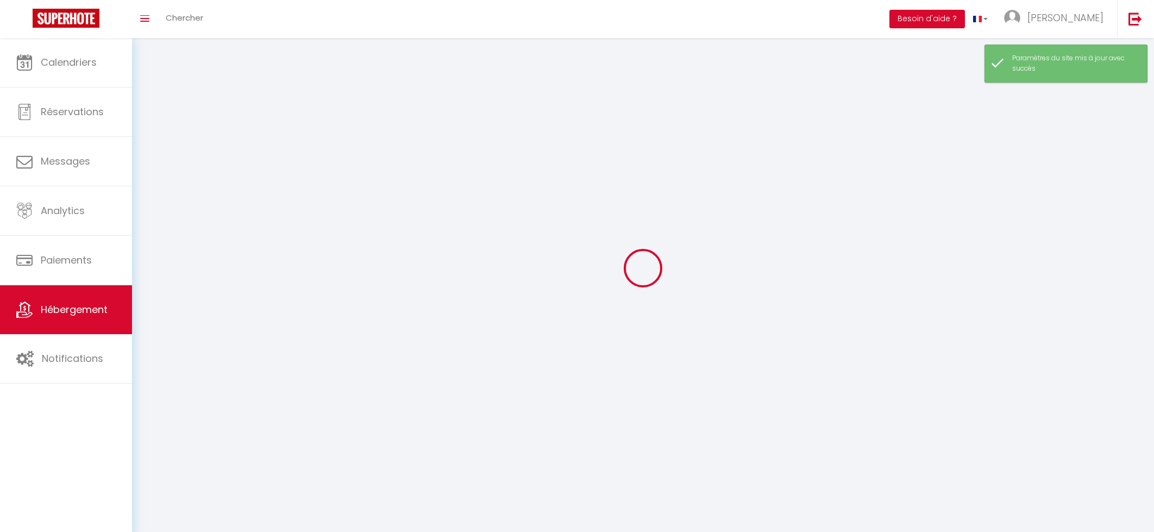
select select
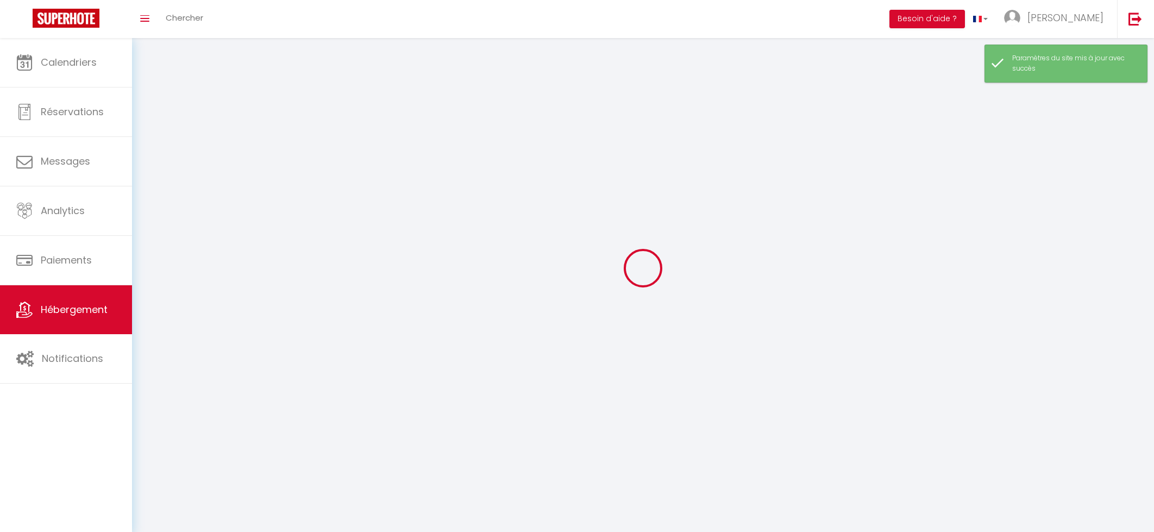
select select
checkbox input "false"
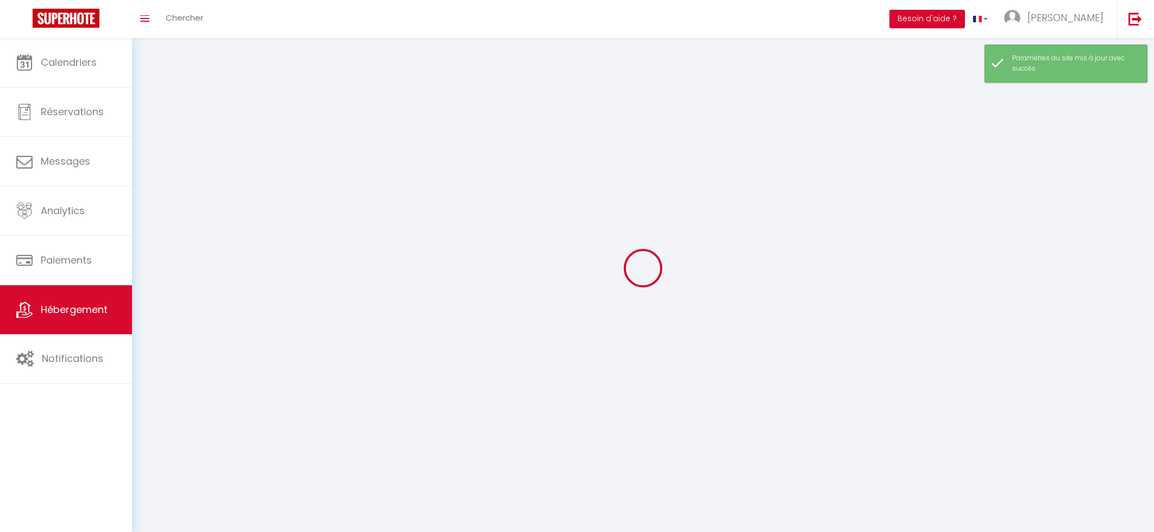
select select
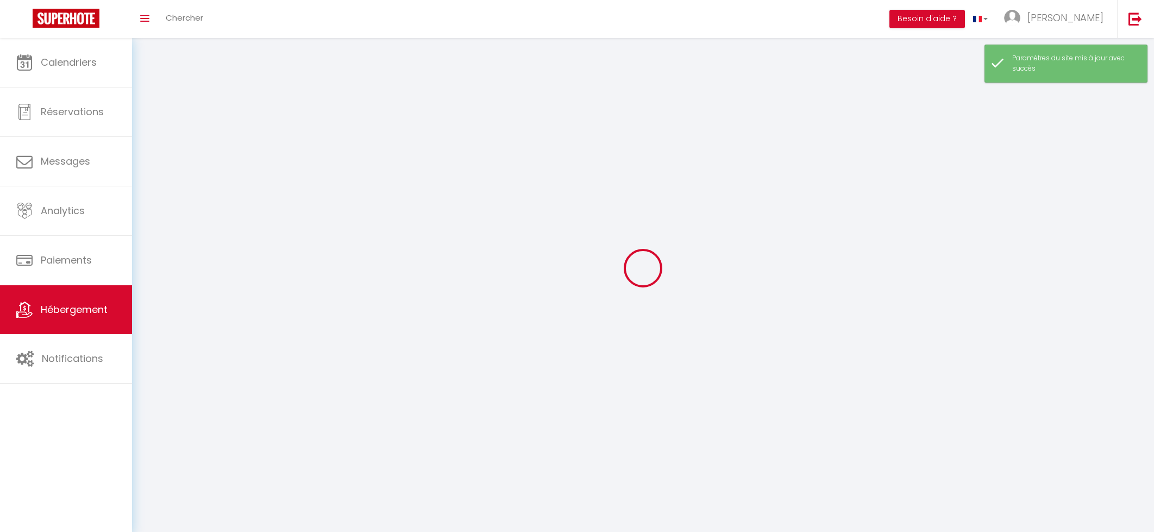
select select
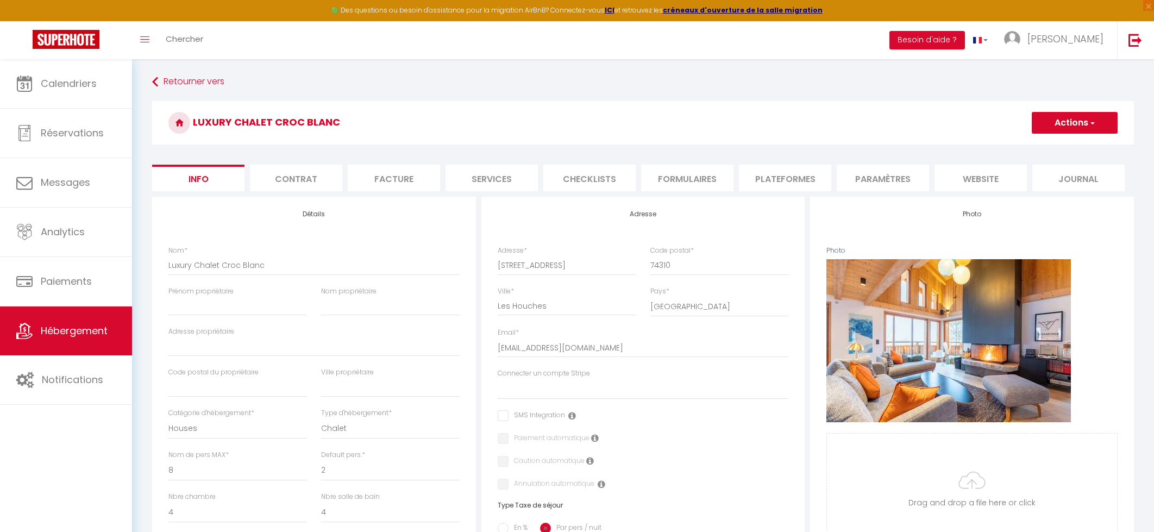
click at [992, 184] on li "website" at bounding box center [980, 178] width 92 height 27
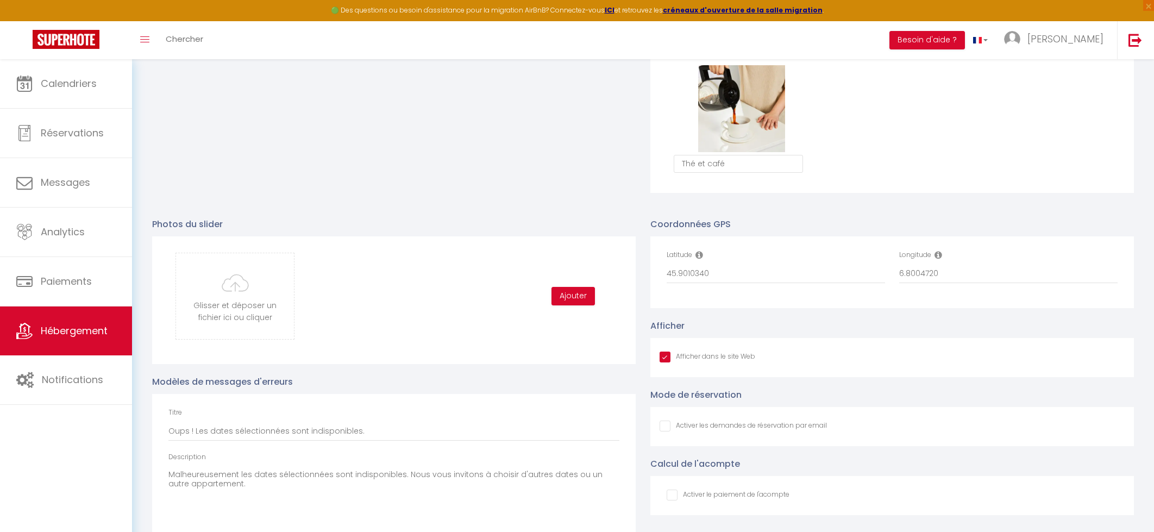
scroll to position [996, 0]
drag, startPoint x: 669, startPoint y: 272, endPoint x: 712, endPoint y: 273, distance: 42.9
click at [712, 273] on div "Latitude 45.9010340" at bounding box center [776, 271] width 233 height 45
drag, startPoint x: 712, startPoint y: 273, endPoint x: 671, endPoint y: 272, distance: 40.2
click at [672, 272] on input "45.9010340" at bounding box center [776, 273] width 218 height 20
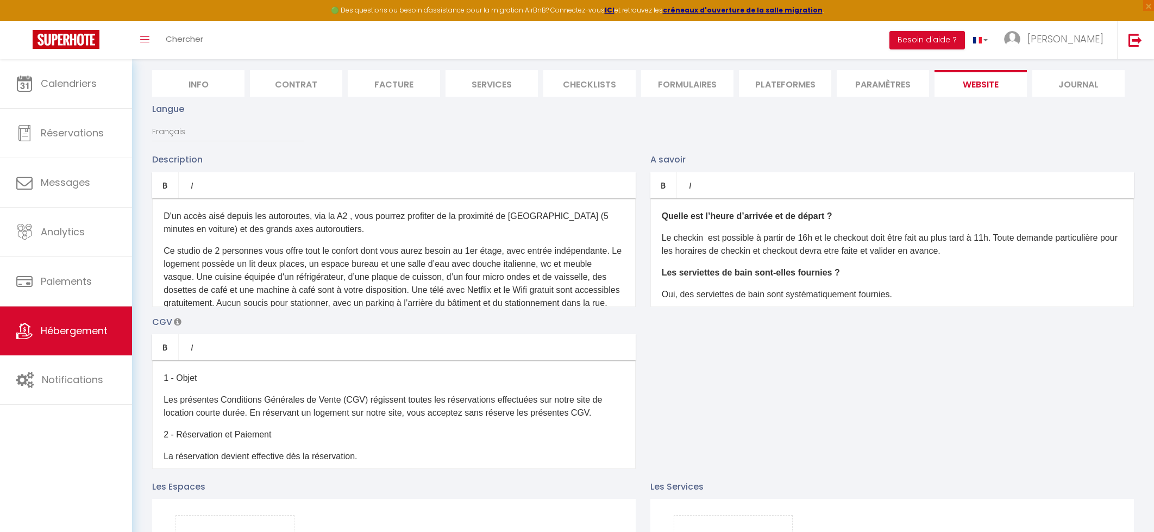
scroll to position [37, 0]
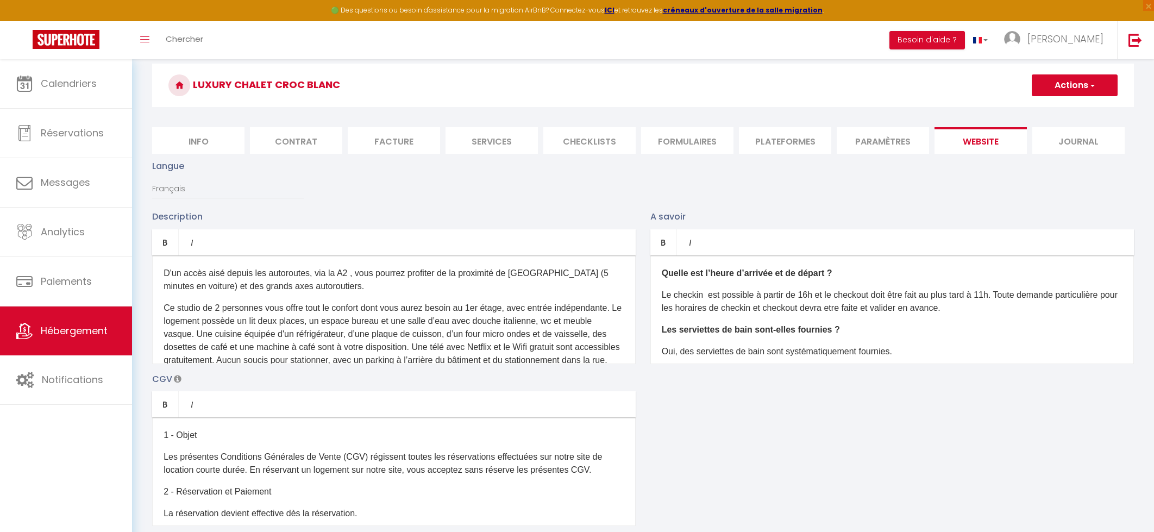
click at [497, 147] on li "Services" at bounding box center [491, 140] width 92 height 27
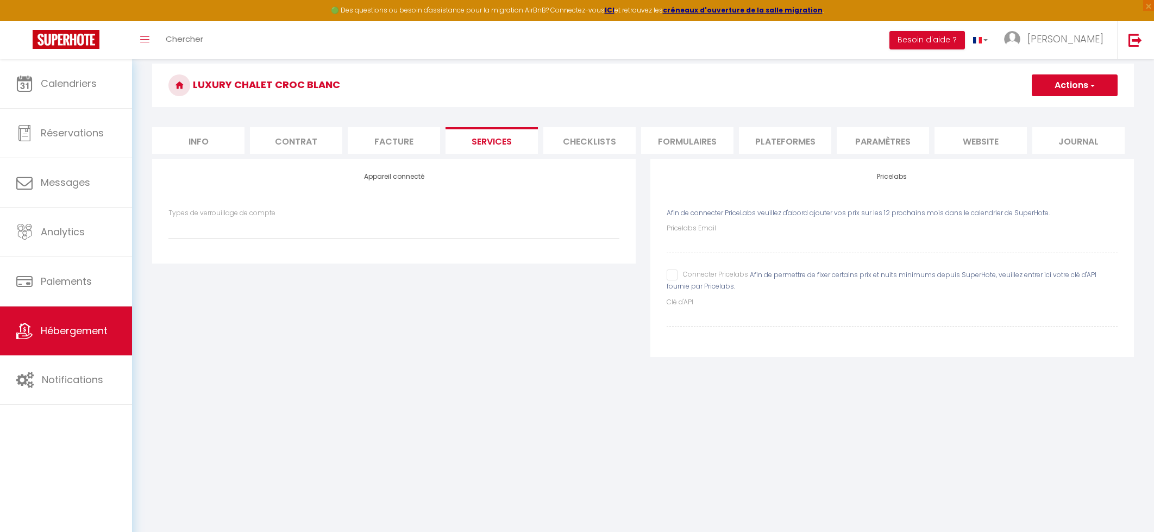
click at [671, 275] on input "Connecter Pricelabs" at bounding box center [707, 274] width 81 height 11
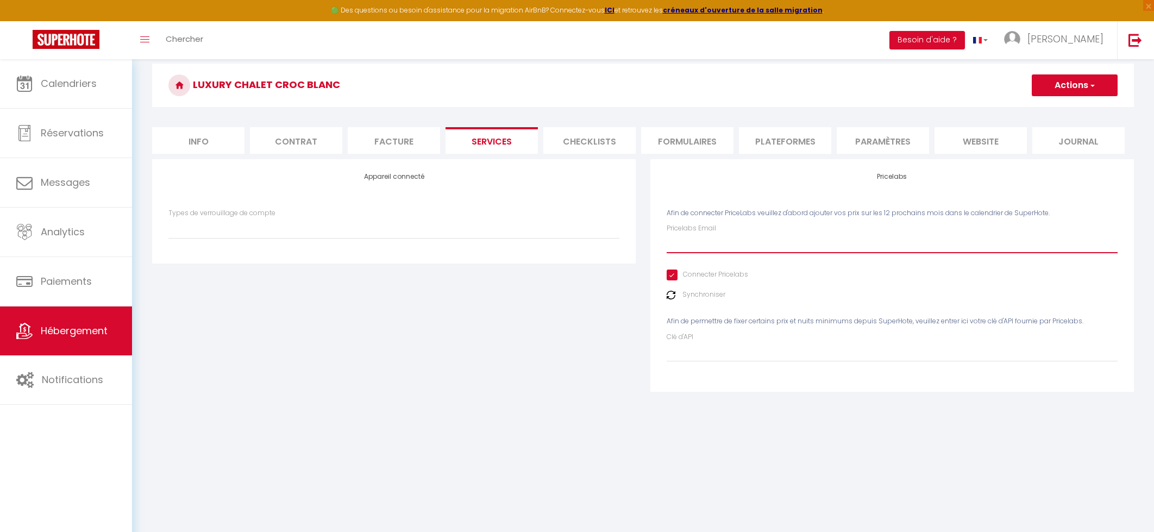
click at [707, 252] on input "Pricelabs Email" at bounding box center [892, 244] width 451 height 20
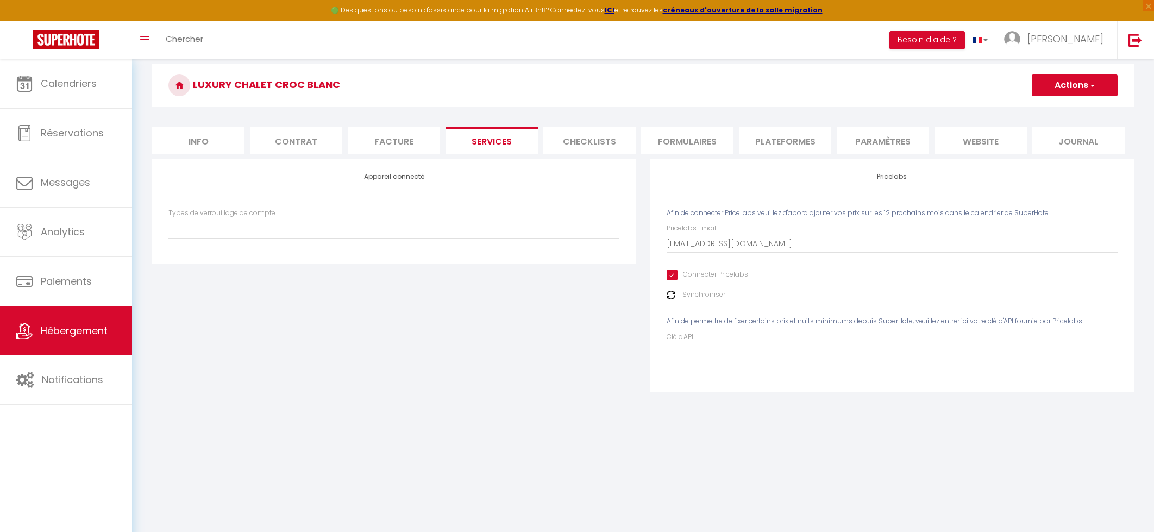
click at [1074, 81] on button "Actions" at bounding box center [1075, 85] width 86 height 22
click at [1070, 105] on link "Enregistrer" at bounding box center [1074, 109] width 86 height 14
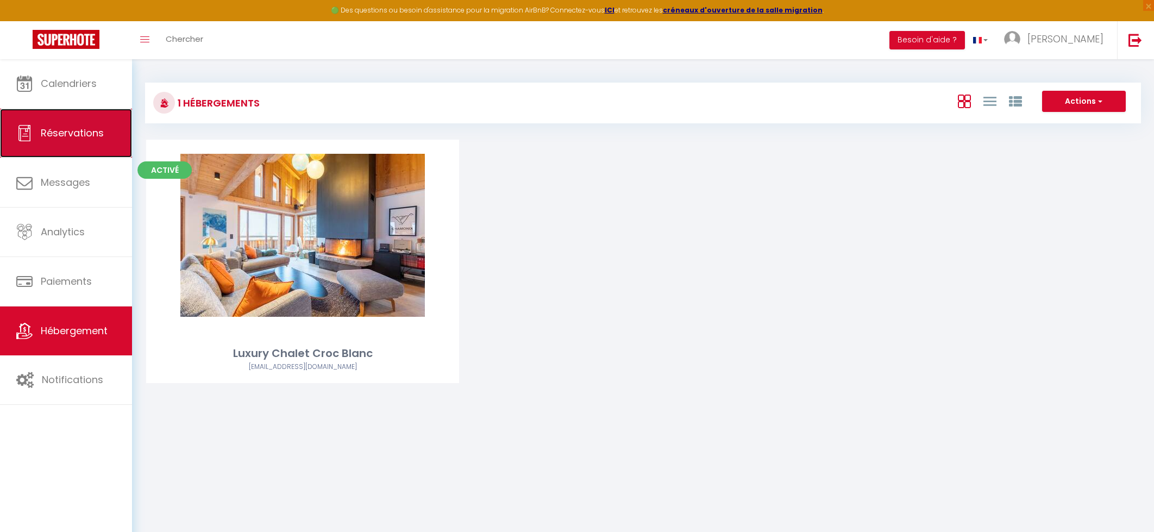
click at [72, 126] on span "Réservations" at bounding box center [72, 133] width 63 height 14
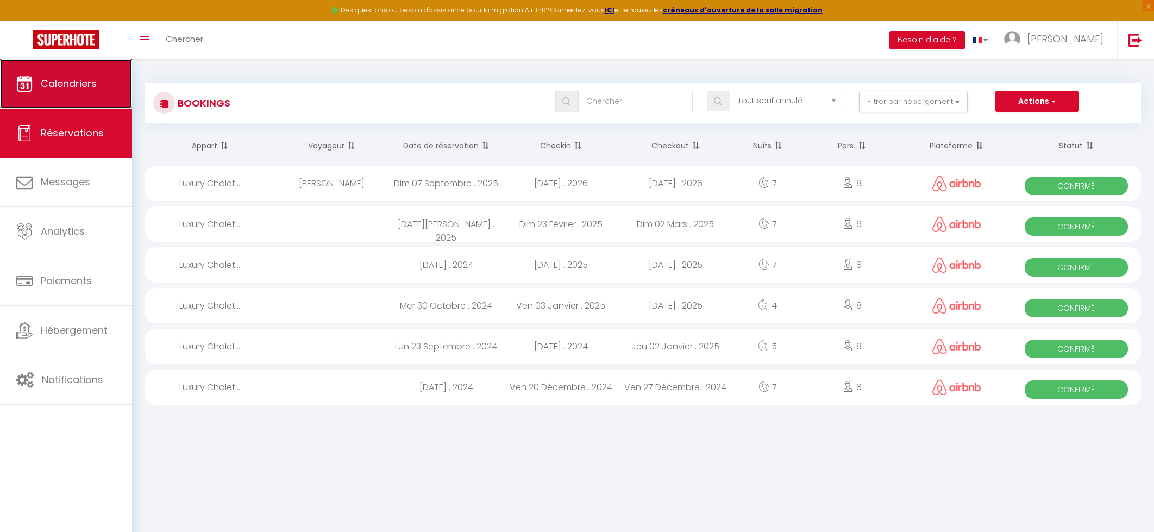
click at [70, 78] on span "Calendriers" at bounding box center [69, 84] width 56 height 14
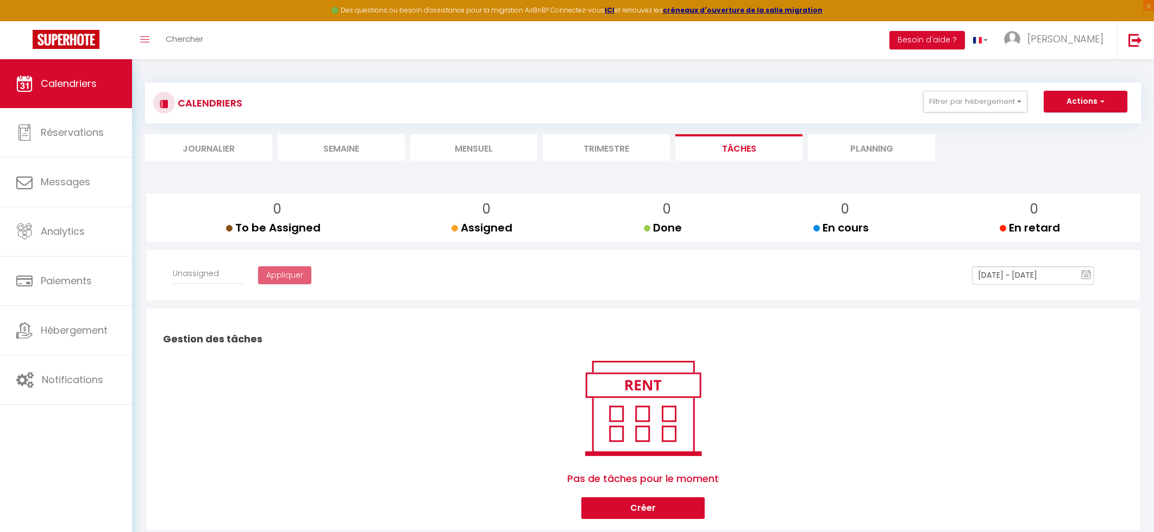
click at [582, 153] on li "Trimestre" at bounding box center [606, 147] width 127 height 27
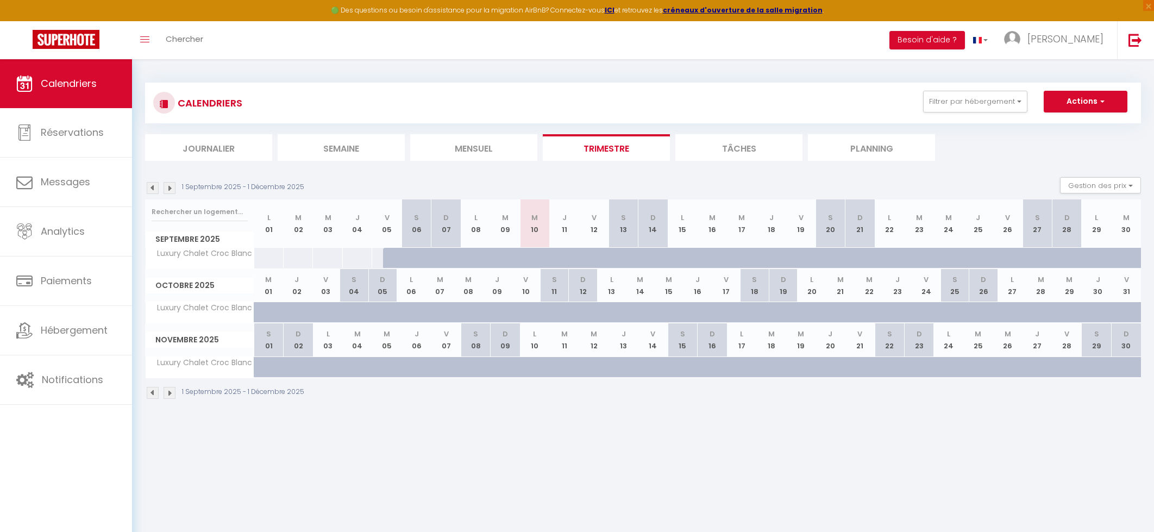
click at [171, 188] on img at bounding box center [170, 188] width 12 height 12
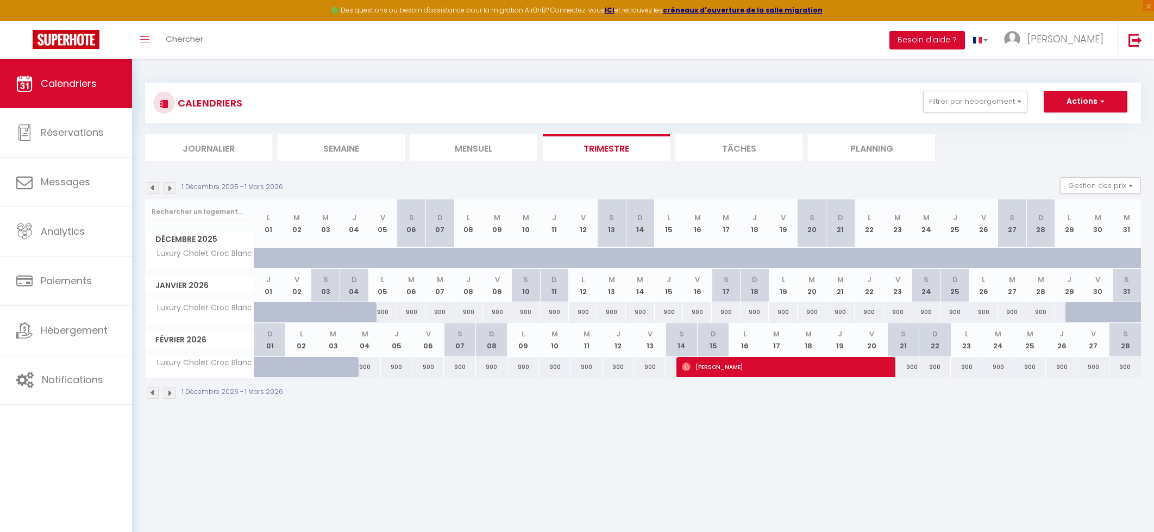
click at [171, 188] on img at bounding box center [170, 188] width 12 height 12
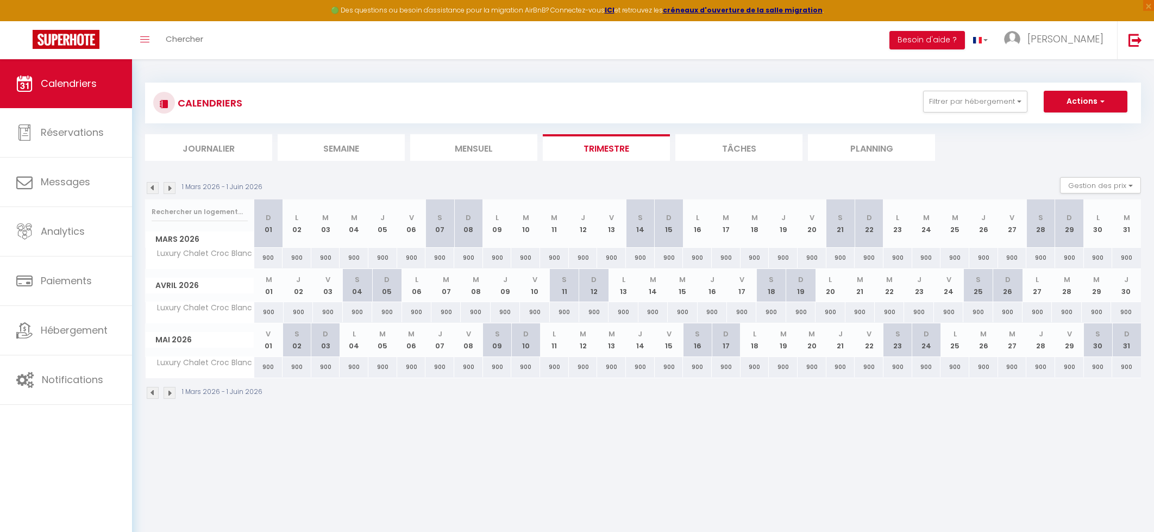
click at [149, 187] on img at bounding box center [153, 188] width 12 height 12
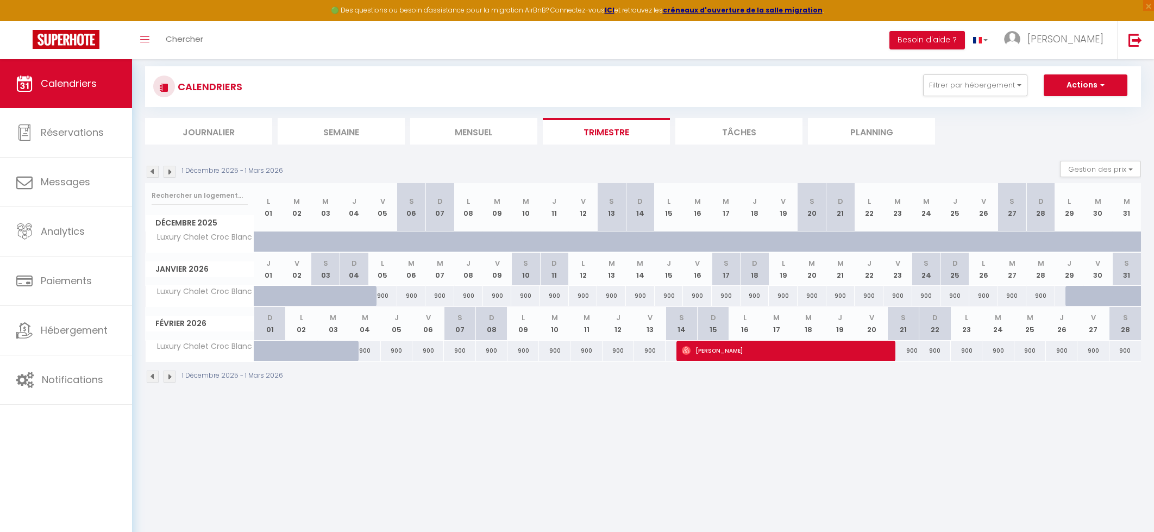
scroll to position [20, 0]
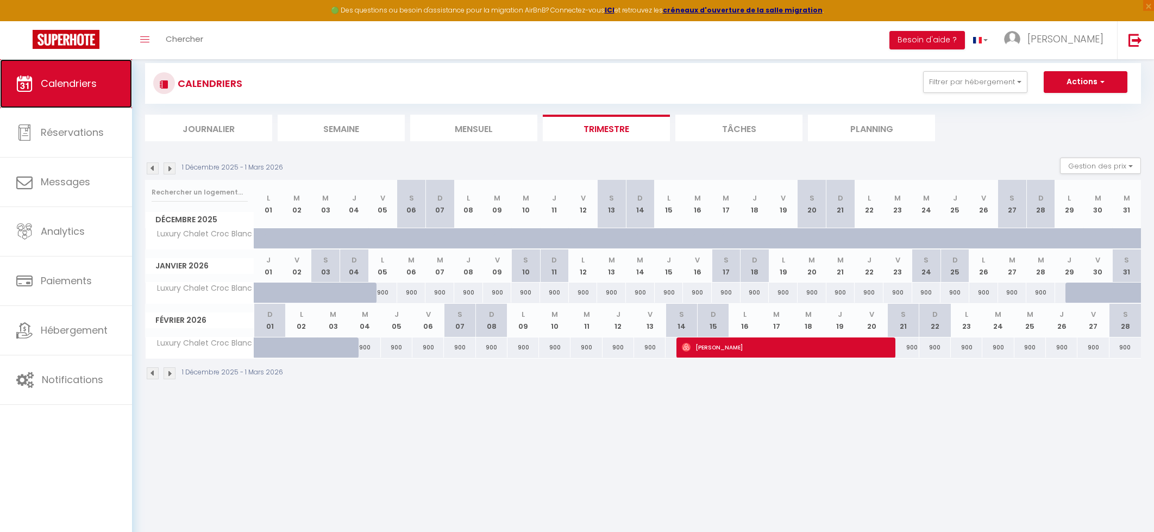
click at [31, 86] on icon at bounding box center [24, 84] width 16 height 16
click at [51, 84] on span "Calendriers" at bounding box center [69, 84] width 56 height 14
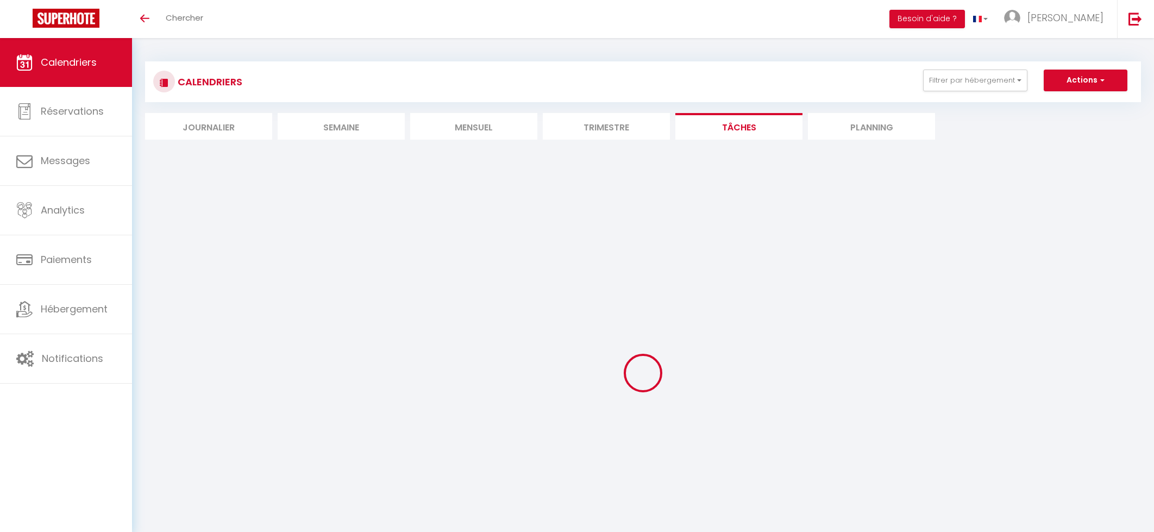
select select
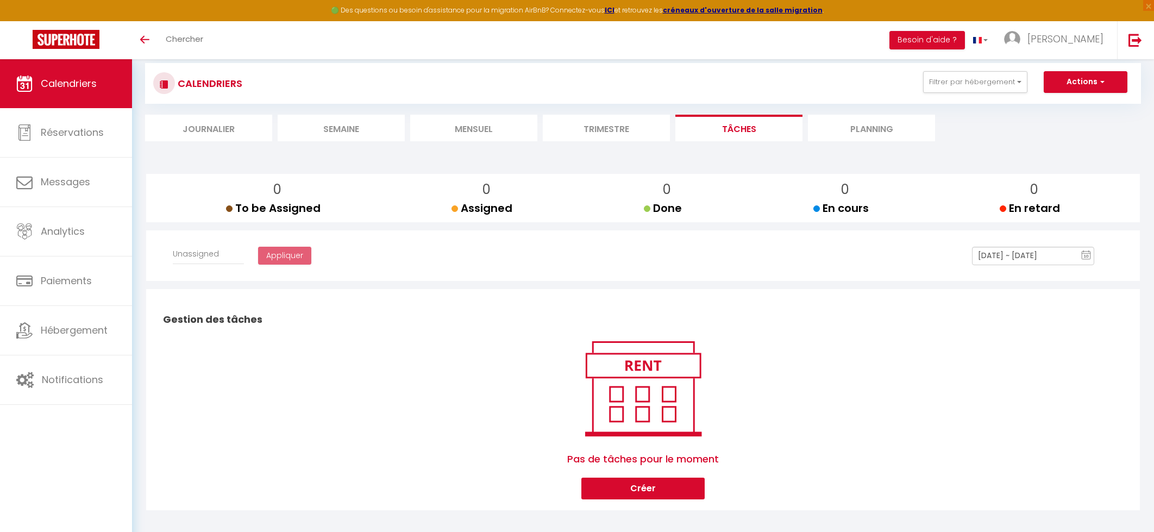
click at [619, 136] on li "Trimestre" at bounding box center [606, 128] width 127 height 27
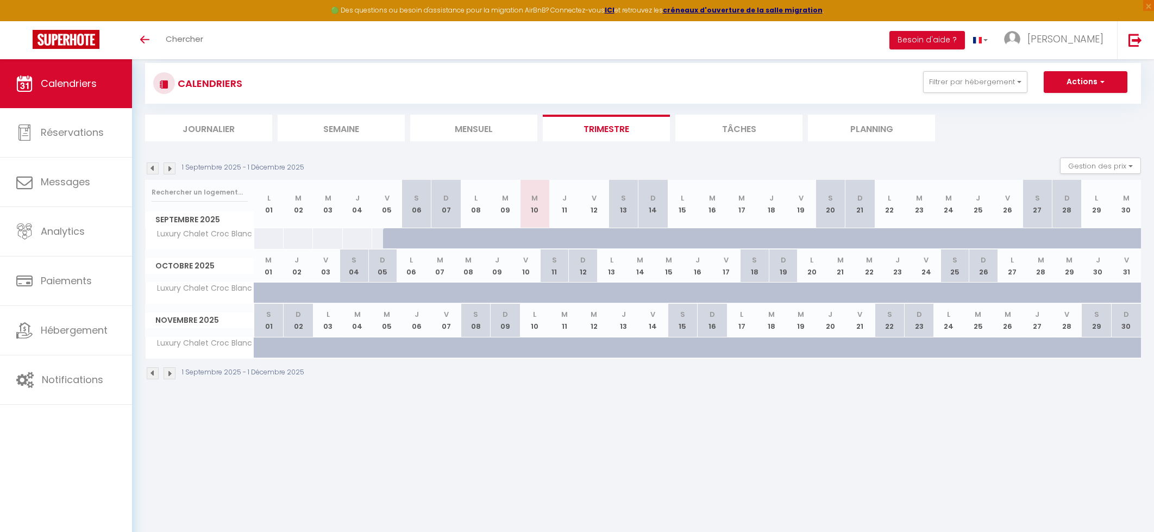
click at [169, 165] on img at bounding box center [170, 168] width 12 height 12
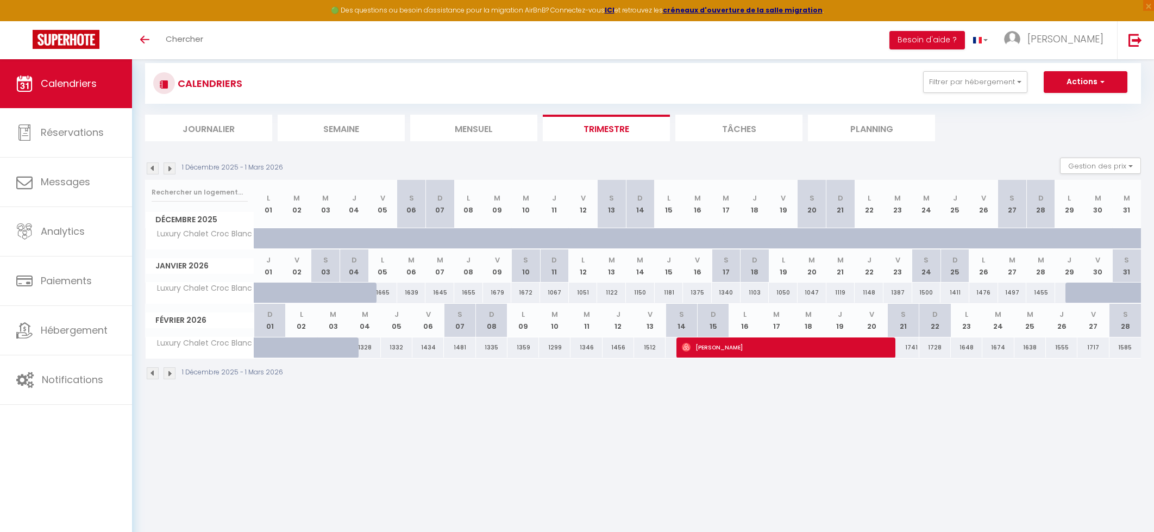
scroll to position [20, 0]
click at [173, 167] on img at bounding box center [170, 168] width 12 height 12
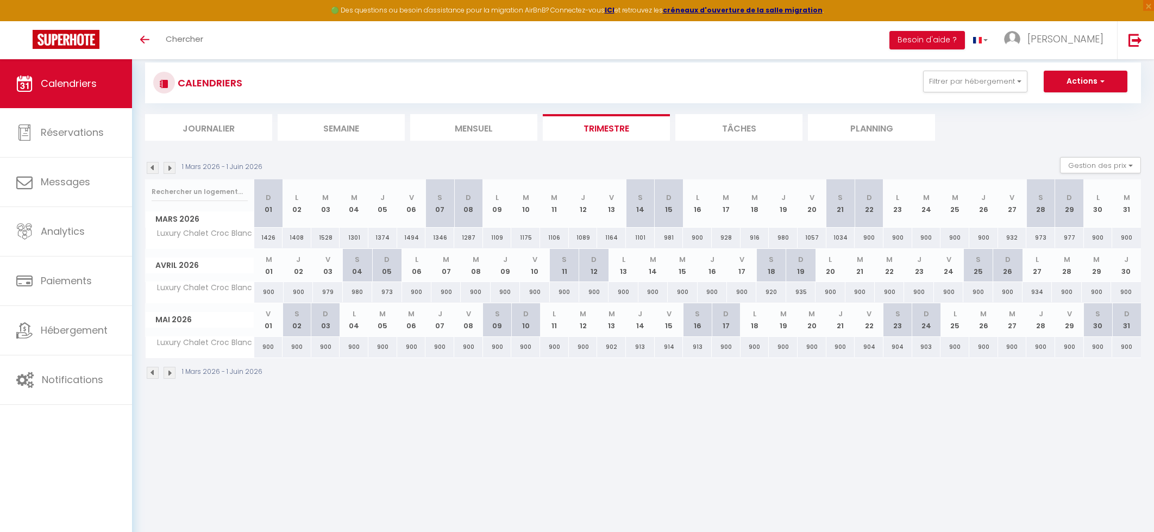
click at [168, 170] on img at bounding box center [170, 168] width 12 height 12
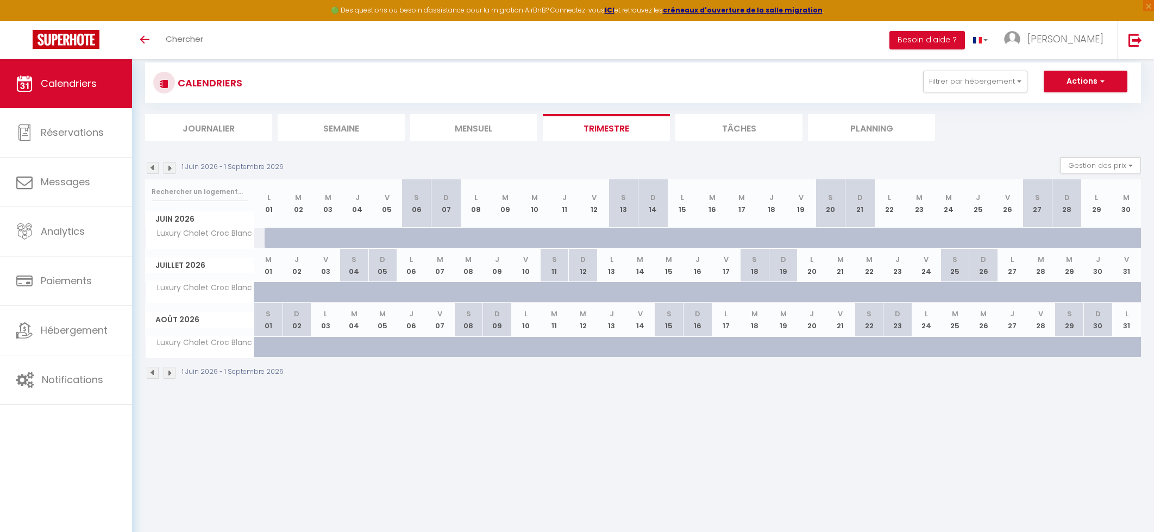
click at [150, 168] on img at bounding box center [153, 168] width 12 height 12
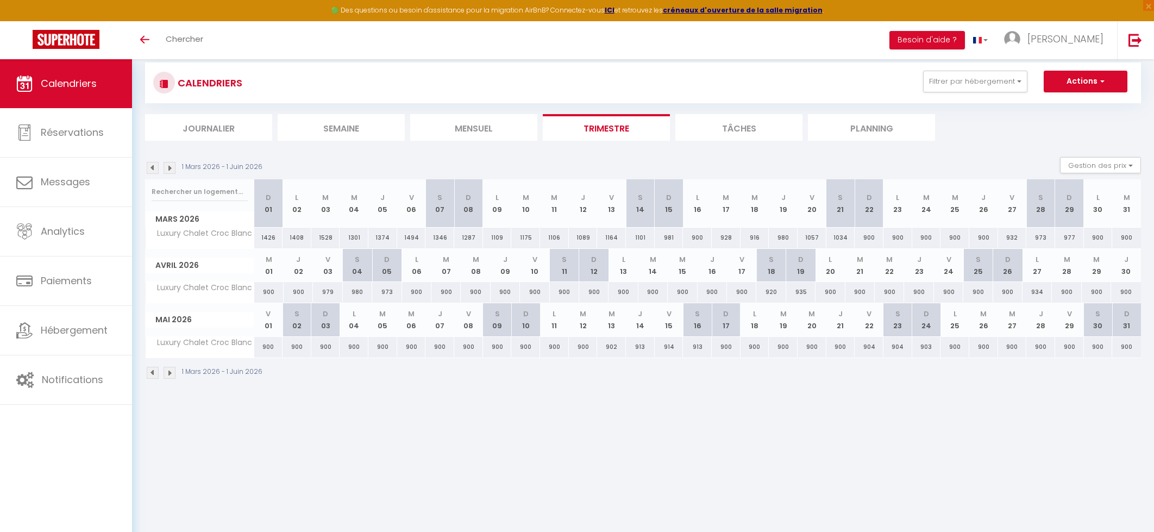
click at [150, 168] on img at bounding box center [153, 168] width 12 height 12
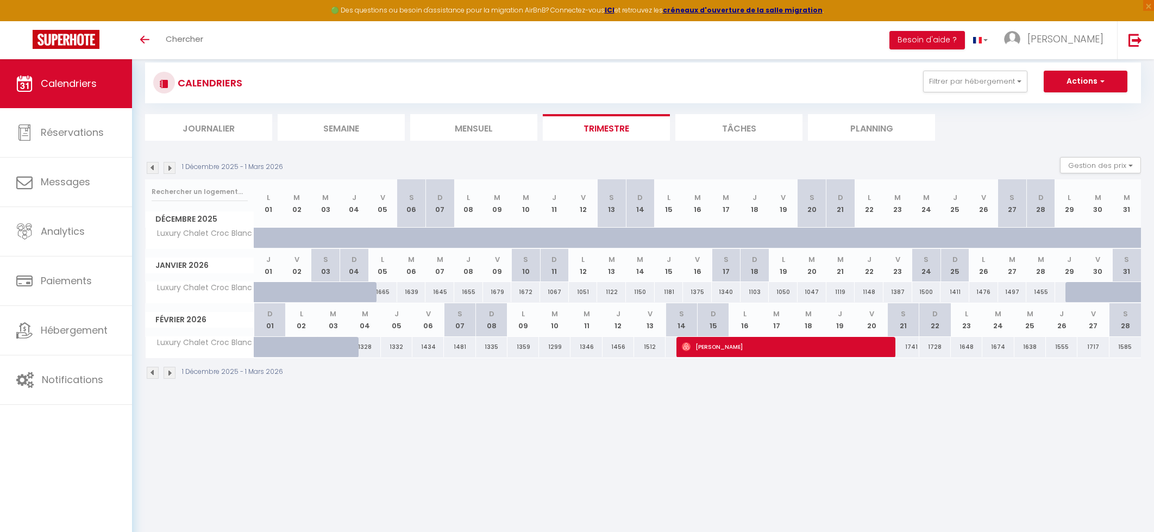
scroll to position [0, 0]
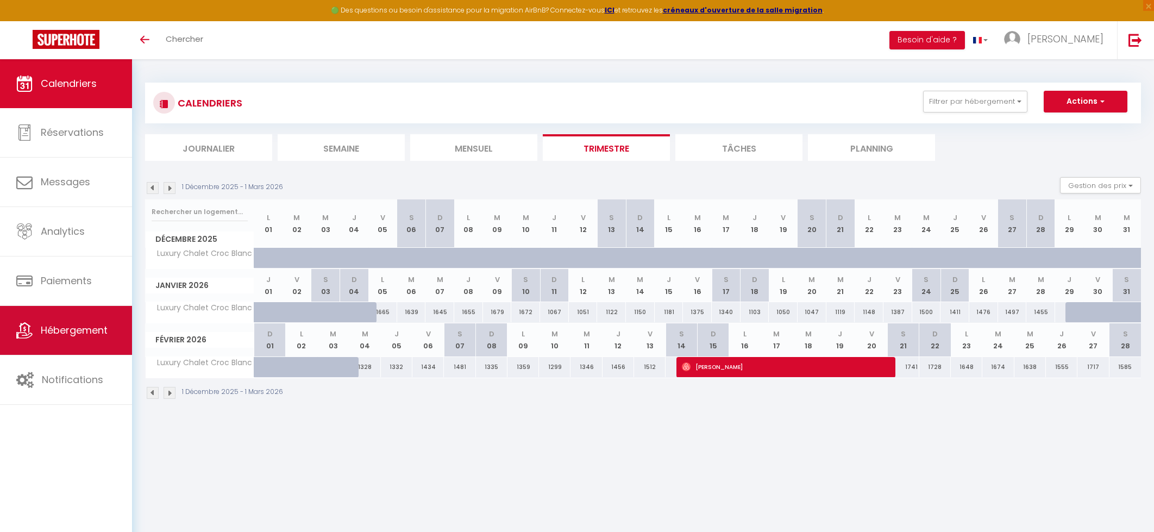
click at [81, 321] on link "Hébergement" at bounding box center [66, 330] width 132 height 49
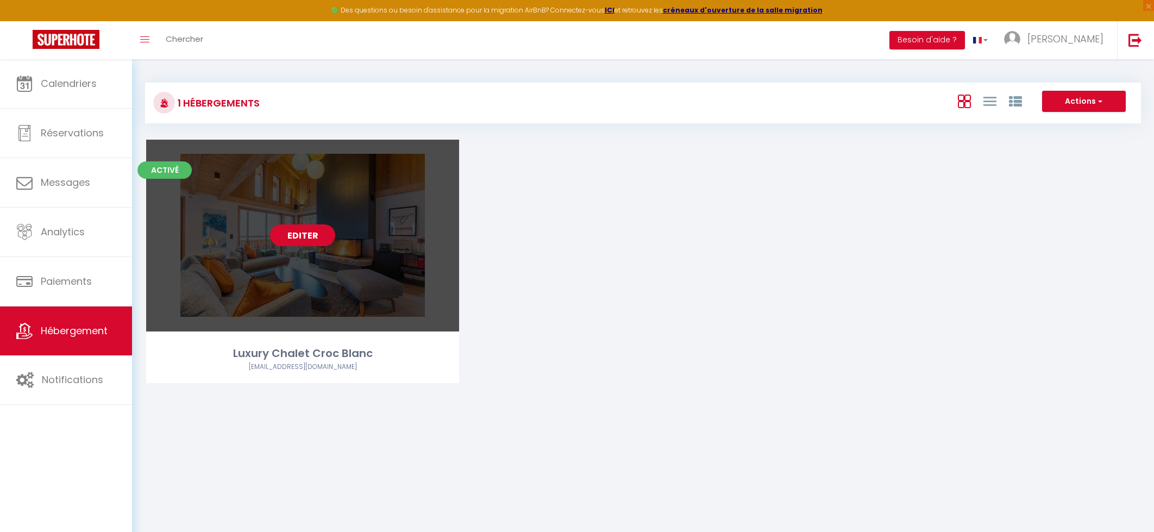
click at [298, 231] on link "Editer" at bounding box center [302, 235] width 65 height 22
select select "3"
select select "2"
select select "1"
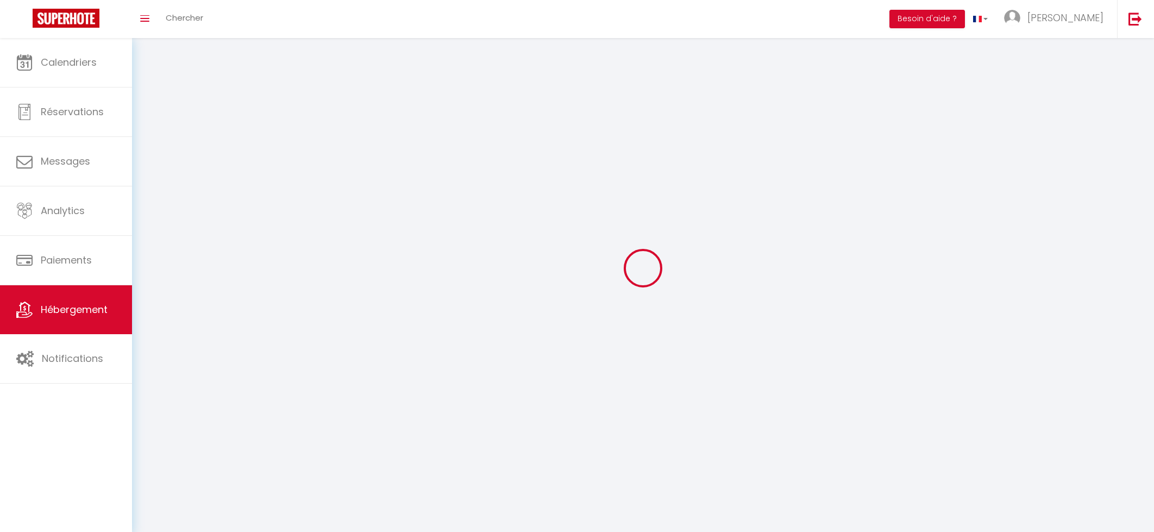
select select
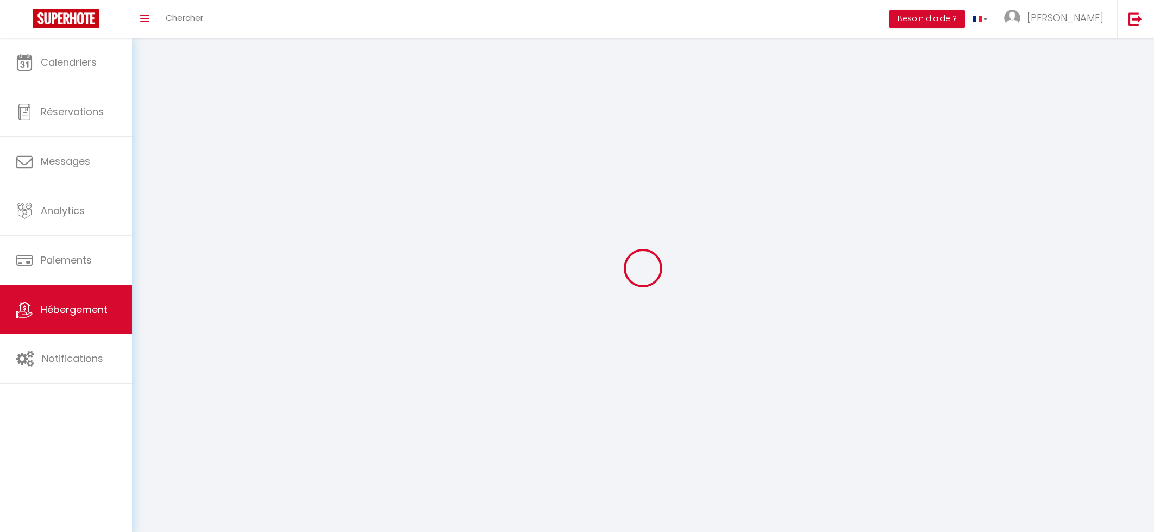
select select
checkbox input "false"
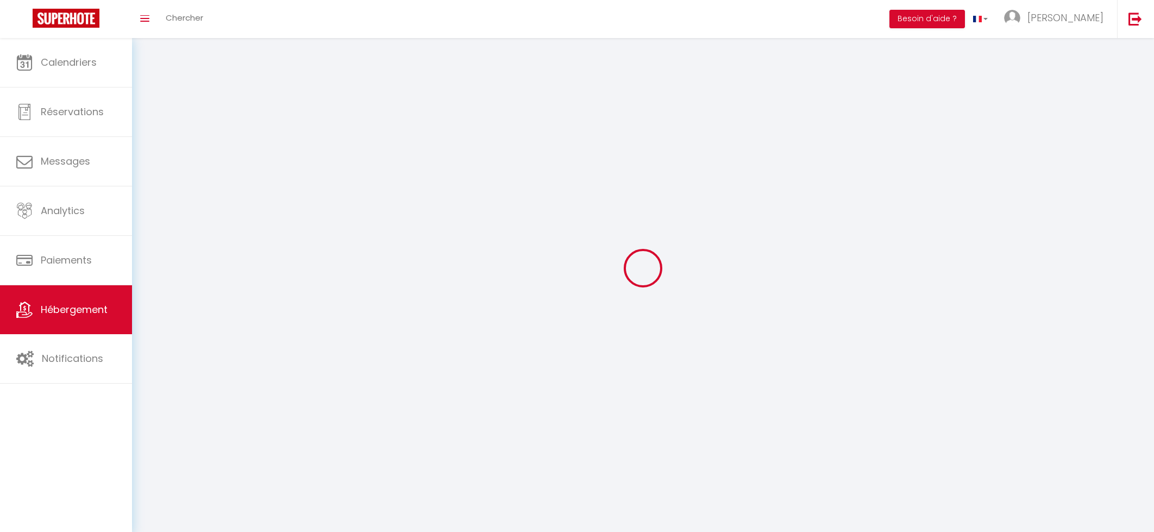
select select
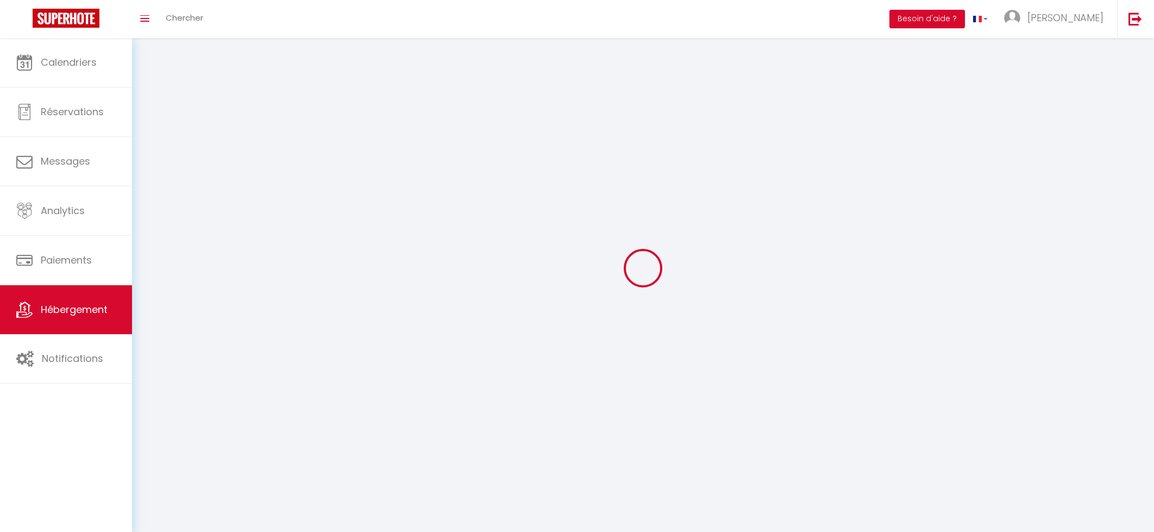
select select
checkbox input "false"
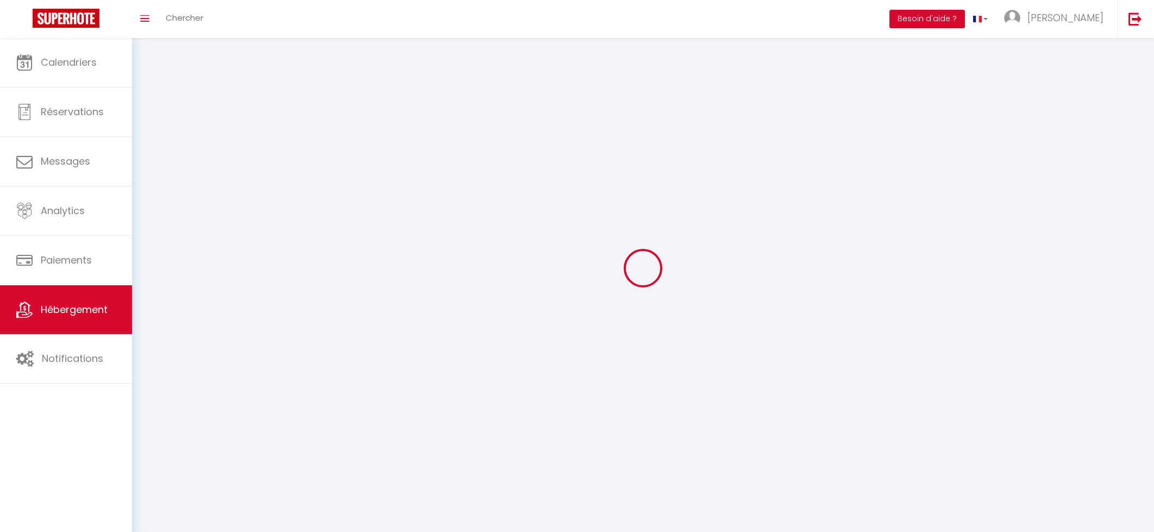
checkbox input "false"
select select
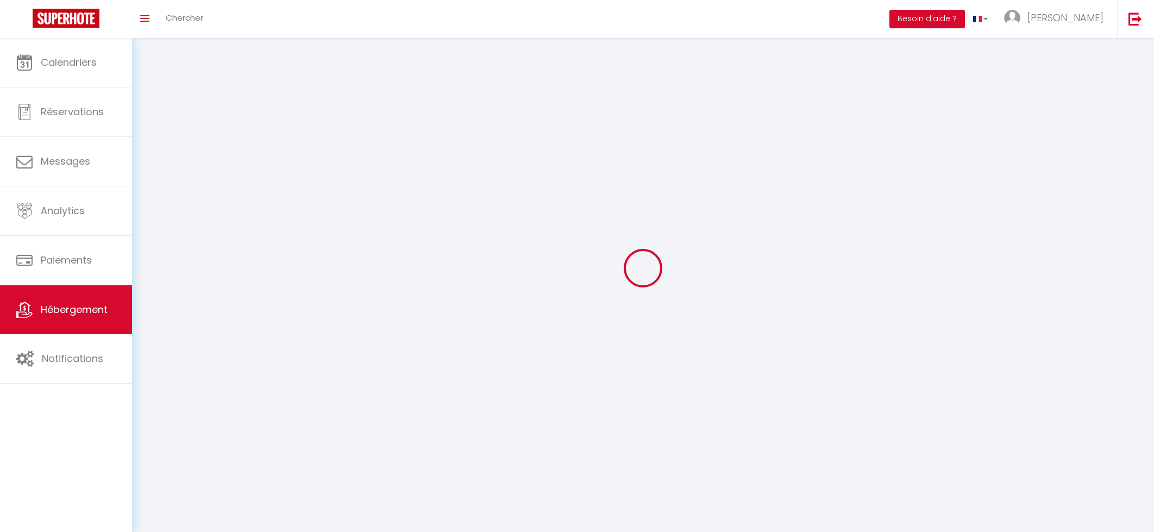
select select
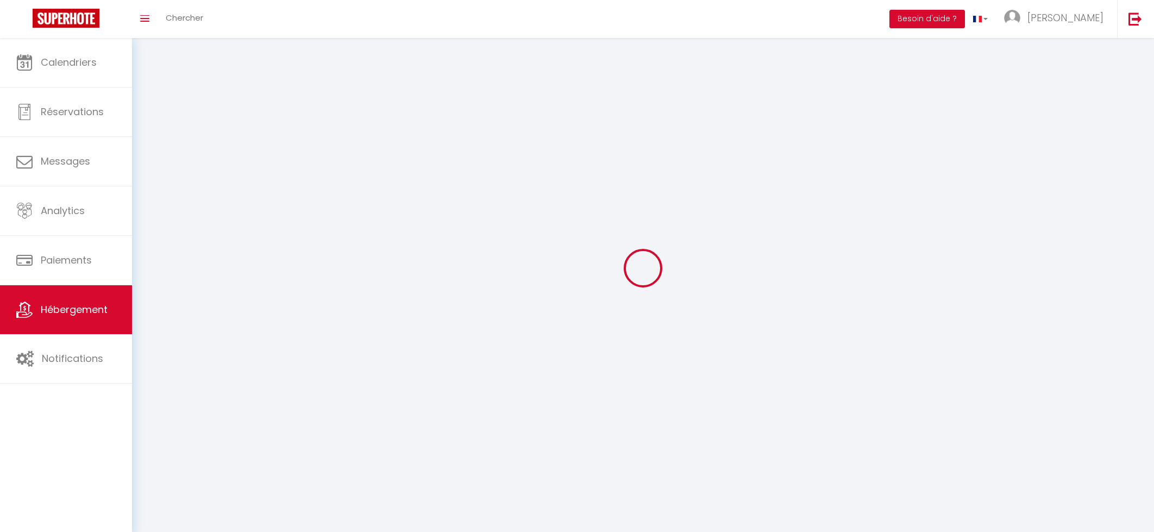
select select
checkbox input "false"
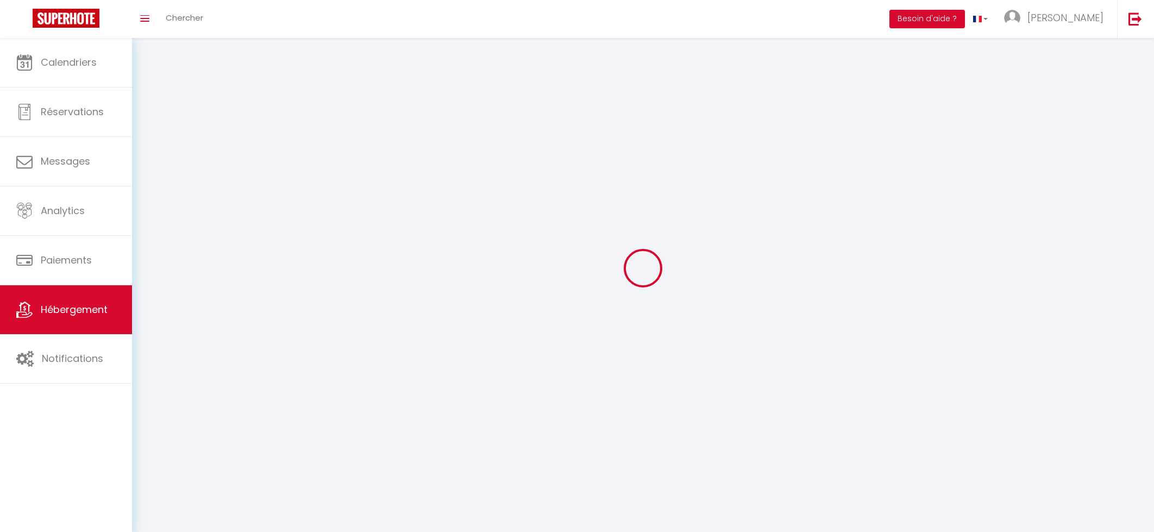
select select
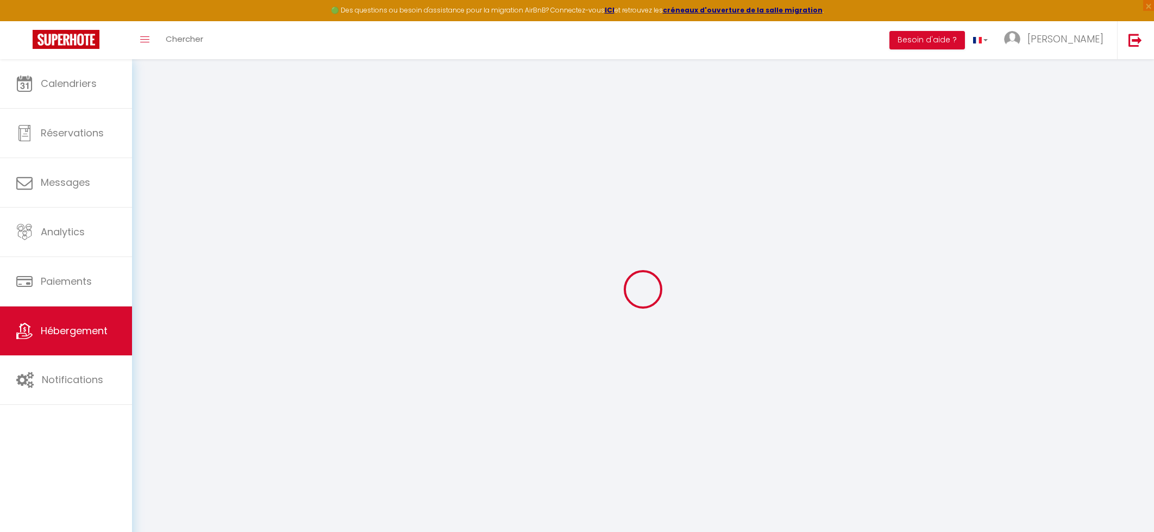
checkbox input "true"
select select "2"
checkbox input "false"
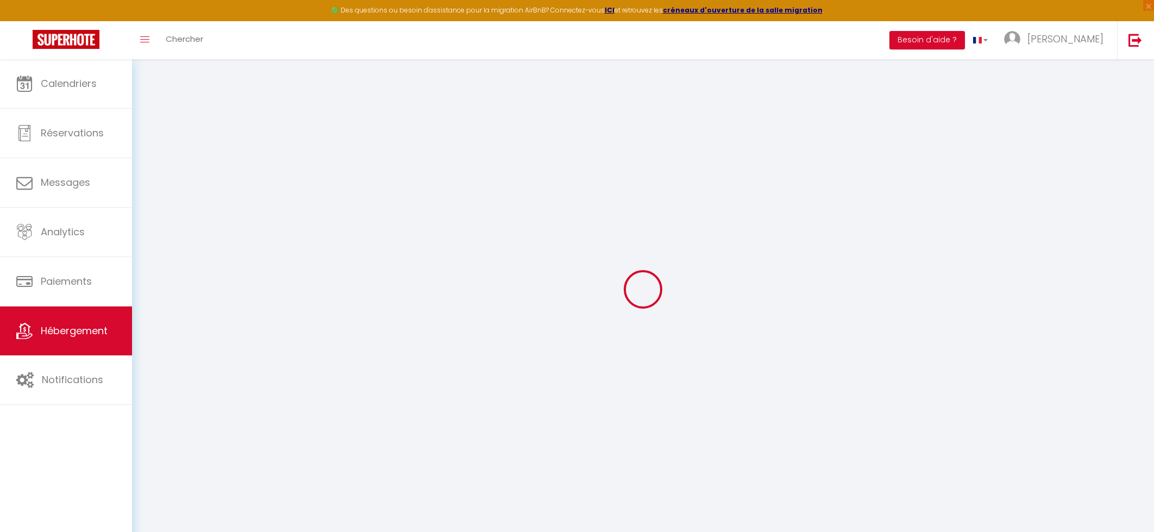
select select
checkbox input "false"
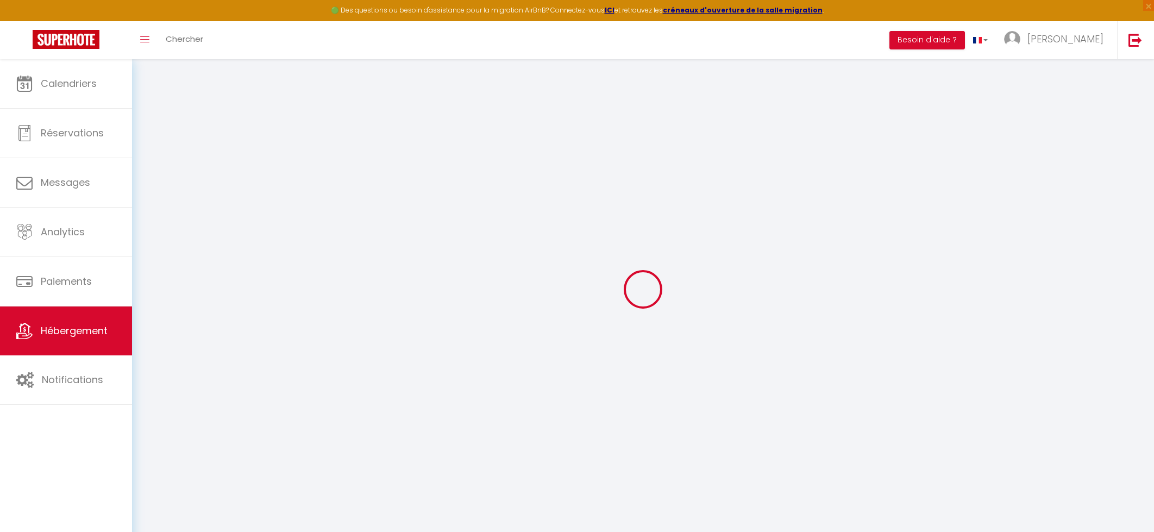
select select "16:00"
select select "23:45"
select select "10:00"
select select "30"
select select "120"
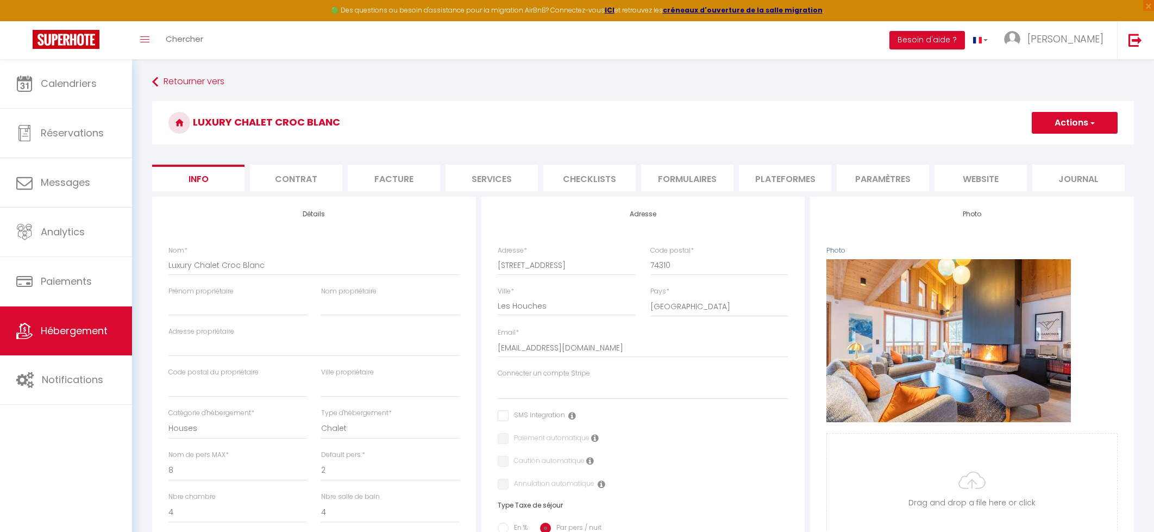
click at [557, 179] on li "Checklists" at bounding box center [589, 178] width 92 height 27
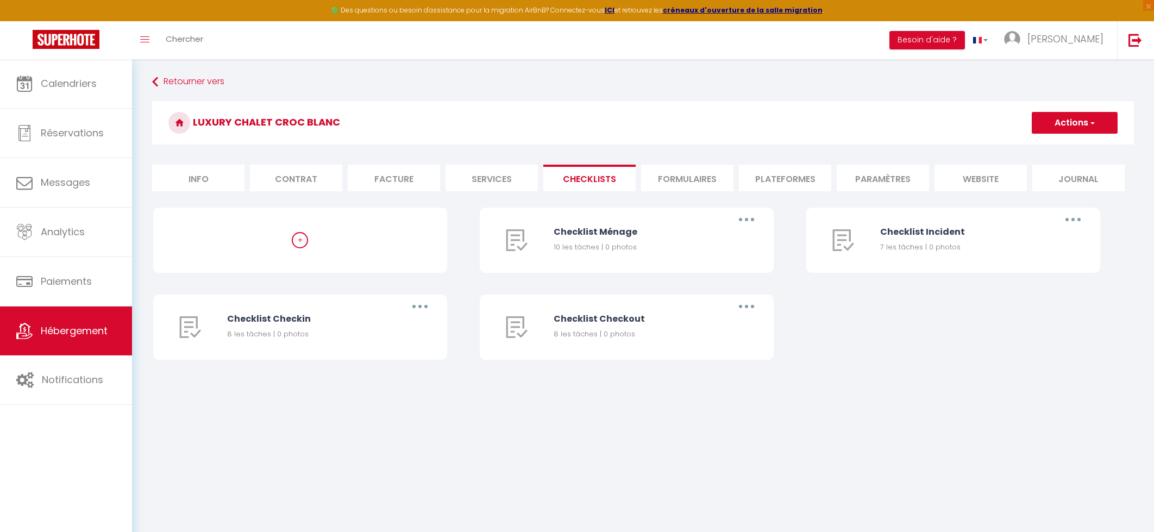
click at [492, 175] on li "Services" at bounding box center [491, 178] width 92 height 27
select select
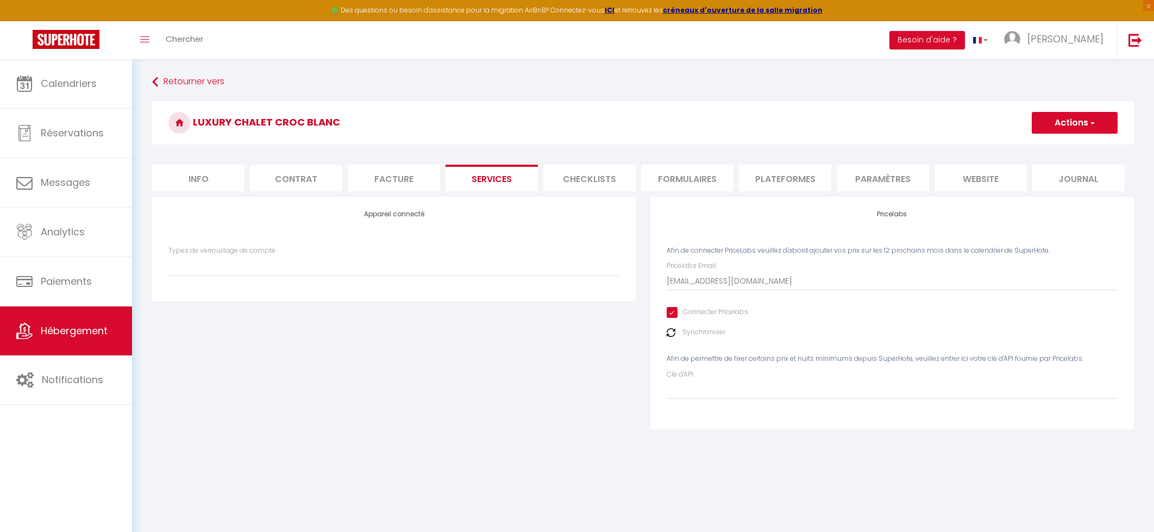
click at [850, 177] on li "Paramètres" at bounding box center [883, 178] width 92 height 27
